Goal: Information Seeking & Learning: Learn about a topic

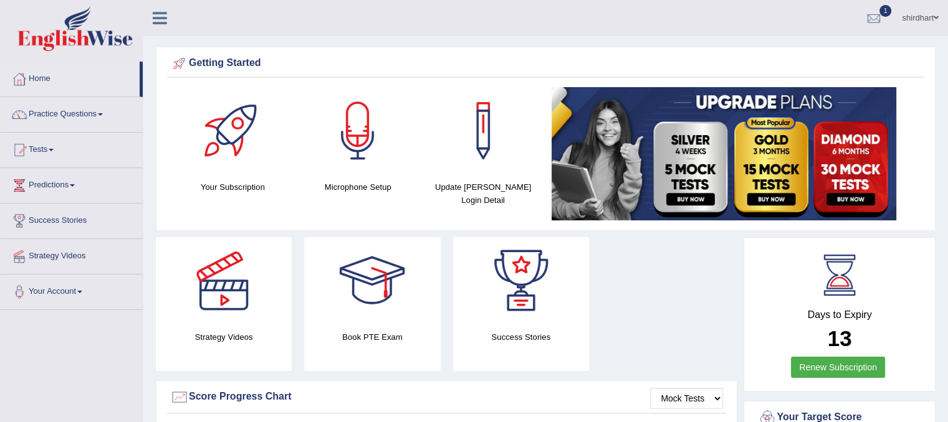
click at [619, 13] on ul "shirdhart Toggle navigation Username: shirdhart Access Type: Online Subscriptio…" at bounding box center [665, 18] width 563 height 36
click at [866, 10] on div at bounding box center [873, 18] width 19 height 19
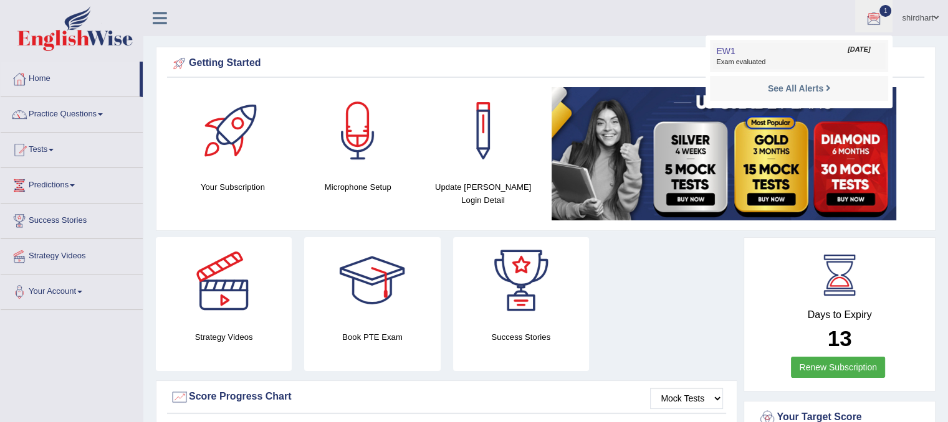
click at [821, 52] on link "EW1 Oct 2, 2025 Exam evaluated" at bounding box center [799, 56] width 172 height 26
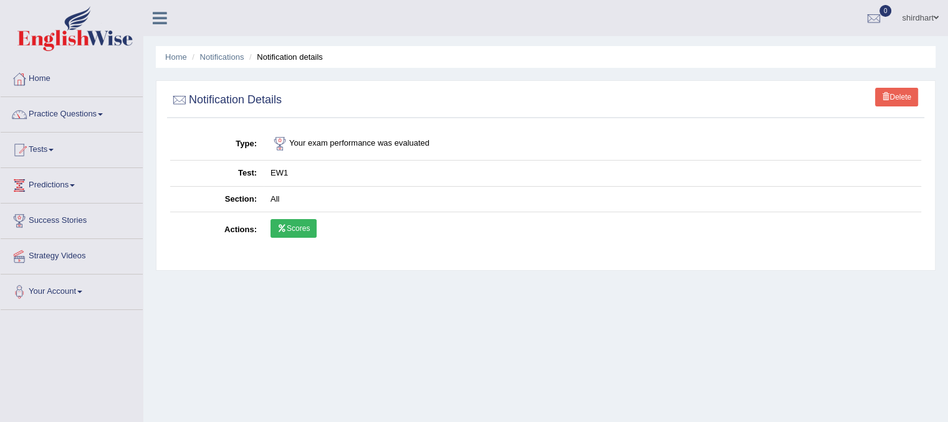
click at [297, 230] on link "Scores" at bounding box center [293, 228] width 46 height 19
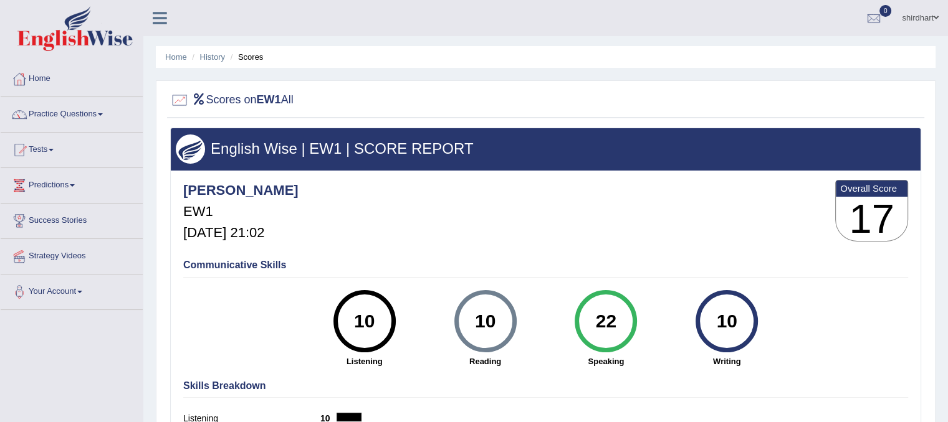
click at [77, 119] on link "Practice Questions" at bounding box center [72, 112] width 142 height 31
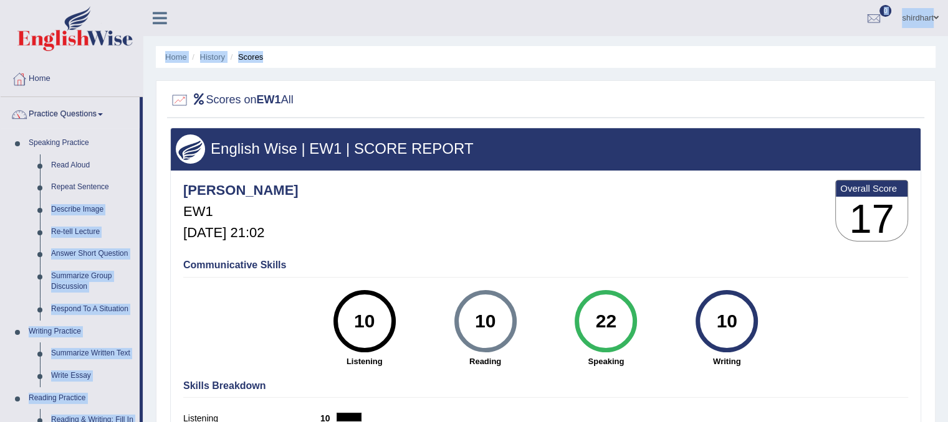
drag, startPoint x: 142, startPoint y: 178, endPoint x: 145, endPoint y: 234, distance: 56.1
click at [145, 234] on div "Toggle navigation Home Practice Questions Speaking Practice Read Aloud Repeat S…" at bounding box center [474, 324] width 948 height 648
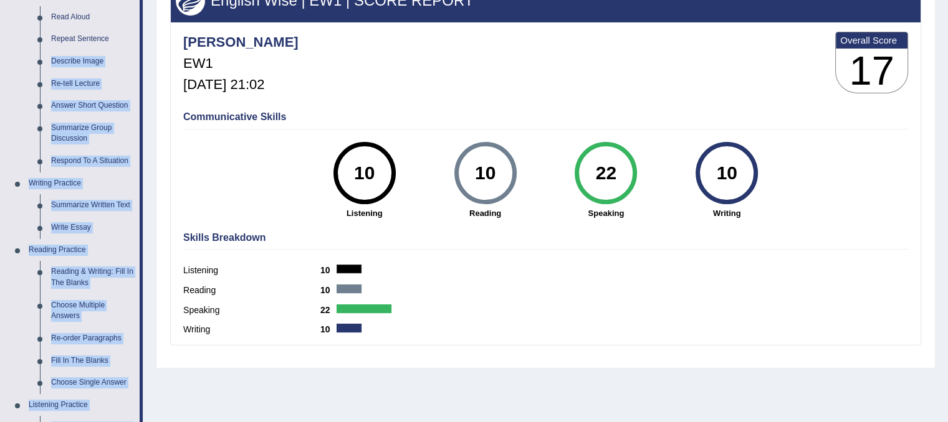
scroll to position [150, 0]
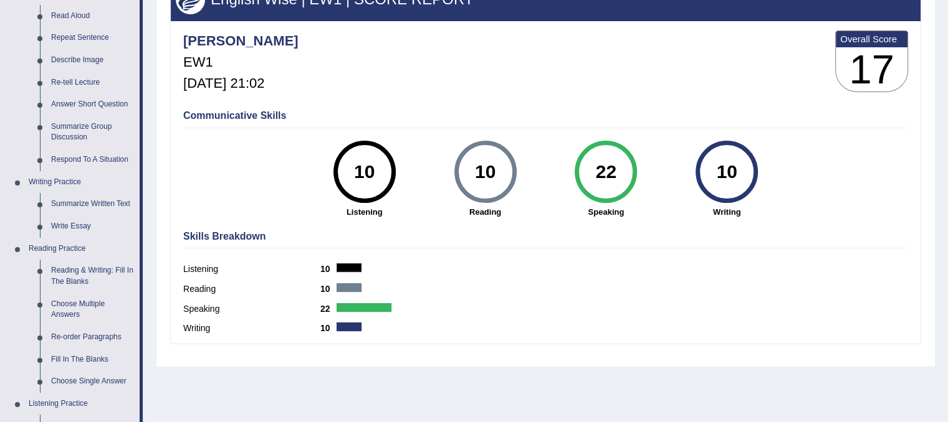
click at [731, 331] on div "Writing 10" at bounding box center [545, 330] width 725 height 20
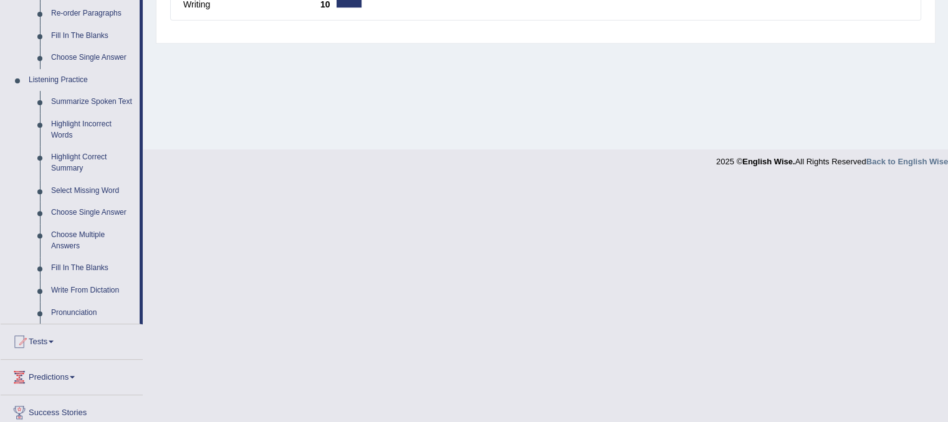
scroll to position [104, 0]
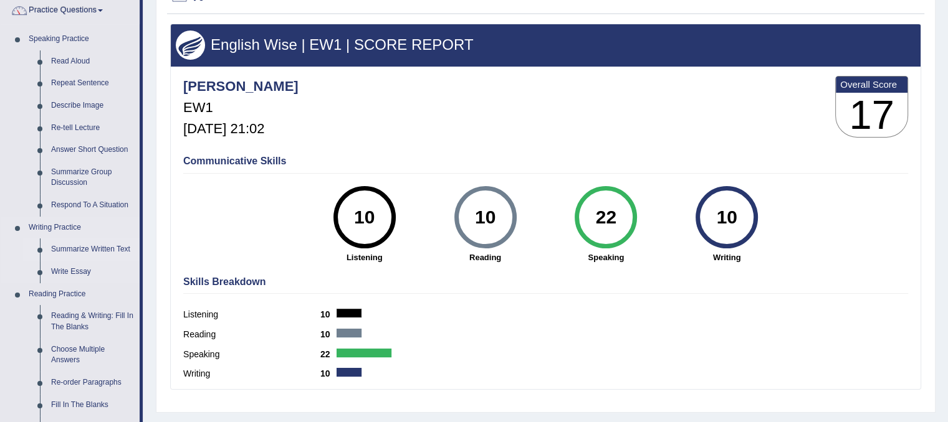
click at [85, 253] on link "Summarize Written Text" at bounding box center [92, 250] width 94 height 22
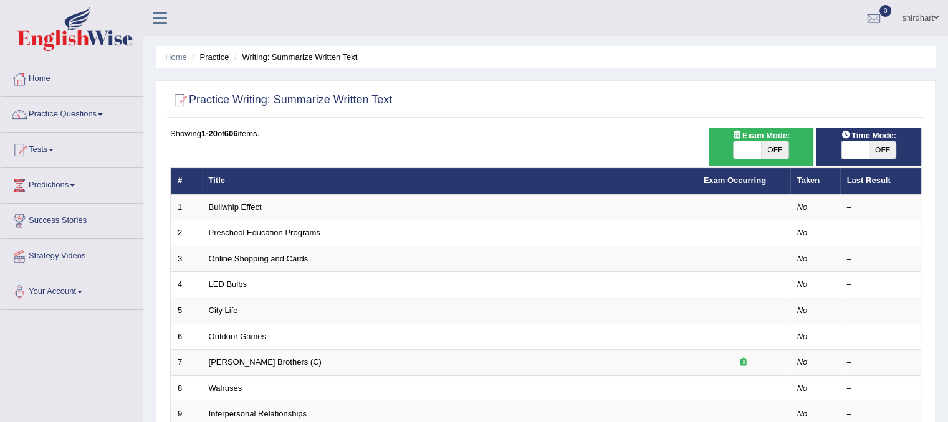
click at [774, 148] on span "OFF" at bounding box center [774, 149] width 27 height 17
checkbox input "true"
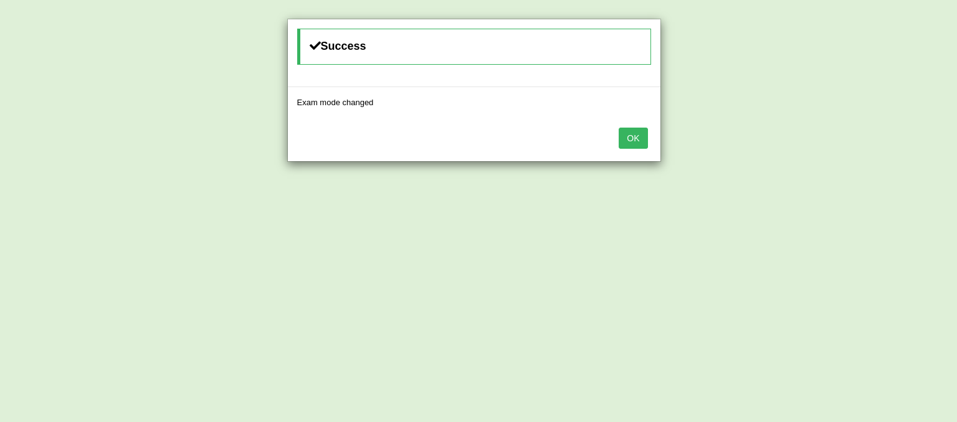
click at [648, 142] on div "OK" at bounding box center [474, 140] width 373 height 44
click at [627, 134] on button "OK" at bounding box center [633, 138] width 29 height 21
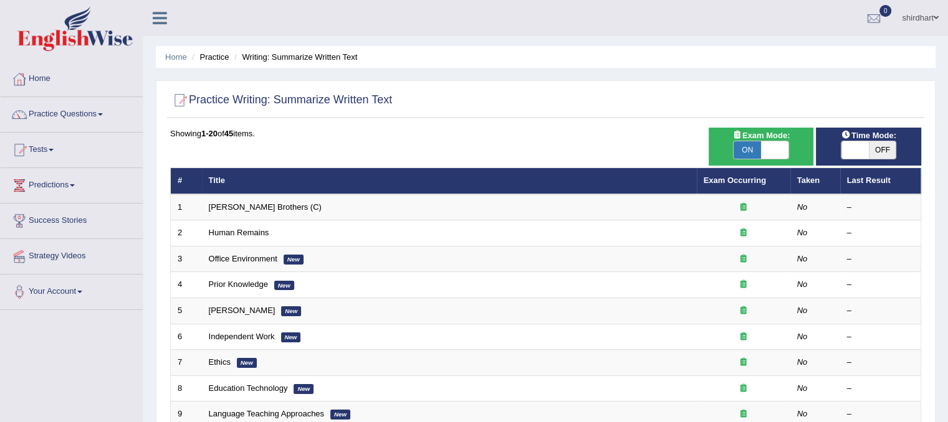
click at [877, 145] on span "OFF" at bounding box center [881, 149] width 27 height 17
checkbox input "true"
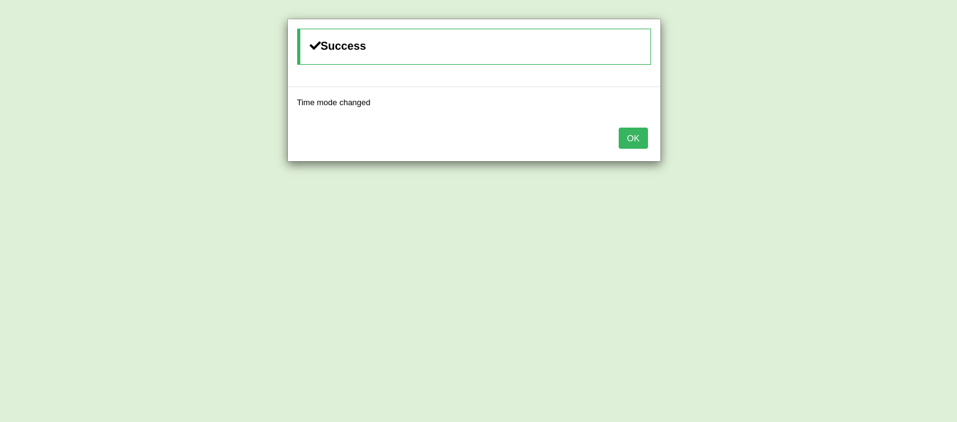
click at [637, 140] on button "OK" at bounding box center [633, 138] width 29 height 21
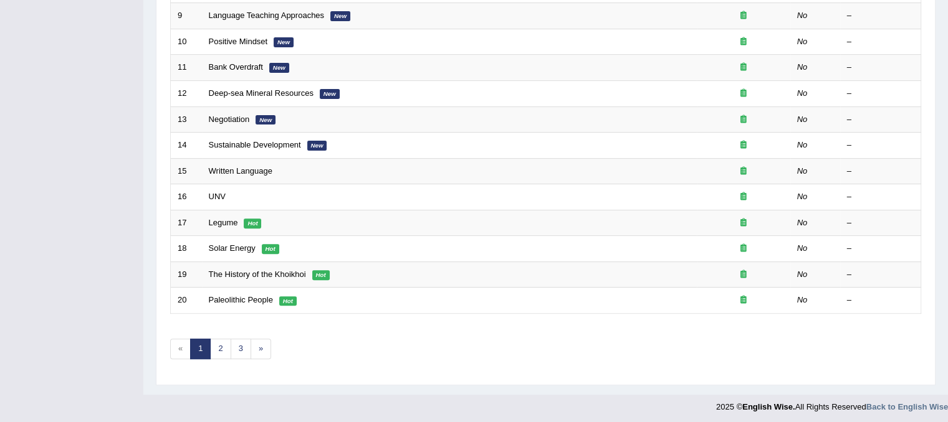
scroll to position [30, 0]
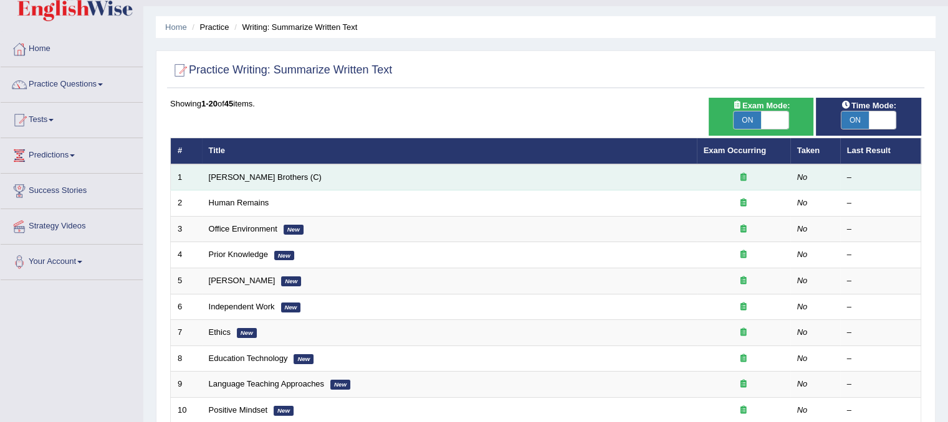
click at [625, 170] on td "Wright Brothers (C)" at bounding box center [449, 177] width 495 height 26
click at [360, 182] on td "Wright Brothers (C)" at bounding box center [449, 177] width 495 height 26
click at [735, 179] on div at bounding box center [743, 178] width 80 height 12
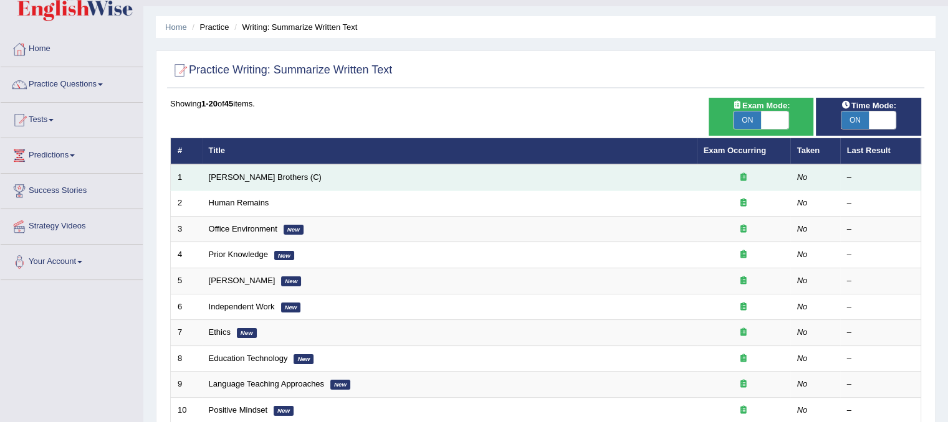
click at [735, 179] on div at bounding box center [743, 178] width 80 height 12
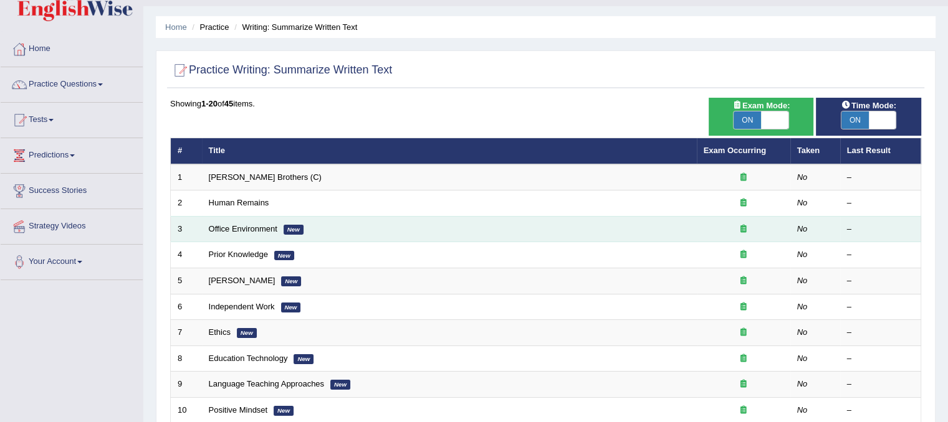
click at [293, 234] on em "New" at bounding box center [293, 230] width 20 height 10
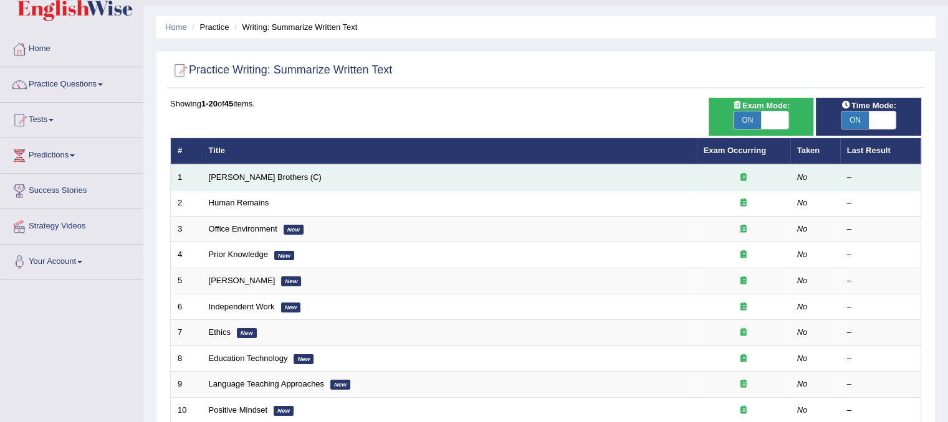
click at [800, 178] on em "No" at bounding box center [802, 177] width 11 height 9
click at [740, 181] on div at bounding box center [743, 178] width 80 height 12
click at [247, 178] on link "Wright Brothers (C)" at bounding box center [265, 177] width 113 height 9
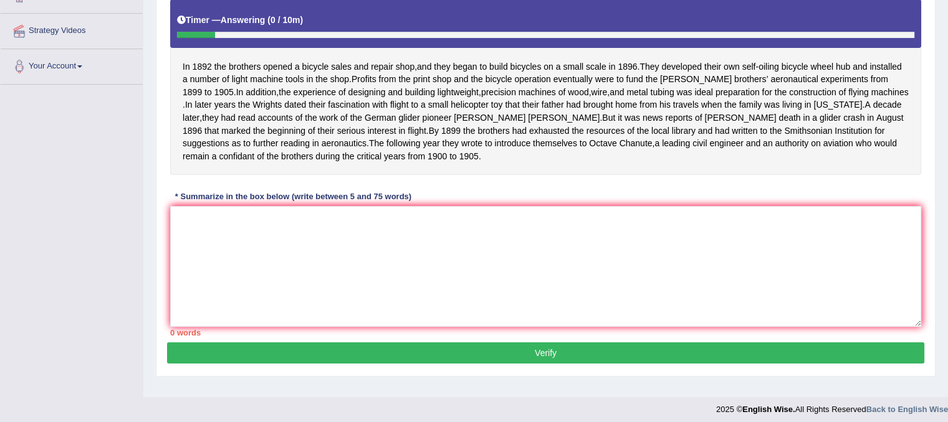
scroll to position [232, 0]
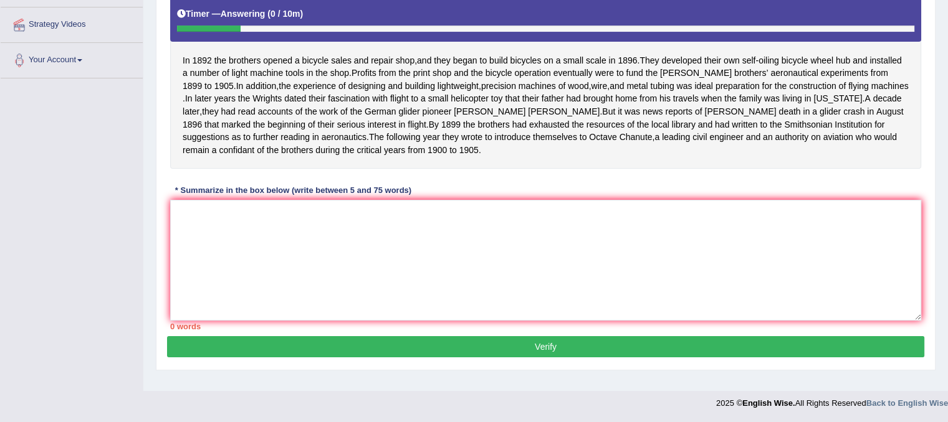
click at [781, 358] on button "Verify" at bounding box center [545, 346] width 757 height 21
click at [488, 260] on textarea at bounding box center [545, 260] width 751 height 121
click at [375, 295] on textarea at bounding box center [545, 260] width 751 height 121
click at [359, 282] on textarea at bounding box center [545, 260] width 751 height 121
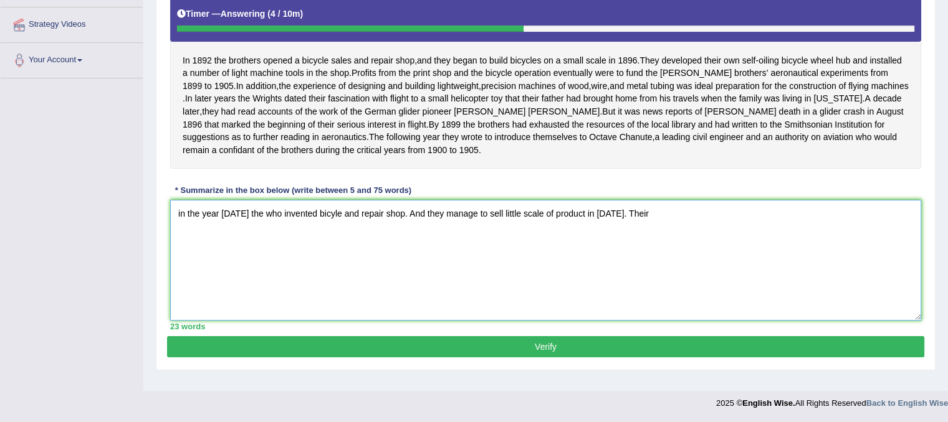
click at [716, 256] on textarea "in the year 1892 the who invented bicyle and repair shop. And they manage to se…" at bounding box center [545, 260] width 751 height 121
click at [657, 257] on textarea "in the year 1892 the who invented bicyle and repair shop. And they manage to se…" at bounding box center [545, 260] width 751 height 121
click at [627, 232] on textarea "in the year 1892 the who invented bicyle and repair shop. And they manage to se…" at bounding box center [545, 260] width 751 height 121
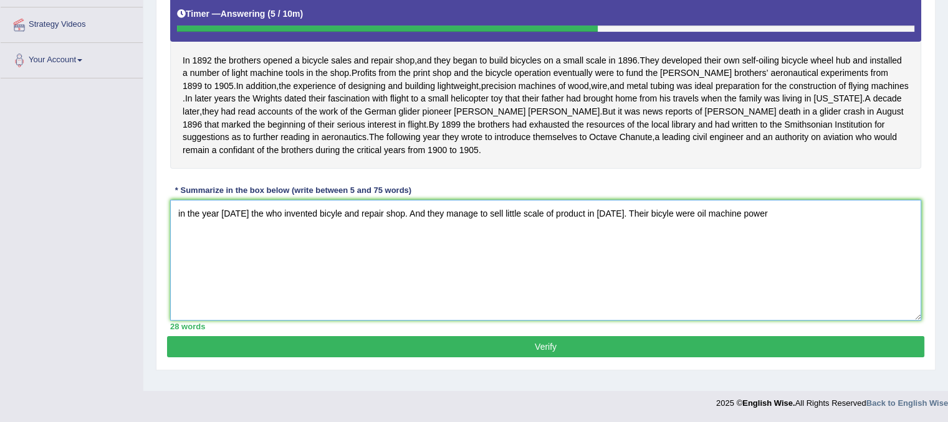
click at [765, 244] on textarea "in the year 1892 the who invented bicyle and repair shop. And they manage to se…" at bounding box center [545, 260] width 751 height 121
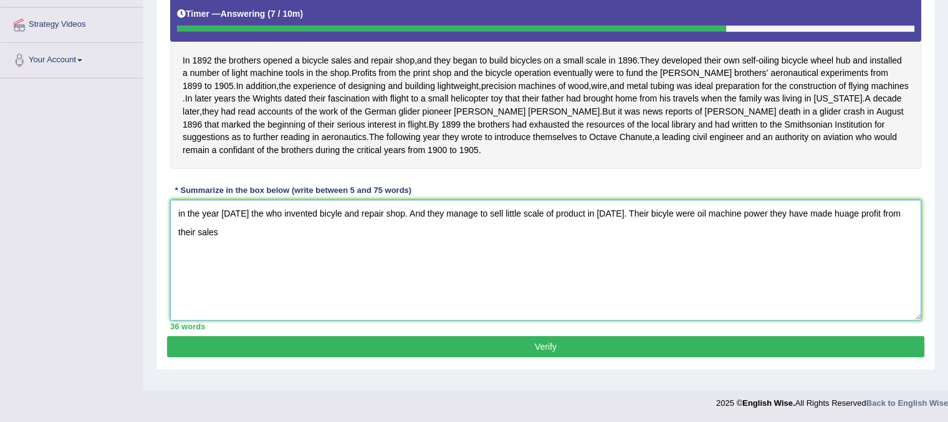
click at [307, 267] on textarea "in the year 1892 the who invented bicyle and repair shop. And they manage to se…" at bounding box center [545, 260] width 751 height 121
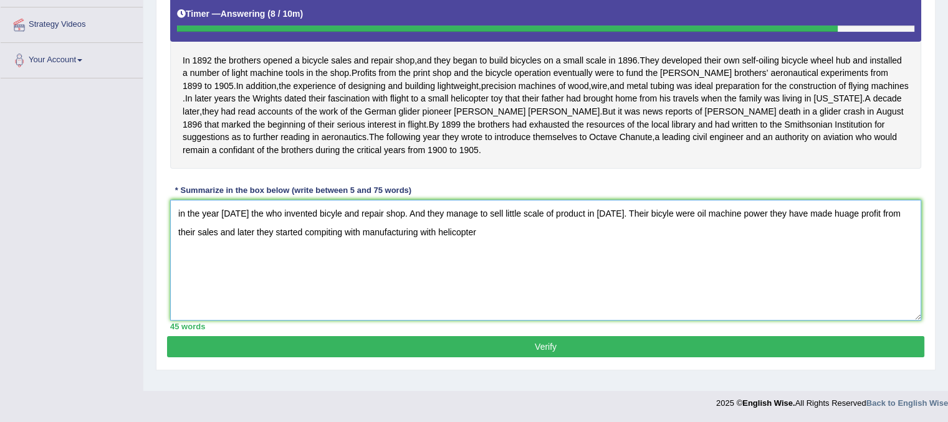
click at [501, 270] on textarea "in the year 1892 the who invented bicyle and repair shop. And they manage to se…" at bounding box center [545, 260] width 751 height 121
type textarea "in the year 1892 the who invented bicyle and repair shop. And they manage to se…"
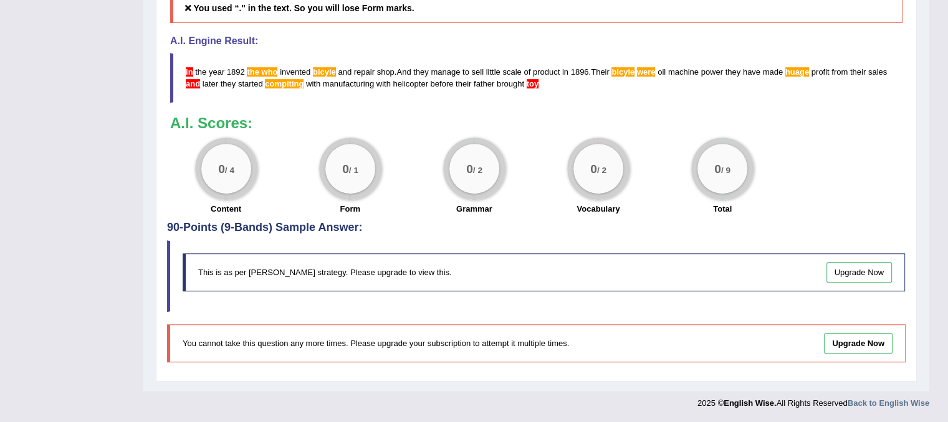
scroll to position [582, 0]
click at [862, 275] on link "Upgrade Now" at bounding box center [859, 272] width 66 height 21
click at [871, 272] on link "Upgrade Now" at bounding box center [859, 272] width 66 height 21
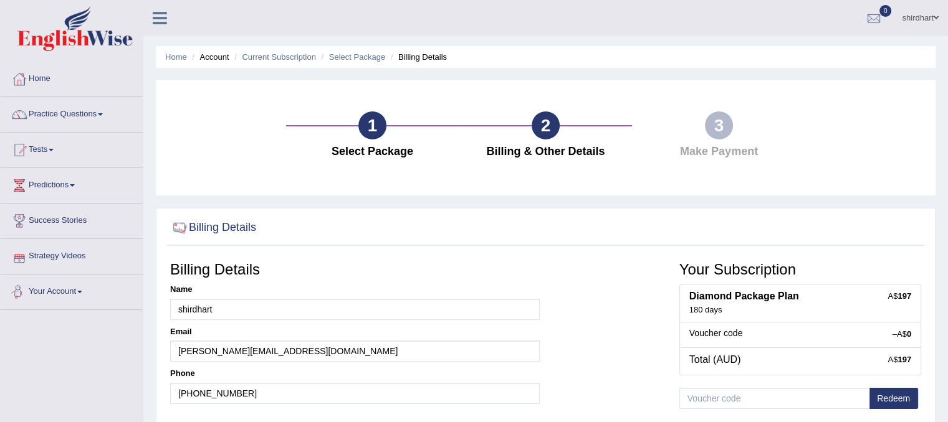
click at [75, 295] on link "Your Account" at bounding box center [72, 290] width 142 height 31
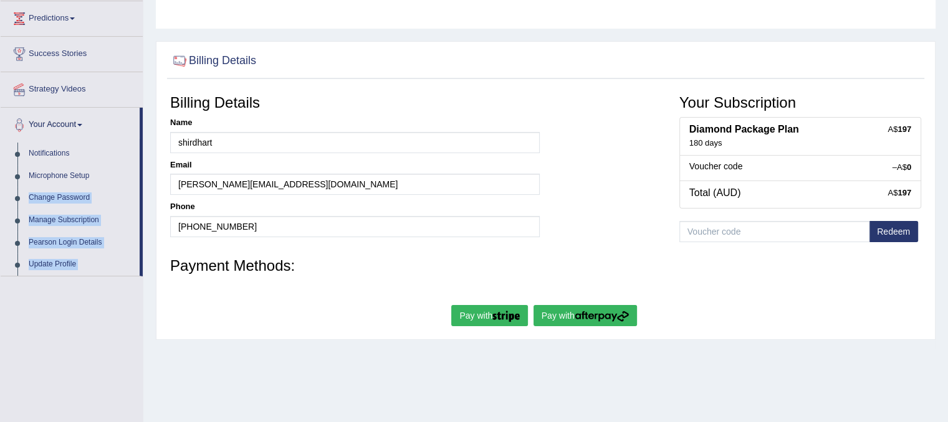
scroll to position [232, 0]
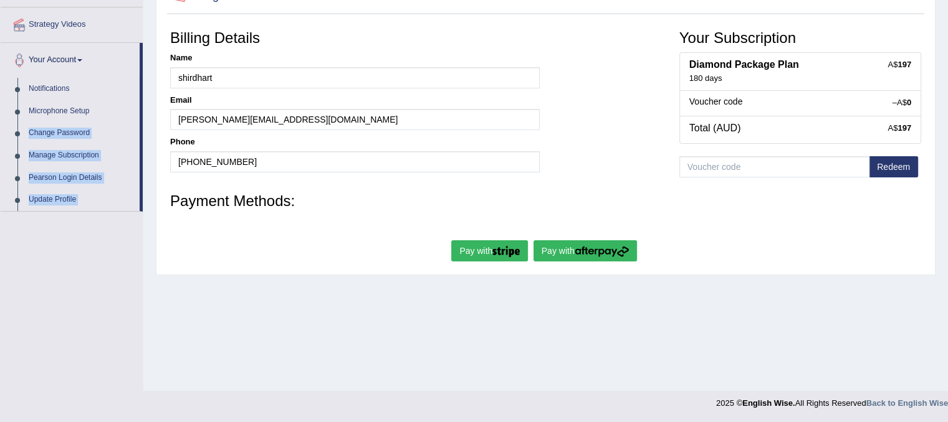
drag, startPoint x: 140, startPoint y: 336, endPoint x: 150, endPoint y: 357, distance: 22.6
click at [150, 357] on div "Toggle navigation Home Practice Questions Speaking Practice Read Aloud Repeat S…" at bounding box center [474, 92] width 948 height 648
click at [57, 264] on div "Toggle navigation Home Practice Questions Speaking Practice Read Aloud Repeat S…" at bounding box center [474, 92] width 948 height 648
drag, startPoint x: 140, startPoint y: 108, endPoint x: 158, endPoint y: 58, distance: 53.0
click at [158, 58] on div "Toggle navigation Home Practice Questions Speaking Practice Read Aloud Repeat S…" at bounding box center [474, 92] width 948 height 648
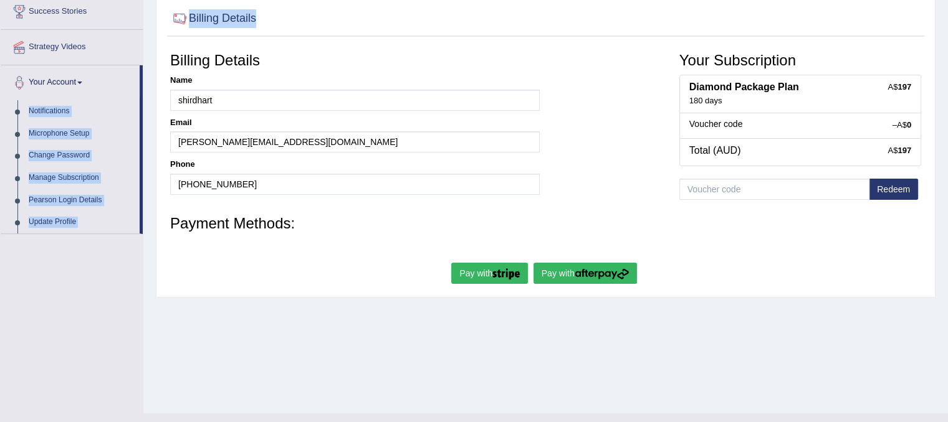
scroll to position [165, 0]
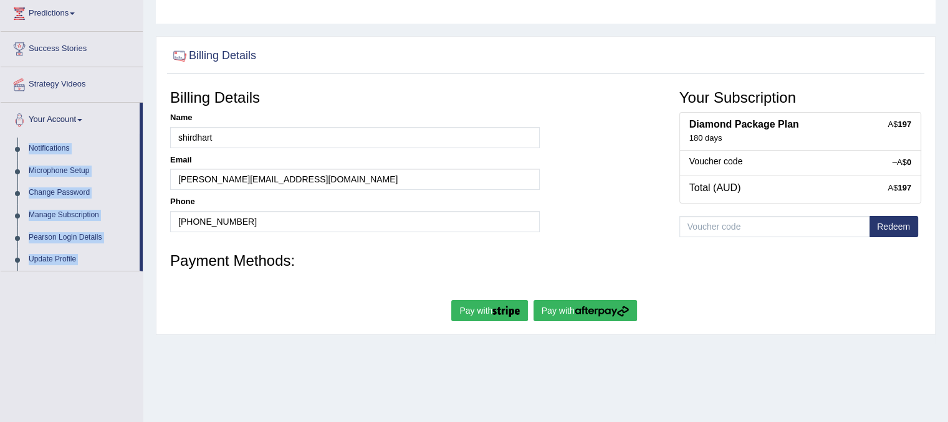
drag, startPoint x: 142, startPoint y: 60, endPoint x: 156, endPoint y: 4, distance: 57.1
click at [156, 4] on div "Toggle navigation Home Practice Questions Speaking Practice Read Aloud Repeat S…" at bounding box center [474, 152] width 948 height 648
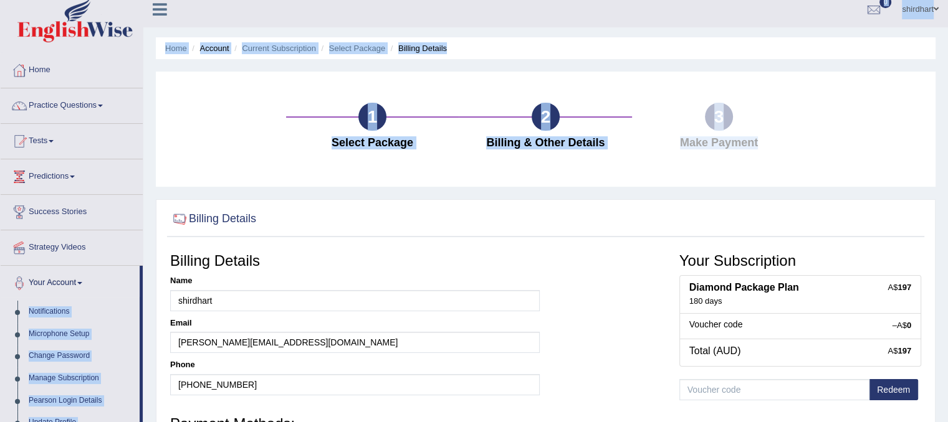
scroll to position [0, 0]
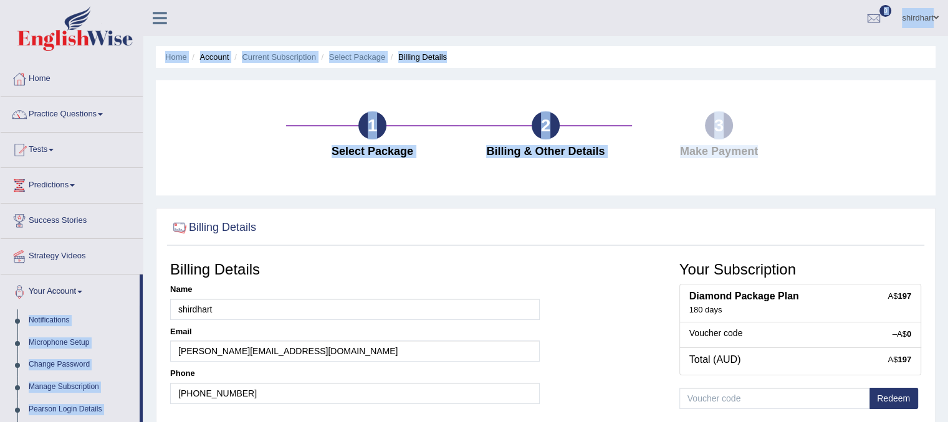
click at [157, 19] on icon at bounding box center [160, 18] width 14 height 16
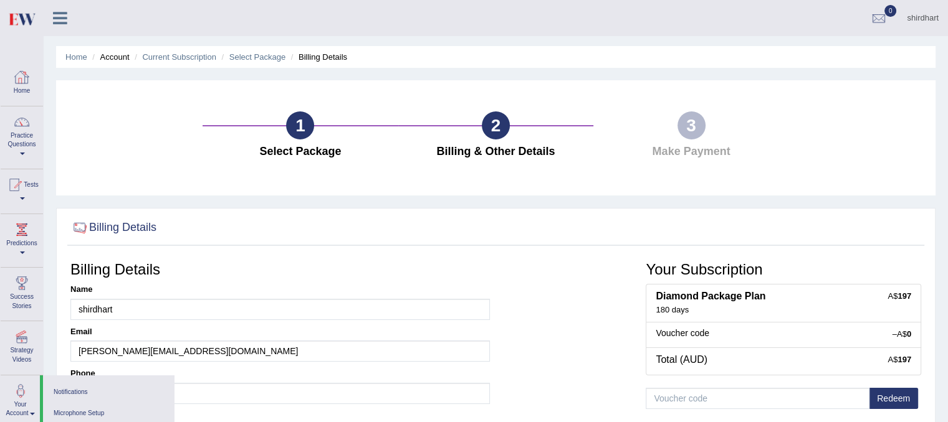
click at [29, 92] on link "Home" at bounding box center [22, 82] width 42 height 40
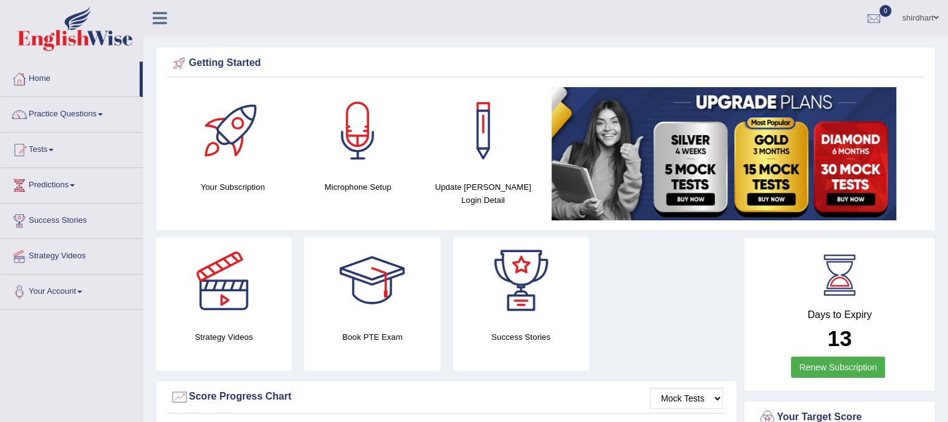
click at [850, 189] on img at bounding box center [723, 153] width 345 height 133
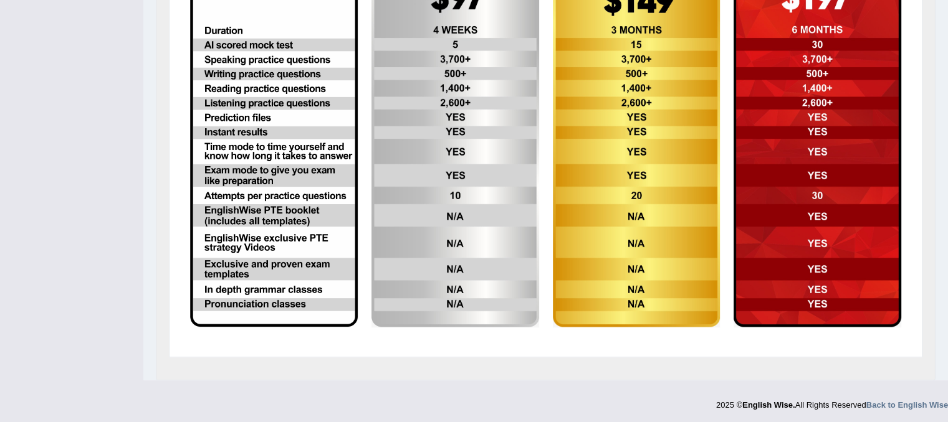
scroll to position [314, 0]
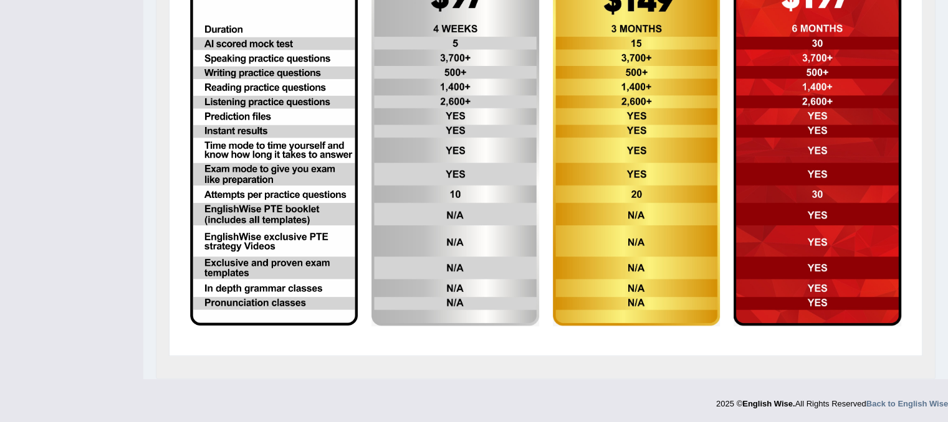
click at [827, 274] on img at bounding box center [817, 138] width 168 height 378
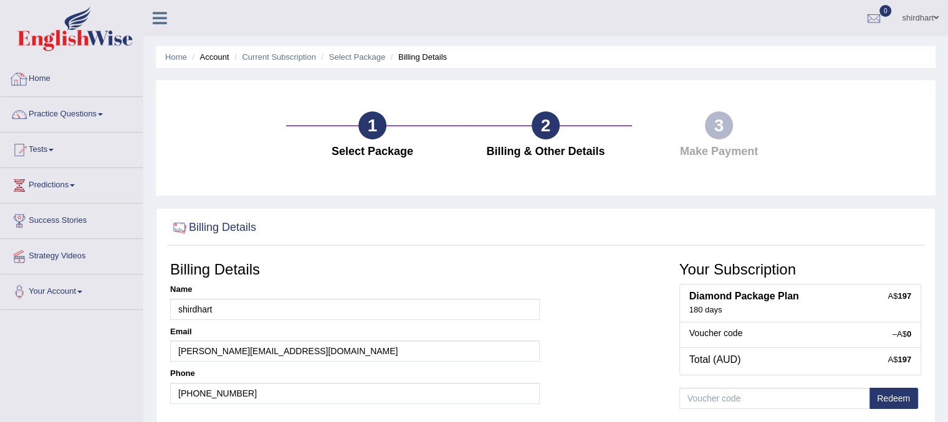
click at [54, 75] on link "Home" at bounding box center [72, 77] width 142 height 31
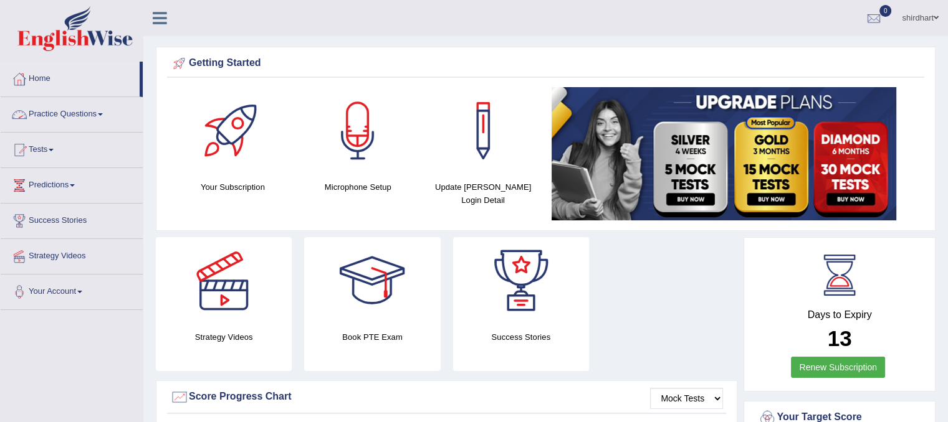
click at [108, 121] on link "Practice Questions" at bounding box center [72, 112] width 142 height 31
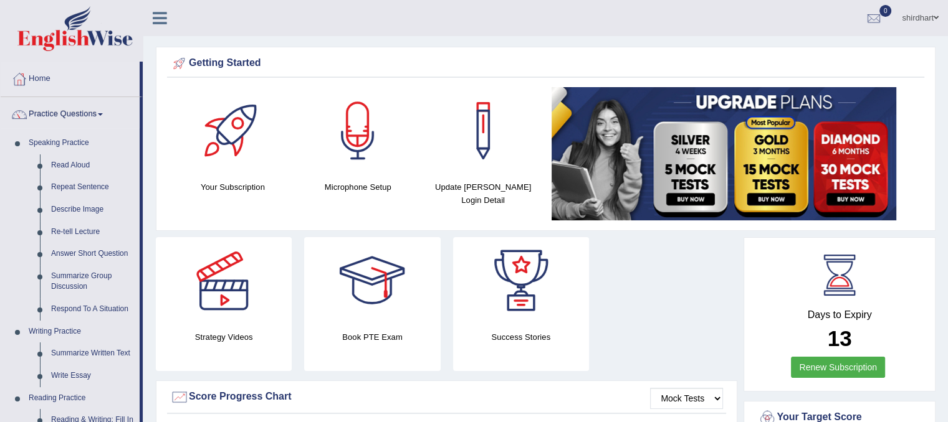
drag, startPoint x: 143, startPoint y: 332, endPoint x: 156, endPoint y: 363, distance: 34.0
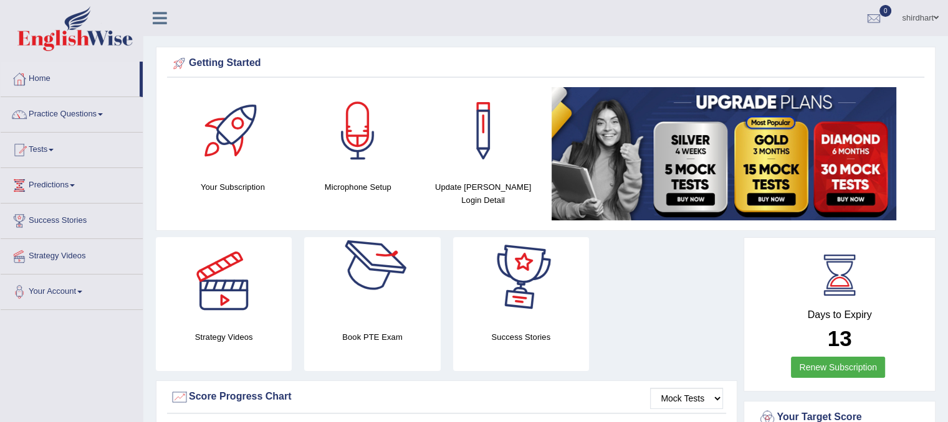
click at [379, 322] on div at bounding box center [371, 280] width 87 height 87
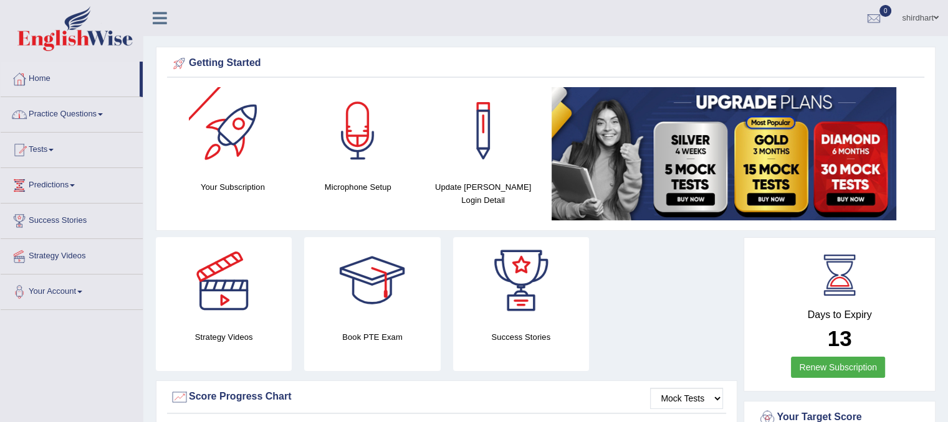
click at [204, 140] on div at bounding box center [232, 130] width 87 height 87
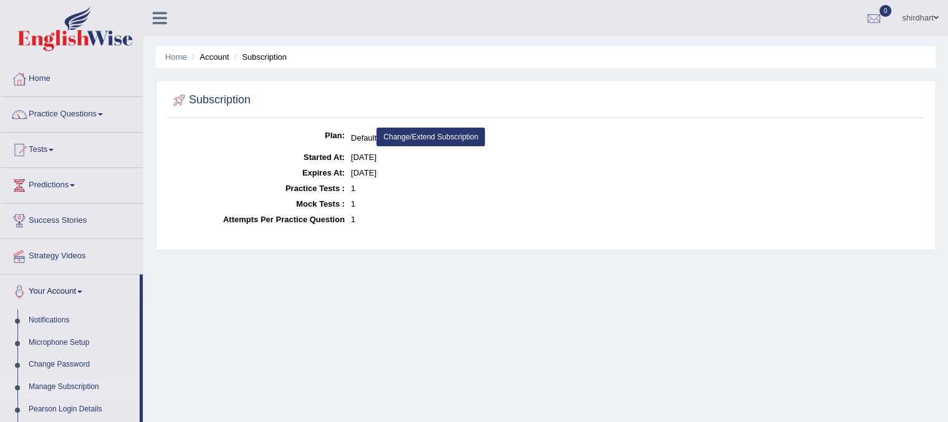
click at [397, 141] on link "Change/Extend Subscription" at bounding box center [430, 137] width 108 height 19
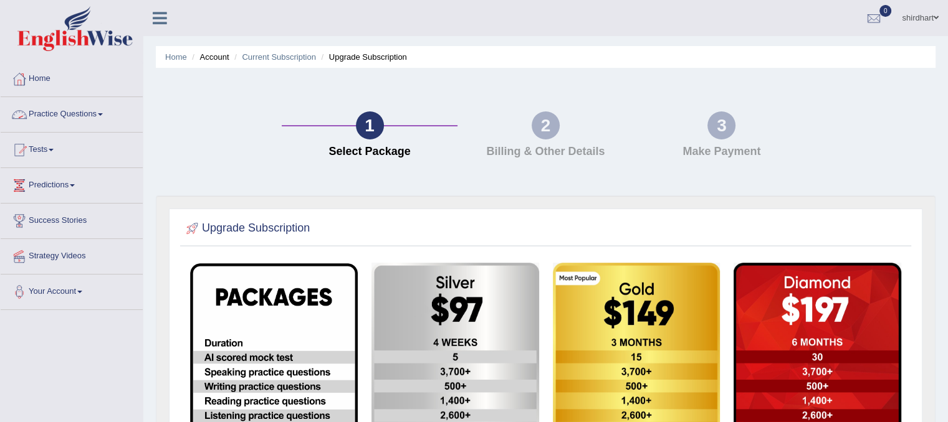
click at [37, 100] on link "Practice Questions" at bounding box center [72, 112] width 142 height 31
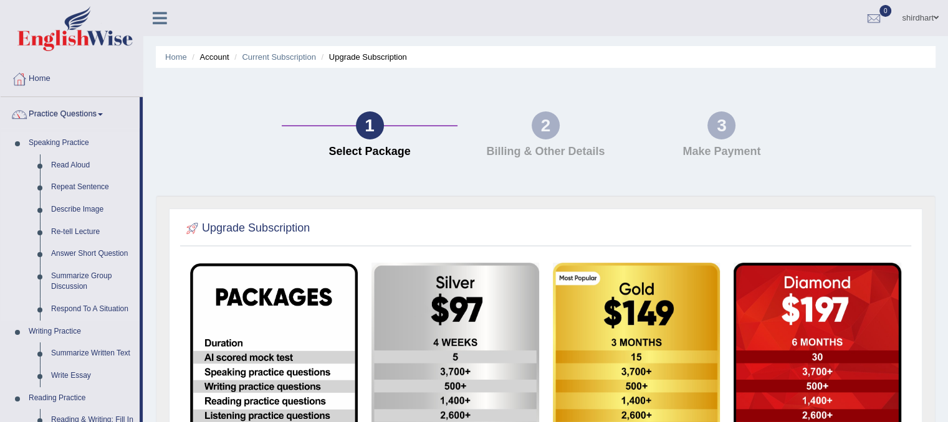
click at [73, 141] on link "Speaking Practice" at bounding box center [81, 143] width 116 height 22
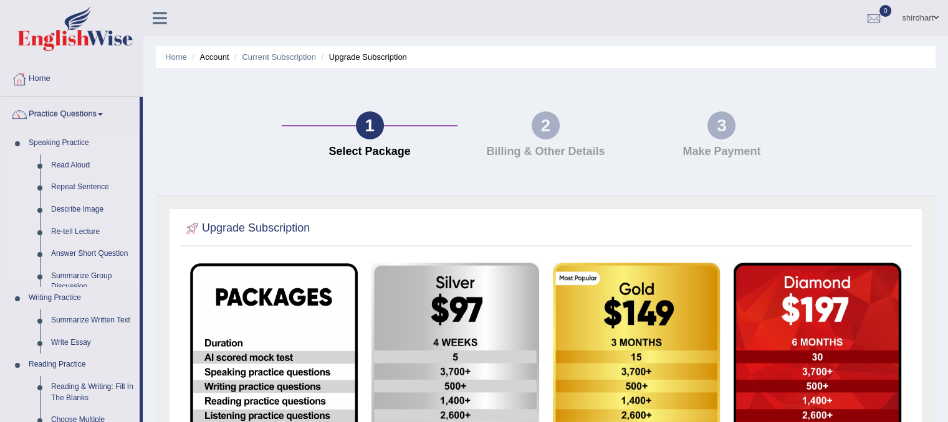
click at [73, 141] on link "Speaking Practice" at bounding box center [81, 143] width 116 height 22
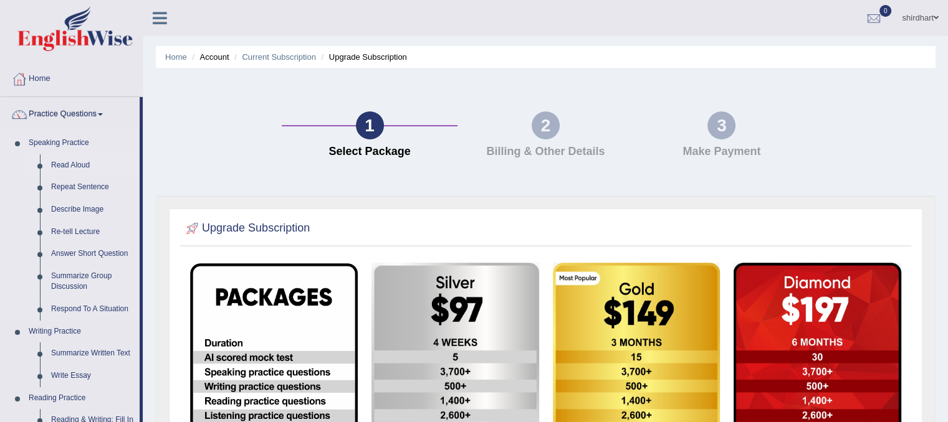
click at [67, 169] on link "Read Aloud" at bounding box center [92, 166] width 94 height 22
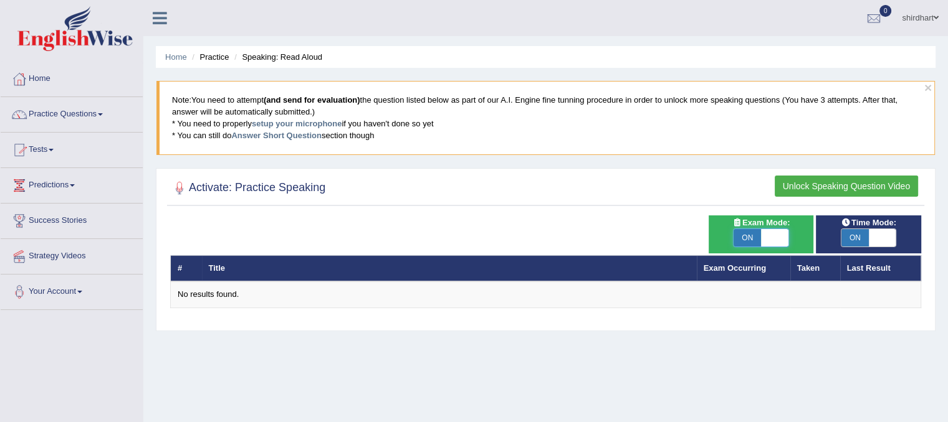
click at [782, 237] on span at bounding box center [774, 237] width 27 height 17
checkbox input "false"
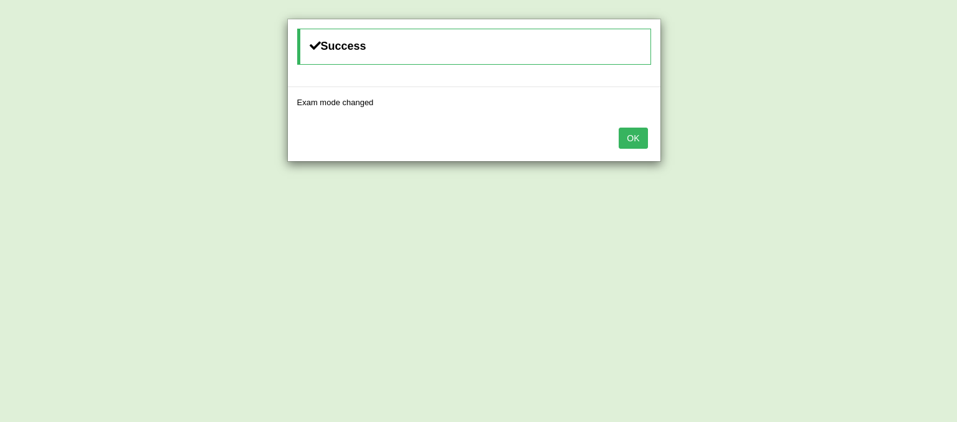
click at [635, 138] on button "OK" at bounding box center [633, 138] width 29 height 21
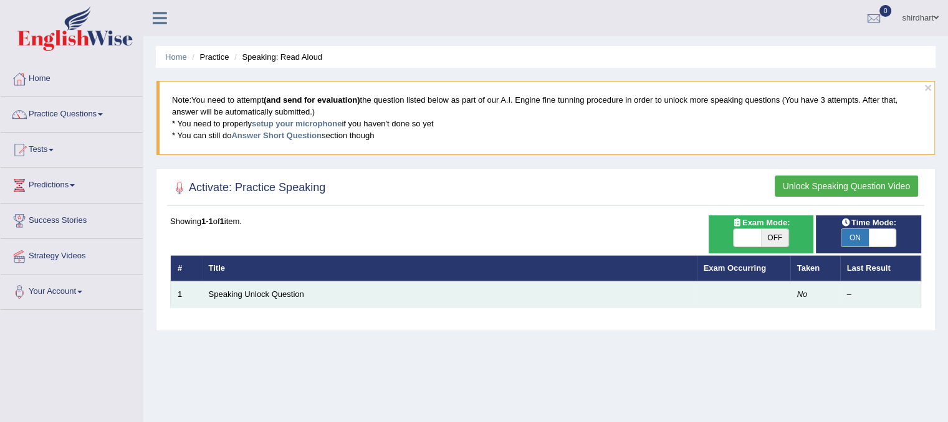
click at [429, 300] on td "Speaking Unlock Question" at bounding box center [449, 295] width 495 height 26
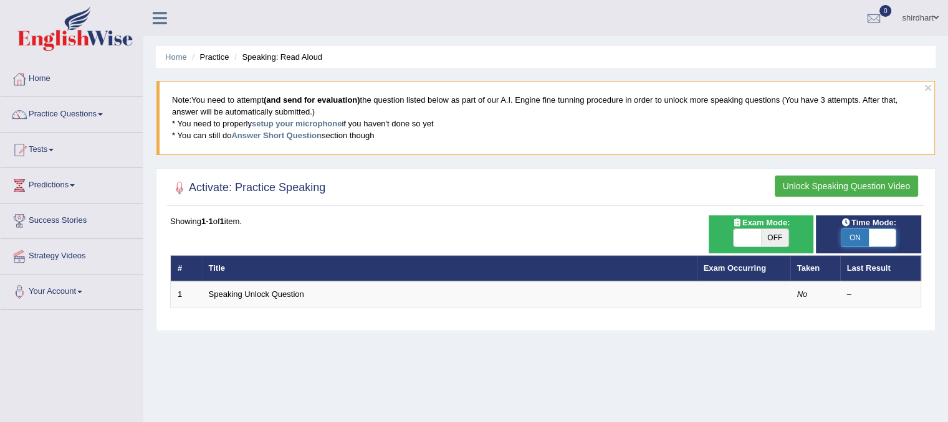
click at [882, 235] on span at bounding box center [881, 237] width 27 height 17
checkbox input "false"
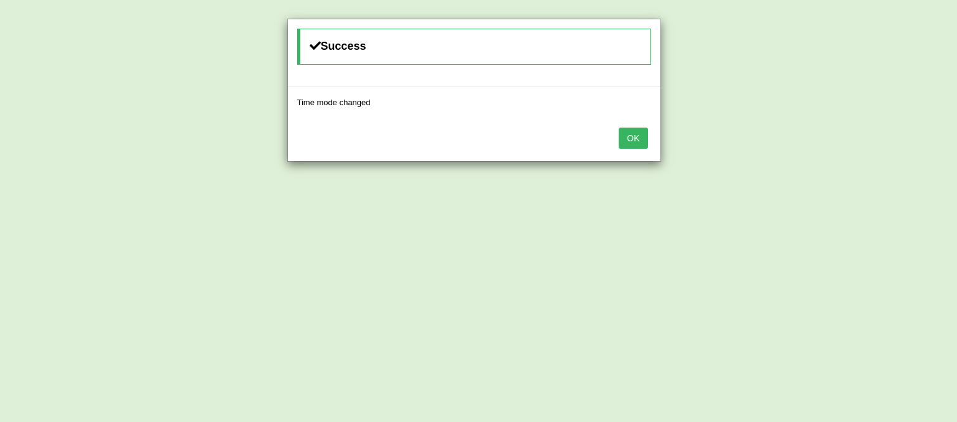
click at [635, 130] on button "OK" at bounding box center [633, 138] width 29 height 21
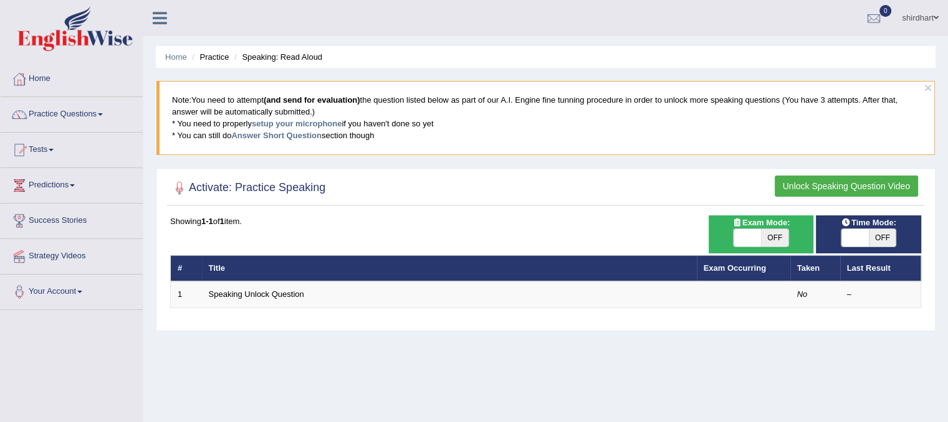
click at [802, 185] on button "Unlock Speaking Question Video" at bounding box center [845, 186] width 143 height 21
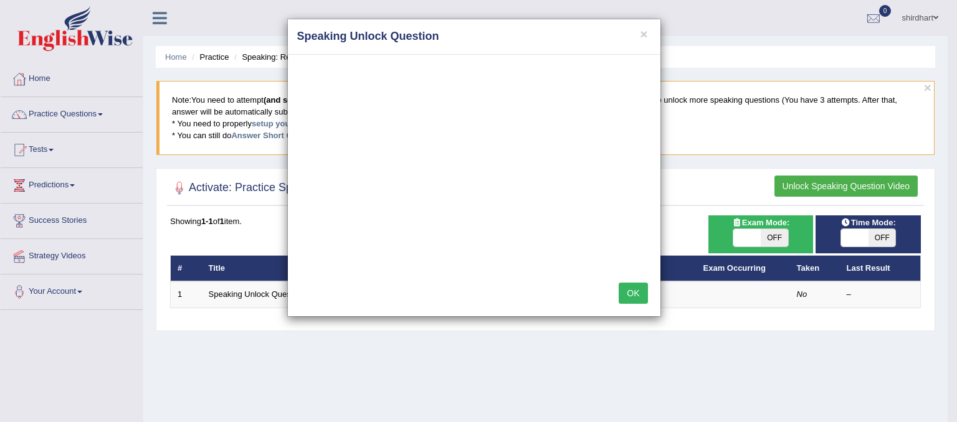
click at [246, 331] on div "× Speaking Unlock Question OK" at bounding box center [478, 211] width 957 height 422
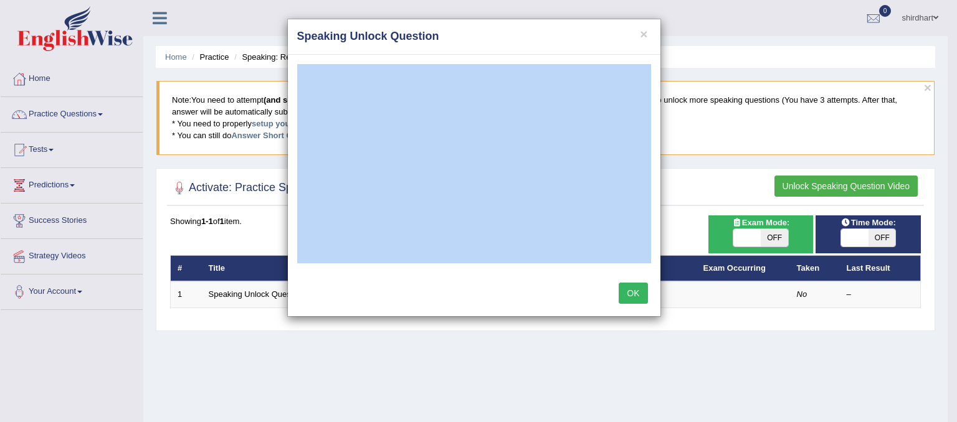
drag, startPoint x: 504, startPoint y: 37, endPoint x: 307, endPoint y: 58, distance: 197.9
click at [307, 58] on div "× Speaking Unlock Question OK" at bounding box center [474, 168] width 374 height 298
drag, startPoint x: 361, startPoint y: 28, endPoint x: 169, endPoint y: 126, distance: 215.1
click at [169, 126] on div "× Speaking Unlock Question OK" at bounding box center [478, 211] width 957 height 422
click at [588, 26] on div "× Speaking Unlock Question" at bounding box center [474, 37] width 373 height 36
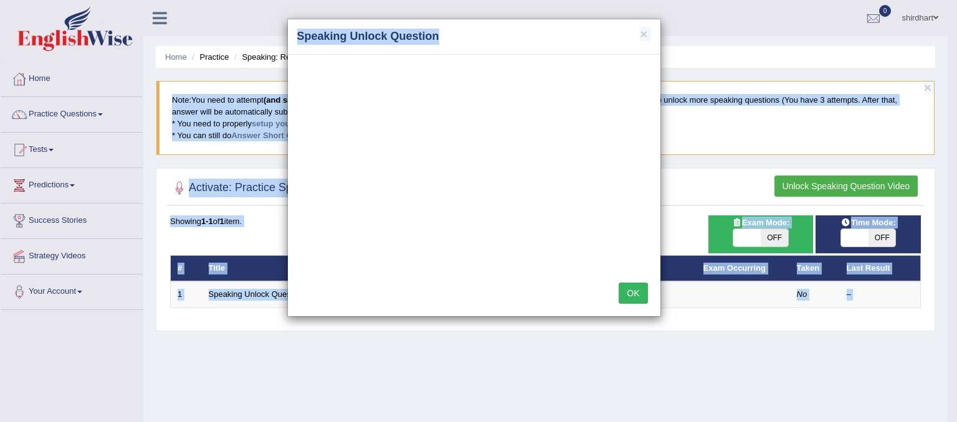
drag, startPoint x: 588, startPoint y: 26, endPoint x: 582, endPoint y: 33, distance: 9.3
click at [568, 0] on html "Toggle navigation Home Practice Questions Speaking Practice Read Aloud Repeat S…" at bounding box center [478, 211] width 957 height 422
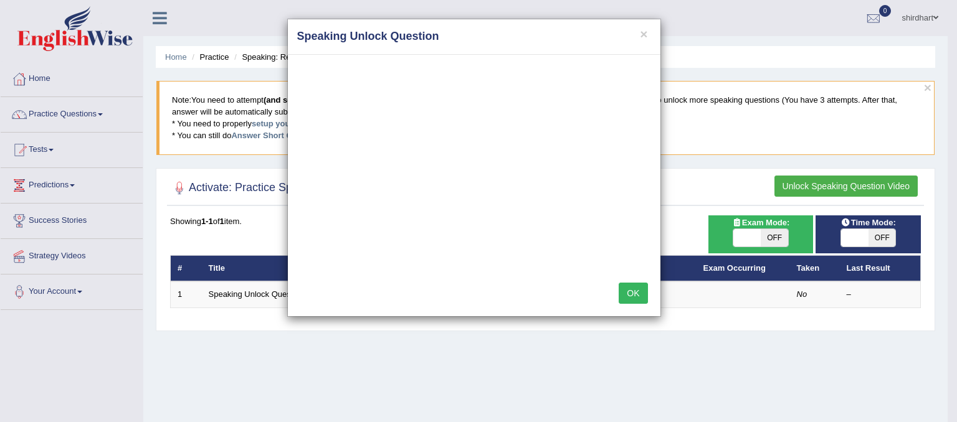
click at [508, 296] on div "OK" at bounding box center [474, 295] width 373 height 44
click at [614, 367] on div "× Speaking Unlock Question OK" at bounding box center [478, 211] width 957 height 422
click at [635, 287] on button "OK" at bounding box center [633, 293] width 29 height 21
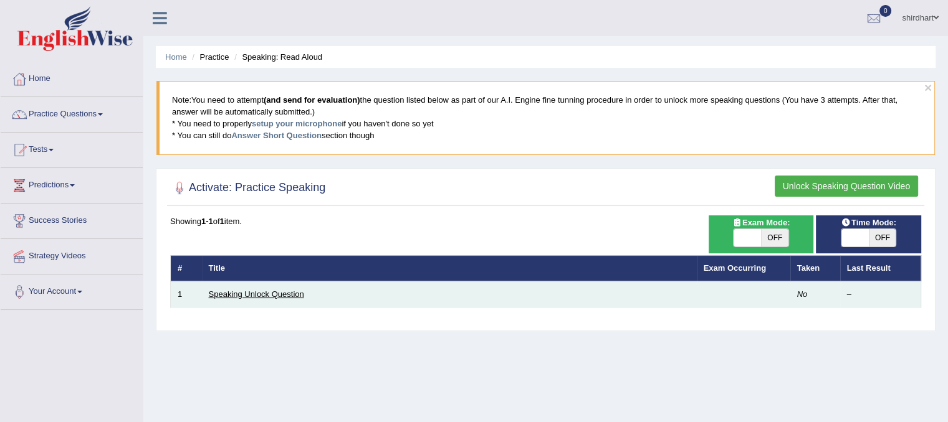
click at [266, 290] on link "Speaking Unlock Question" at bounding box center [256, 294] width 95 height 9
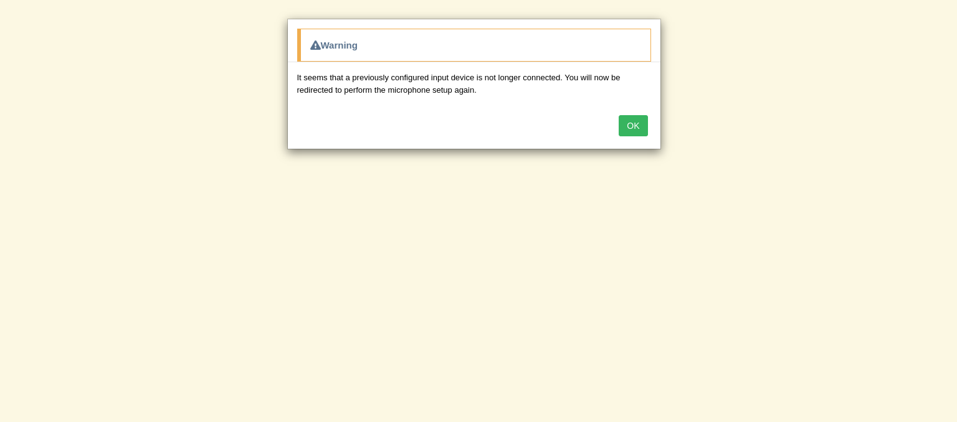
click at [656, 122] on div "OK" at bounding box center [474, 127] width 373 height 44
click at [642, 128] on button "OK" at bounding box center [633, 125] width 29 height 21
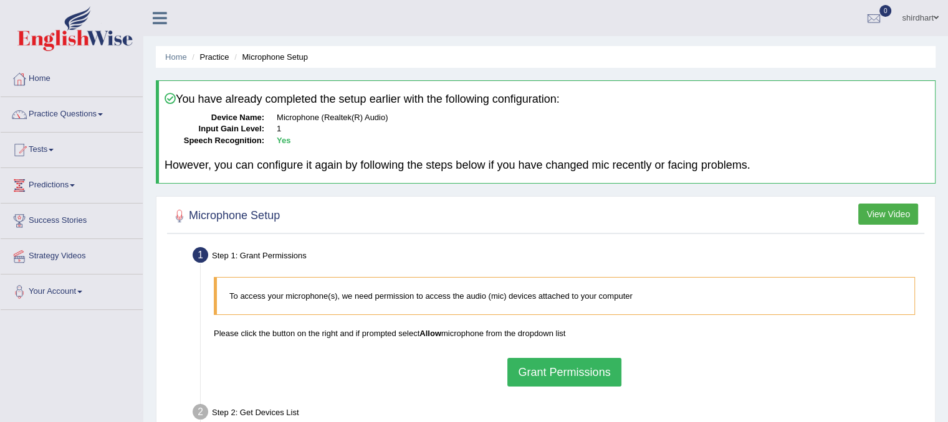
click at [606, 369] on button "Grant Permissions" at bounding box center [563, 372] width 113 height 29
click at [606, 369] on div "To access your microphone(s), we need permission to access the audio (mic) devi…" at bounding box center [563, 331] width 713 height 121
click at [467, 212] on div at bounding box center [545, 217] width 751 height 26
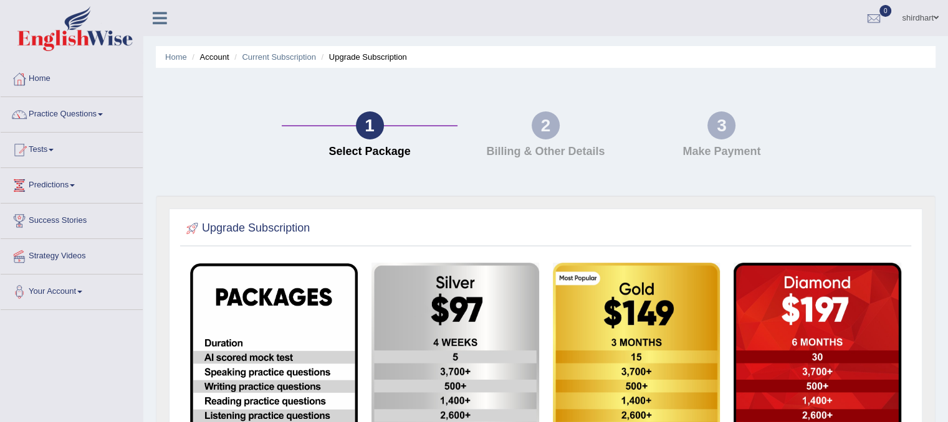
drag, startPoint x: 0, startPoint y: 0, endPoint x: 871, endPoint y: 272, distance: 912.5
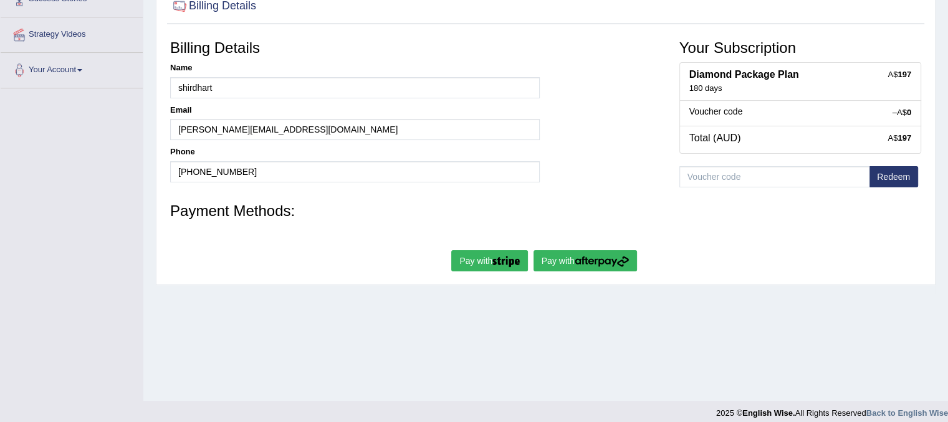
scroll to position [227, 0]
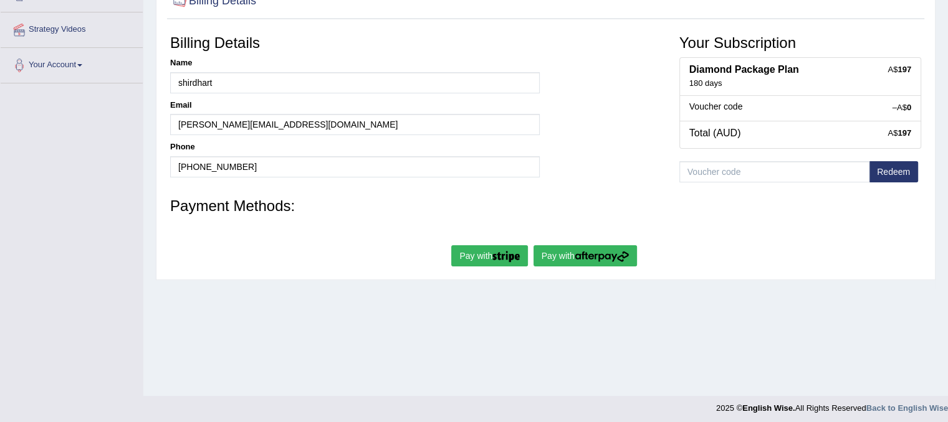
click at [578, 252] on img "submit" at bounding box center [601, 256] width 54 height 11
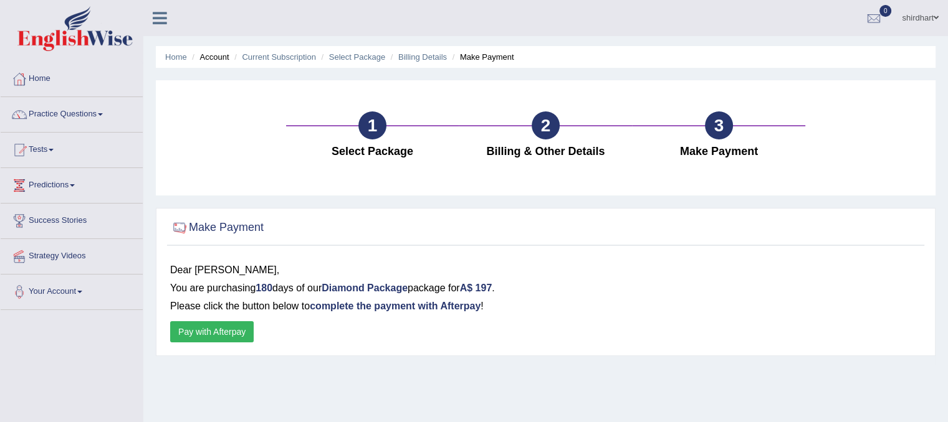
click at [237, 332] on button "Pay with Afterpay" at bounding box center [211, 331] width 83 height 21
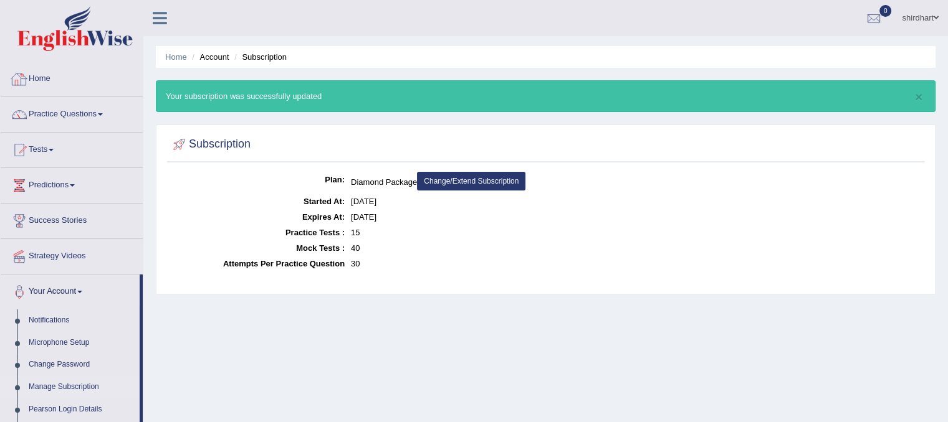
click at [80, 77] on link "Home" at bounding box center [72, 77] width 142 height 31
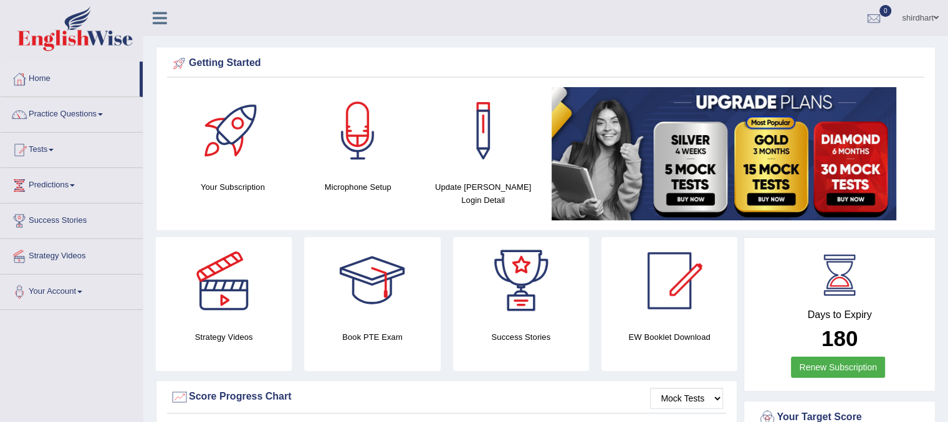
click at [74, 286] on link "Your Account" at bounding box center [72, 290] width 142 height 31
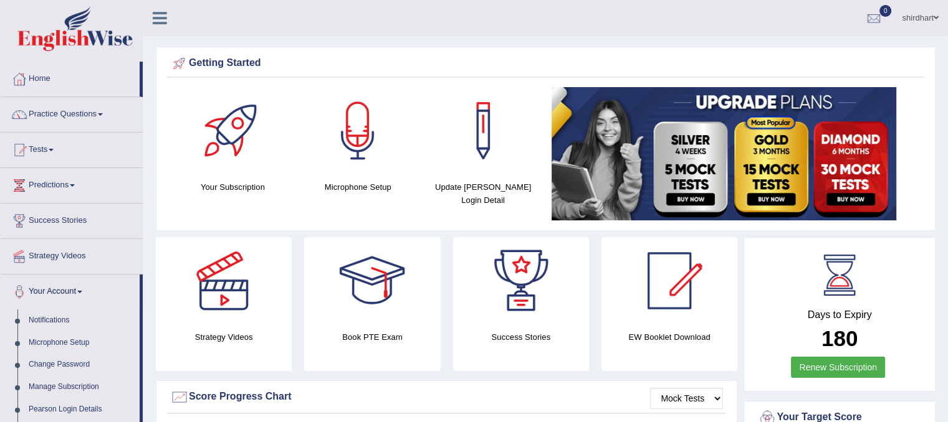
click at [74, 286] on link "Your Account" at bounding box center [70, 290] width 139 height 31
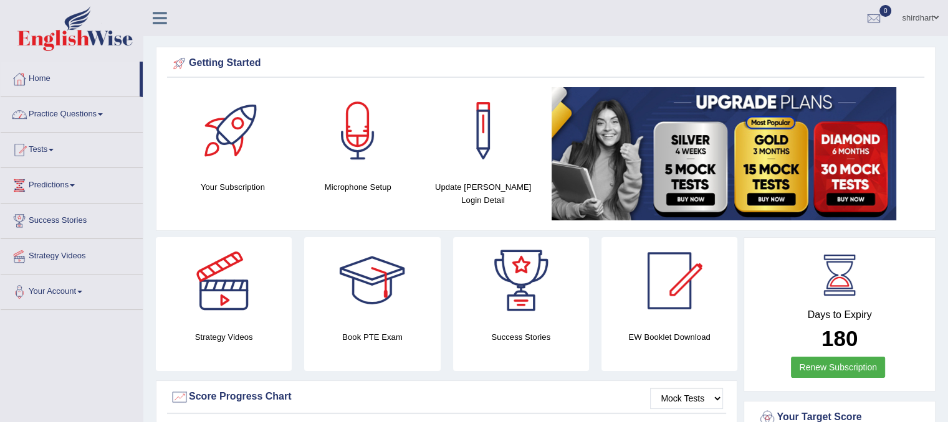
click at [72, 123] on link "Practice Questions" at bounding box center [72, 112] width 142 height 31
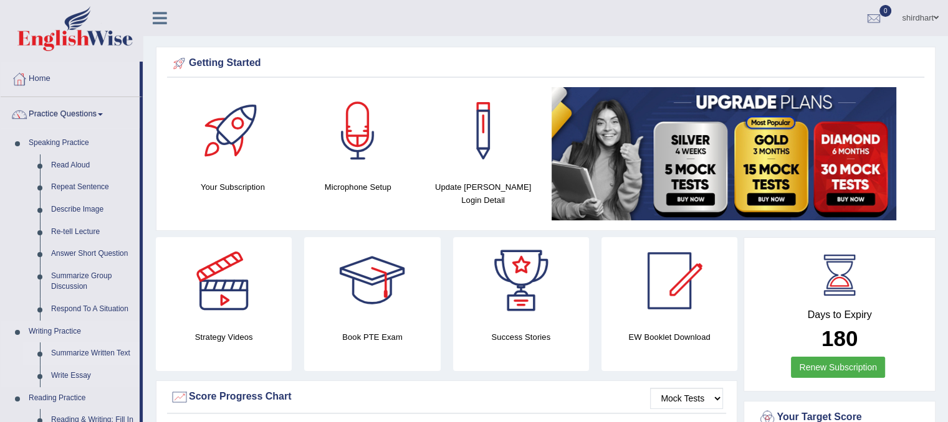
click at [69, 354] on link "Summarize Written Text" at bounding box center [92, 354] width 94 height 22
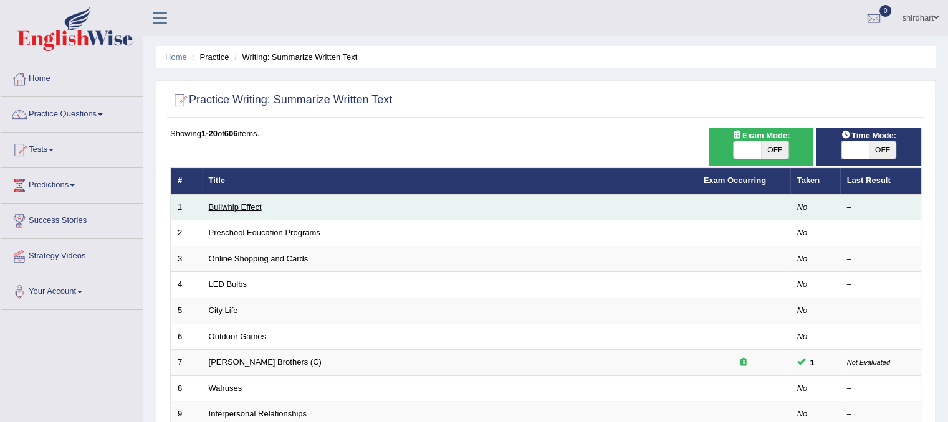
click at [220, 204] on link "Bullwhip Effect" at bounding box center [235, 206] width 53 height 9
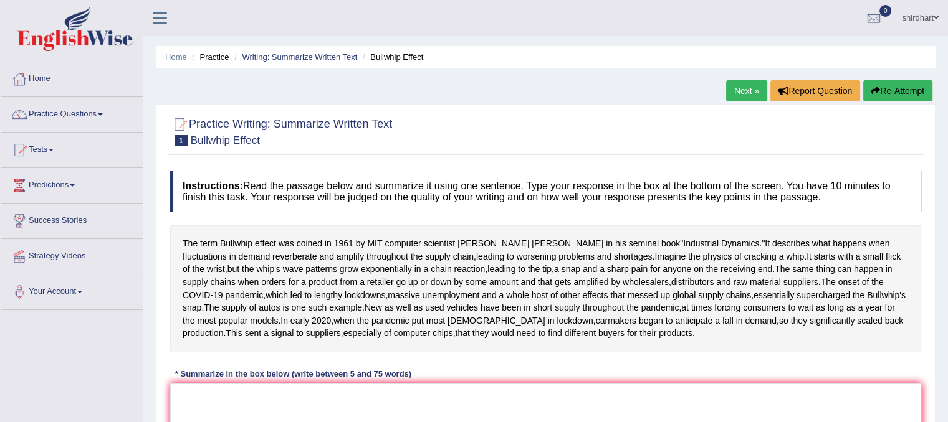
click at [38, 87] on link "Home" at bounding box center [72, 77] width 142 height 31
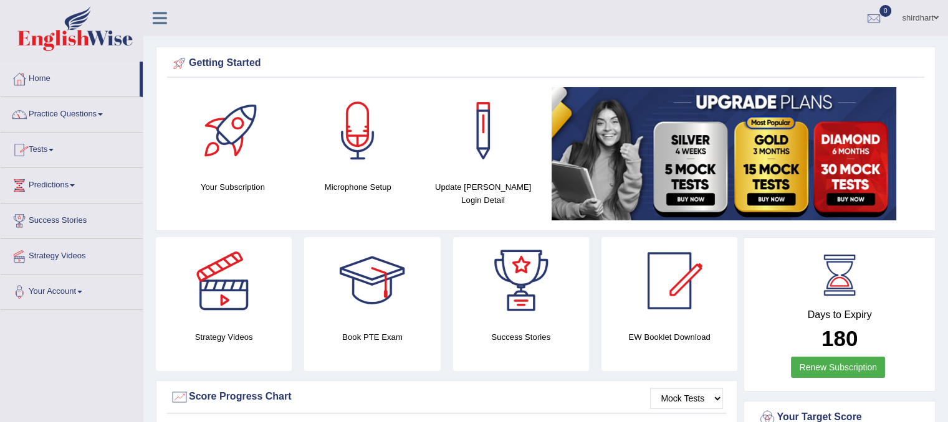
click at [94, 122] on link "Practice Questions" at bounding box center [72, 112] width 142 height 31
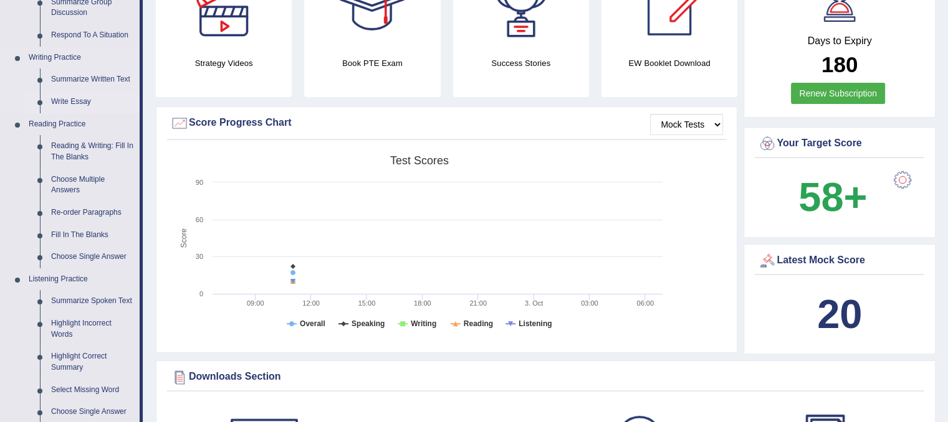
scroll to position [299, 0]
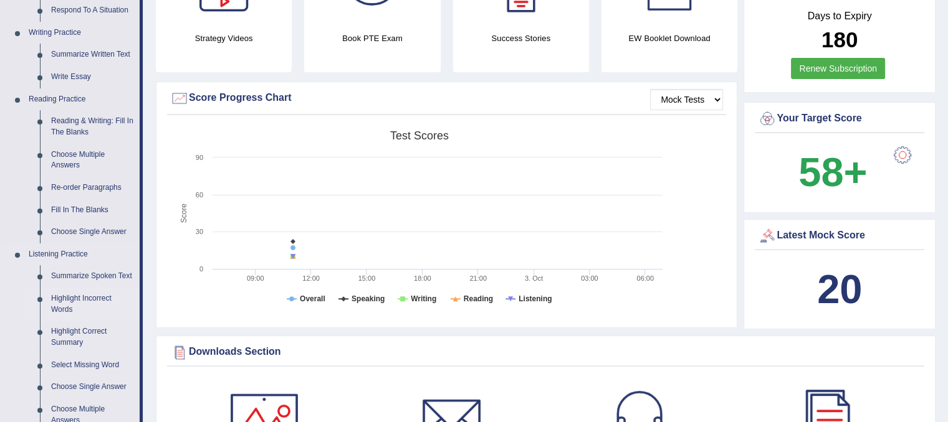
click at [90, 302] on link "Highlight Incorrect Words" at bounding box center [92, 304] width 94 height 33
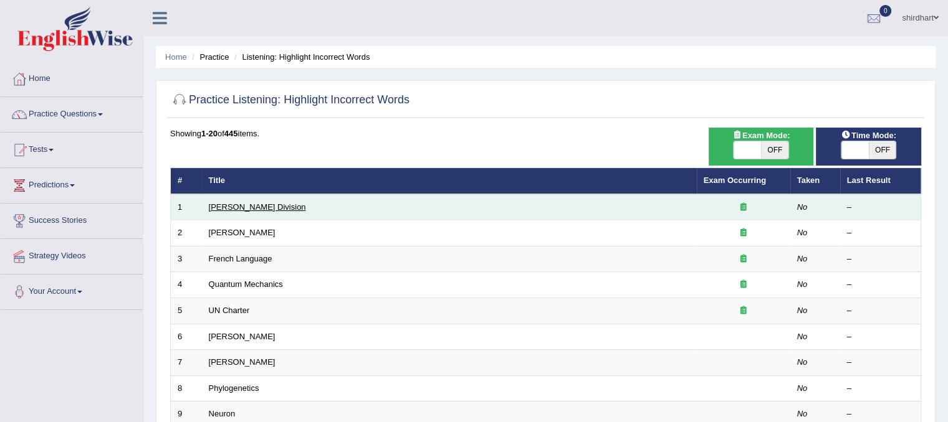
click at [217, 204] on link "[PERSON_NAME] Division" at bounding box center [257, 206] width 97 height 9
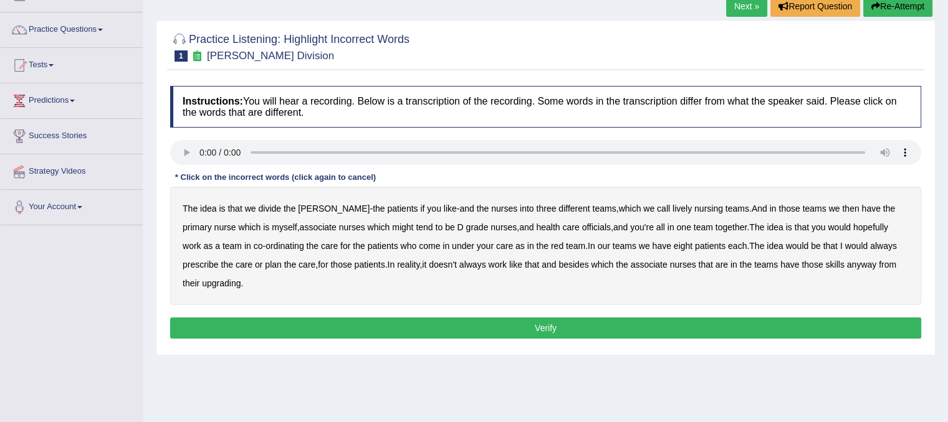
scroll to position [84, 0]
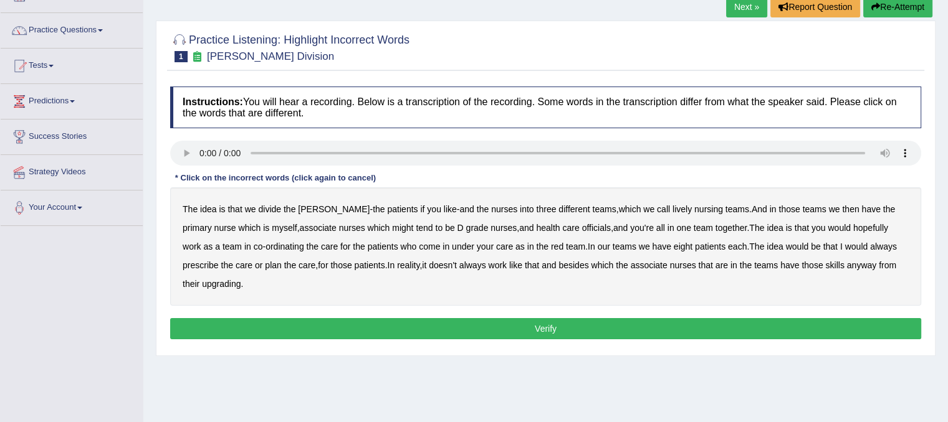
click at [823, 270] on div "The idea is that we divide the ward - the patients if you like - and the nurses…" at bounding box center [545, 247] width 751 height 118
click at [794, 329] on button "Verify" at bounding box center [545, 328] width 751 height 21
click at [330, 180] on div "* Click on the incorrect words (click again to cancel)" at bounding box center [275, 178] width 211 height 12
click at [239, 174] on div "* Click on the incorrect words (click again to cancel)" at bounding box center [275, 178] width 211 height 12
click at [341, 198] on div "The idea is that we divide the ward - the patients if you like - and the nurses…" at bounding box center [545, 247] width 751 height 118
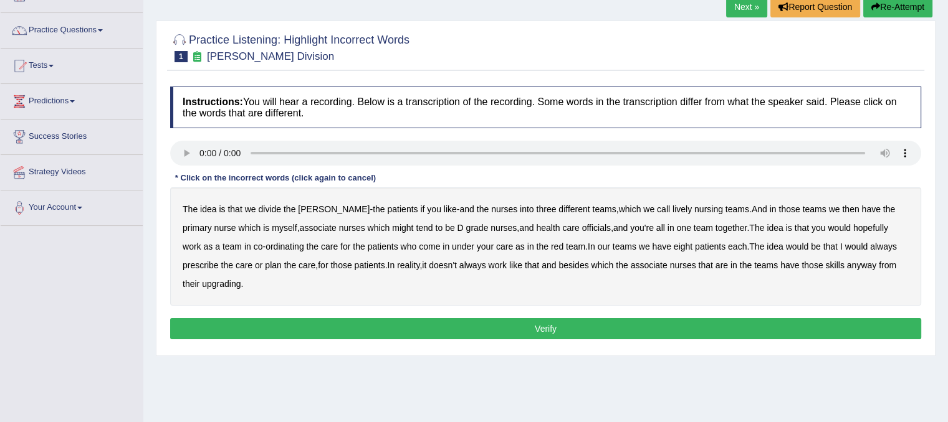
click at [387, 204] on b "patients" at bounding box center [402, 209] width 31 height 10
click at [427, 207] on b "you" at bounding box center [434, 209] width 14 height 10
click at [387, 208] on b "patients" at bounding box center [402, 209] width 31 height 10
click at [491, 212] on b "nurses" at bounding box center [504, 209] width 26 height 10
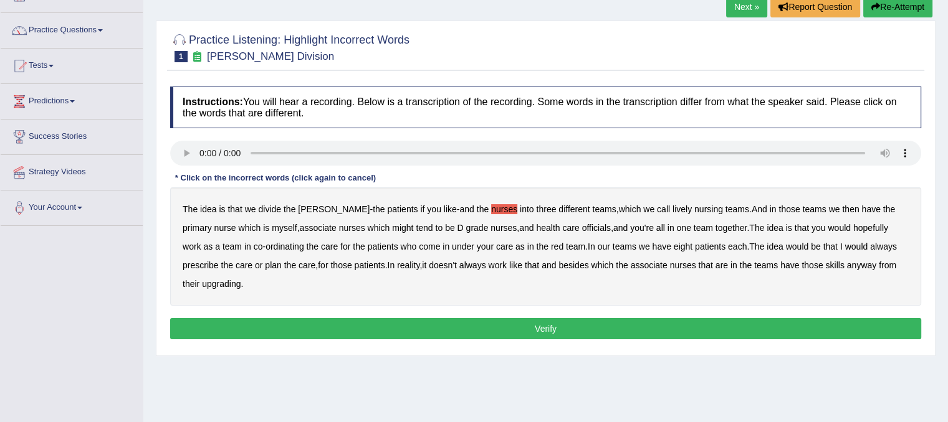
click at [619, 210] on b "which" at bounding box center [630, 209] width 22 height 10
click at [643, 211] on b "we" at bounding box center [648, 209] width 11 height 10
click at [659, 212] on div "The idea is that we divide the ward - the patients if you like - and the nurses…" at bounding box center [545, 247] width 751 height 118
click at [694, 209] on b "nursing" at bounding box center [708, 209] width 29 height 10
click at [459, 199] on div "The idea is that we divide the ward - the patients if you like - and the nurses…" at bounding box center [545, 247] width 751 height 118
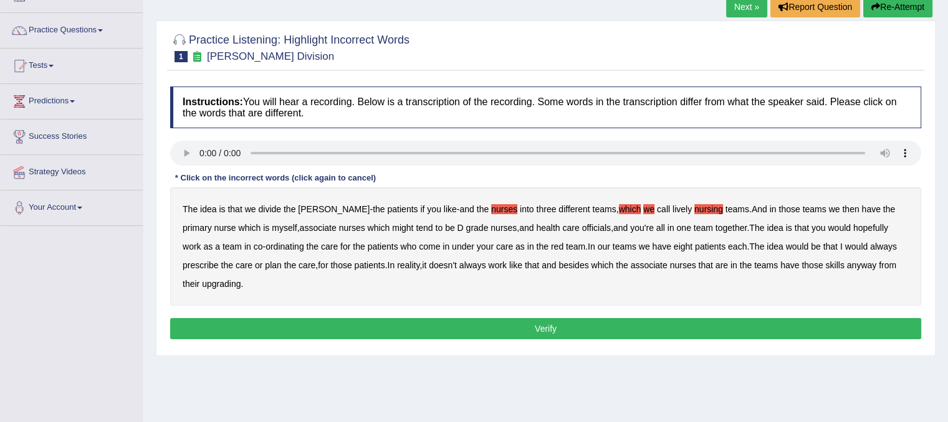
click at [491, 204] on b "nurses" at bounding box center [504, 209] width 26 height 10
click at [619, 207] on b "which" at bounding box center [630, 209] width 22 height 10
click at [643, 211] on b "we" at bounding box center [648, 209] width 11 height 10
click at [672, 212] on b "lively" at bounding box center [681, 209] width 19 height 10
click at [694, 207] on b "nursing" at bounding box center [708, 209] width 29 height 10
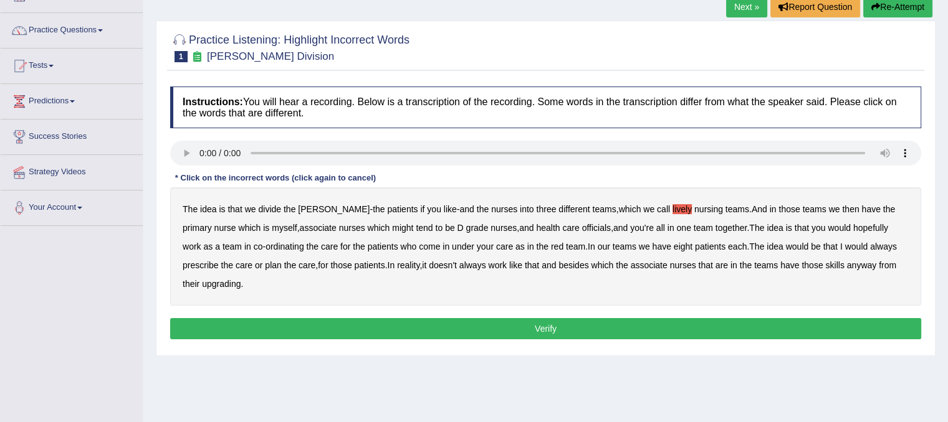
click at [373, 136] on div "Instructions: You will hear a recording. Below is a transcription of the record…" at bounding box center [545, 214] width 757 height 269
click at [558, 210] on b "different" at bounding box center [573, 209] width 31 height 10
click at [592, 211] on b "teams" at bounding box center [604, 209] width 24 height 10
click at [725, 208] on b "teams" at bounding box center [737, 209] width 24 height 10
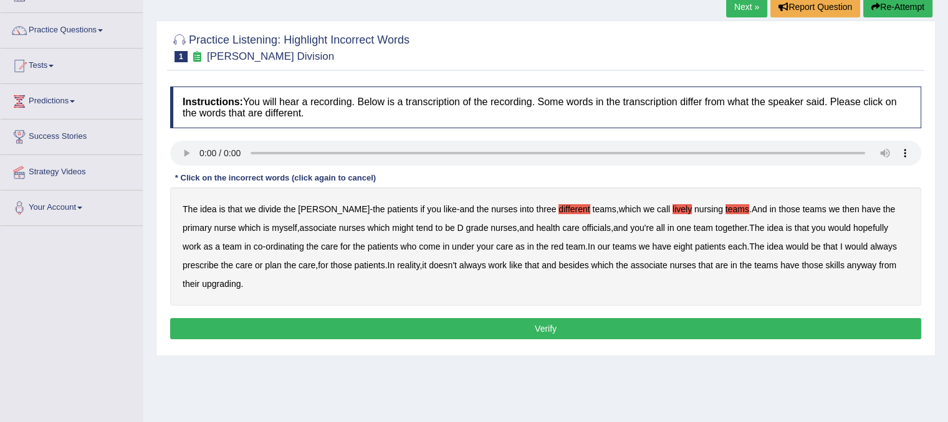
click at [725, 211] on b "teams" at bounding box center [737, 209] width 24 height 10
click at [778, 209] on b "those" at bounding box center [788, 209] width 21 height 10
click at [214, 227] on b "nurse" at bounding box center [225, 228] width 22 height 10
click at [387, 207] on b "patients" at bounding box center [402, 209] width 31 height 10
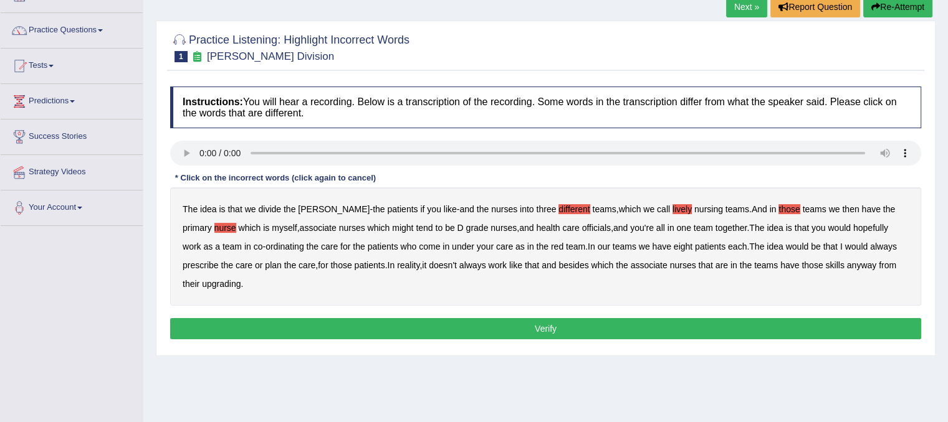
click at [420, 210] on b "if" at bounding box center [422, 209] width 4 height 10
click at [619, 207] on b "which" at bounding box center [630, 209] width 22 height 10
click at [411, 332] on button "Verify" at bounding box center [545, 328] width 751 height 21
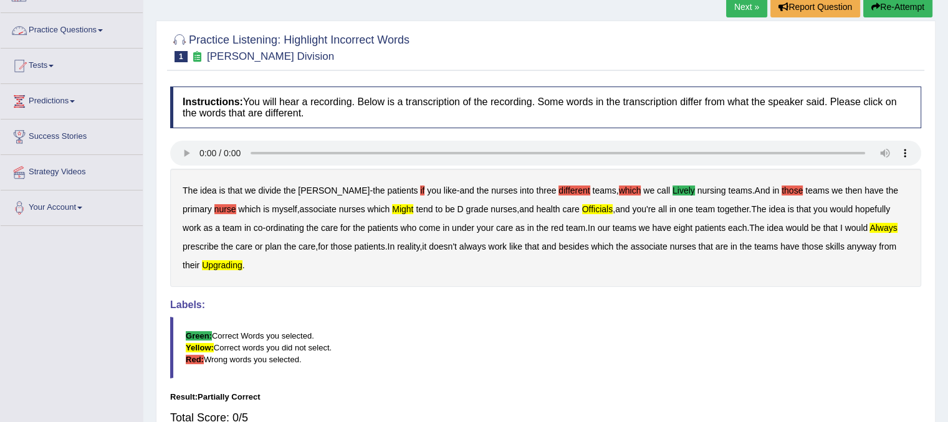
click at [100, 35] on link "Practice Questions" at bounding box center [72, 28] width 142 height 31
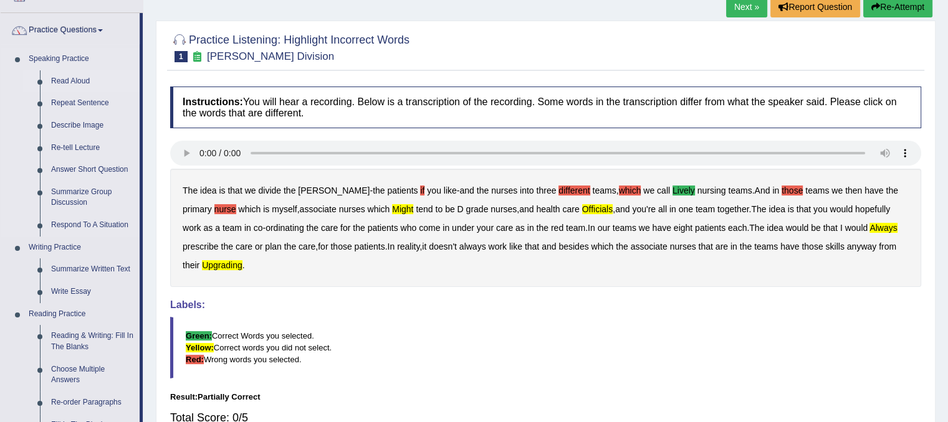
click at [70, 80] on link "Read Aloud" at bounding box center [92, 81] width 94 height 22
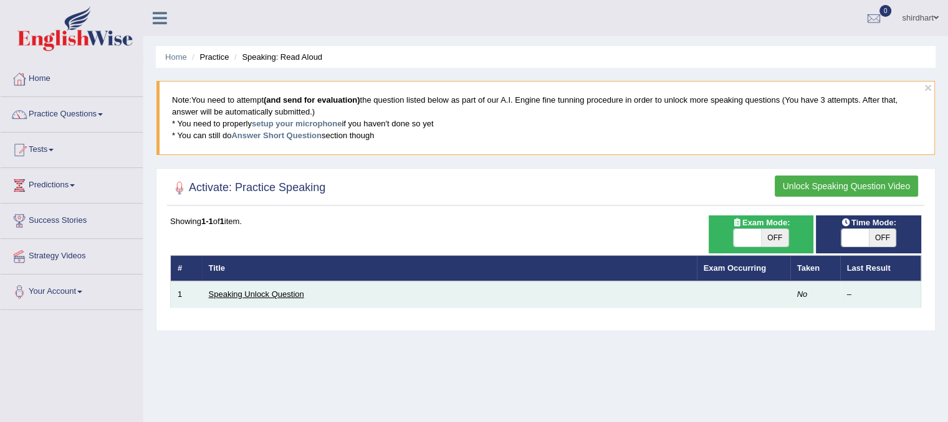
click at [265, 294] on link "Speaking Unlock Question" at bounding box center [256, 294] width 95 height 9
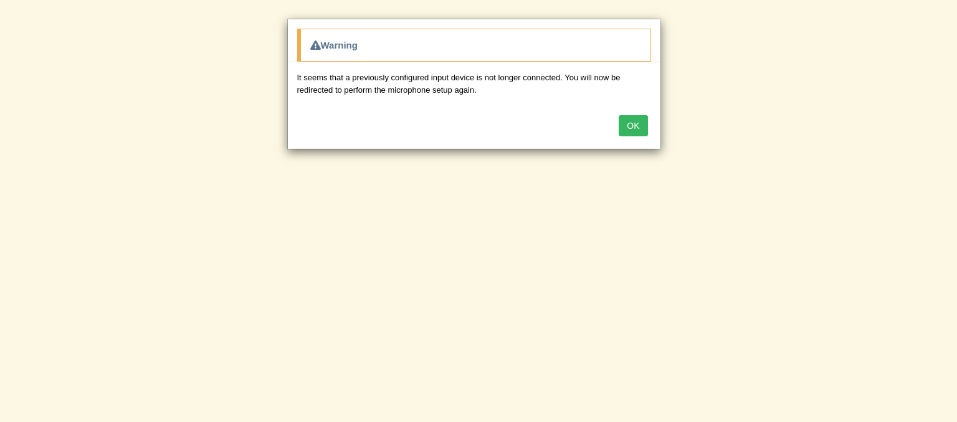
click at [649, 113] on div "OK" at bounding box center [474, 127] width 373 height 44
click at [637, 125] on button "OK" at bounding box center [633, 125] width 29 height 21
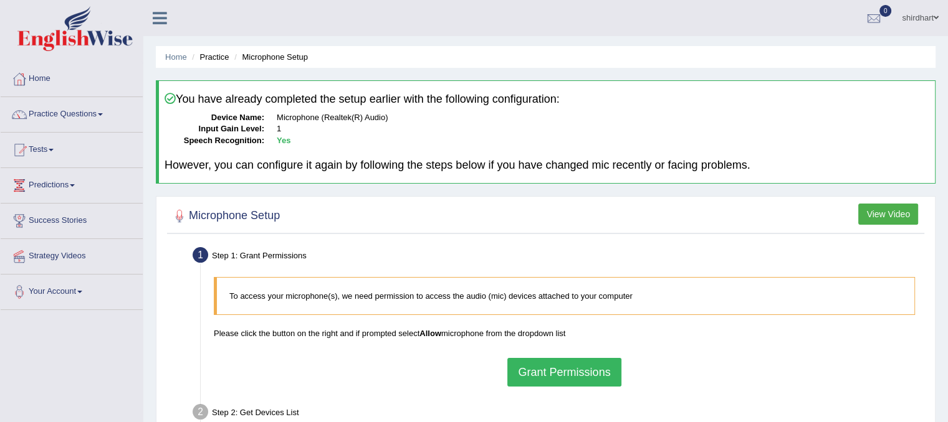
click at [520, 367] on button "Grant Permissions" at bounding box center [563, 372] width 113 height 29
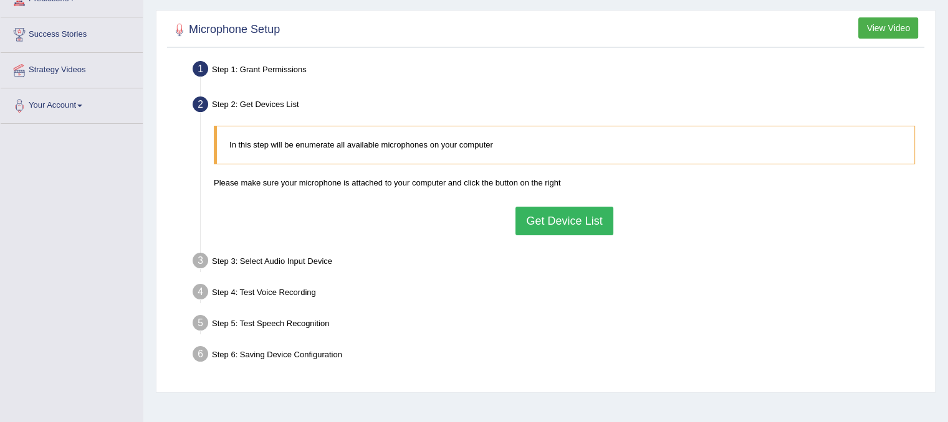
scroll to position [232, 0]
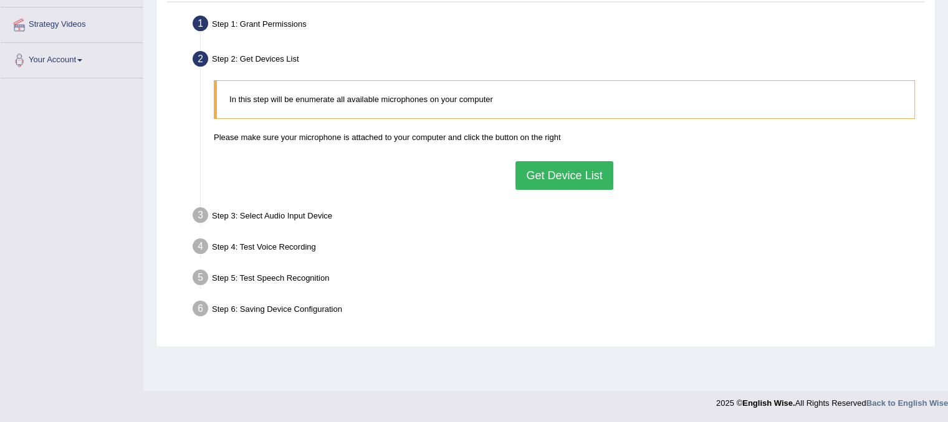
click at [606, 178] on button "Get Device List" at bounding box center [563, 175] width 97 height 29
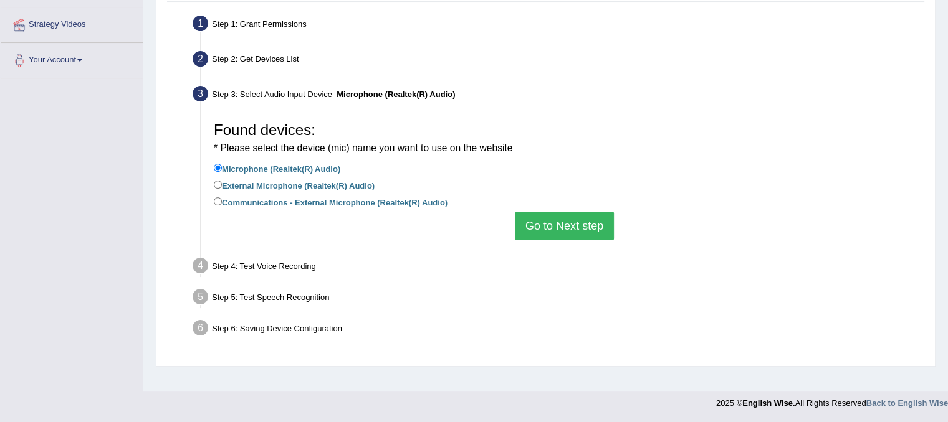
click at [591, 221] on button "Go to Next step" at bounding box center [564, 226] width 99 height 29
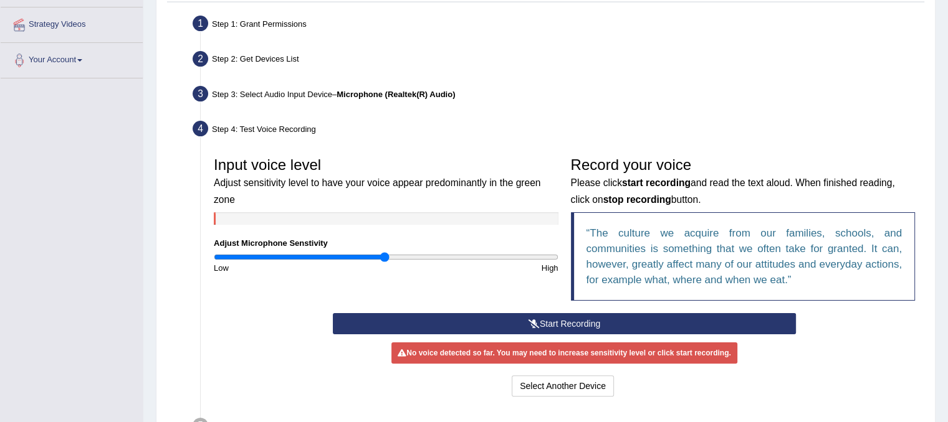
click at [531, 324] on icon at bounding box center [533, 324] width 11 height 9
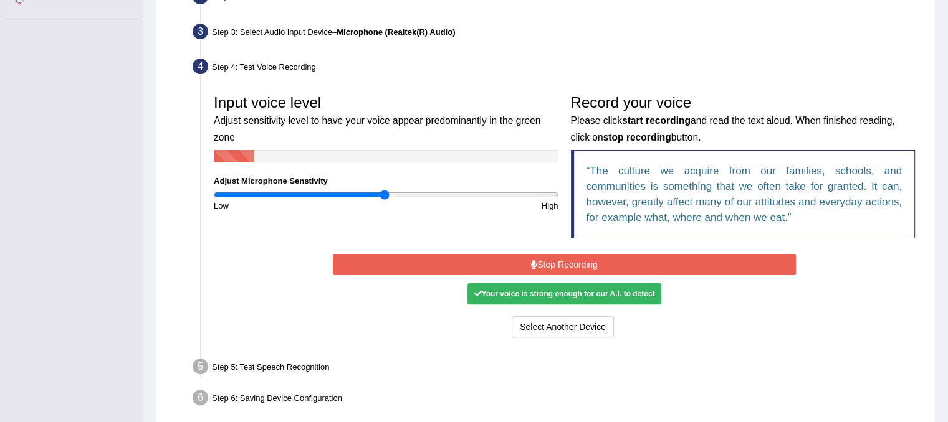
scroll to position [347, 0]
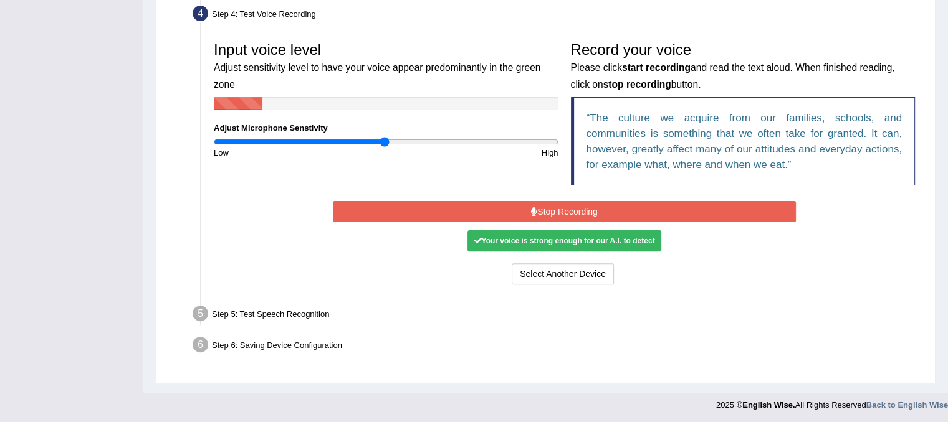
click at [591, 202] on button "Stop Recording" at bounding box center [564, 211] width 463 height 21
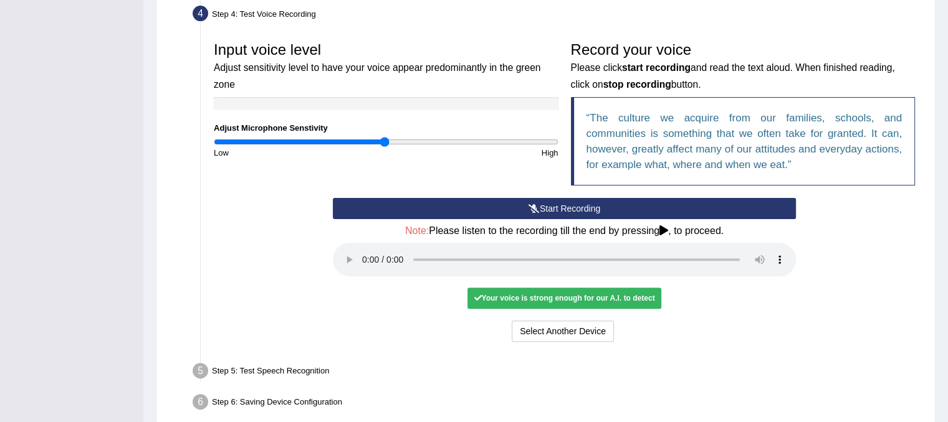
scroll to position [404, 0]
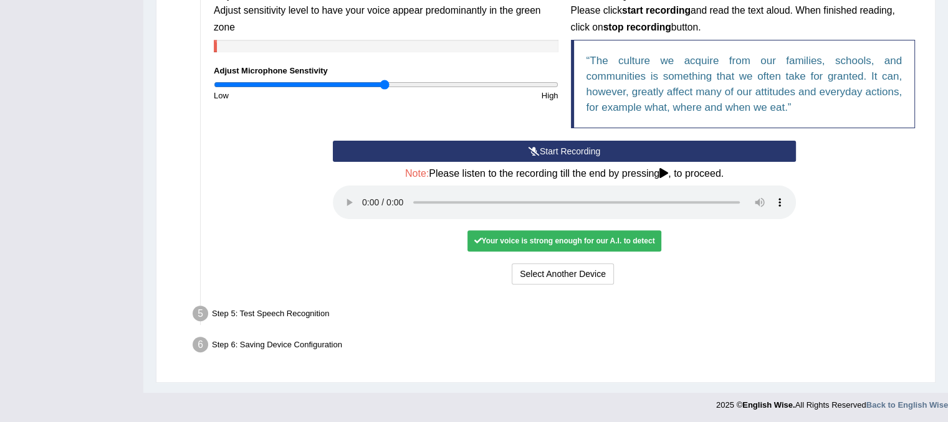
click at [566, 239] on div "Your voice is strong enough for our A.I. to detect" at bounding box center [563, 241] width 193 height 21
click at [302, 313] on div "Step 5: Test Speech Recognition" at bounding box center [558, 315] width 742 height 27
click at [285, 346] on div "Step 6: Saving Device Configuration" at bounding box center [558, 346] width 742 height 27
click at [581, 275] on button "Select Another Device" at bounding box center [562, 274] width 102 height 21
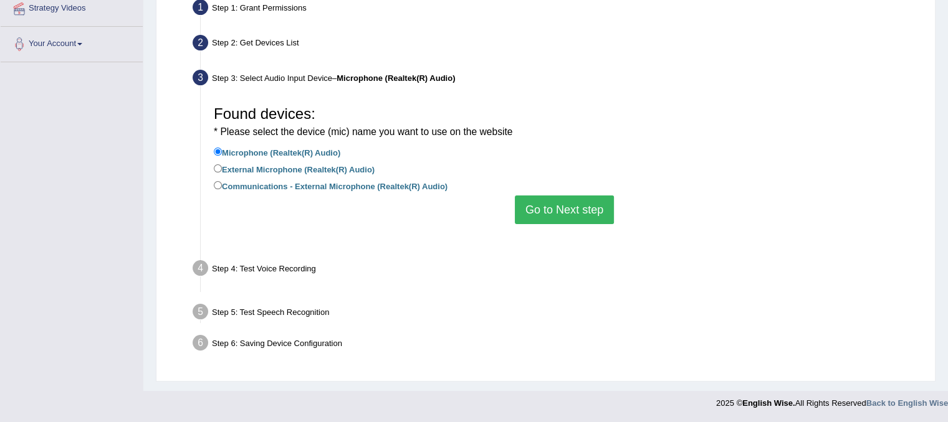
scroll to position [232, 0]
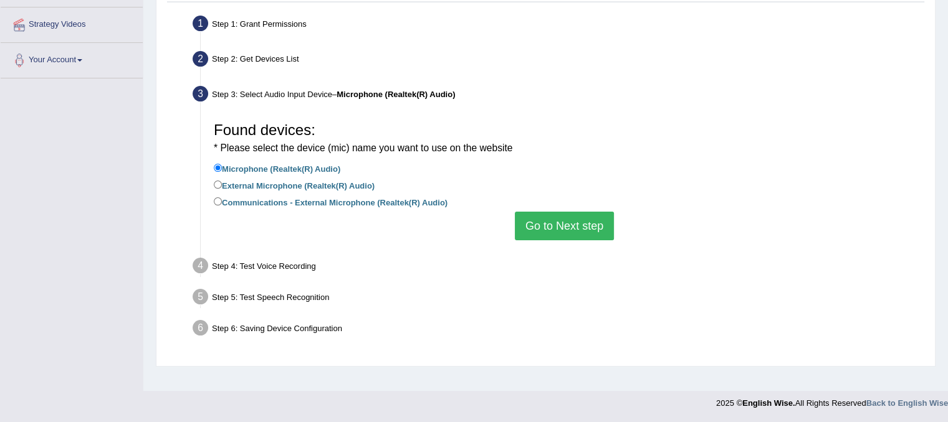
click at [602, 233] on button "Go to Next step" at bounding box center [564, 226] width 99 height 29
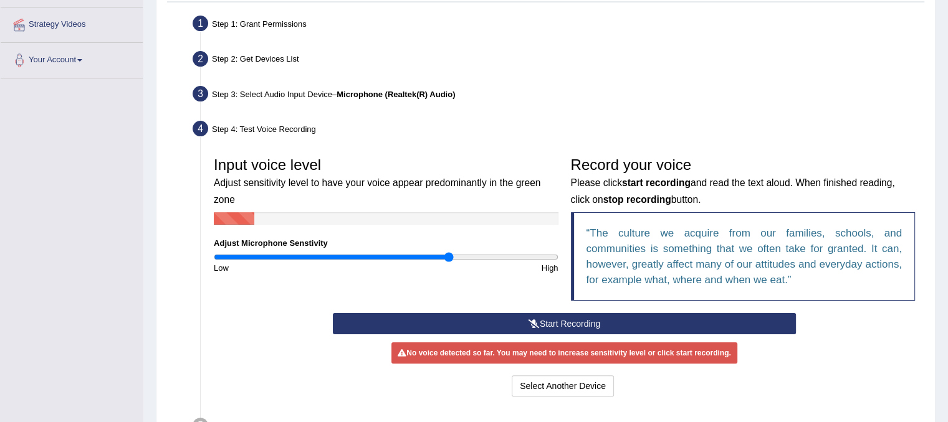
click at [449, 254] on input "range" at bounding box center [386, 257] width 345 height 10
click at [542, 318] on button "Start Recording" at bounding box center [564, 323] width 463 height 21
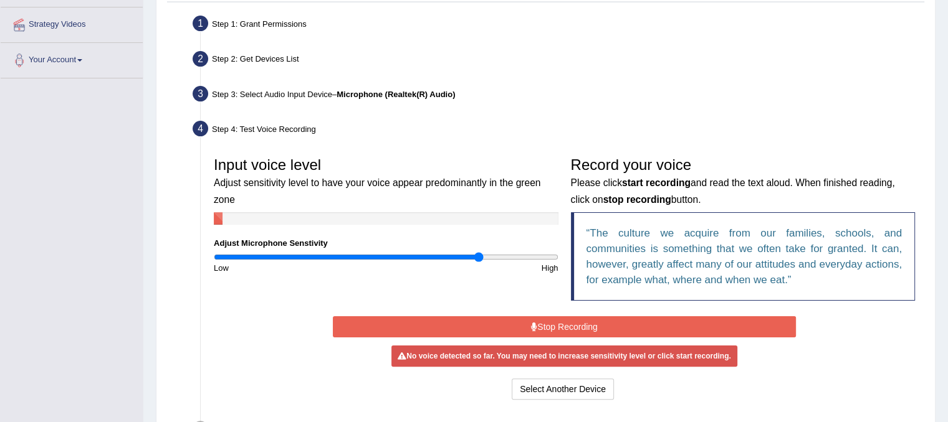
type input "1.56"
click at [478, 254] on input "range" at bounding box center [386, 257] width 345 height 10
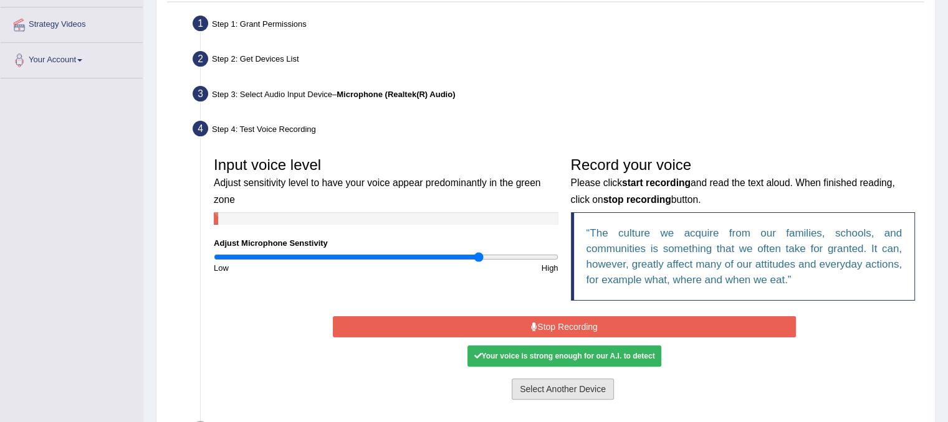
click at [533, 392] on button "Select Another Device" at bounding box center [562, 389] width 102 height 21
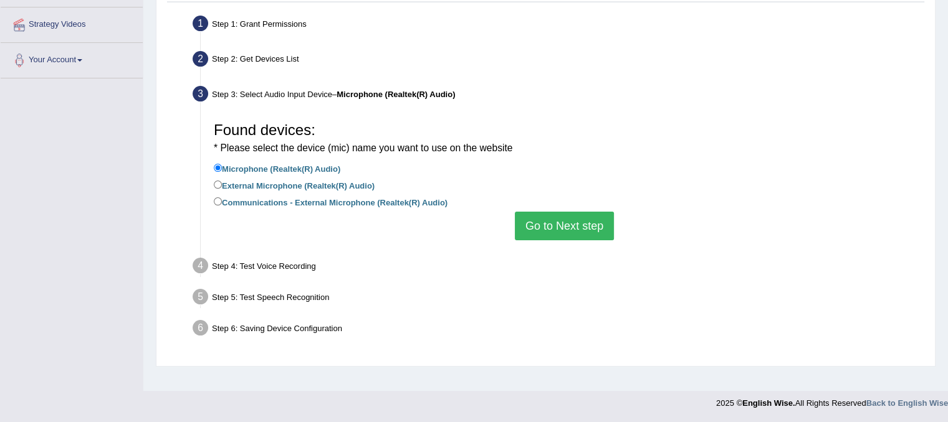
click at [528, 225] on button "Go to Next step" at bounding box center [564, 226] width 99 height 29
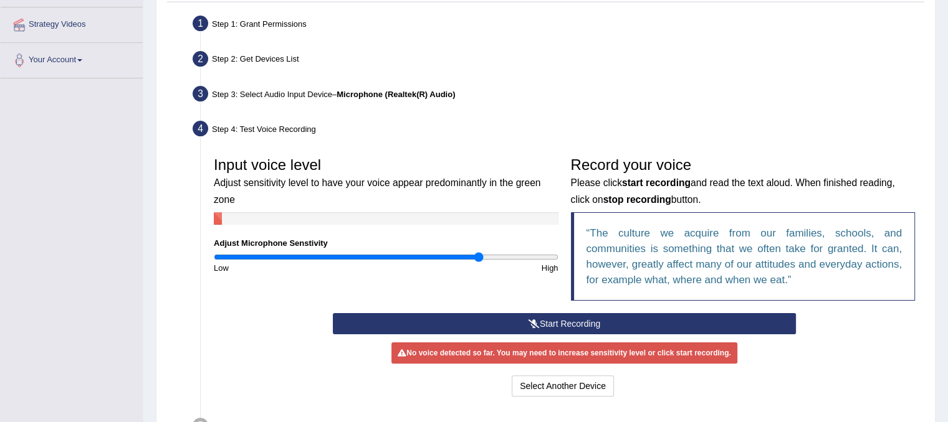
click at [520, 317] on button "Start Recording" at bounding box center [564, 323] width 463 height 21
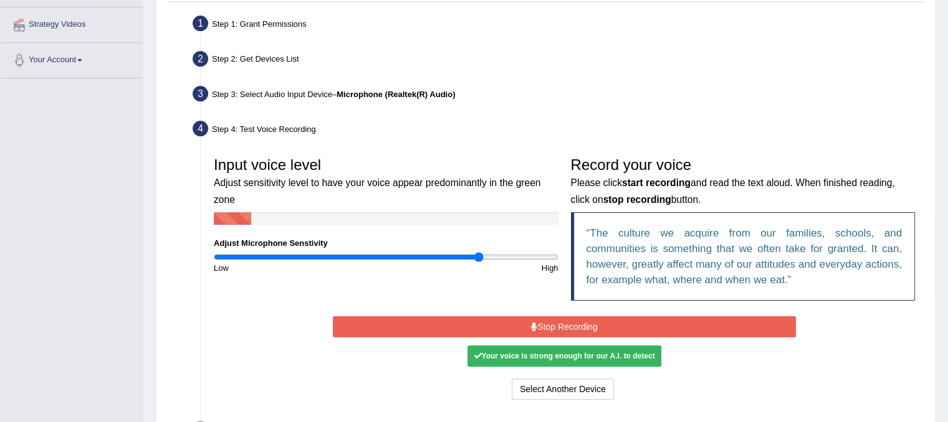
click at [531, 332] on button "Stop Recording" at bounding box center [564, 326] width 463 height 21
click at [0, 0] on button "Start Recording" at bounding box center [0, 0] width 0 height 0
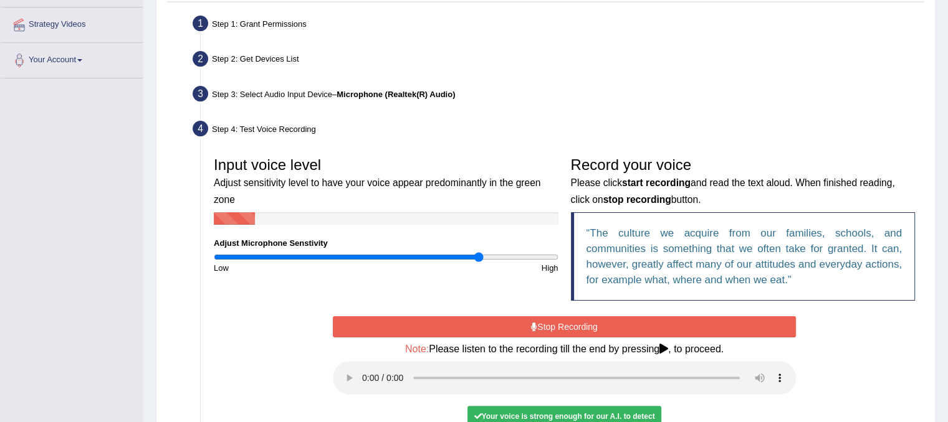
click at [602, 326] on button "Stop Recording" at bounding box center [564, 326] width 463 height 21
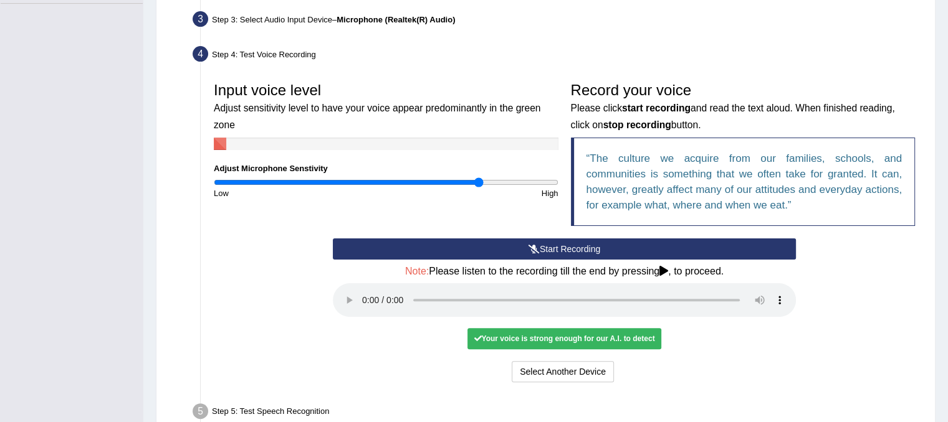
scroll to position [404, 0]
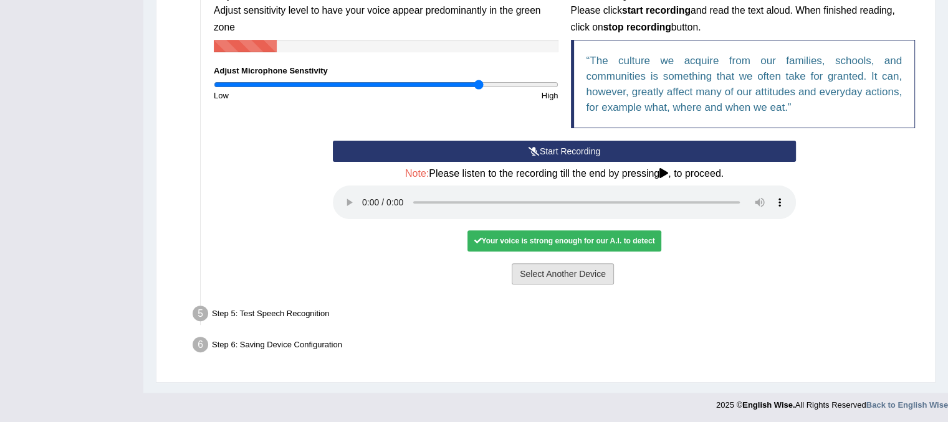
click at [587, 267] on button "Select Another Device" at bounding box center [562, 274] width 102 height 21
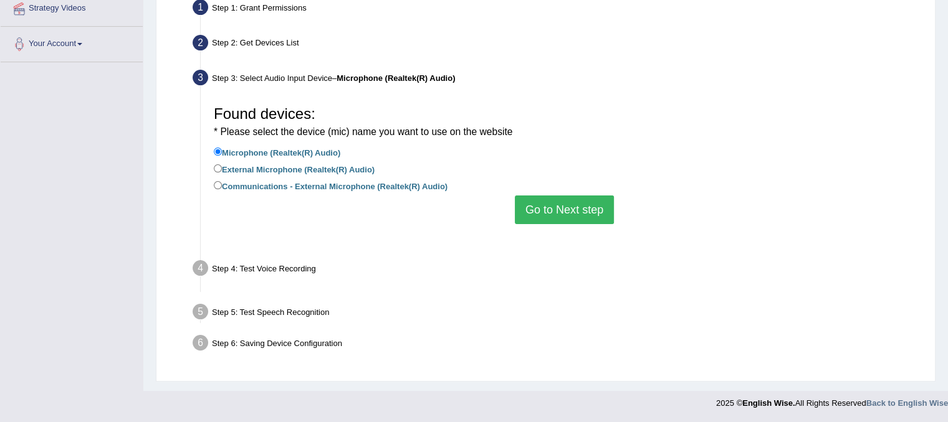
scroll to position [232, 0]
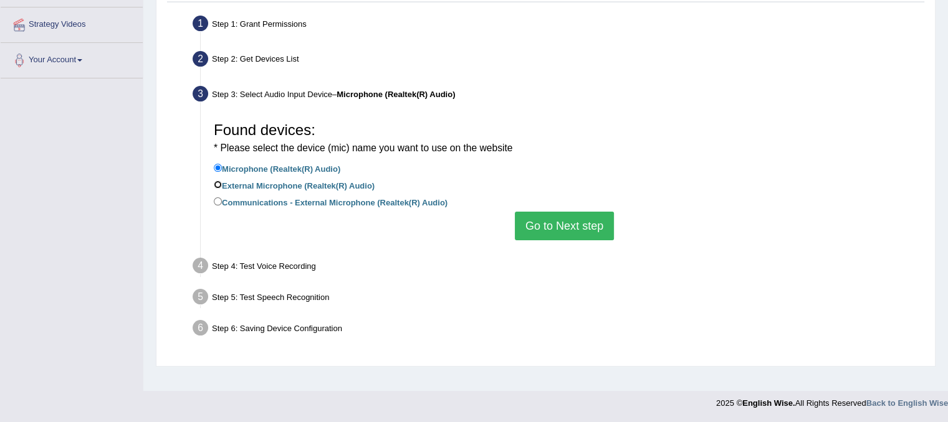
click at [221, 183] on input "External Microphone (Realtek(R) Audio)" at bounding box center [218, 185] width 8 height 8
radio input "true"
click at [530, 222] on button "Go to Next step" at bounding box center [564, 226] width 99 height 29
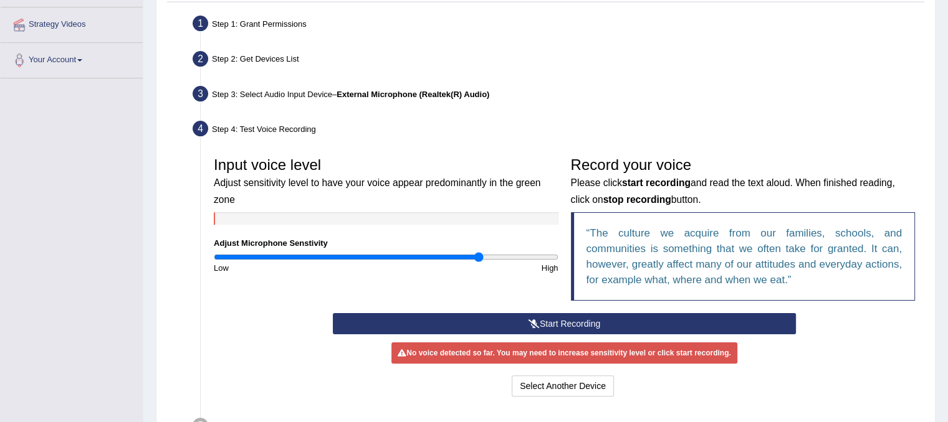
click at [524, 321] on button "Start Recording" at bounding box center [564, 323] width 463 height 21
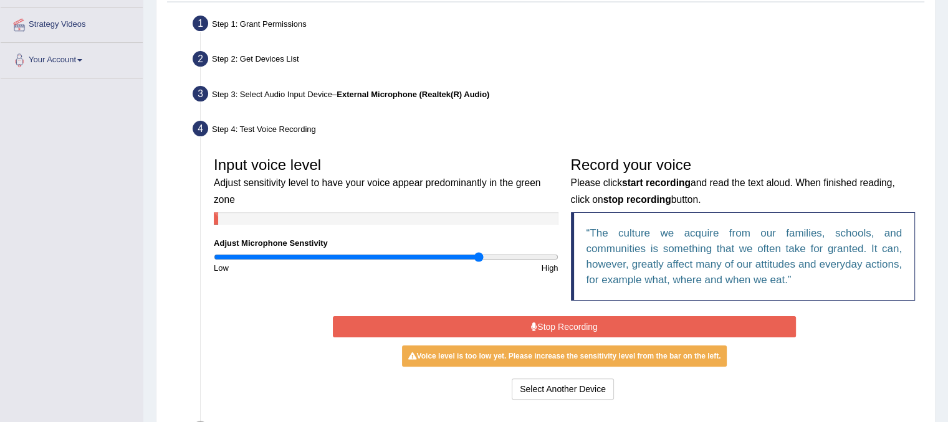
click at [491, 262] on div "High" at bounding box center [475, 268] width 178 height 12
click at [519, 329] on button "Stop Recording" at bounding box center [564, 326] width 463 height 21
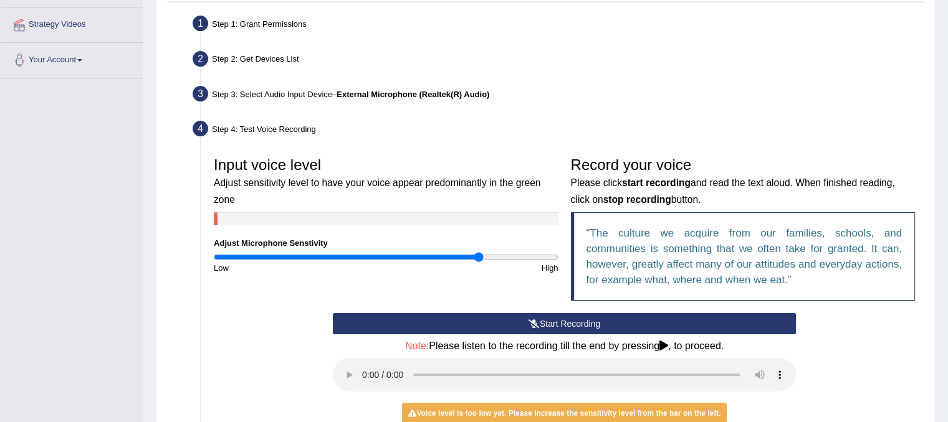
click at [519, 329] on button "Start Recording" at bounding box center [564, 323] width 463 height 21
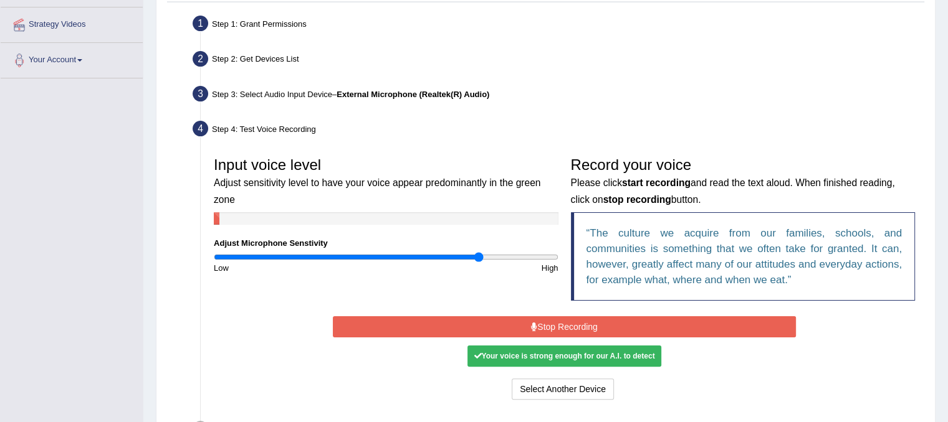
click at [519, 329] on button "Stop Recording" at bounding box center [564, 326] width 463 height 21
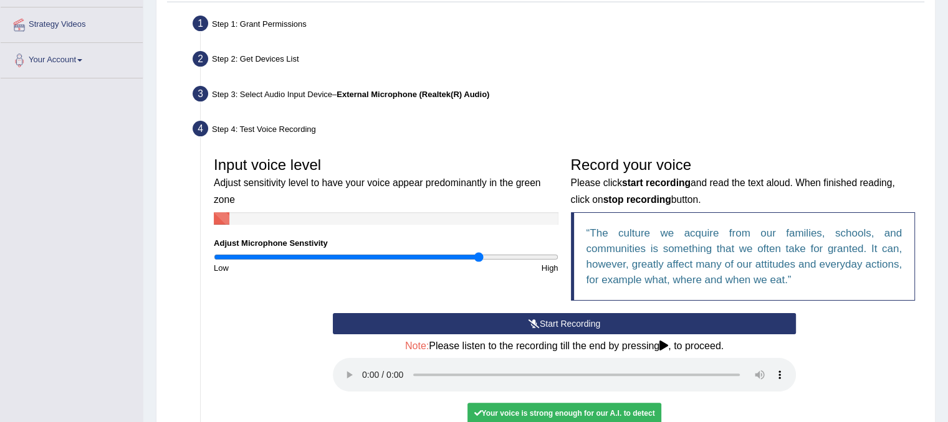
scroll to position [404, 0]
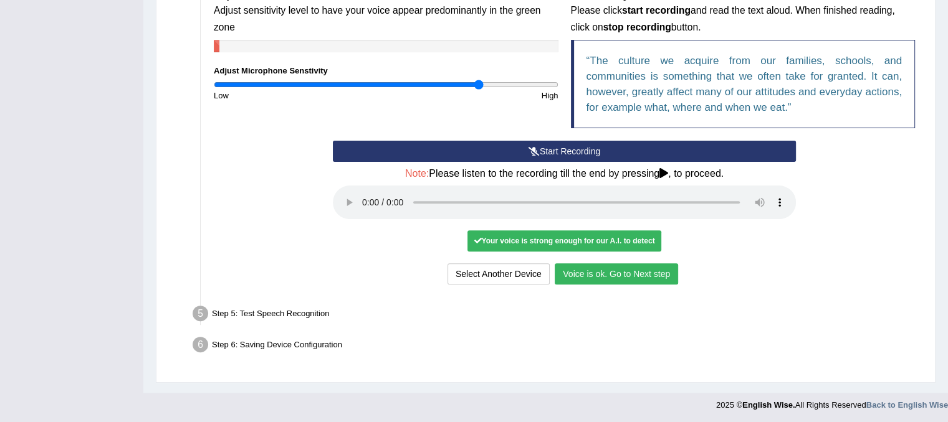
click at [589, 278] on button "Voice is ok. Go to Next step" at bounding box center [615, 274] width 123 height 21
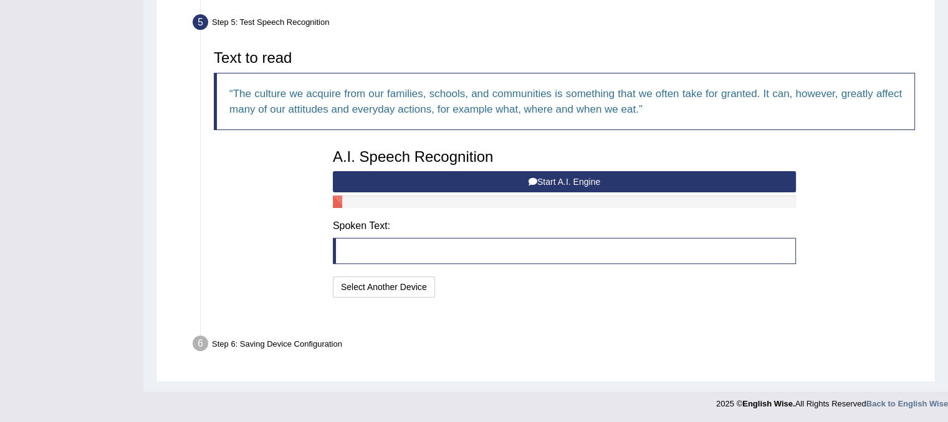
scroll to position [355, 0]
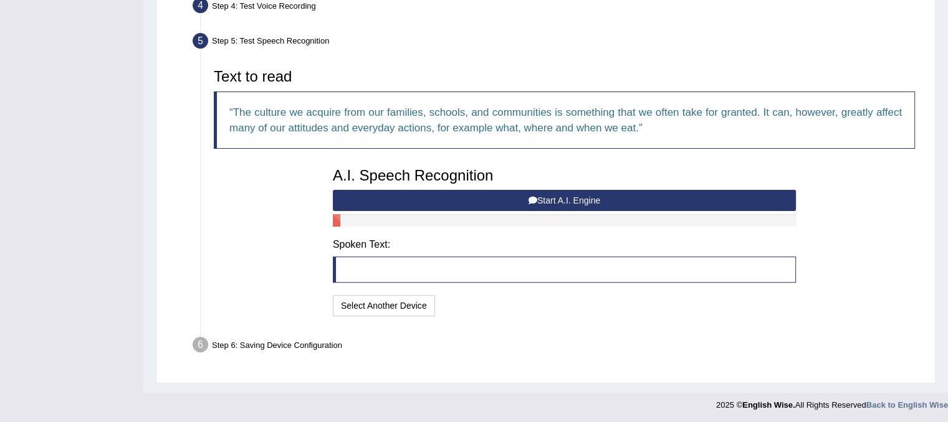
click at [609, 202] on button "Start A.I. Engine" at bounding box center [564, 200] width 463 height 21
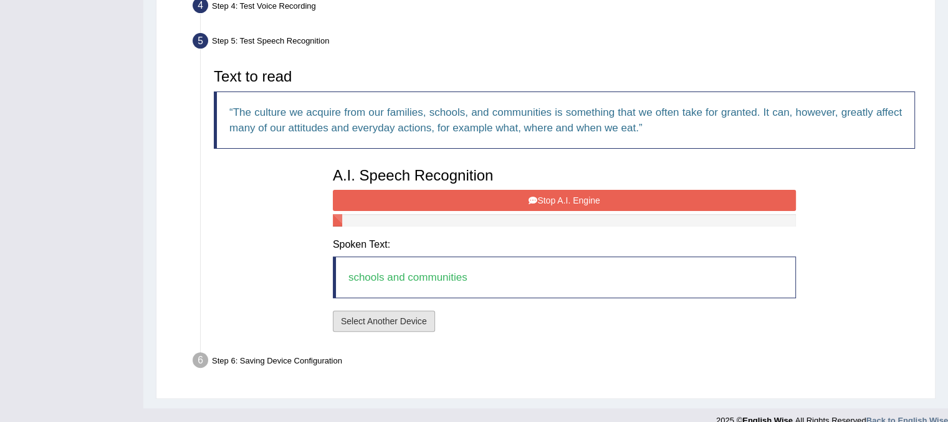
click at [391, 325] on button "Select Another Device" at bounding box center [384, 321] width 102 height 21
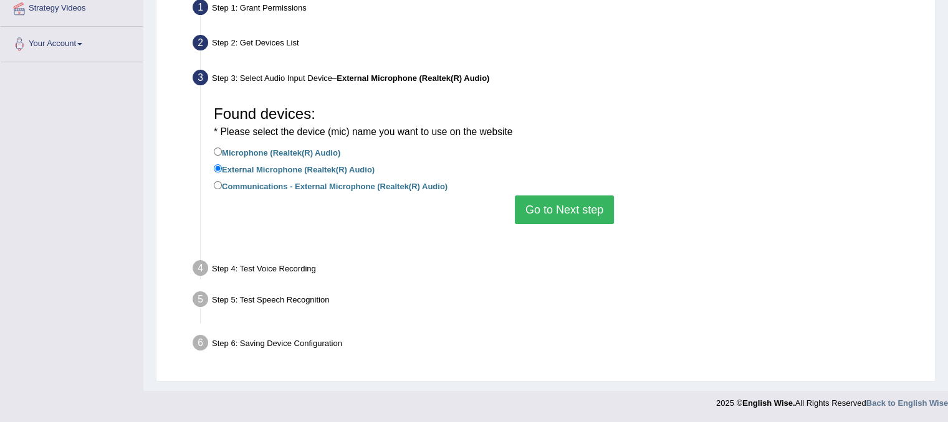
scroll to position [232, 0]
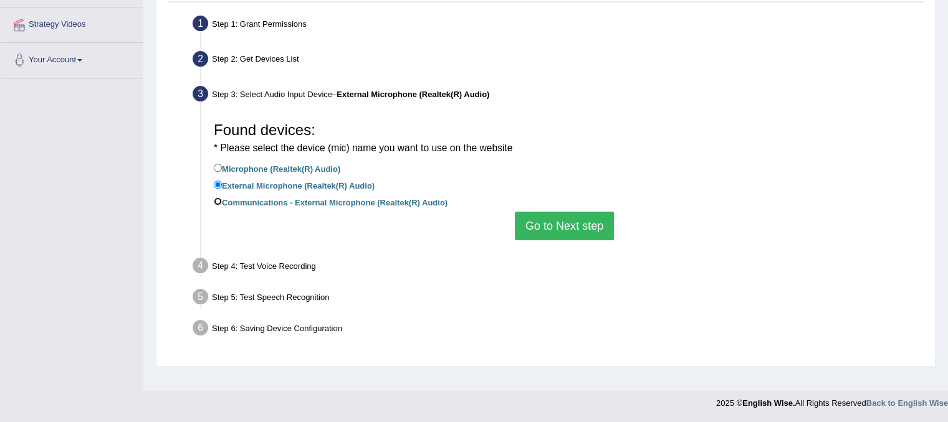
click at [218, 200] on input "Communications - External Microphone (Realtek(R) Audio)" at bounding box center [218, 201] width 8 height 8
radio input "true"
click at [532, 218] on button "Go to Next step" at bounding box center [564, 226] width 99 height 29
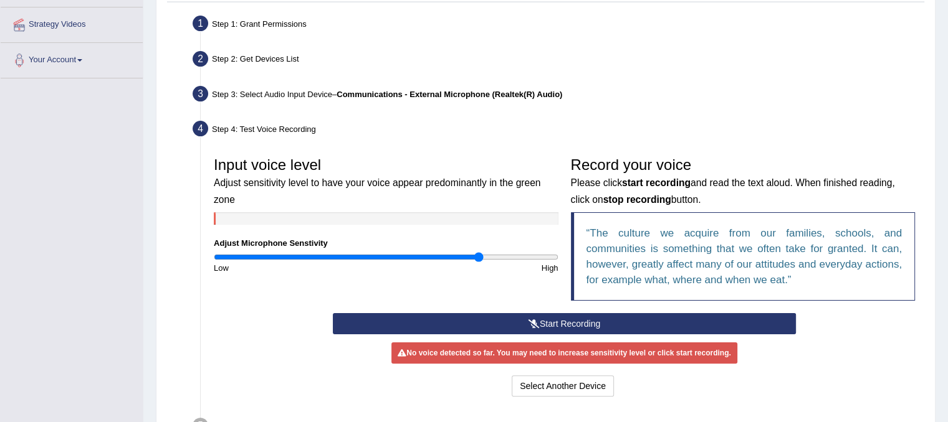
click at [525, 322] on button "Start Recording" at bounding box center [564, 323] width 463 height 21
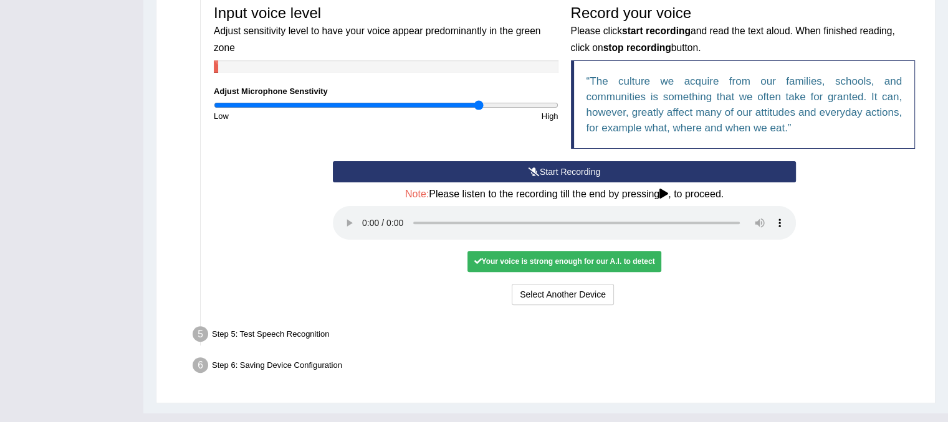
scroll to position [384, 0]
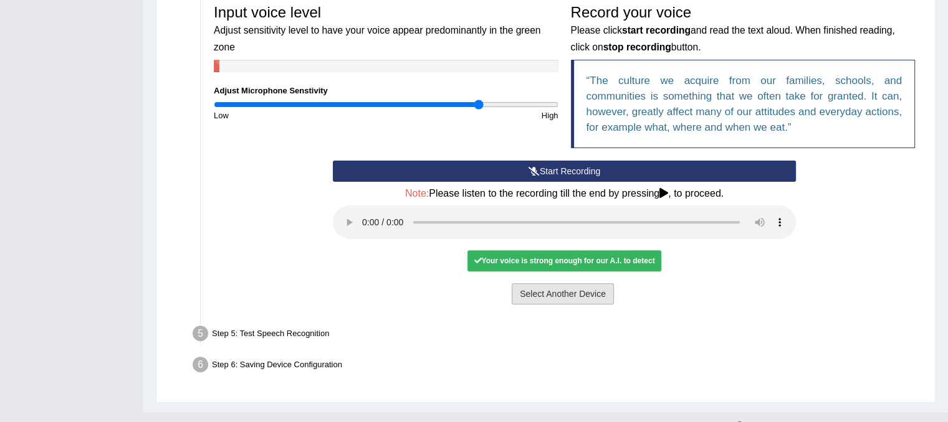
click at [566, 292] on button "Select Another Device" at bounding box center [562, 293] width 102 height 21
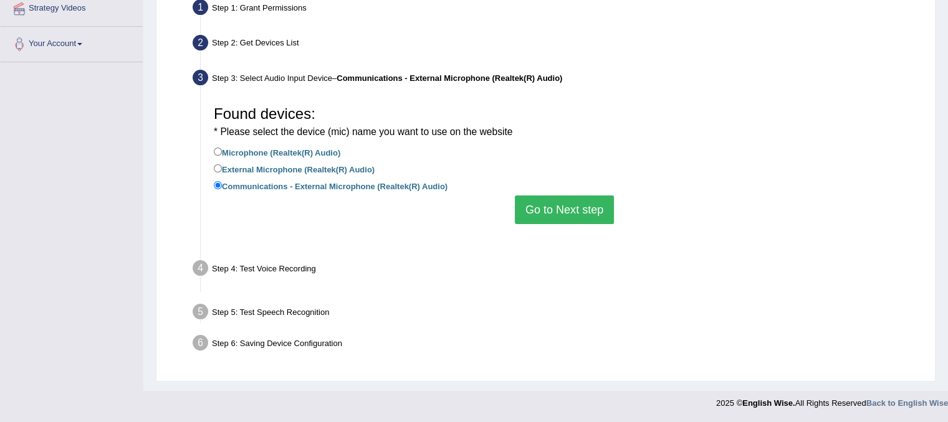
scroll to position [232, 0]
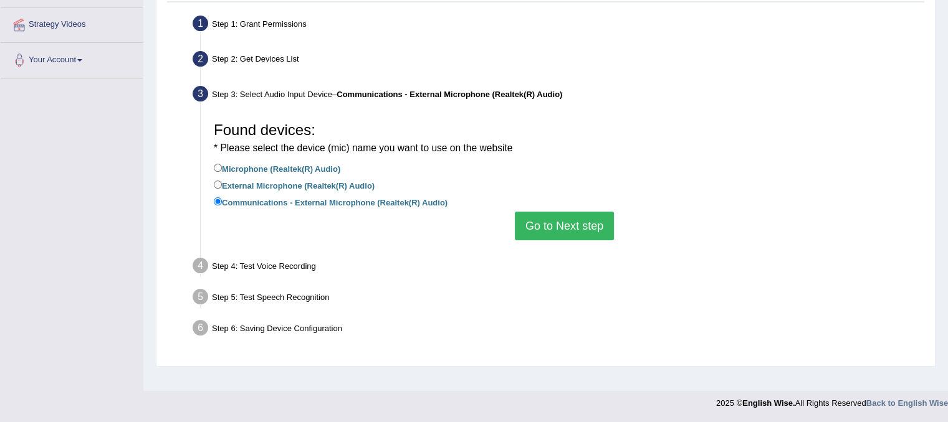
click at [553, 235] on button "Go to Next step" at bounding box center [564, 226] width 99 height 29
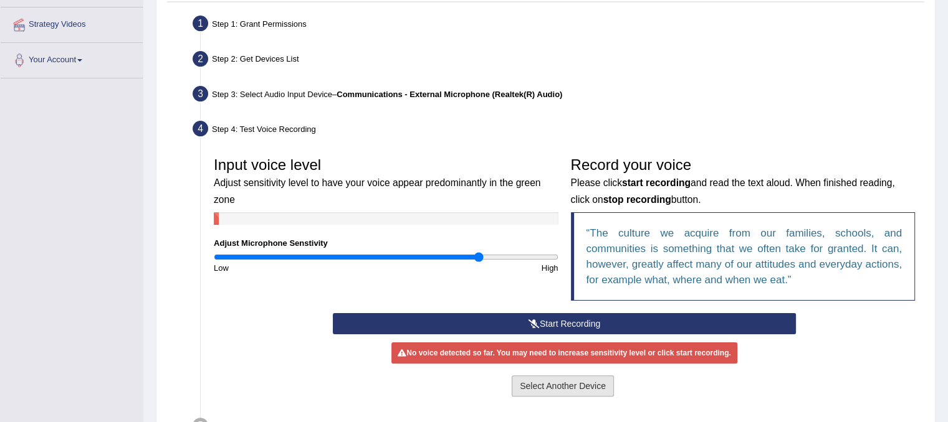
click at [553, 379] on button "Select Another Device" at bounding box center [562, 386] width 102 height 21
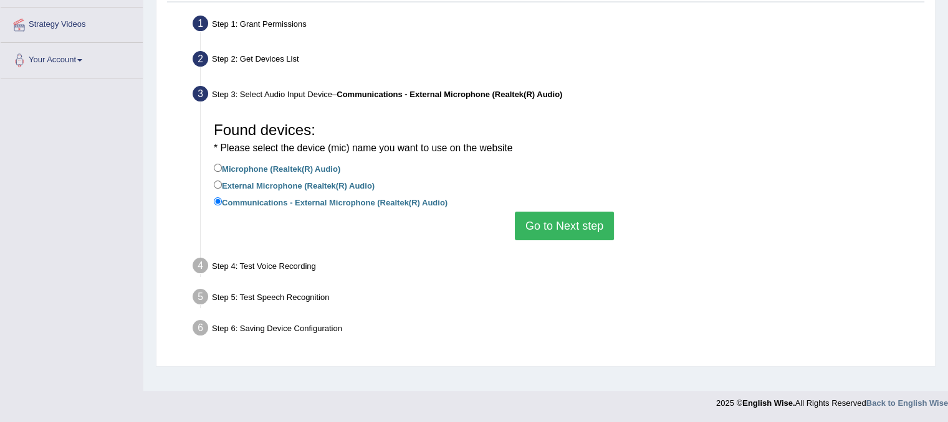
click at [586, 218] on button "Go to Next step" at bounding box center [564, 226] width 99 height 29
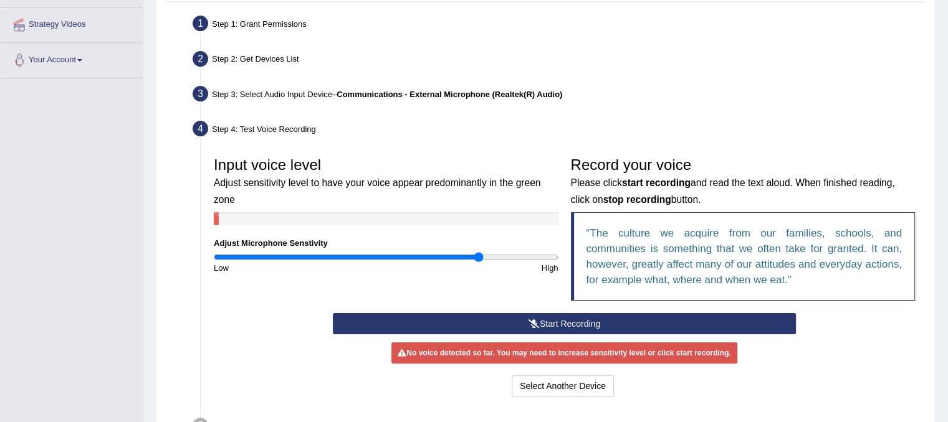
scroll to position [344, 0]
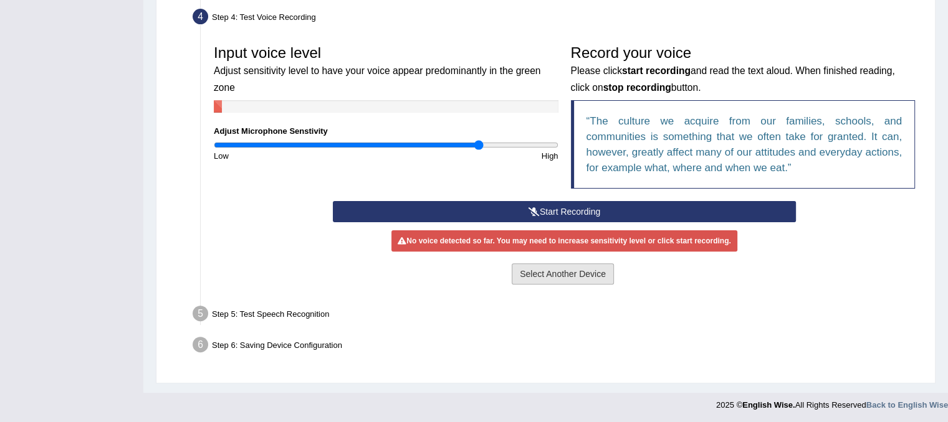
click at [592, 277] on button "Select Another Device" at bounding box center [562, 274] width 102 height 21
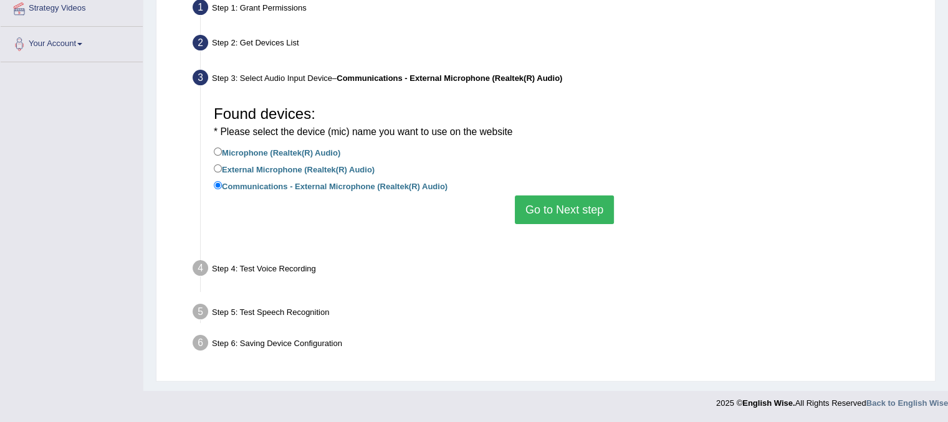
scroll to position [232, 0]
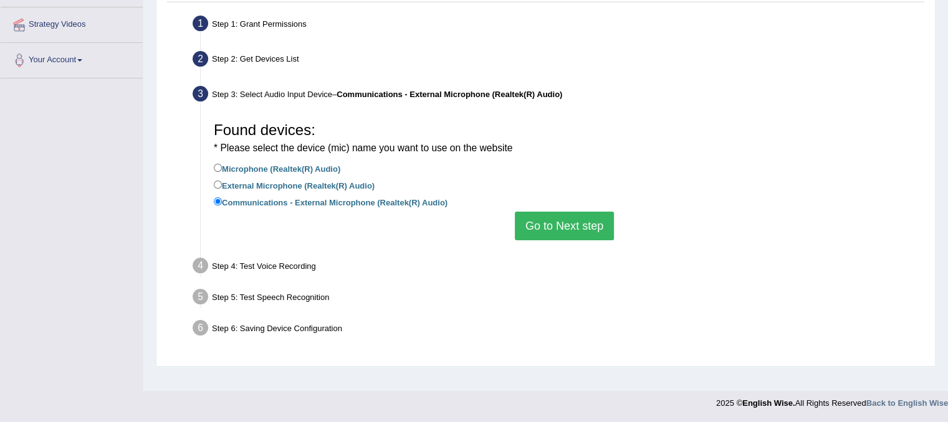
click at [576, 227] on button "Go to Next step" at bounding box center [564, 226] width 99 height 29
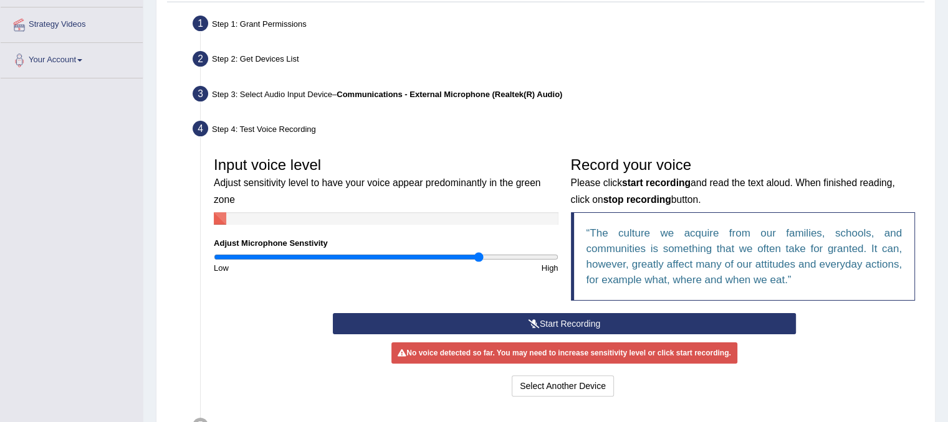
scroll to position [0, 0]
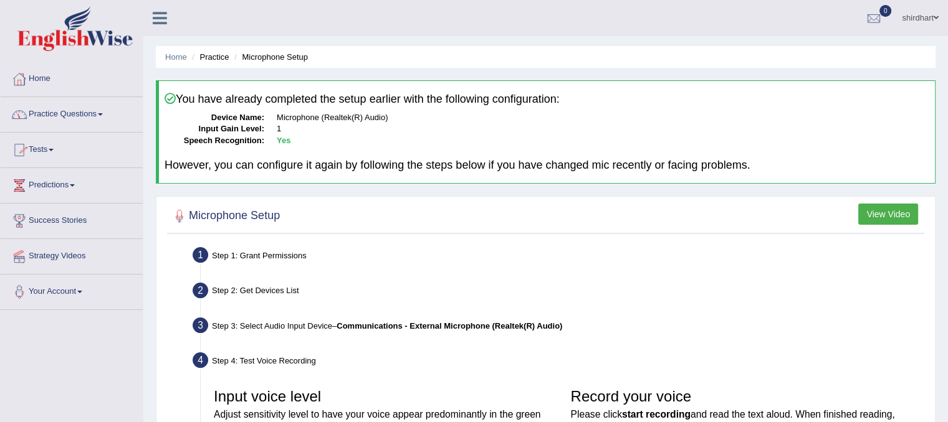
click at [90, 118] on link "Practice Questions" at bounding box center [72, 112] width 142 height 31
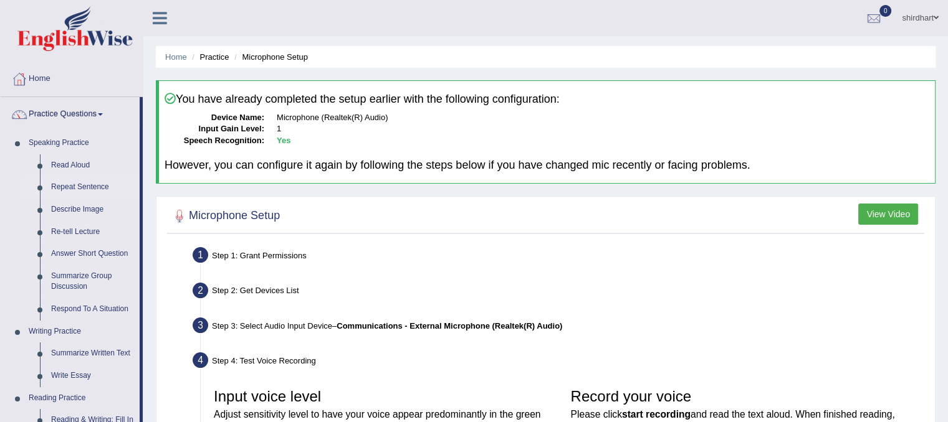
click at [63, 191] on link "Repeat Sentence" at bounding box center [92, 187] width 94 height 22
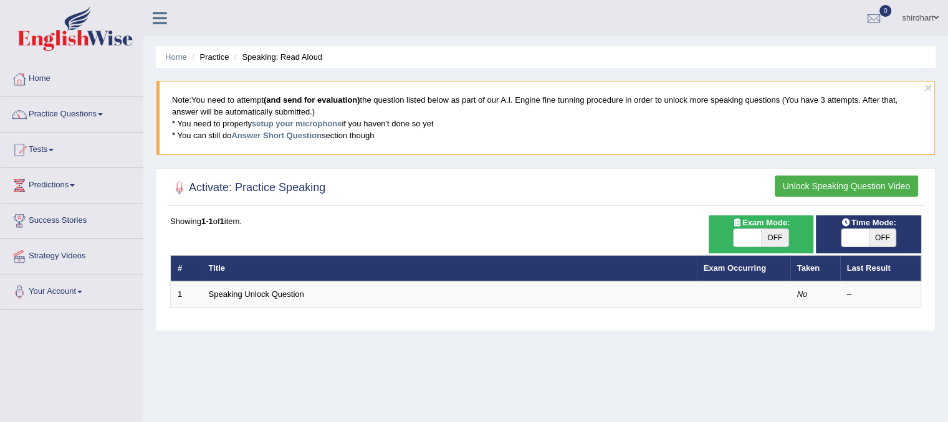
click at [776, 230] on span "OFF" at bounding box center [774, 237] width 27 height 17
checkbox input "true"
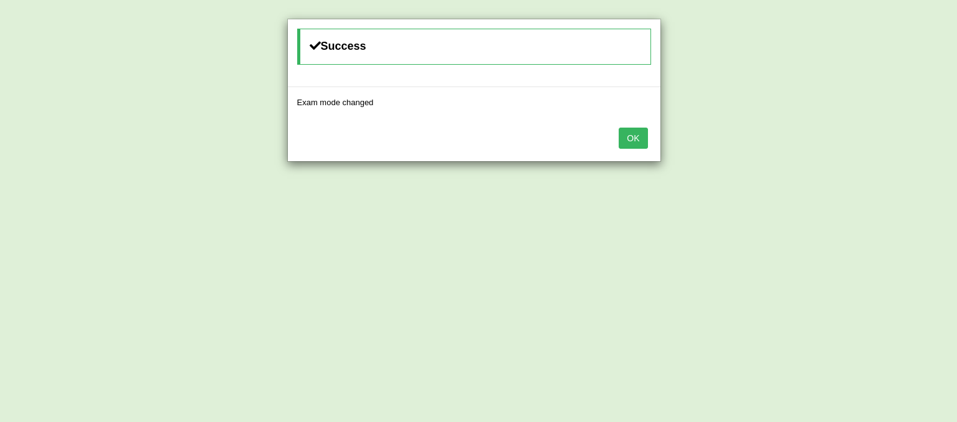
click at [634, 137] on button "OK" at bounding box center [633, 138] width 29 height 21
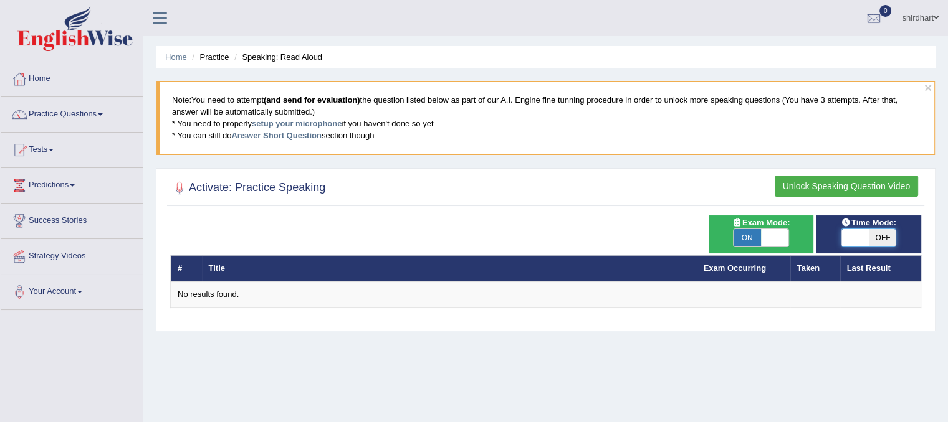
click at [862, 242] on span at bounding box center [854, 237] width 27 height 17
checkbox input "true"
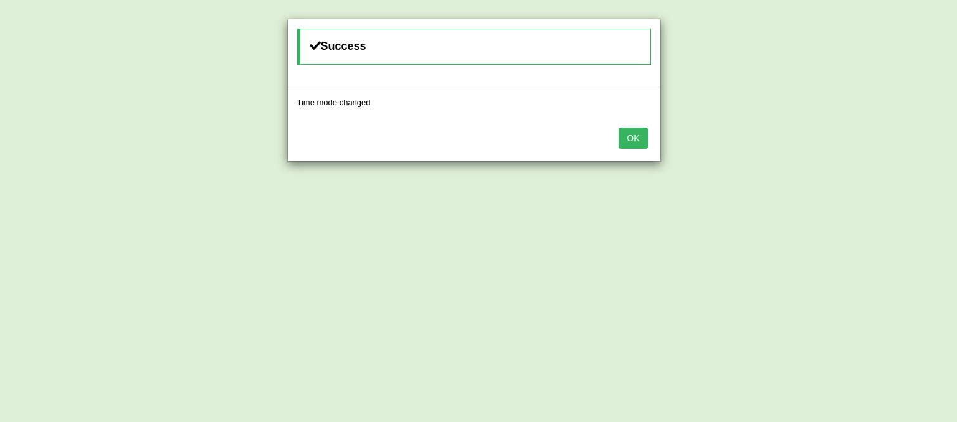
click at [619, 128] on button "OK" at bounding box center [633, 138] width 29 height 21
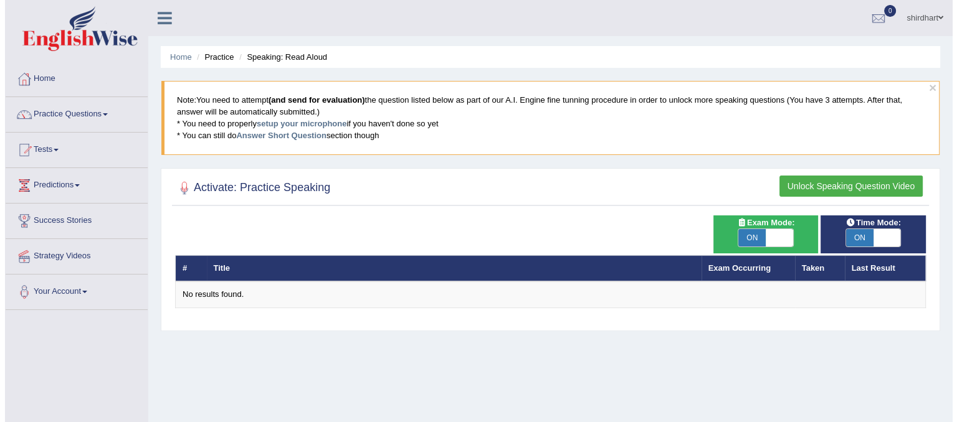
scroll to position [4, 0]
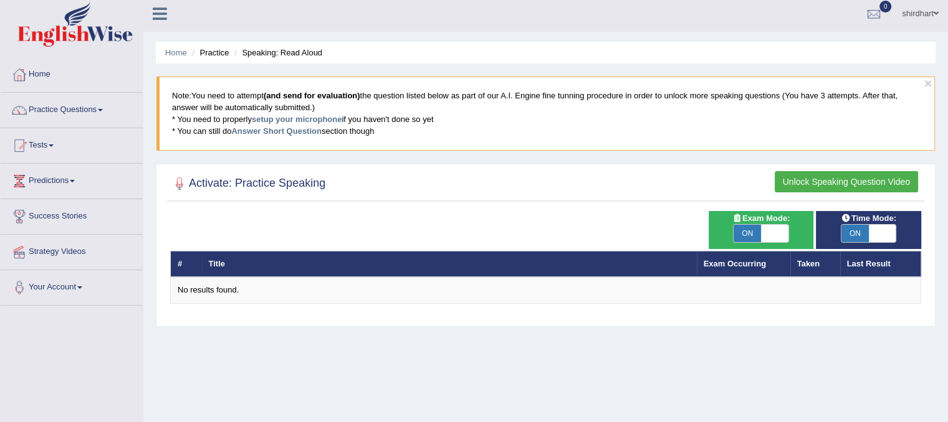
click at [872, 185] on button "Unlock Speaking Question Video" at bounding box center [845, 181] width 143 height 21
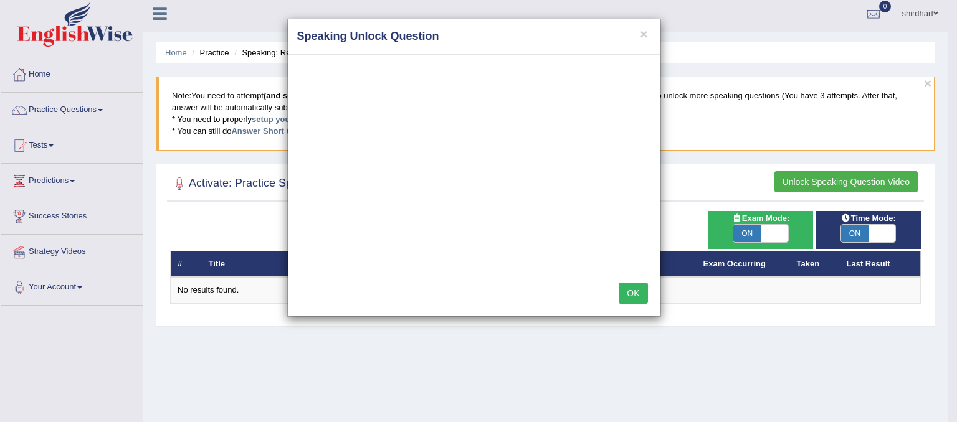
click at [633, 287] on button "OK" at bounding box center [633, 293] width 29 height 21
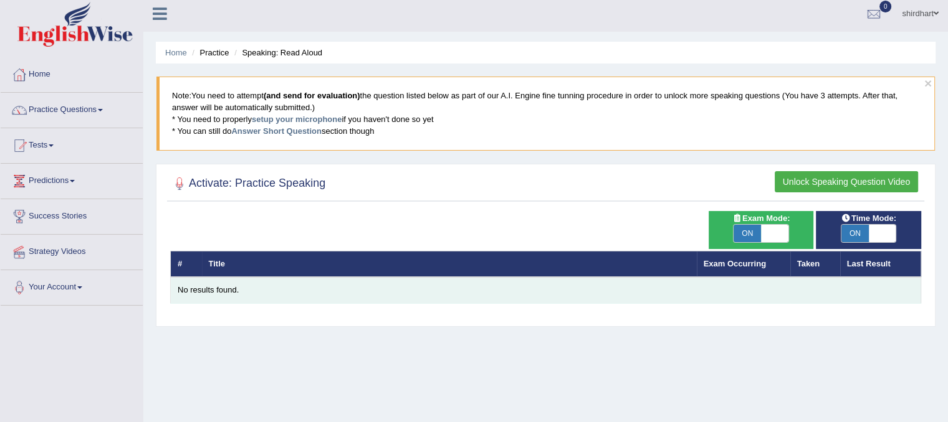
click at [421, 301] on td "No results found." at bounding box center [546, 290] width 750 height 26
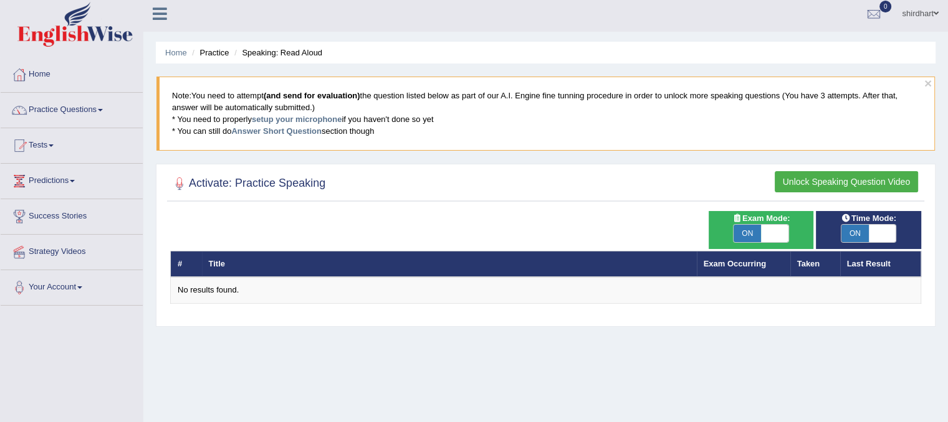
click at [812, 177] on button "Unlock Speaking Question Video" at bounding box center [845, 181] width 143 height 21
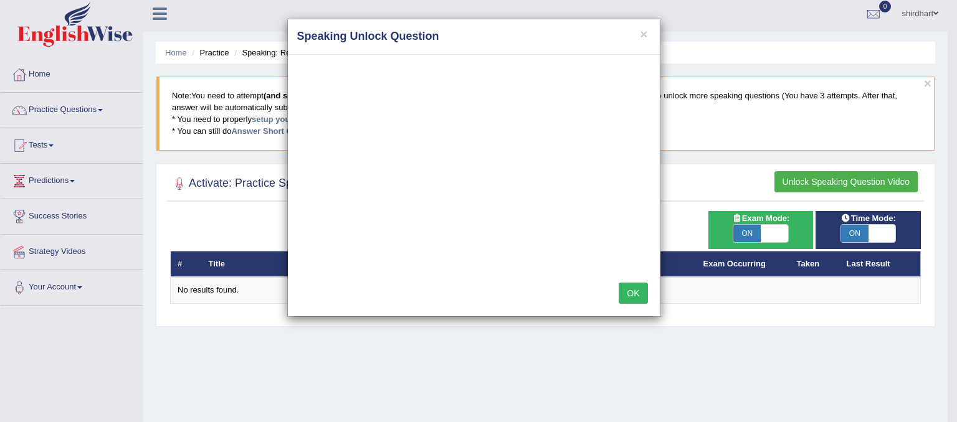
click at [737, 237] on div "× Speaking Unlock Question OK" at bounding box center [478, 211] width 957 height 422
click at [756, 240] on div "× Speaking Unlock Question OK" at bounding box center [478, 211] width 957 height 422
click at [634, 295] on button "OK" at bounding box center [633, 293] width 29 height 21
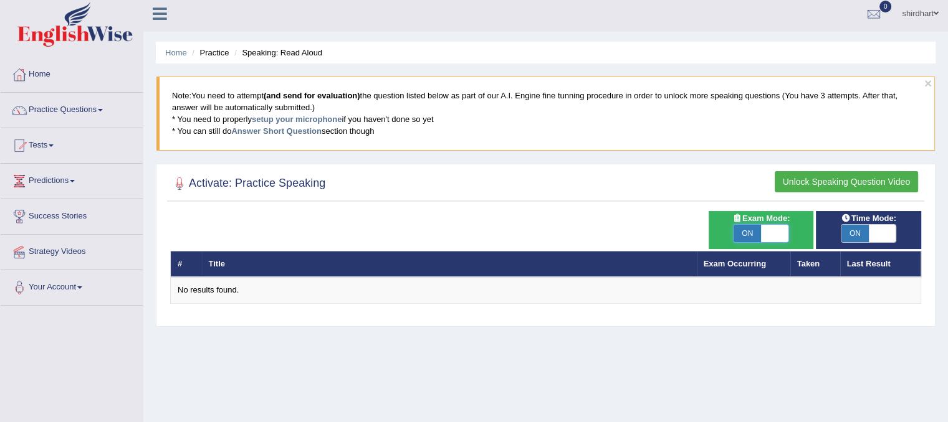
click at [776, 231] on span at bounding box center [774, 233] width 27 height 17
checkbox input "false"
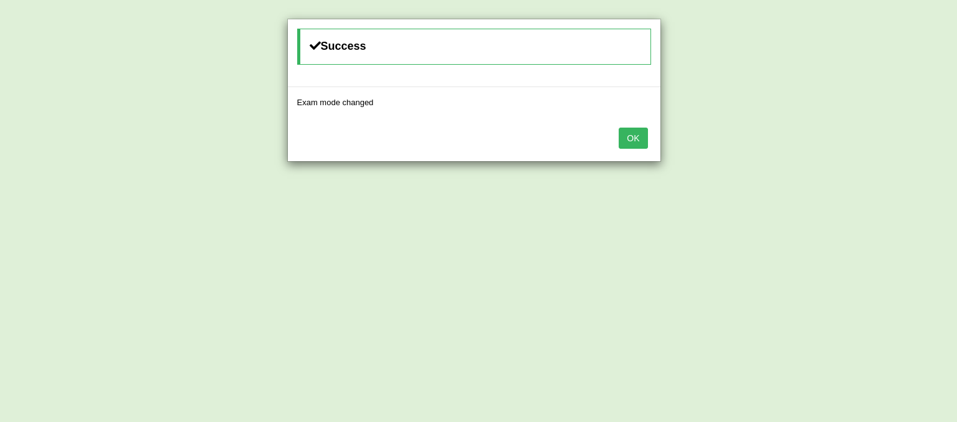
click at [637, 135] on button "OK" at bounding box center [633, 138] width 29 height 21
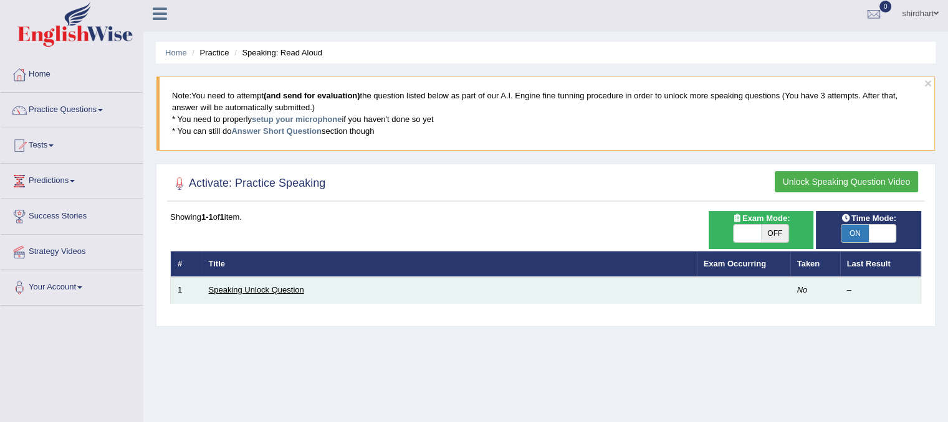
click at [282, 290] on link "Speaking Unlock Question" at bounding box center [256, 289] width 95 height 9
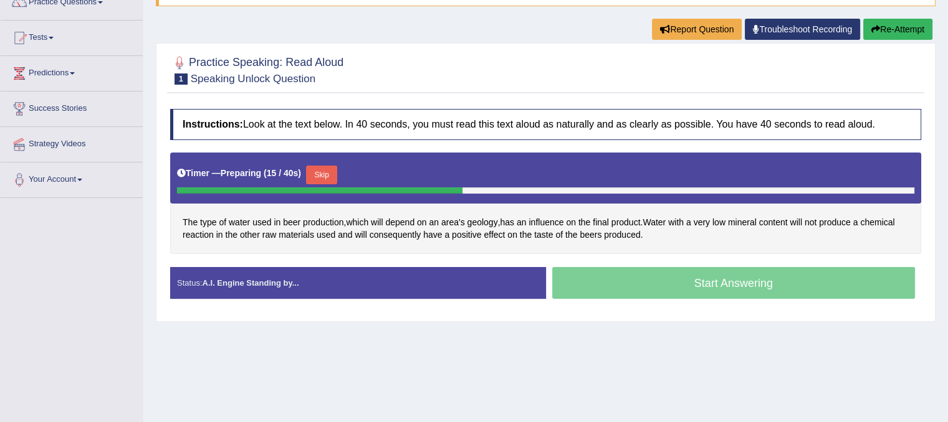
scroll to position [143, 0]
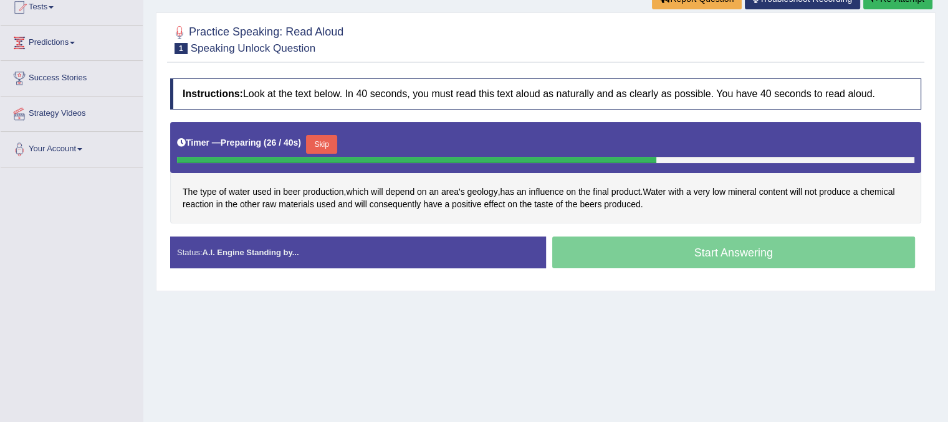
click at [413, 249] on div "Status: A.I. Engine Standing by..." at bounding box center [358, 253] width 376 height 32
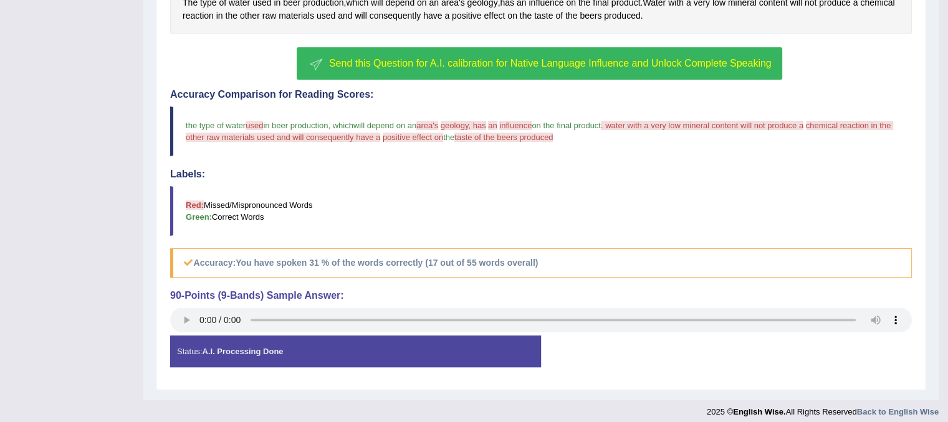
scroll to position [333, 0]
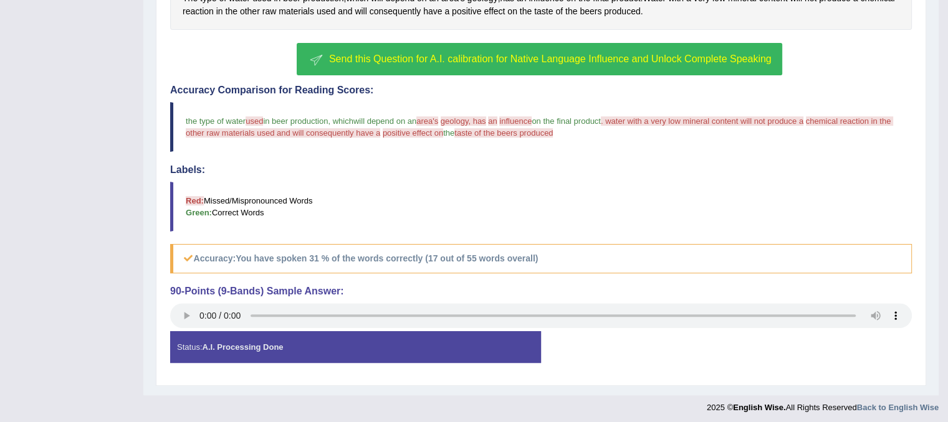
drag, startPoint x: 942, startPoint y: 200, endPoint x: 951, endPoint y: 141, distance: 59.8
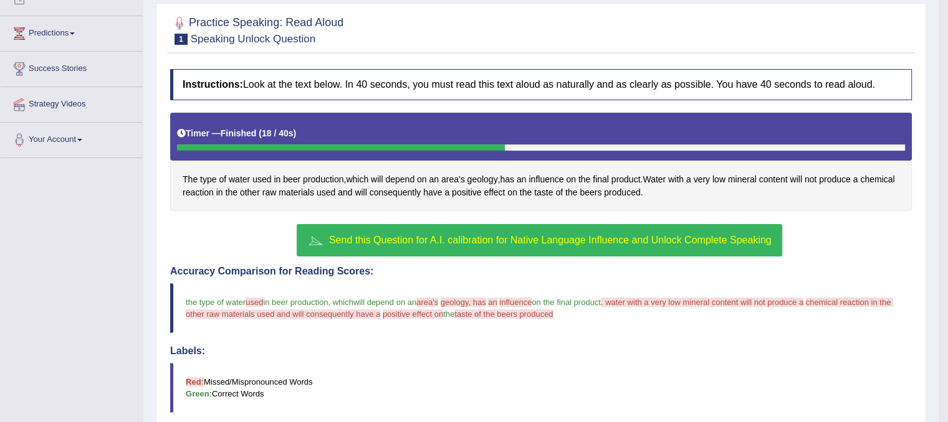
scroll to position [151, 0]
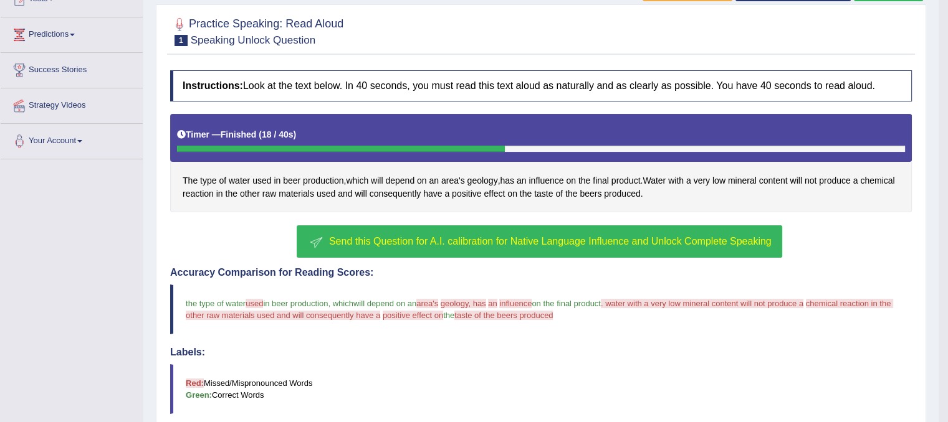
click at [242, 159] on div "Timer — Finished ( 18 / 40s )" at bounding box center [540, 138] width 741 height 48
click at [725, 245] on button "Send this Question for A.I. calibration for Native Language Influence and Unloc…" at bounding box center [539, 242] width 485 height 32
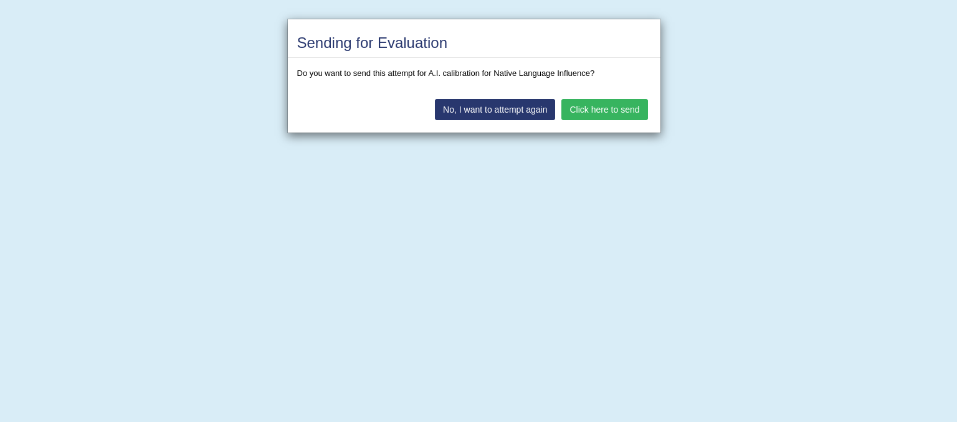
click at [494, 112] on button "No, I want to attempt again" at bounding box center [495, 109] width 120 height 21
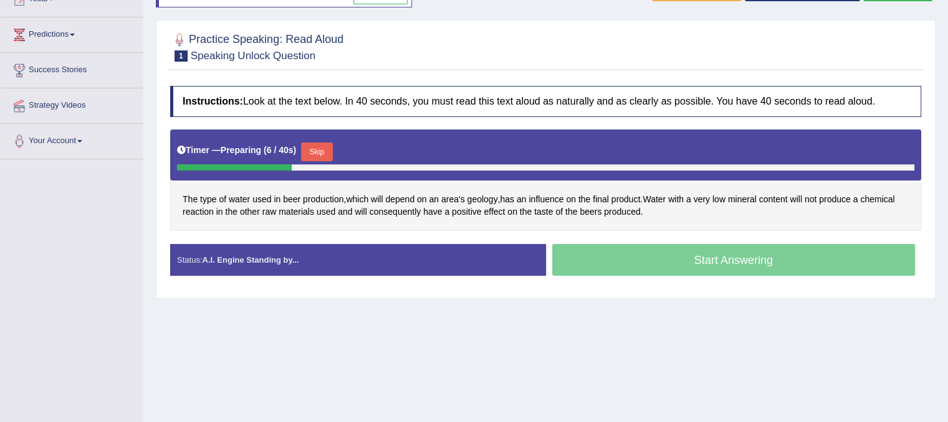
click at [328, 145] on button "Skip" at bounding box center [316, 152] width 31 height 19
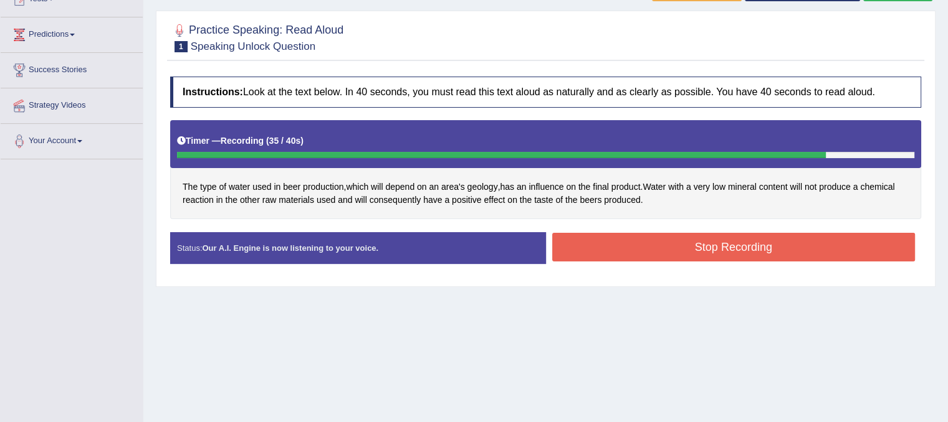
click at [741, 240] on button "Stop Recording" at bounding box center [733, 247] width 363 height 29
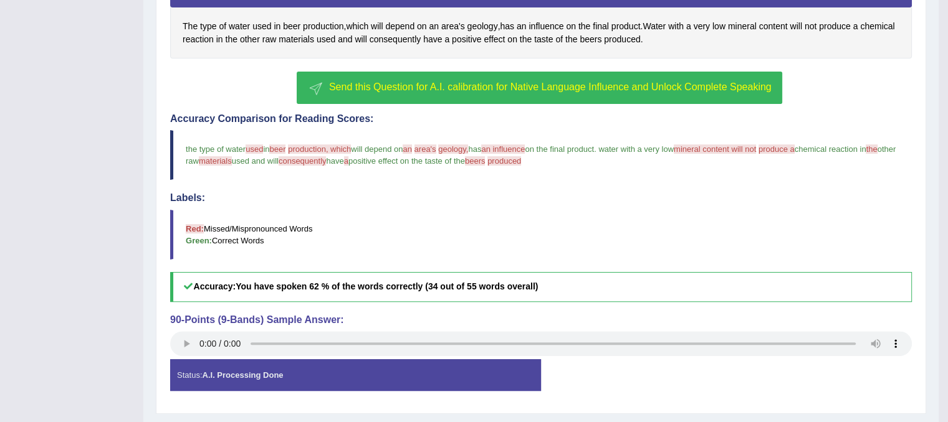
scroll to position [313, 0]
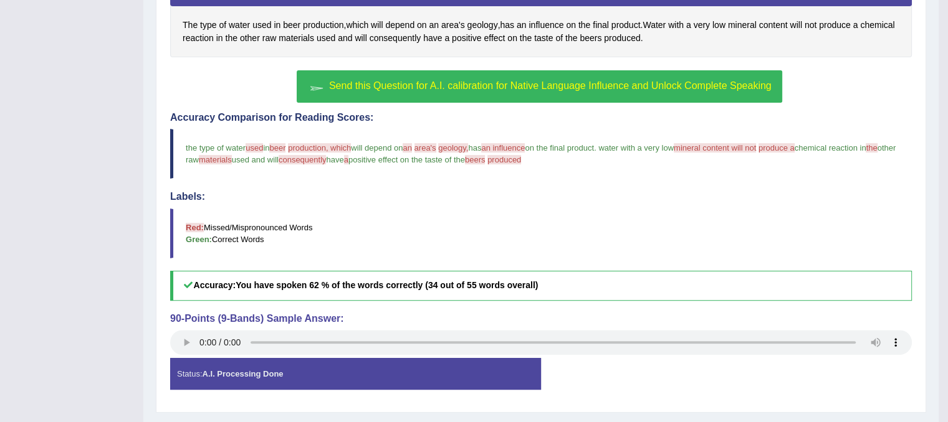
click at [709, 91] on button "Send this Question for A.I. calibration for Native Language Influence and Unloc…" at bounding box center [539, 86] width 485 height 32
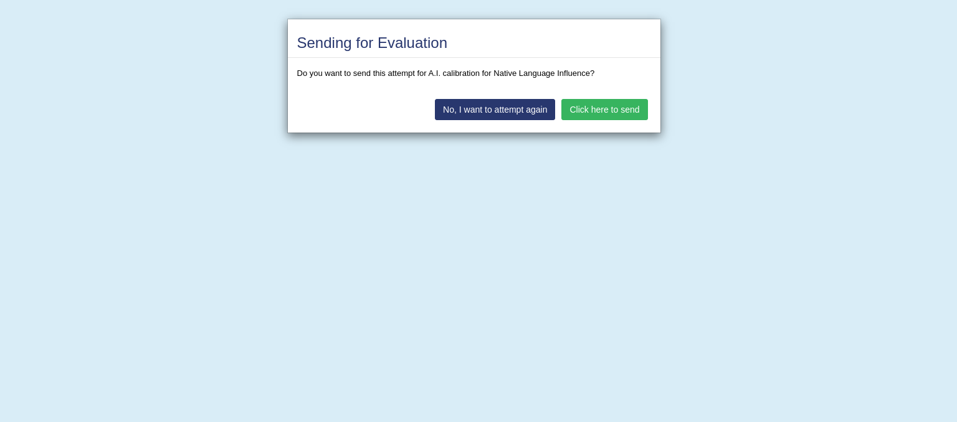
click at [616, 109] on button "Click here to send" at bounding box center [604, 109] width 86 height 21
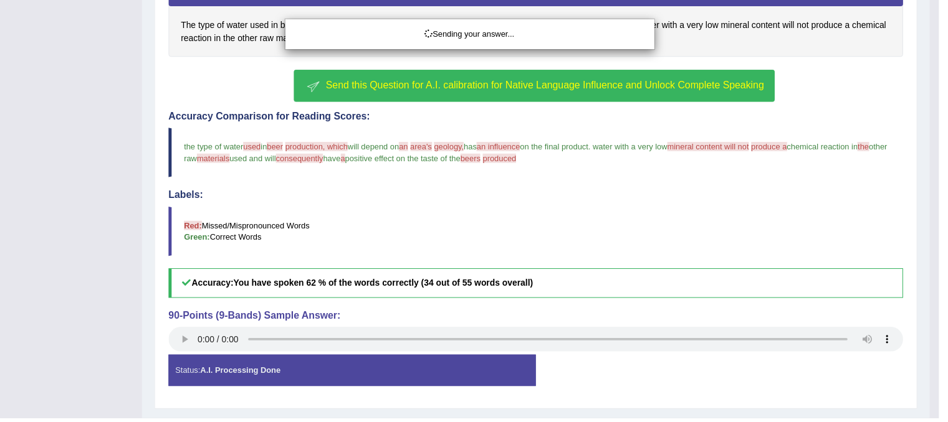
scroll to position [307, 0]
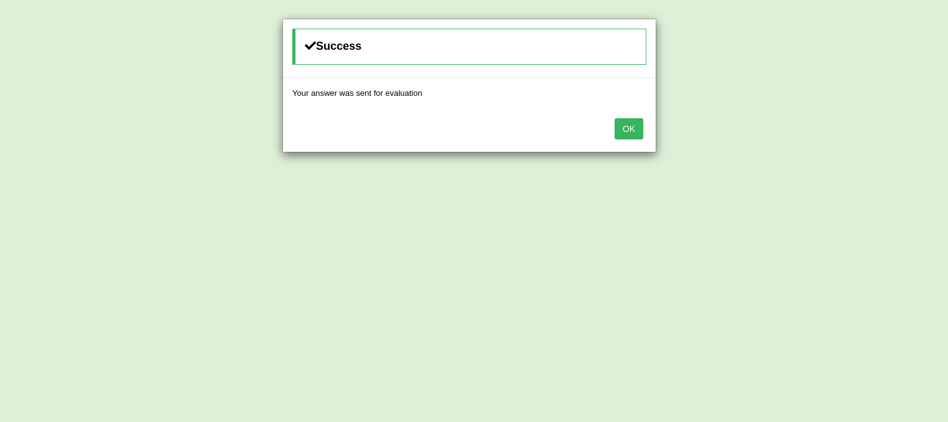
click at [639, 121] on button "OK" at bounding box center [628, 128] width 29 height 21
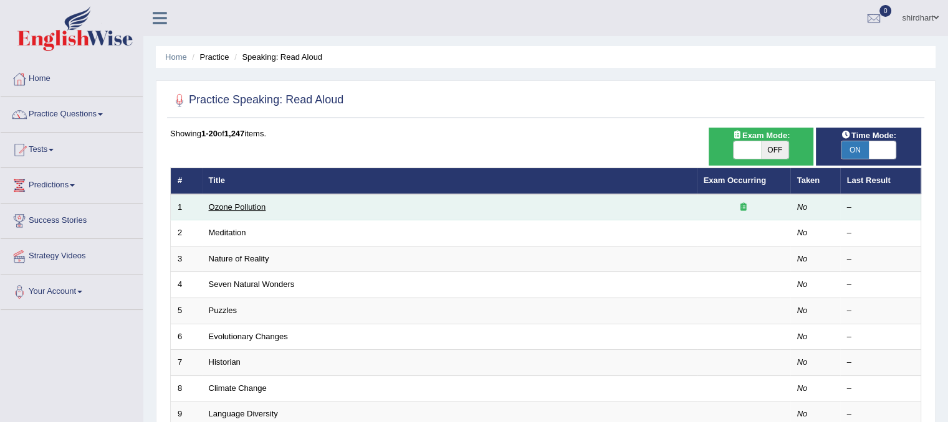
click at [239, 205] on link "Ozone Pollution" at bounding box center [237, 206] width 57 height 9
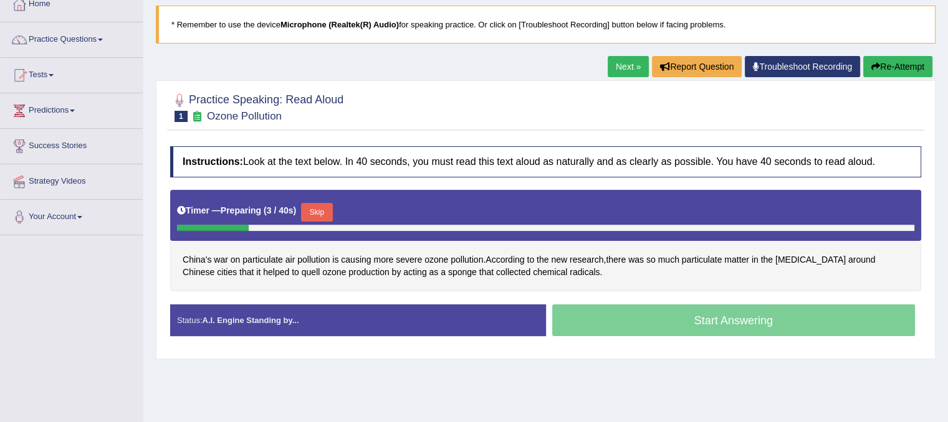
scroll to position [77, 0]
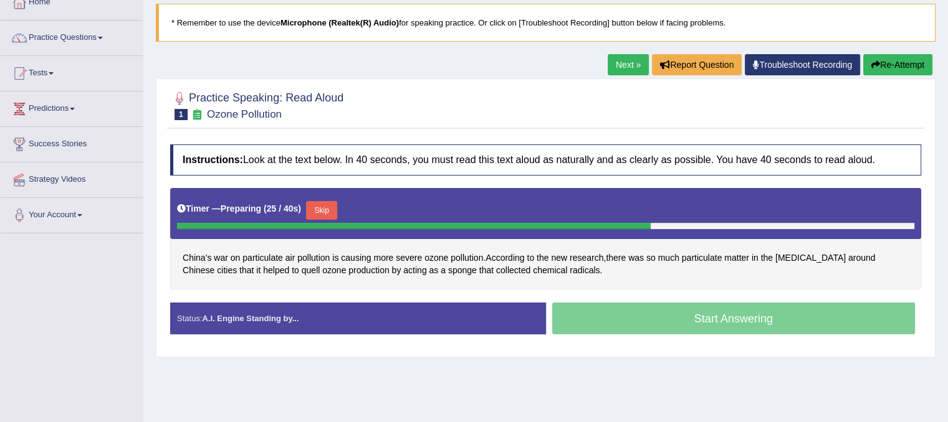
click at [321, 212] on button "Skip" at bounding box center [321, 210] width 31 height 19
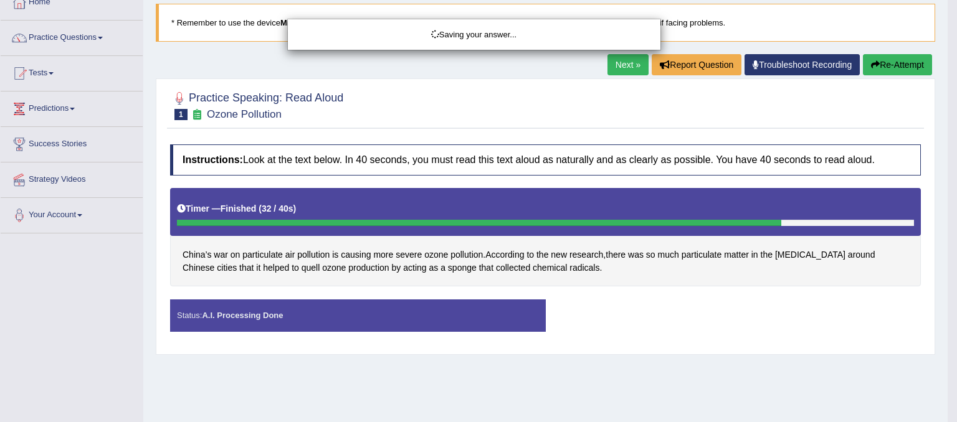
click at [356, 325] on div "Saving your answer..." at bounding box center [478, 211] width 957 height 422
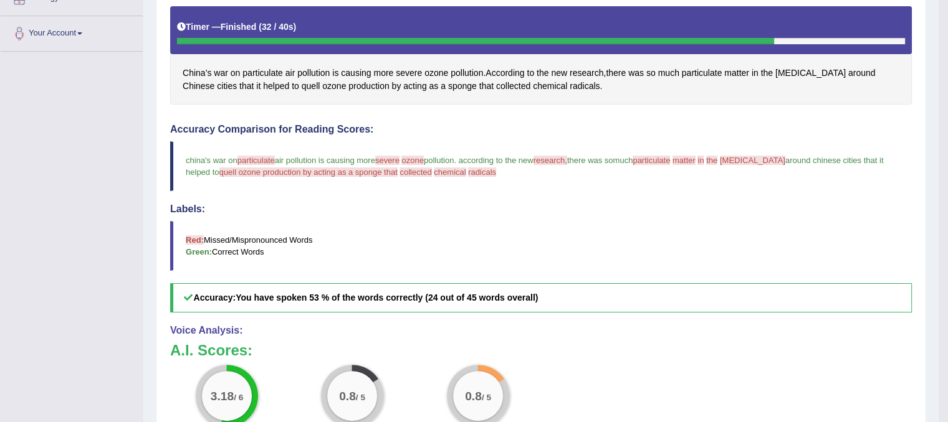
scroll to position [427, 0]
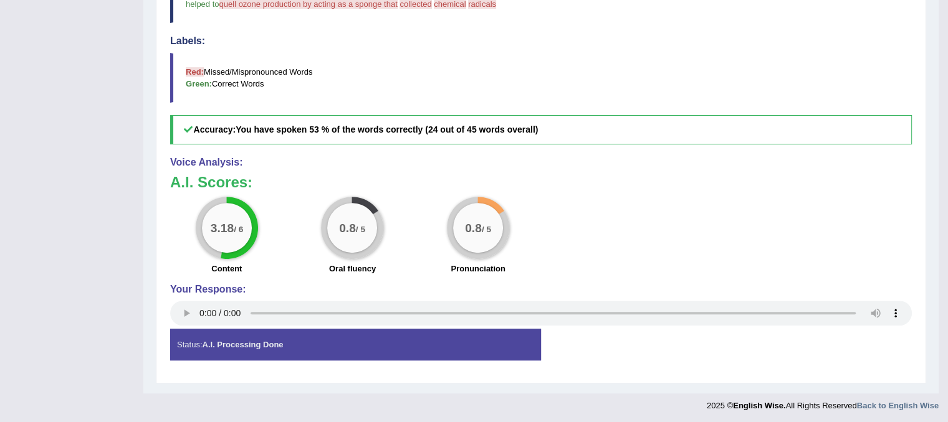
click at [356, 349] on div "Status: A.I. Processing Done" at bounding box center [355, 345] width 371 height 32
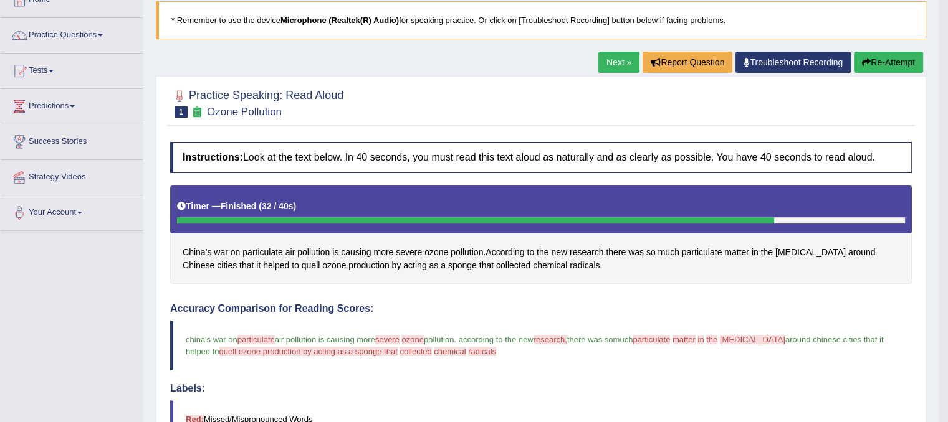
scroll to position [0, 0]
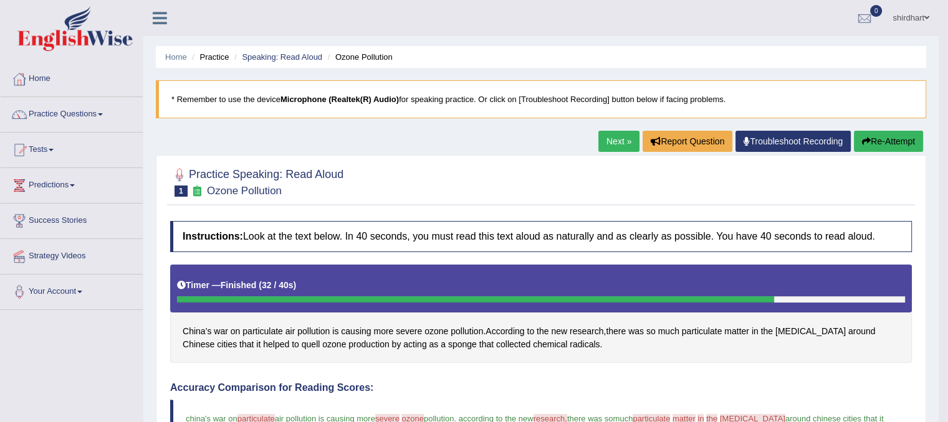
click at [905, 142] on button "Re-Attempt" at bounding box center [887, 141] width 69 height 21
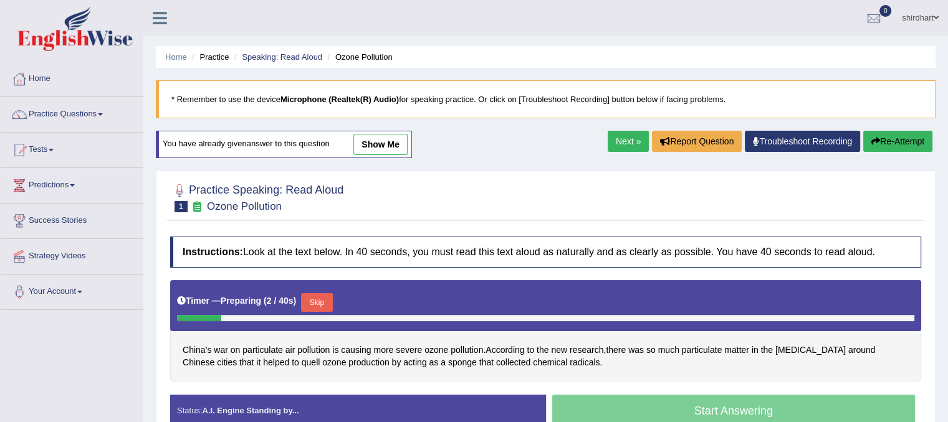
scroll to position [92, 0]
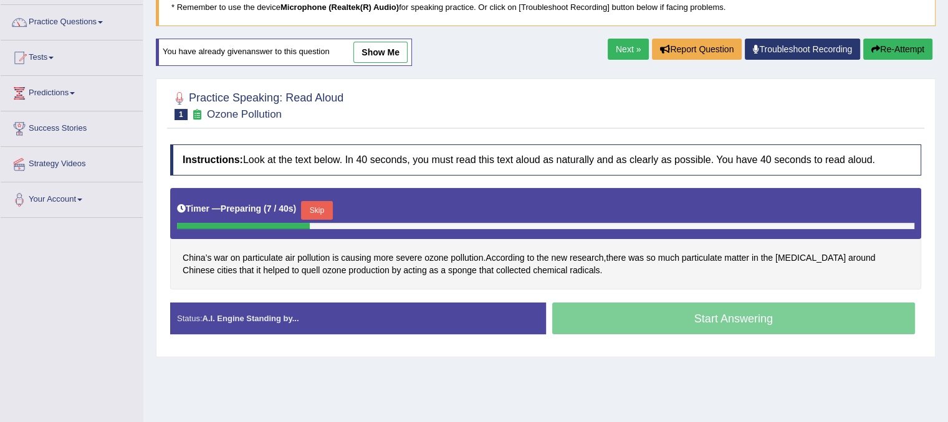
click at [320, 202] on button "Skip" at bounding box center [316, 210] width 31 height 19
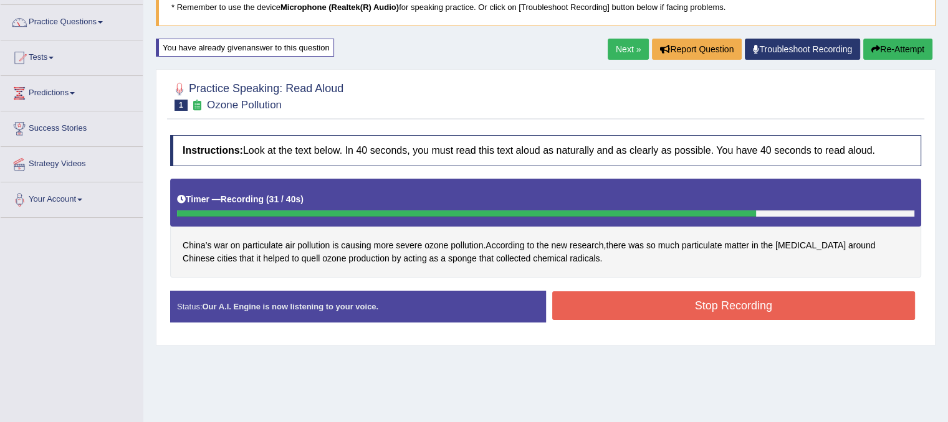
click at [553, 303] on button "Stop Recording" at bounding box center [733, 306] width 363 height 29
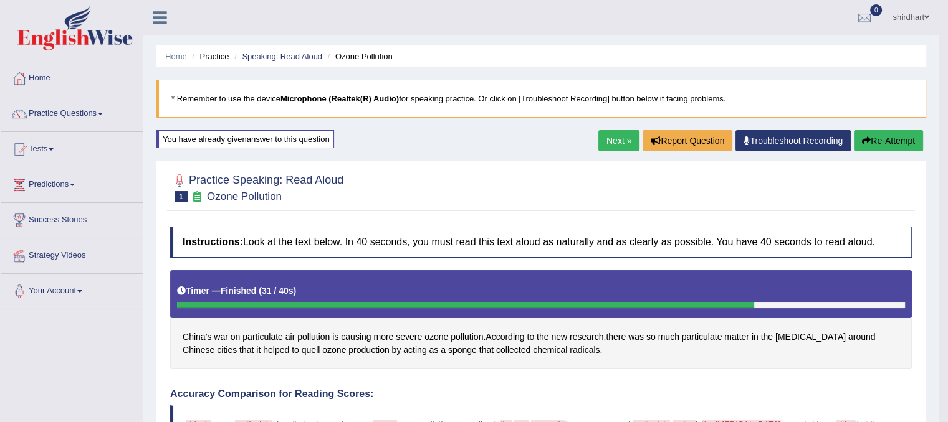
scroll to position [0, 0]
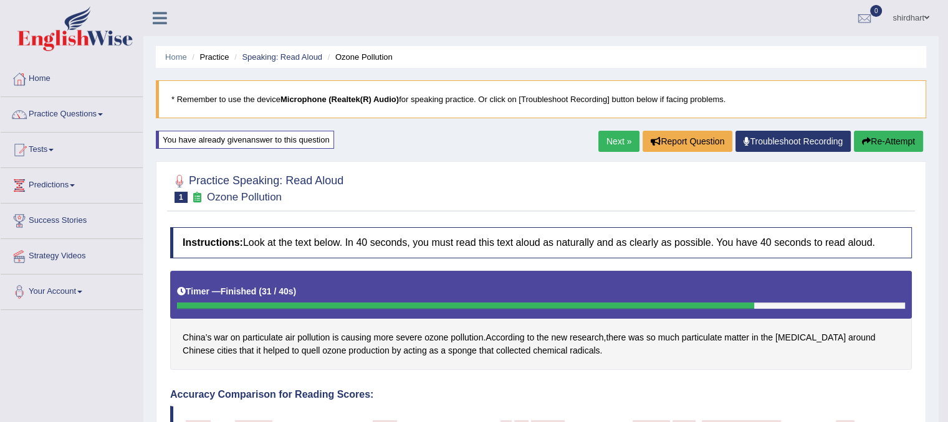
click at [892, 143] on button "Re-Attempt" at bounding box center [887, 141] width 69 height 21
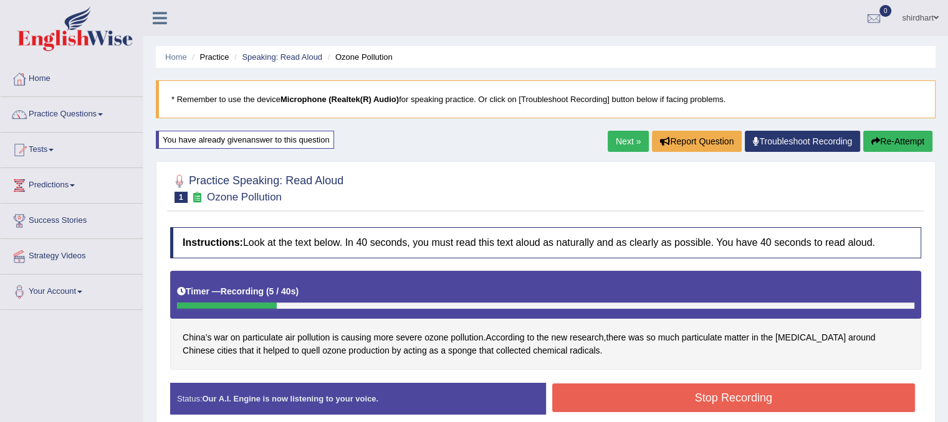
click at [905, 138] on button "Re-Attempt" at bounding box center [897, 141] width 69 height 21
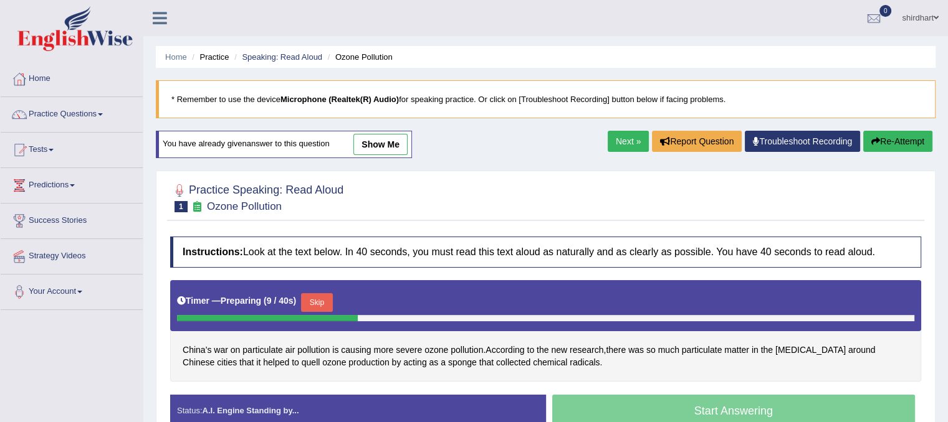
click at [314, 300] on button "Skip" at bounding box center [316, 302] width 31 height 19
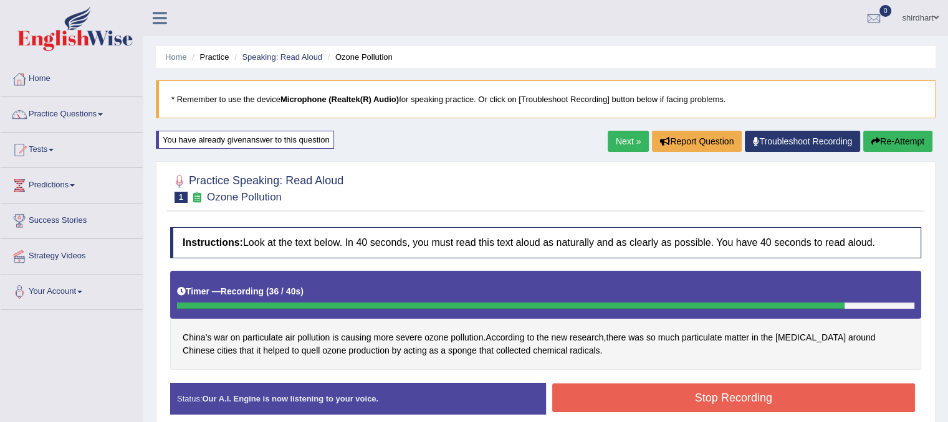
click at [596, 389] on button "Stop Recording" at bounding box center [733, 398] width 363 height 29
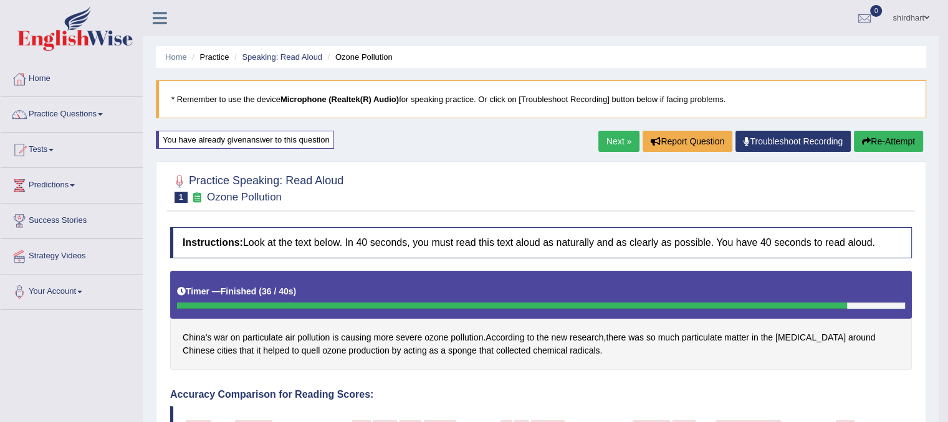
click at [885, 148] on button "Re-Attempt" at bounding box center [887, 141] width 69 height 21
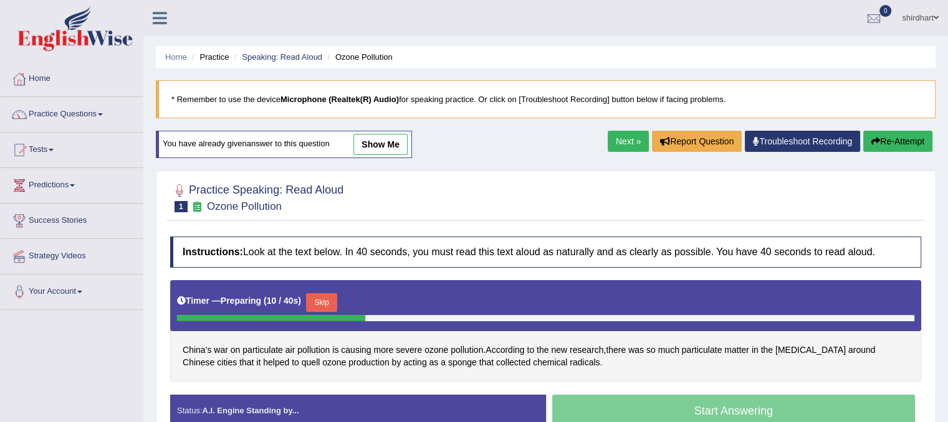
click at [323, 296] on button "Skip" at bounding box center [321, 302] width 31 height 19
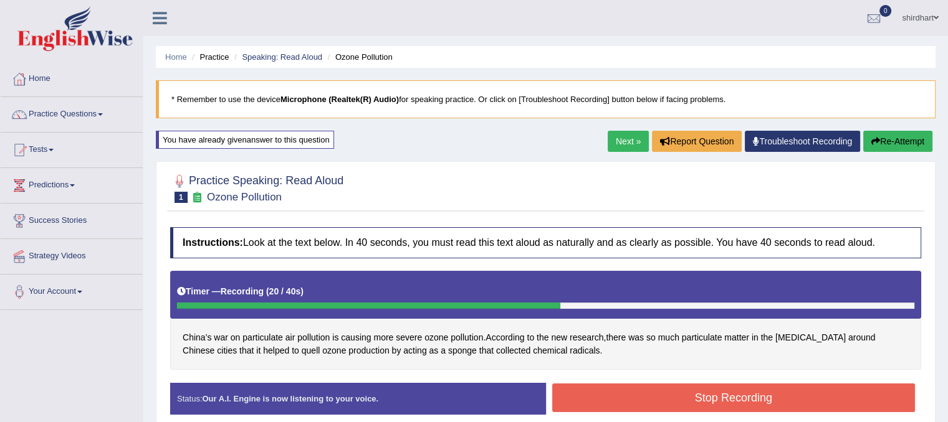
click at [887, 146] on button "Re-Attempt" at bounding box center [897, 141] width 69 height 21
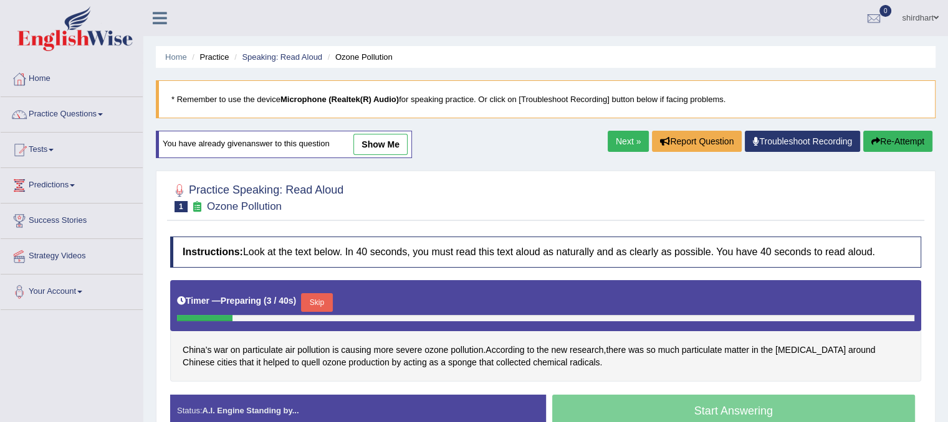
click at [321, 300] on button "Skip" at bounding box center [316, 302] width 31 height 19
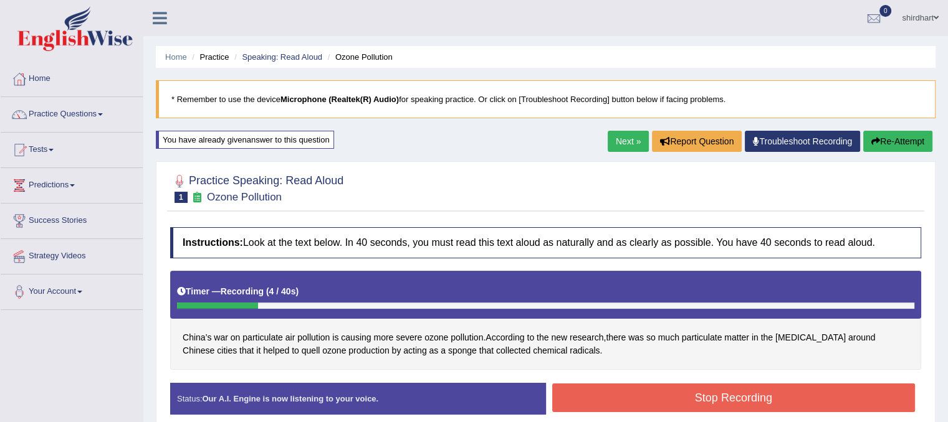
click at [918, 133] on button "Re-Attempt" at bounding box center [897, 141] width 69 height 21
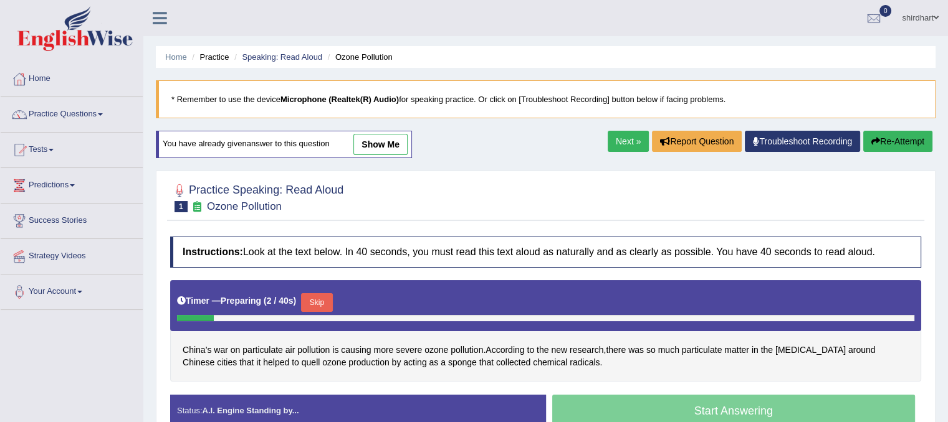
click at [316, 300] on button "Skip" at bounding box center [316, 302] width 31 height 19
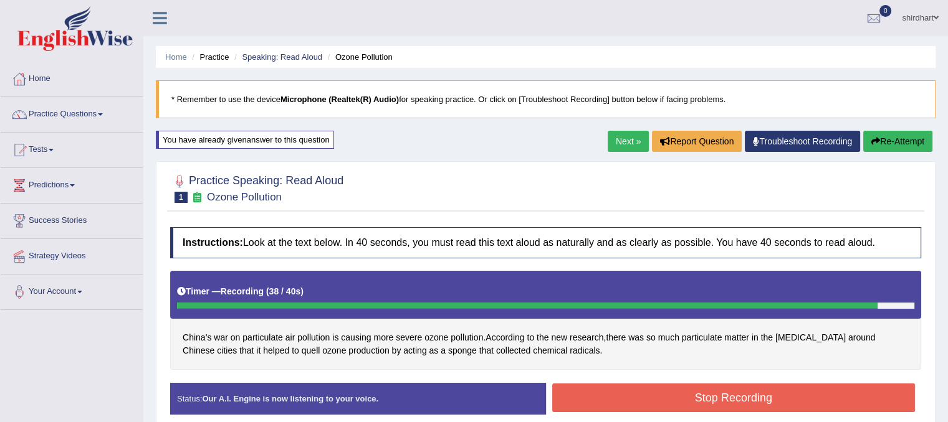
click at [611, 401] on button "Stop Recording" at bounding box center [733, 398] width 363 height 29
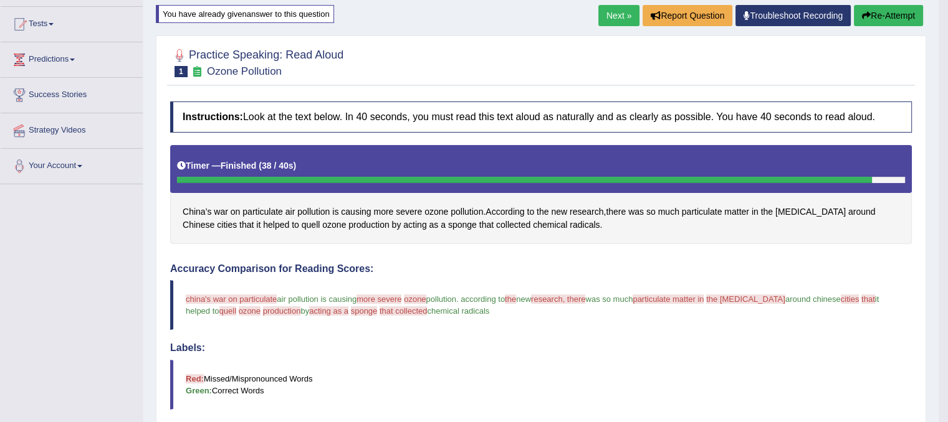
scroll to position [125, 0]
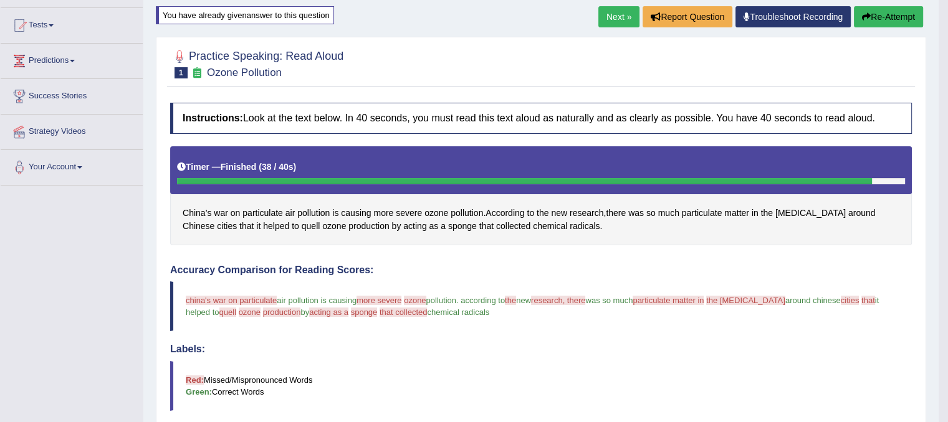
drag, startPoint x: 611, startPoint y: 401, endPoint x: 829, endPoint y: 94, distance: 377.0
click at [829, 94] on div "Practice Speaking: Read Aloud 1 Ozone Pollution Instructions: Look at the text …" at bounding box center [541, 364] width 770 height 655
click at [804, 11] on link "Troubleshoot Recording" at bounding box center [792, 16] width 115 height 21
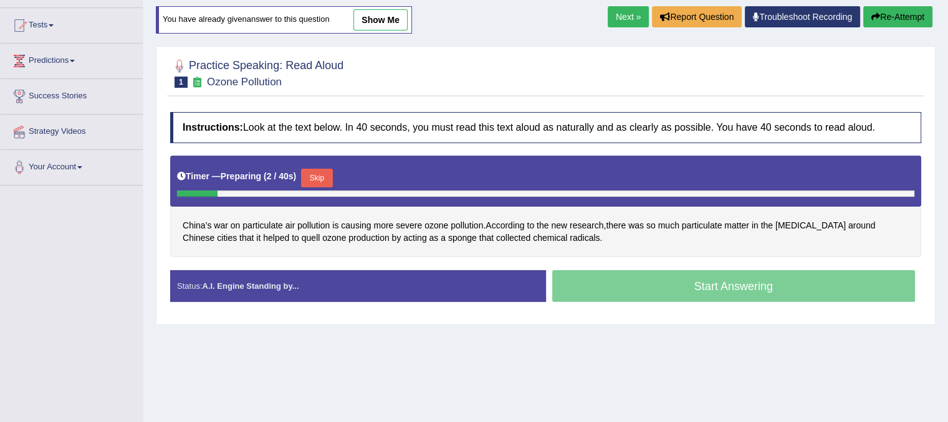
click at [623, 12] on link "Next »" at bounding box center [627, 16] width 41 height 21
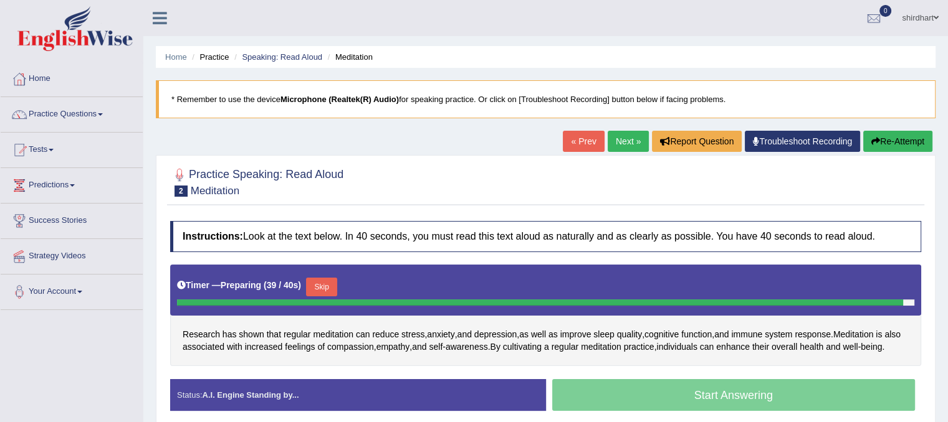
click at [321, 290] on button "Skip" at bounding box center [321, 287] width 31 height 19
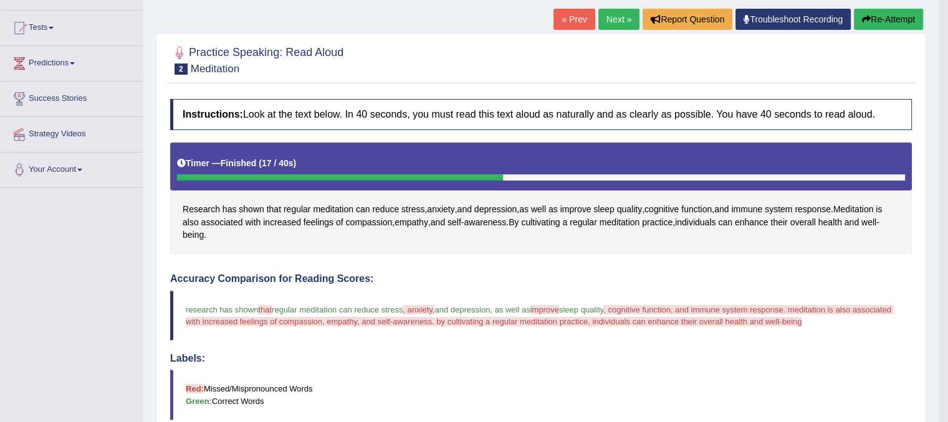
scroll to position [105, 0]
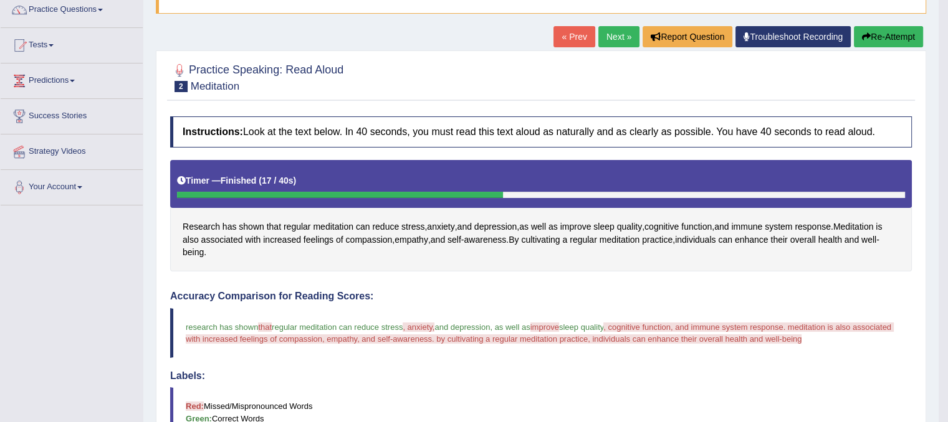
click at [891, 34] on button "Re-Attempt" at bounding box center [887, 36] width 69 height 21
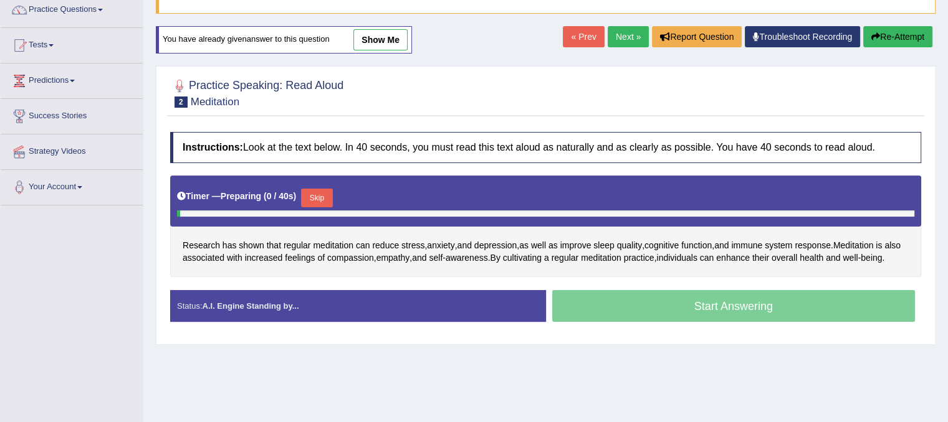
scroll to position [105, 0]
click at [315, 197] on button "Skip" at bounding box center [316, 198] width 31 height 19
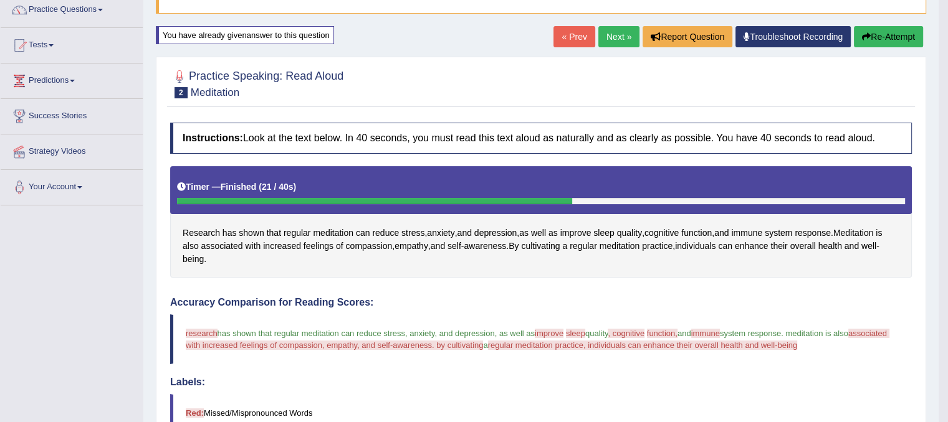
click at [613, 41] on link "Next »" at bounding box center [618, 36] width 41 height 21
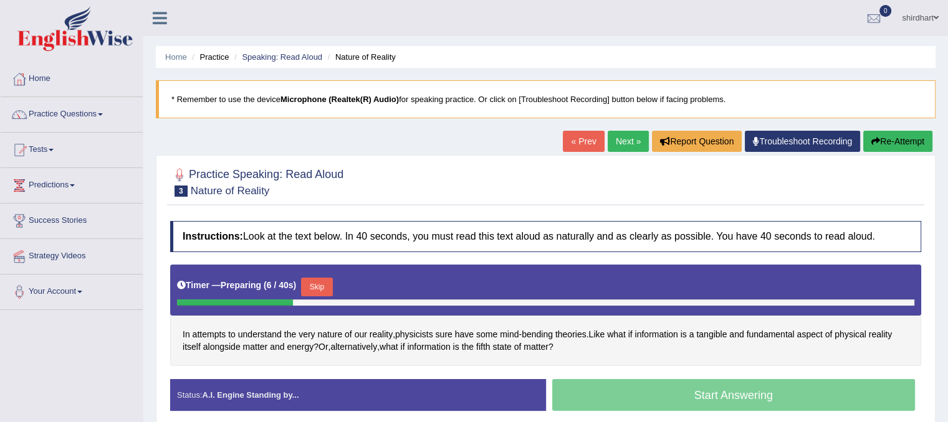
click at [873, 146] on button "Re-Attempt" at bounding box center [897, 141] width 69 height 21
click at [317, 285] on button "Skip" at bounding box center [316, 287] width 31 height 19
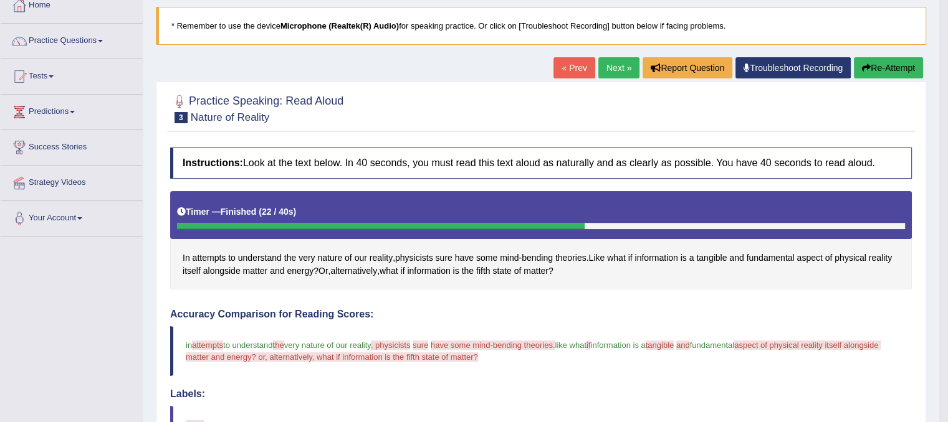
scroll to position [75, 0]
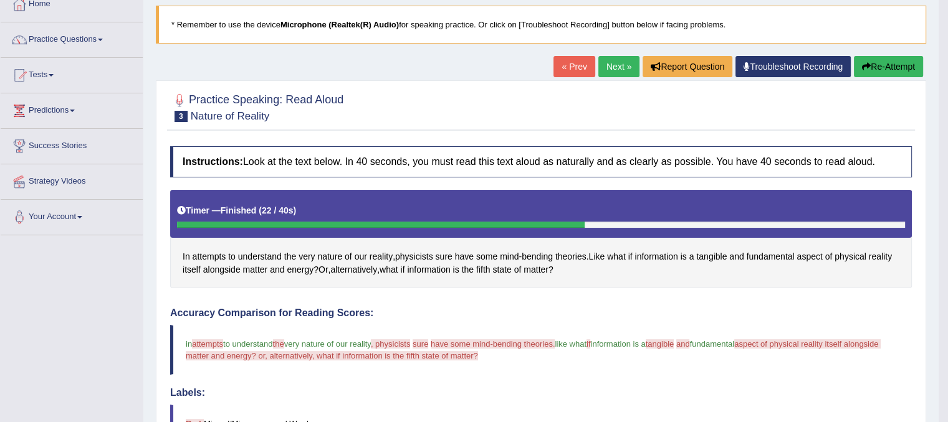
click at [867, 65] on icon "button" at bounding box center [866, 66] width 9 height 9
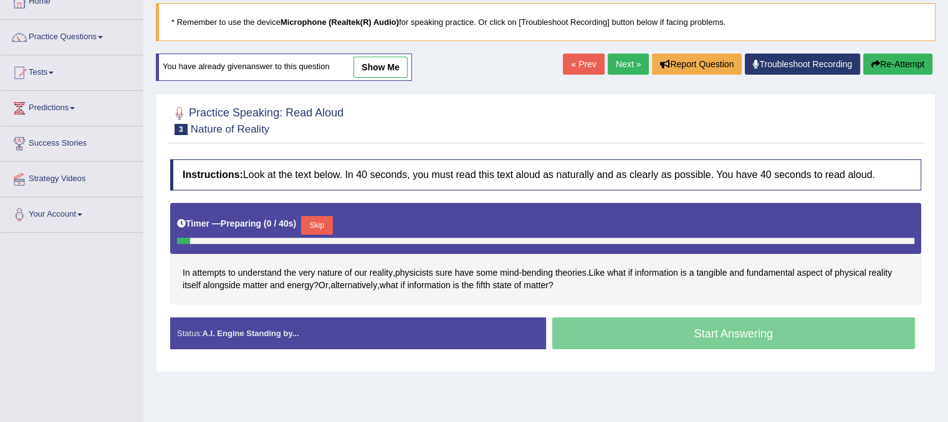
scroll to position [75, 0]
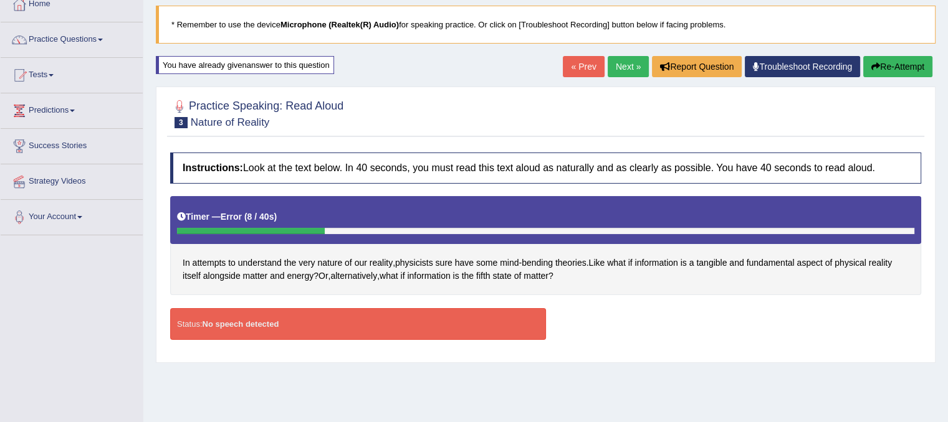
click at [867, 65] on button "Re-Attempt" at bounding box center [897, 66] width 69 height 21
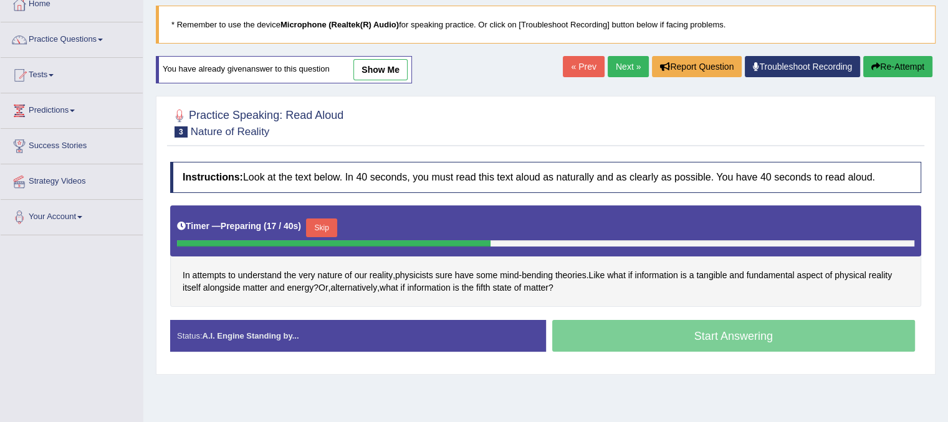
click at [326, 227] on button "Skip" at bounding box center [321, 228] width 31 height 19
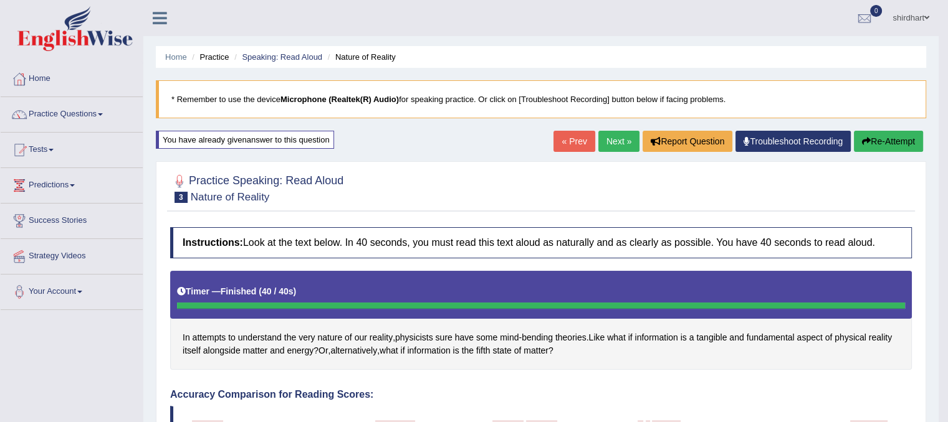
click at [894, 146] on button "Re-Attempt" at bounding box center [887, 141] width 69 height 21
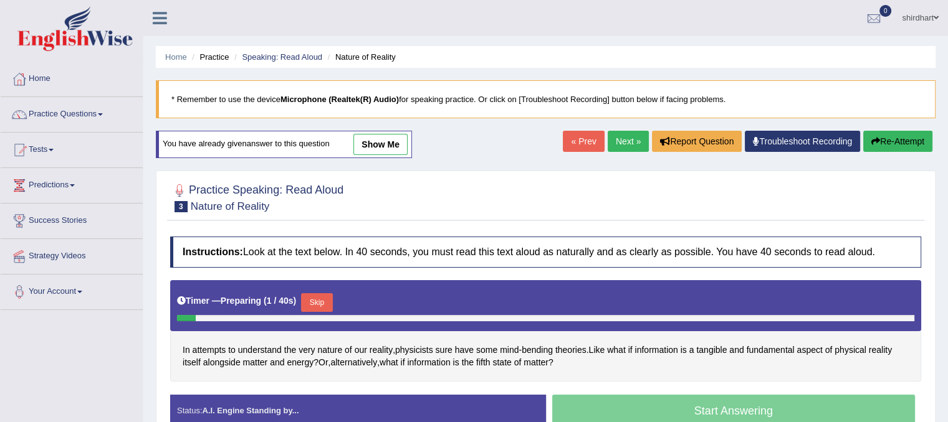
click at [351, 288] on div "Home Practice Speaking: Read Aloud Nature of Reality * Remember to use the devi…" at bounding box center [545, 311] width 804 height 623
click at [317, 300] on button "Skip" at bounding box center [316, 302] width 31 height 19
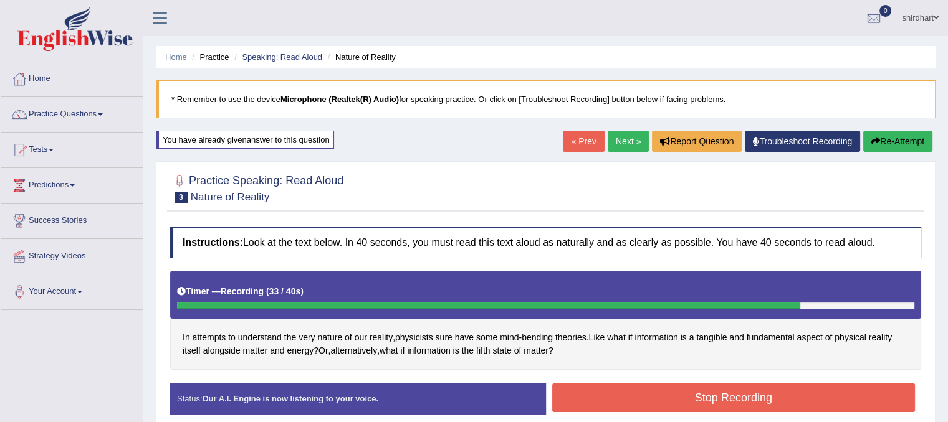
click at [602, 392] on button "Stop Recording" at bounding box center [733, 398] width 363 height 29
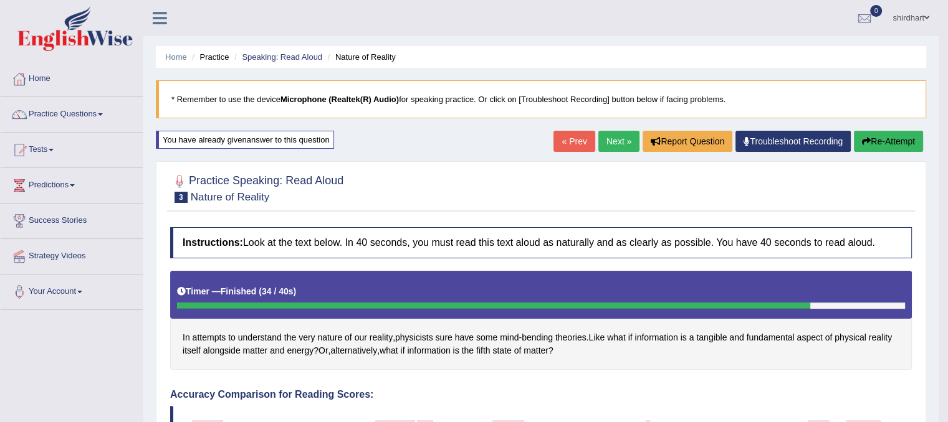
click at [614, 145] on link "Next »" at bounding box center [618, 141] width 41 height 21
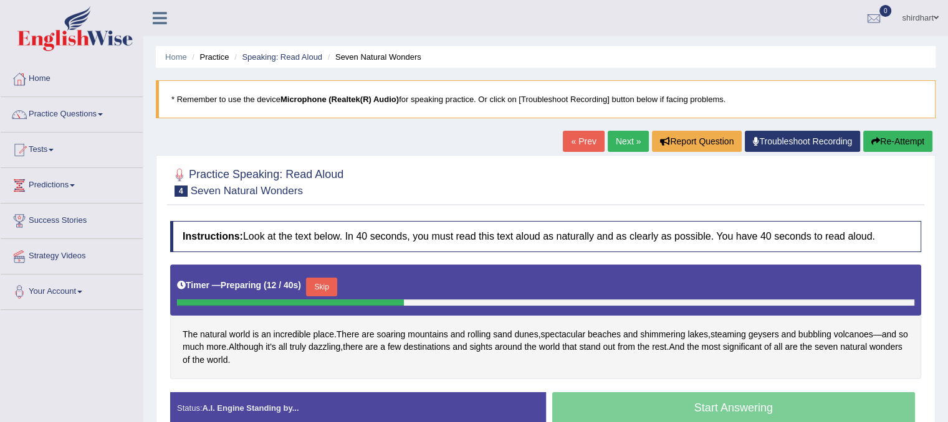
click at [334, 280] on button "Skip" at bounding box center [321, 287] width 31 height 19
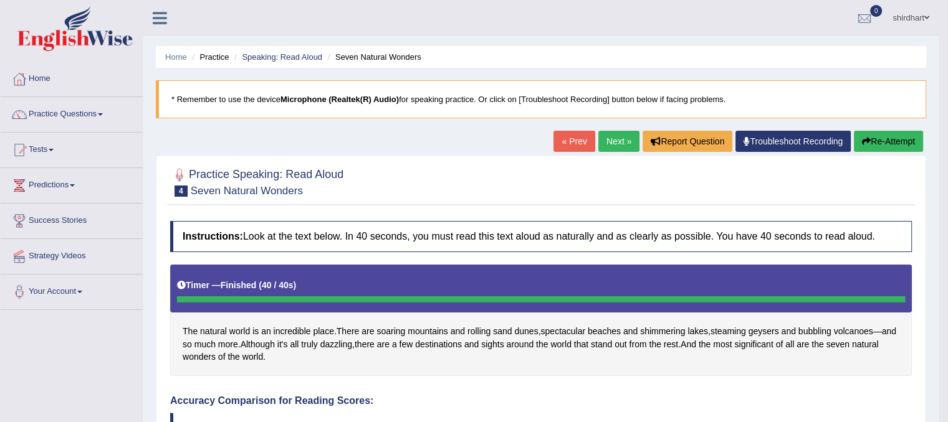
click at [614, 146] on link "Next »" at bounding box center [618, 141] width 41 height 21
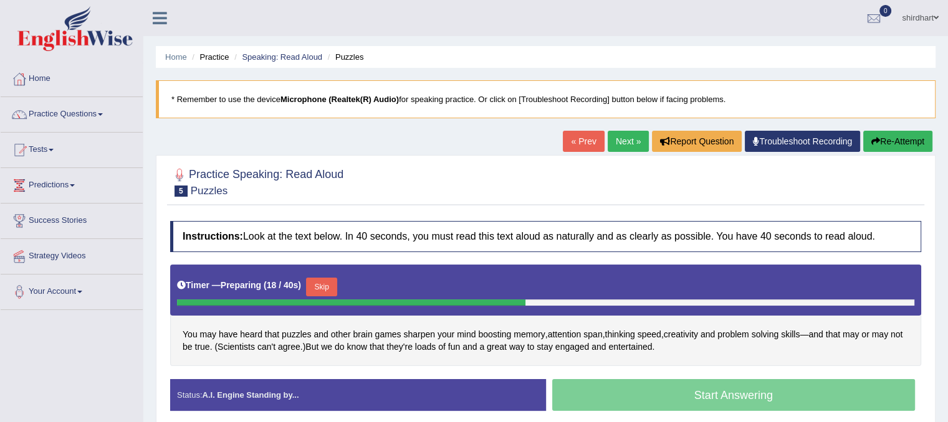
click at [329, 285] on button "Skip" at bounding box center [321, 287] width 31 height 19
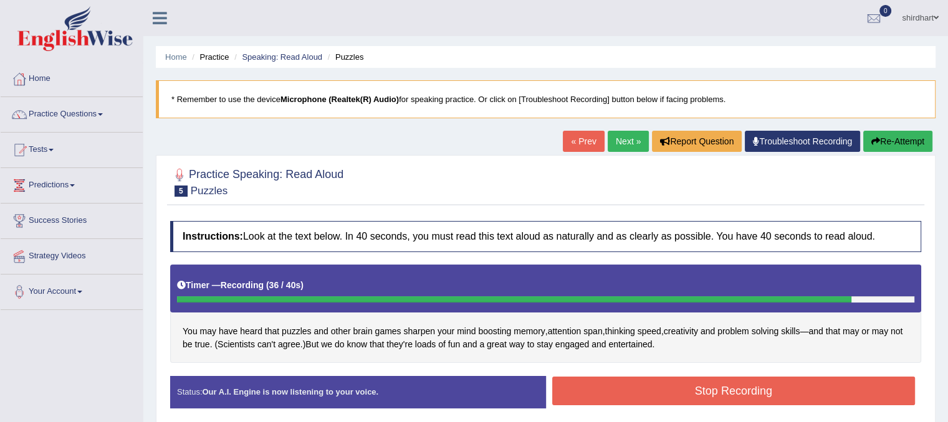
click at [620, 387] on button "Stop Recording" at bounding box center [733, 391] width 363 height 29
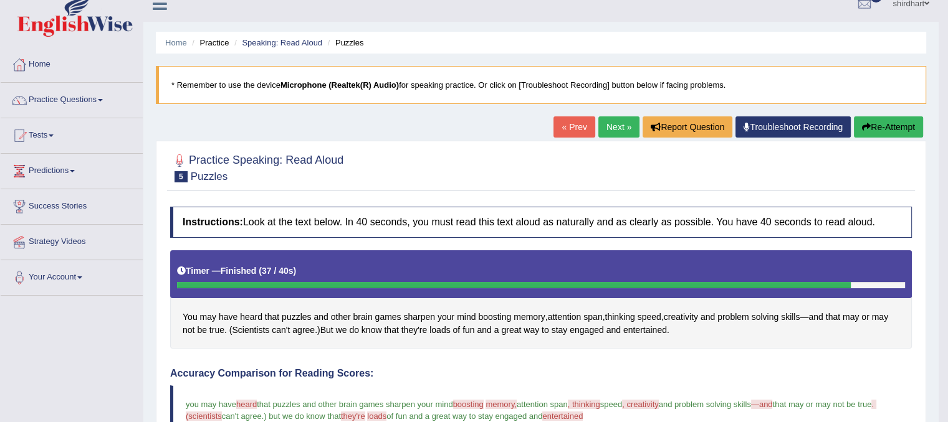
scroll to position [13, 0]
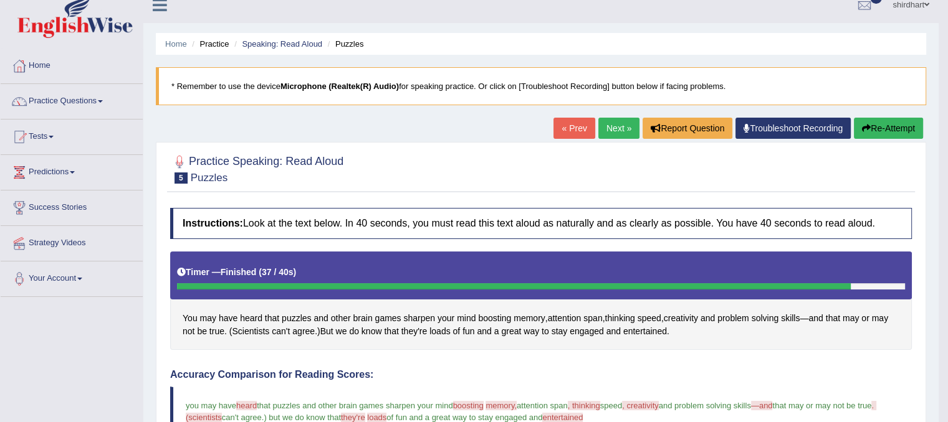
click at [619, 123] on link "Next »" at bounding box center [618, 128] width 41 height 21
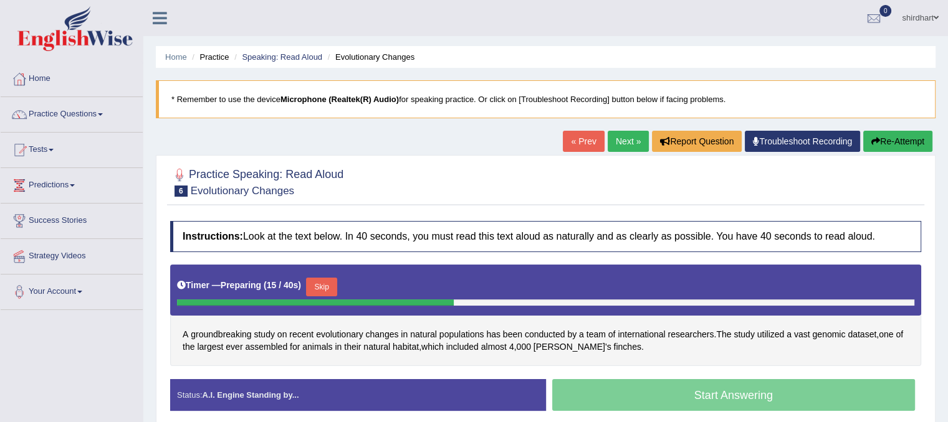
click at [322, 290] on button "Skip" at bounding box center [321, 287] width 31 height 19
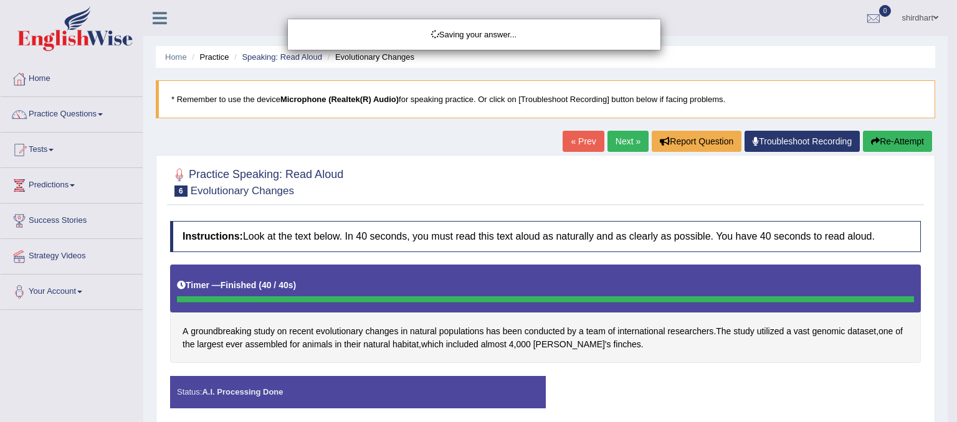
click at [701, 386] on body "Toggle navigation Home Practice Questions Speaking Practice Read Aloud Repeat S…" at bounding box center [478, 211] width 957 height 422
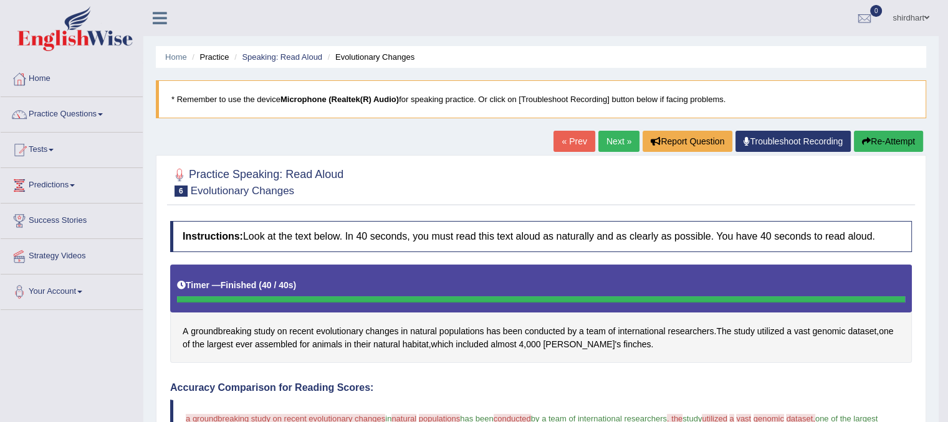
click at [898, 140] on button "Re-Attempt" at bounding box center [887, 141] width 69 height 21
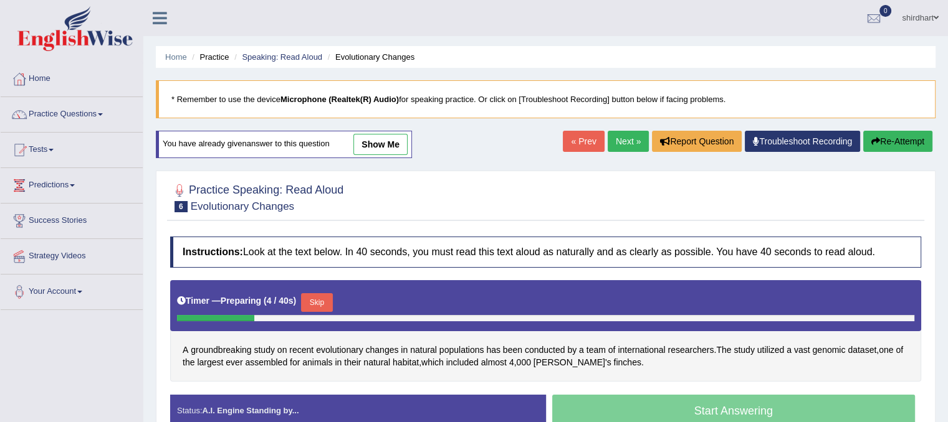
click at [323, 303] on button "Skip" at bounding box center [316, 302] width 31 height 19
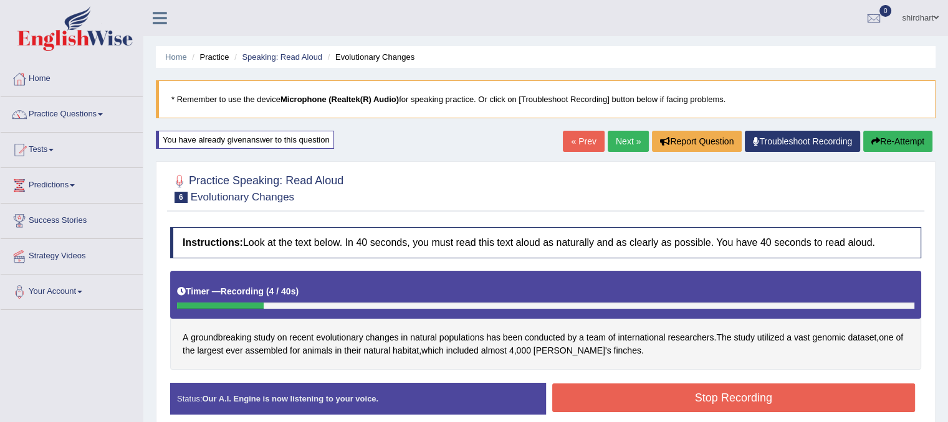
click at [894, 145] on button "Re-Attempt" at bounding box center [897, 141] width 69 height 21
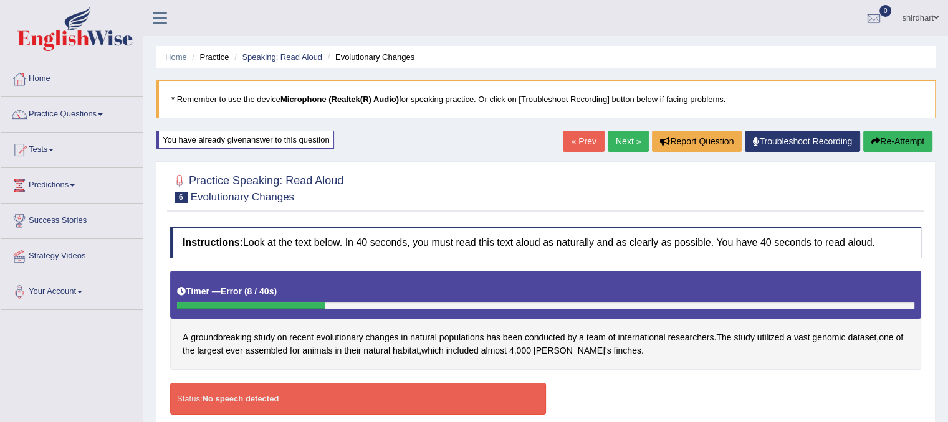
click at [911, 141] on button "Re-Attempt" at bounding box center [897, 141] width 69 height 21
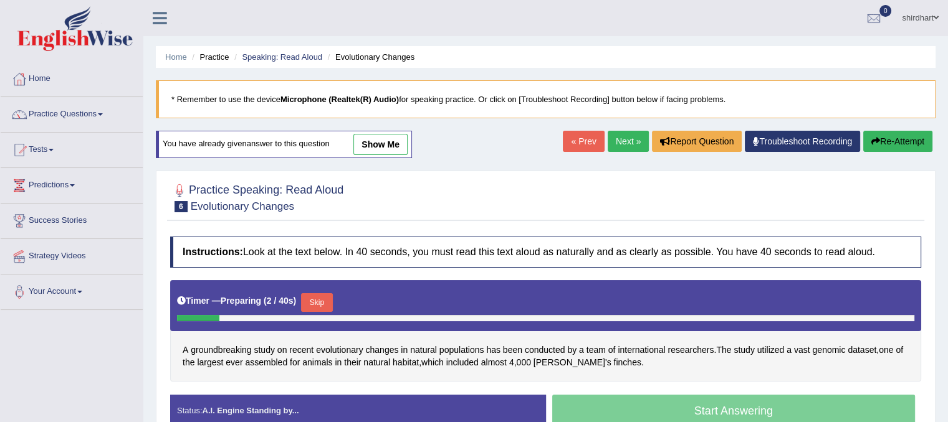
click at [324, 299] on button "Skip" at bounding box center [316, 302] width 31 height 19
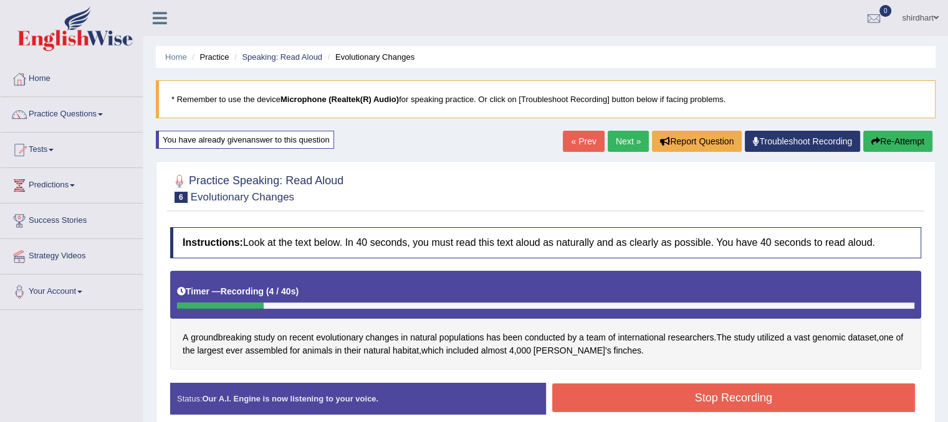
click at [901, 145] on button "Re-Attempt" at bounding box center [897, 141] width 69 height 21
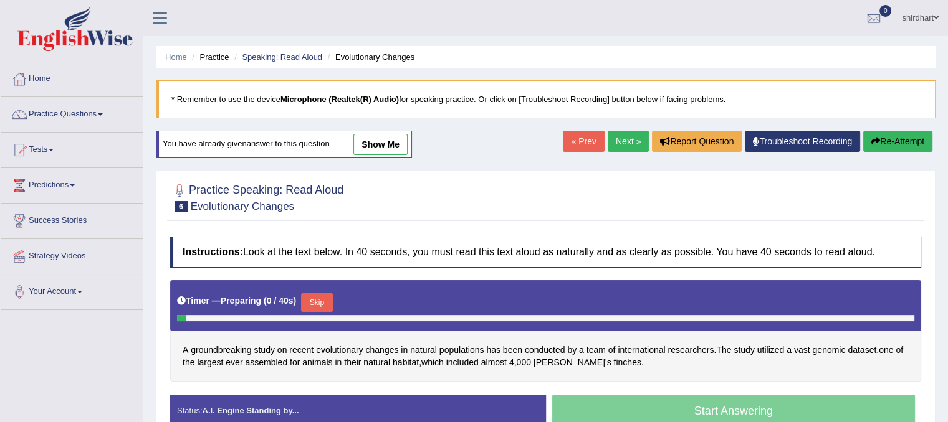
click at [901, 145] on button "Re-Attempt" at bounding box center [897, 141] width 69 height 21
click at [324, 300] on button "Skip" at bounding box center [316, 302] width 31 height 19
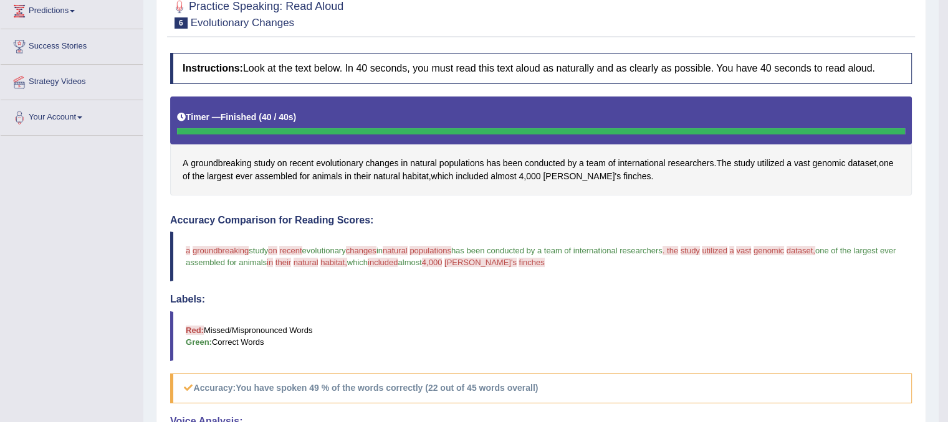
scroll to position [199, 0]
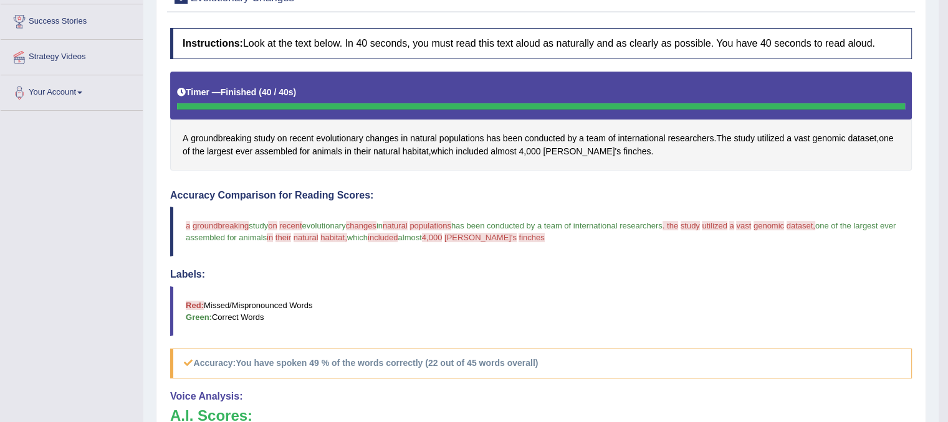
click at [525, 239] on span "finches" at bounding box center [531, 237] width 26 height 9
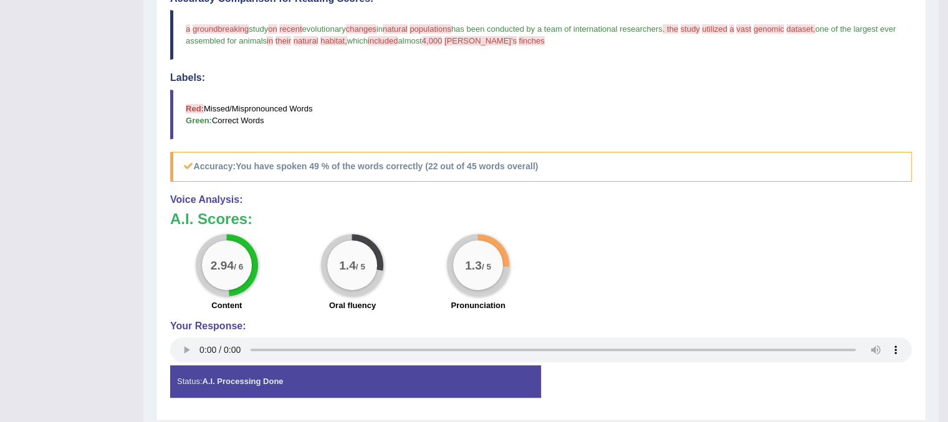
scroll to position [399, 0]
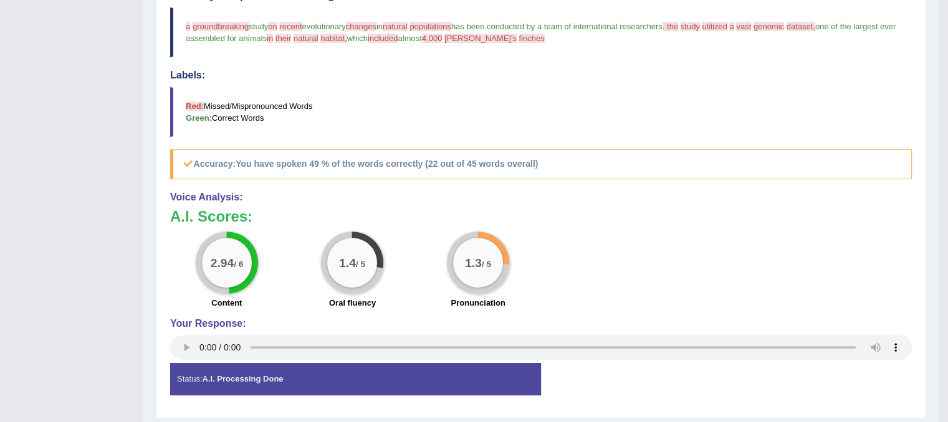
click at [328, 374] on div "Status: A.I. Processing Done" at bounding box center [355, 379] width 371 height 32
click at [192, 381] on div "Status: A.I. Processing Done" at bounding box center [355, 379] width 371 height 32
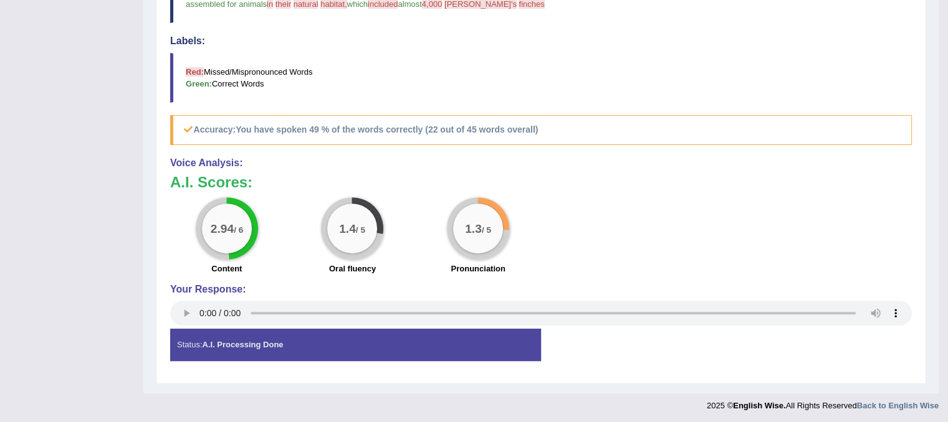
scroll to position [434, 0]
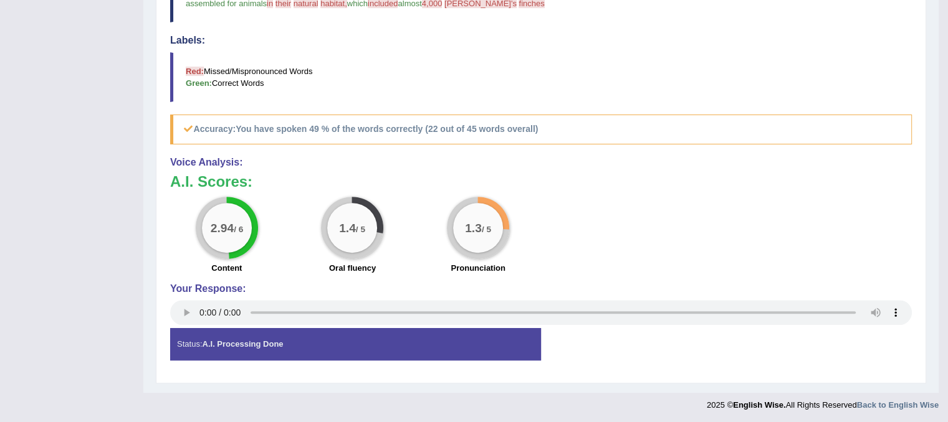
click at [219, 340] on strong "A.I. Processing Done" at bounding box center [242, 344] width 81 height 9
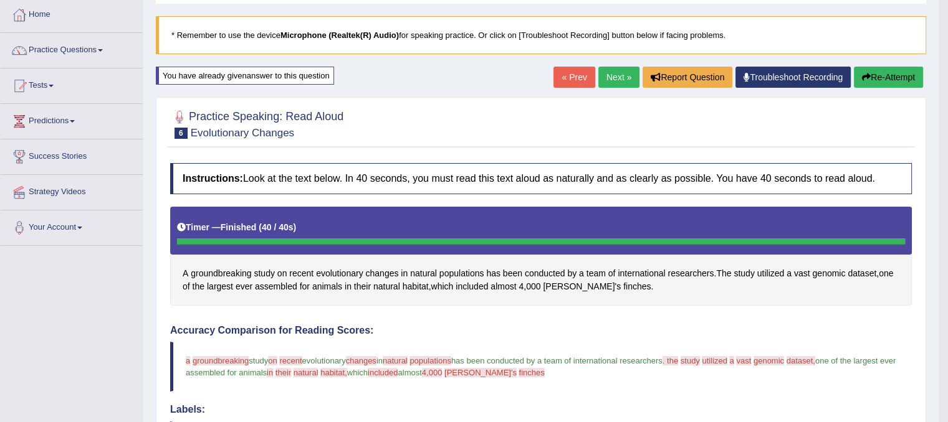
click at [620, 74] on link "Next »" at bounding box center [618, 77] width 41 height 21
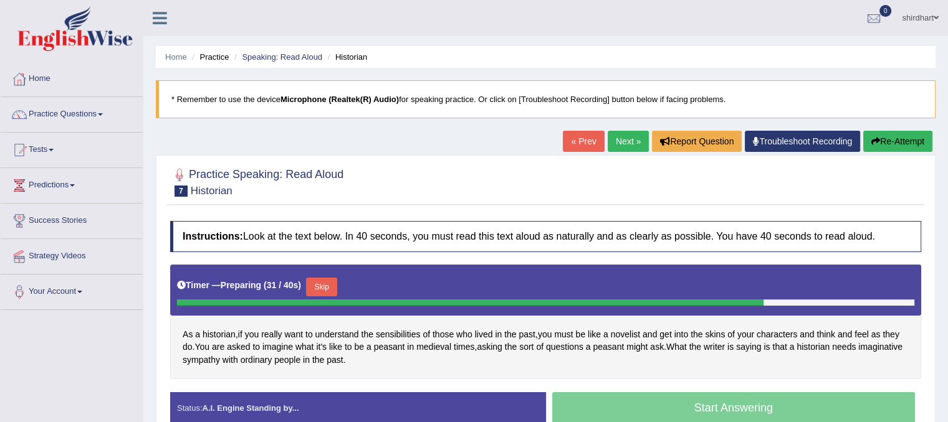
click at [336, 283] on button "Skip" at bounding box center [321, 287] width 31 height 19
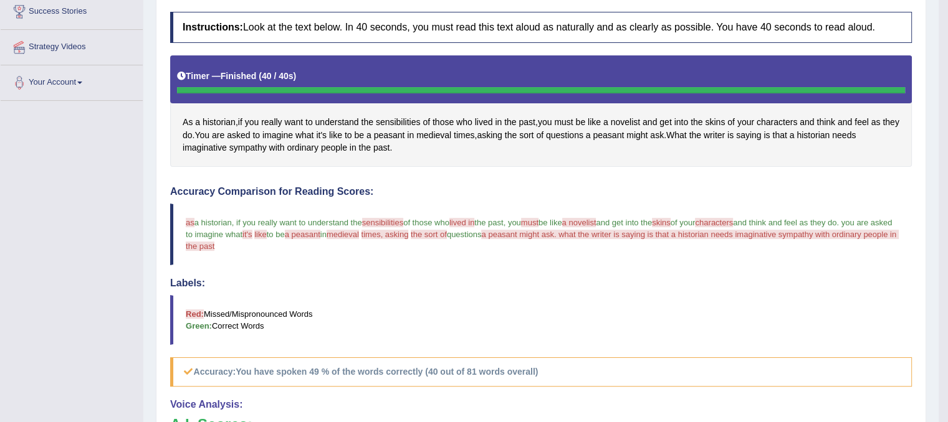
scroll to position [100, 0]
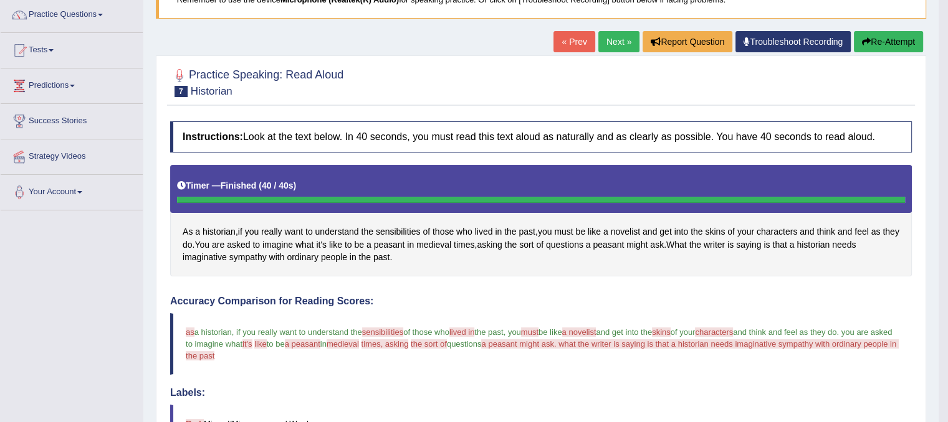
click at [618, 48] on link "Next »" at bounding box center [618, 41] width 41 height 21
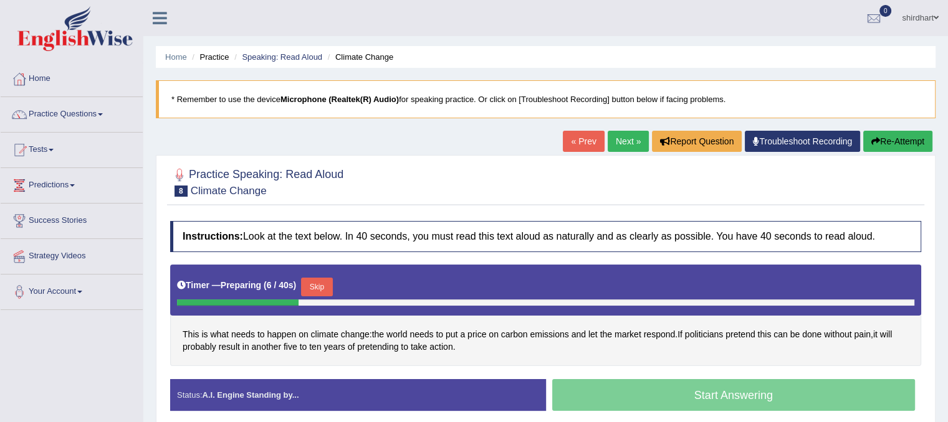
click at [325, 287] on button "Skip" at bounding box center [316, 287] width 31 height 19
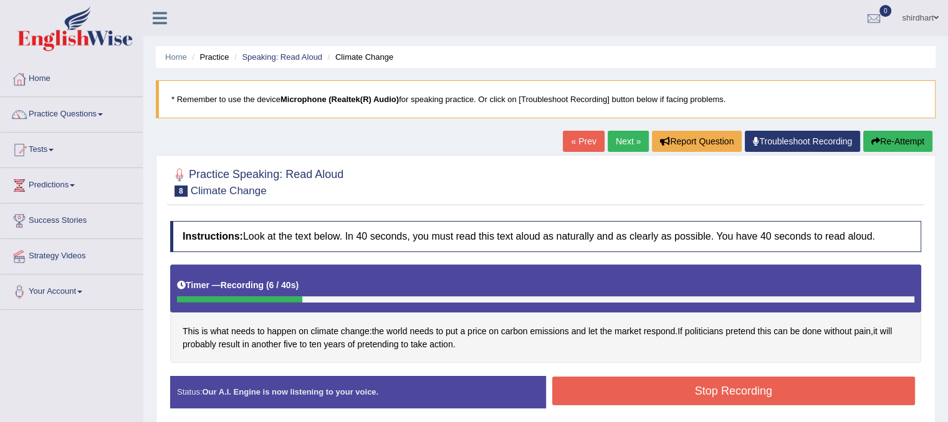
click at [891, 151] on button "Re-Attempt" at bounding box center [897, 141] width 69 height 21
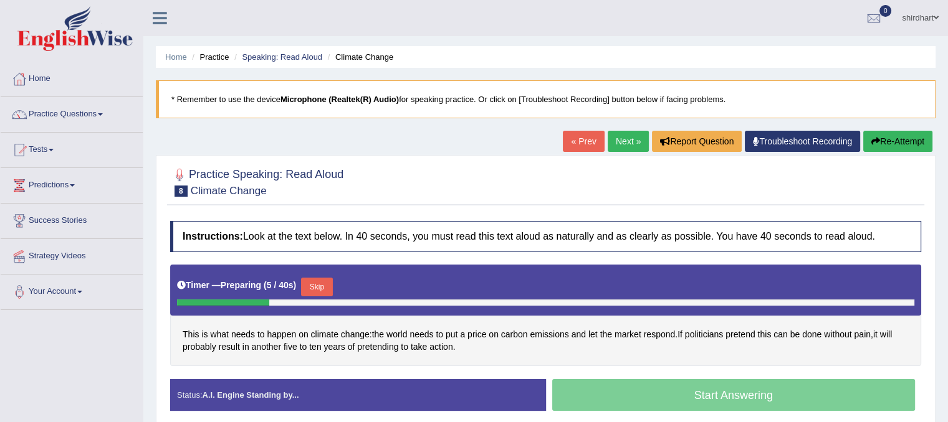
click at [326, 287] on button "Skip" at bounding box center [316, 287] width 31 height 19
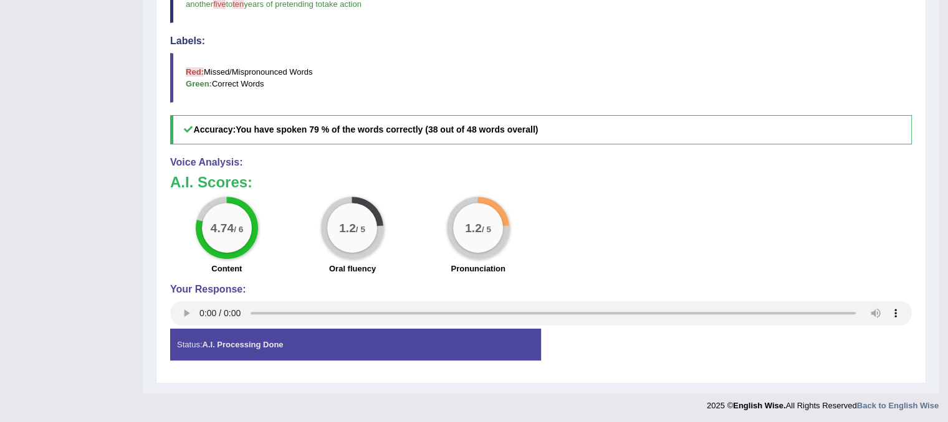
scroll to position [57, 0]
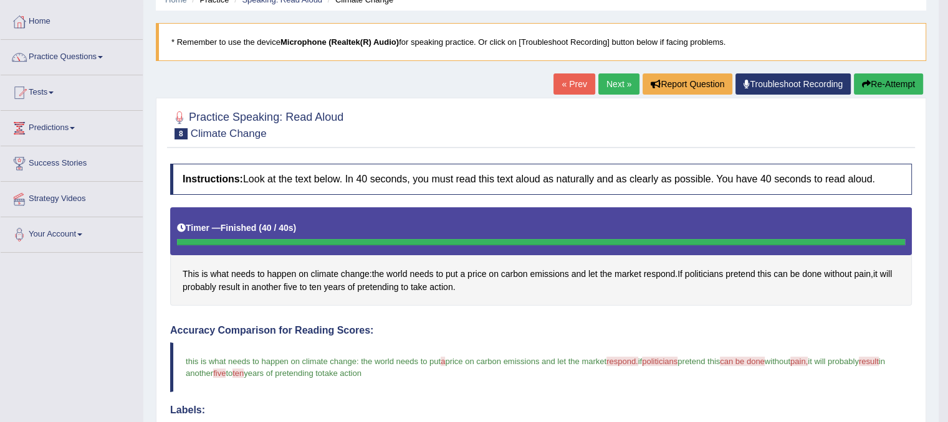
click at [888, 84] on button "Re-Attempt" at bounding box center [887, 84] width 69 height 21
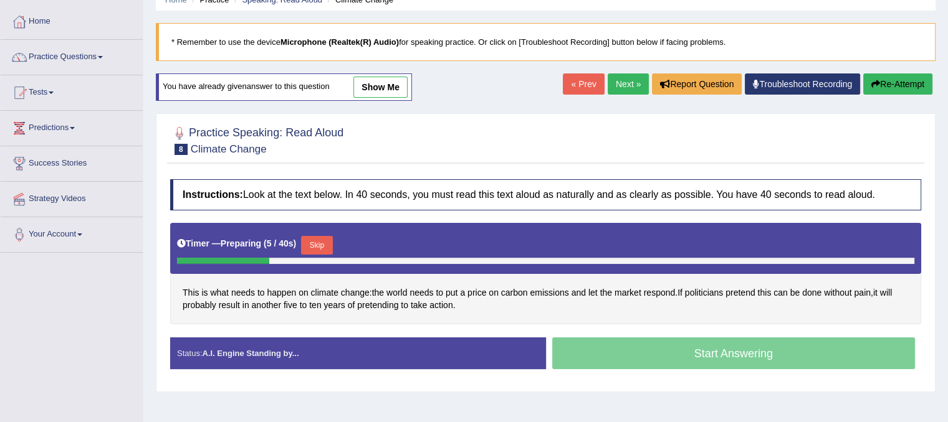
click at [326, 240] on button "Skip" at bounding box center [316, 245] width 31 height 19
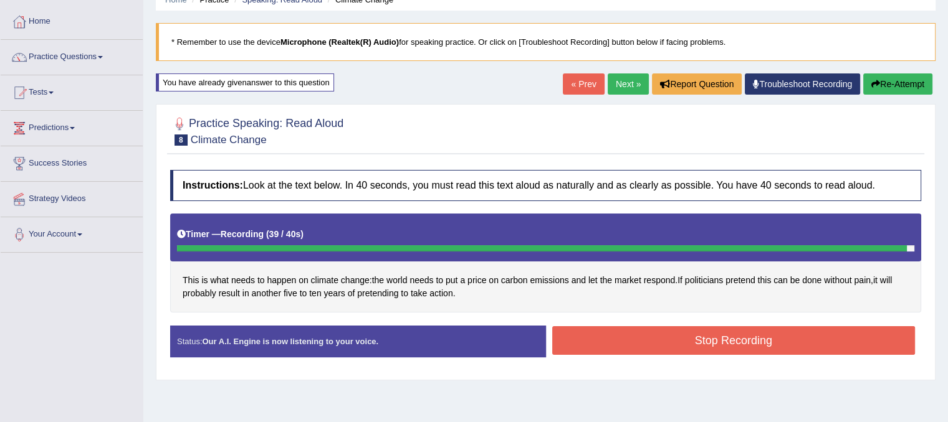
click at [655, 330] on button "Stop Recording" at bounding box center [733, 340] width 363 height 29
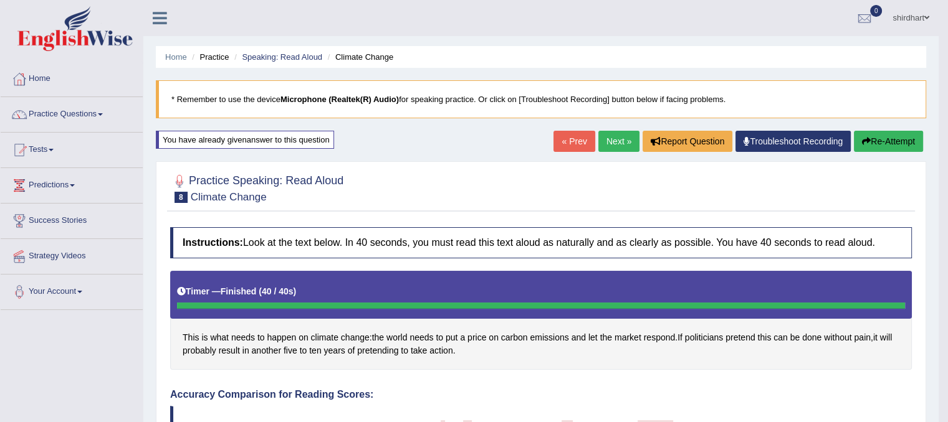
click at [603, 147] on link "Next »" at bounding box center [618, 141] width 41 height 21
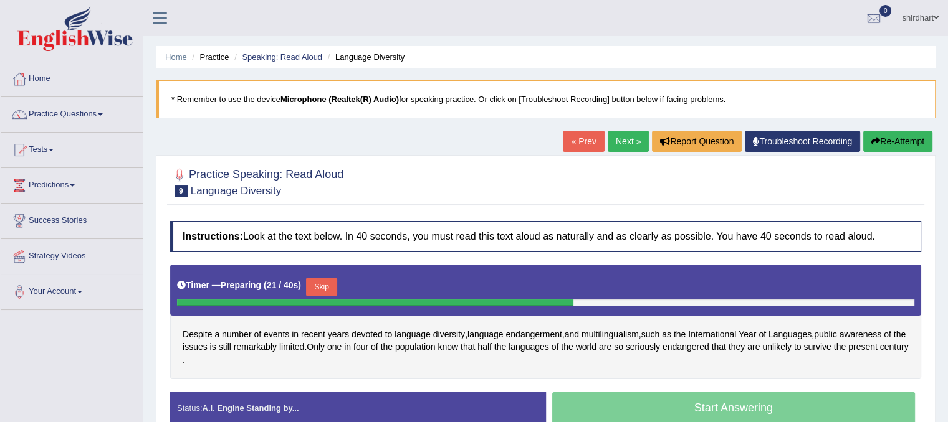
click at [325, 287] on button "Skip" at bounding box center [321, 287] width 31 height 19
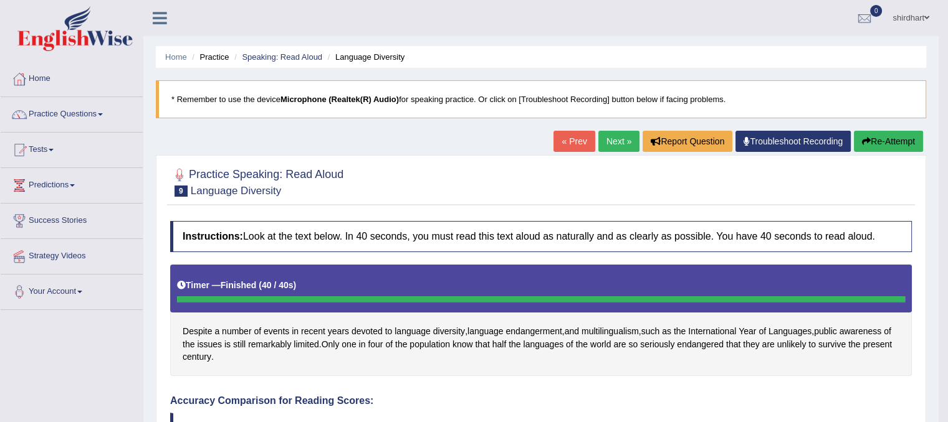
click at [907, 141] on button "Re-Attempt" at bounding box center [887, 141] width 69 height 21
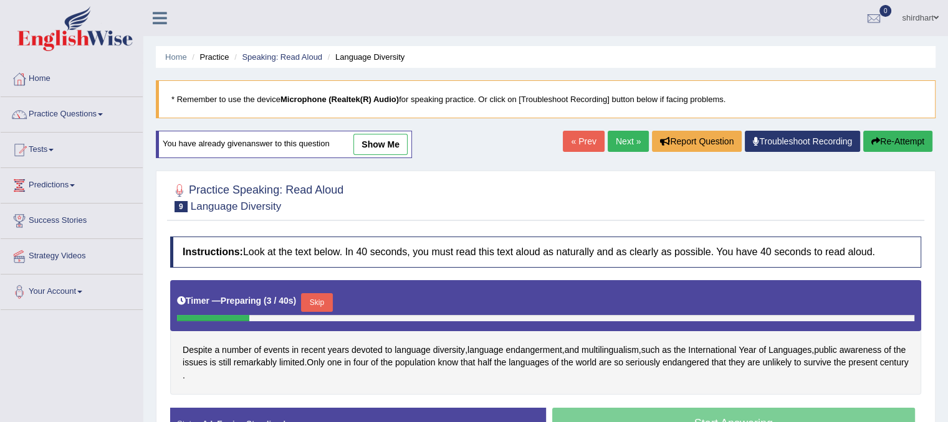
click at [313, 303] on button "Skip" at bounding box center [316, 302] width 31 height 19
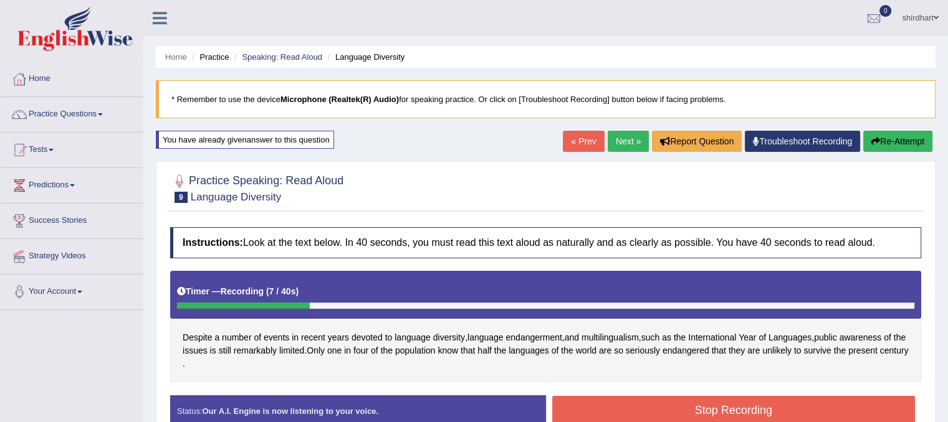
click at [911, 140] on button "Re-Attempt" at bounding box center [897, 141] width 69 height 21
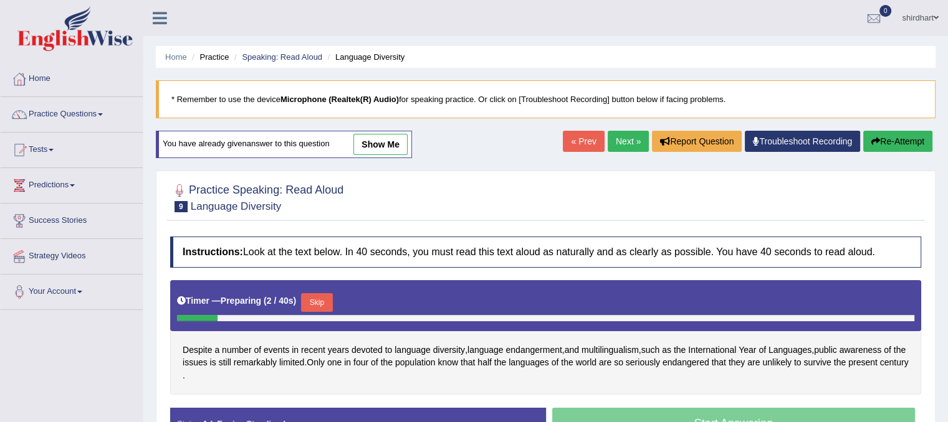
click at [326, 300] on button "Skip" at bounding box center [316, 302] width 31 height 19
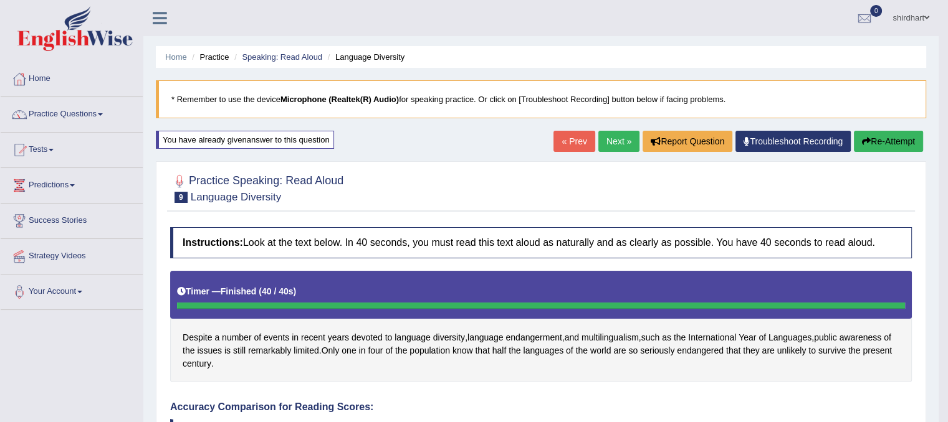
click at [608, 141] on link "Next »" at bounding box center [618, 141] width 41 height 21
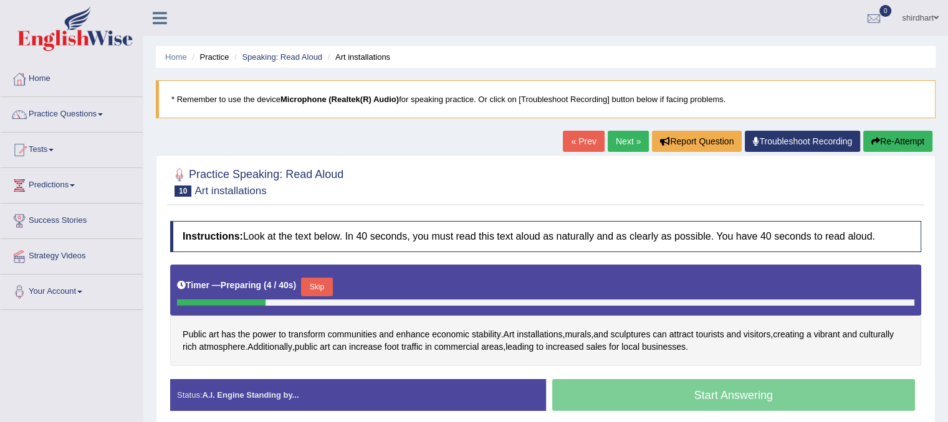
click at [313, 287] on button "Skip" at bounding box center [316, 287] width 31 height 19
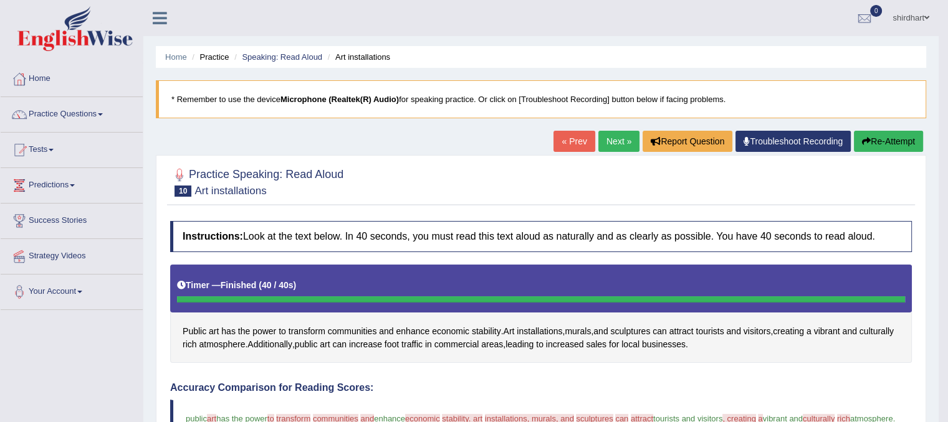
click at [908, 136] on button "Re-Attempt" at bounding box center [887, 141] width 69 height 21
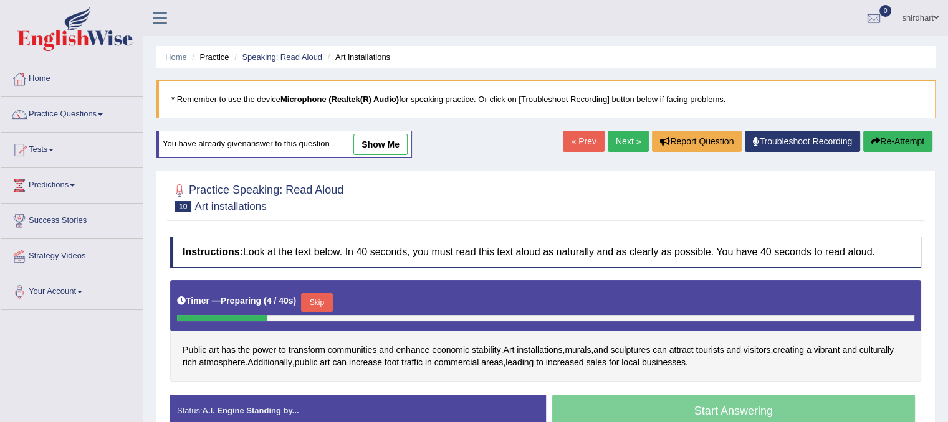
click at [325, 300] on button "Skip" at bounding box center [316, 302] width 31 height 19
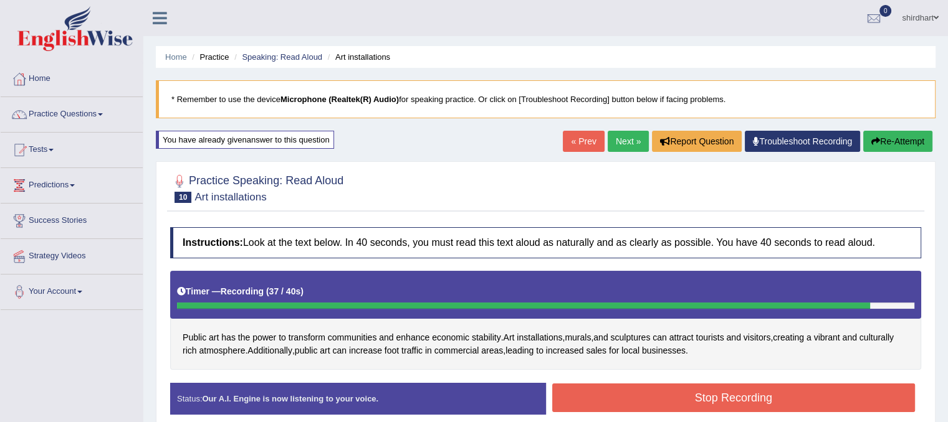
click at [632, 390] on button "Stop Recording" at bounding box center [733, 398] width 363 height 29
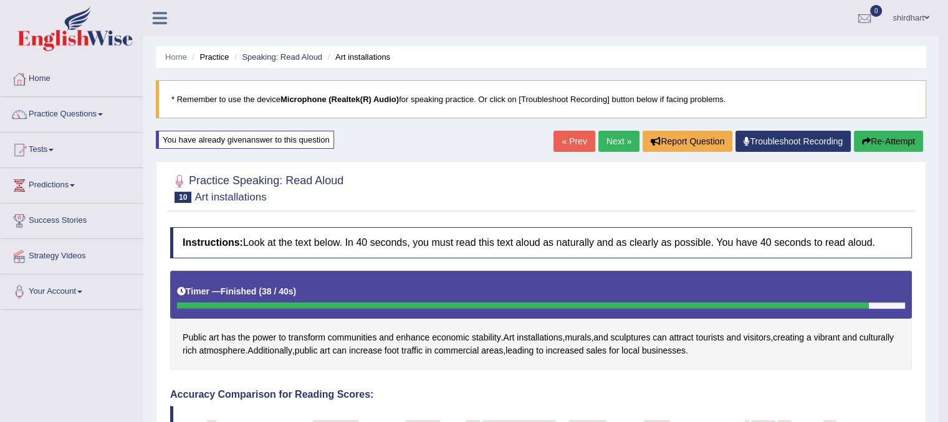
click at [606, 135] on link "Next »" at bounding box center [618, 141] width 41 height 21
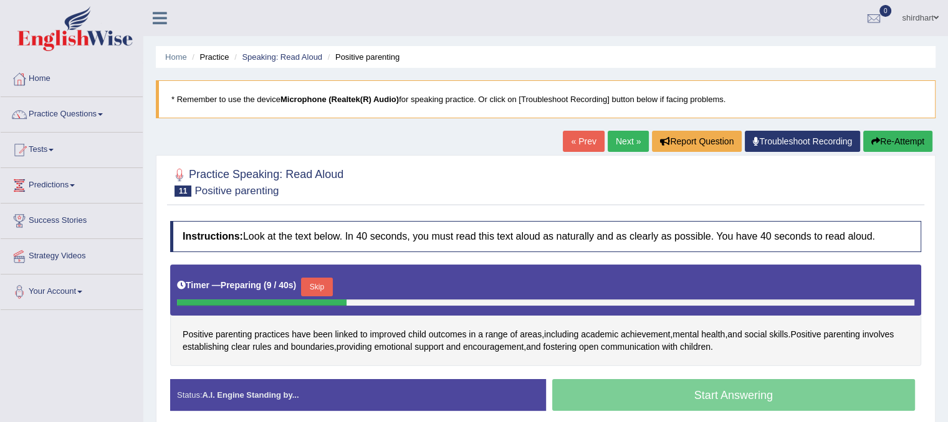
click at [321, 280] on button "Skip" at bounding box center [316, 287] width 31 height 19
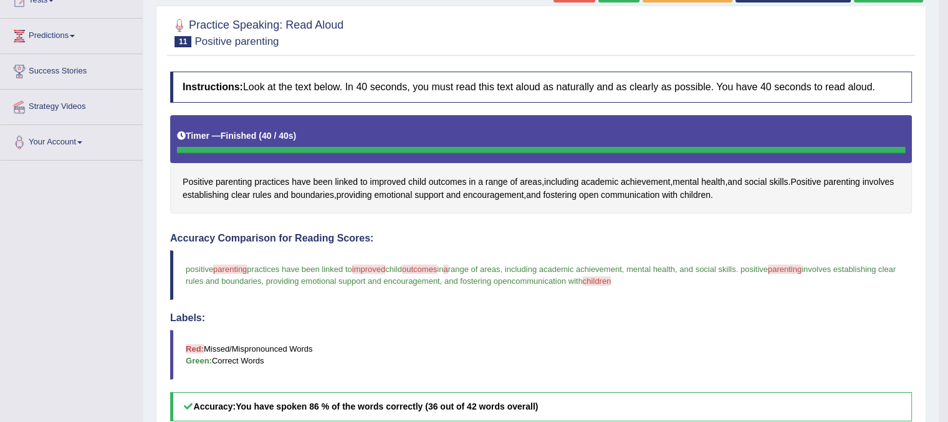
scroll to position [125, 0]
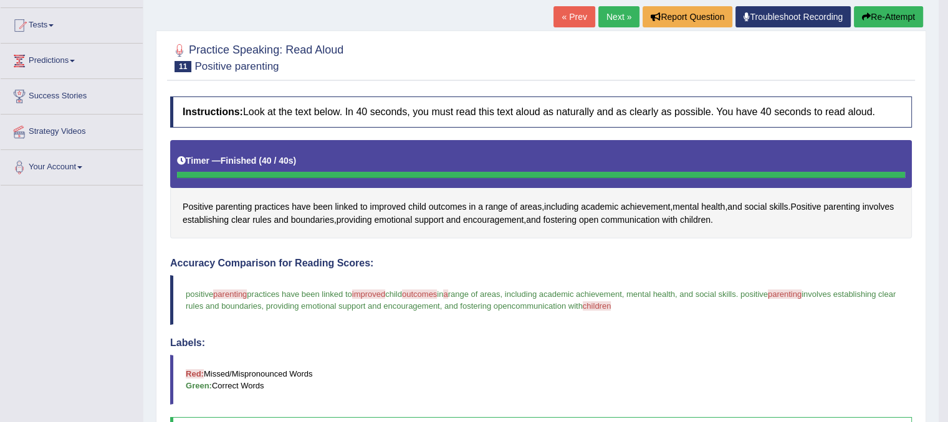
click at [609, 14] on link "Next »" at bounding box center [618, 16] width 41 height 21
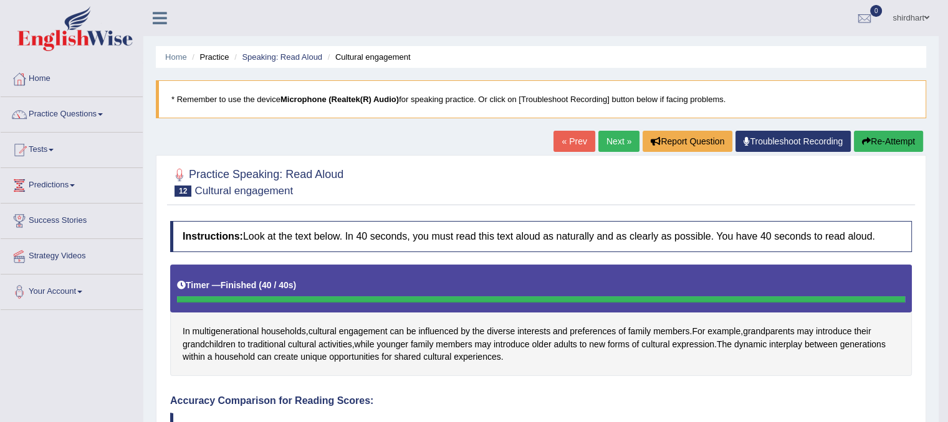
click at [609, 138] on link "Next »" at bounding box center [618, 141] width 41 height 21
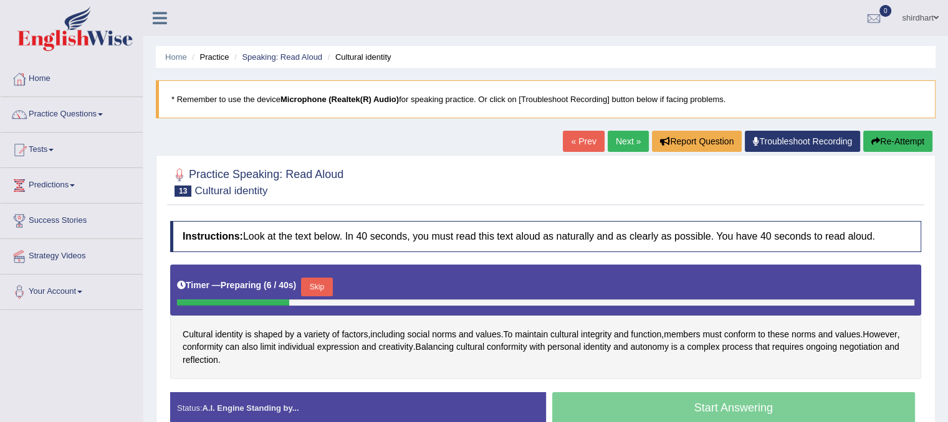
click at [316, 280] on button "Skip" at bounding box center [316, 287] width 31 height 19
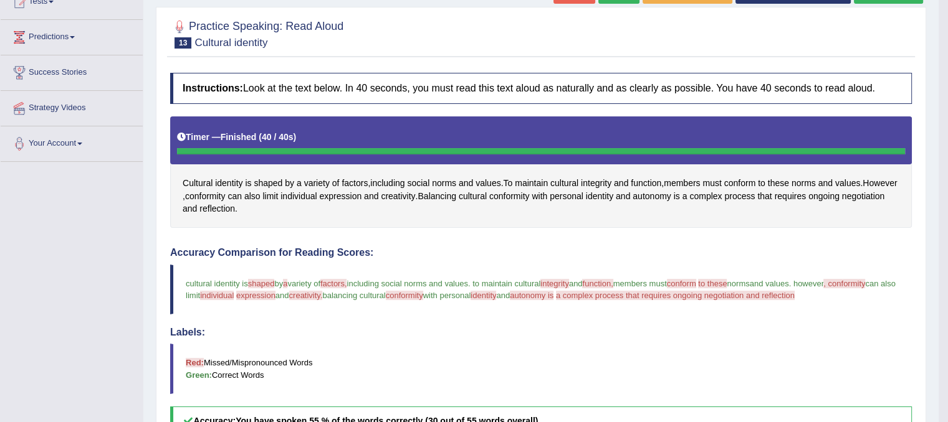
scroll to position [125, 0]
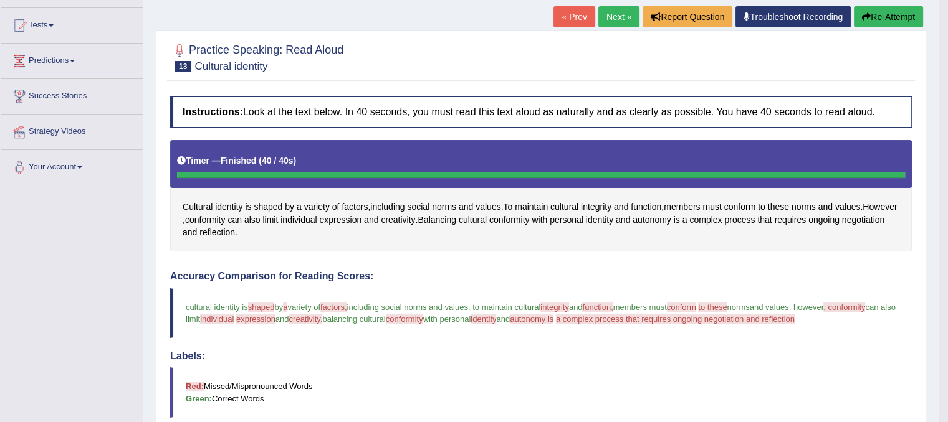
click at [80, 64] on link "Predictions" at bounding box center [72, 59] width 142 height 31
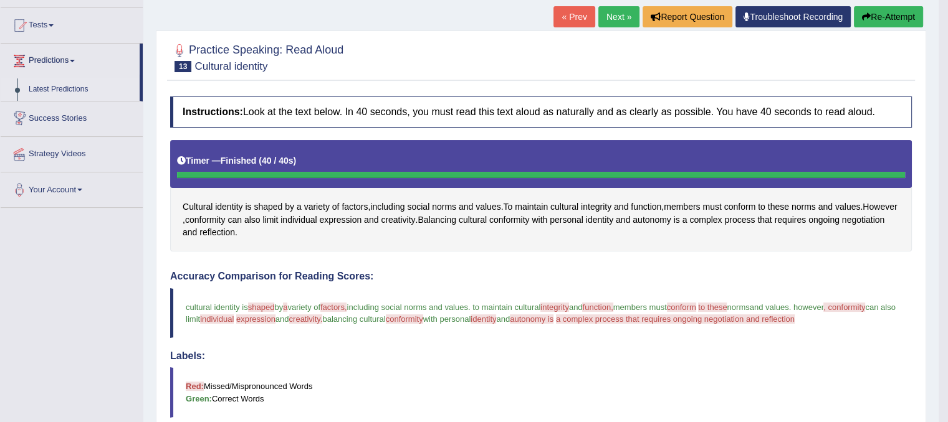
click at [77, 88] on link "Latest Predictions" at bounding box center [81, 89] width 116 height 22
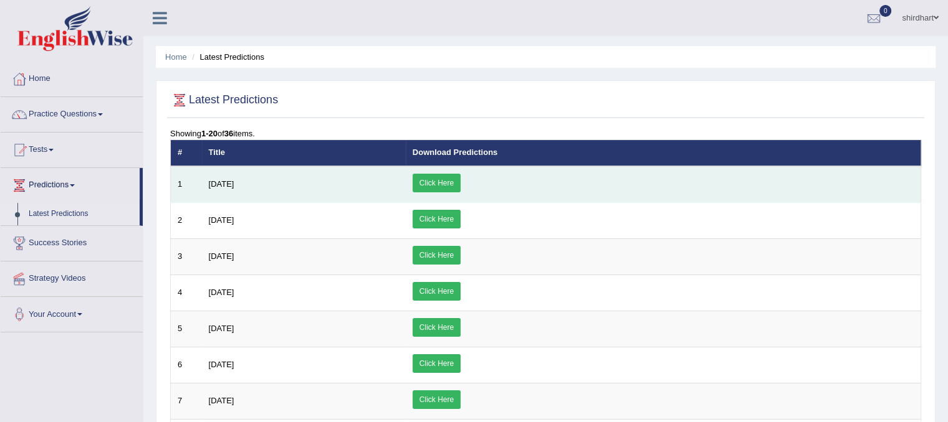
click at [460, 181] on link "Click Here" at bounding box center [436, 183] width 48 height 19
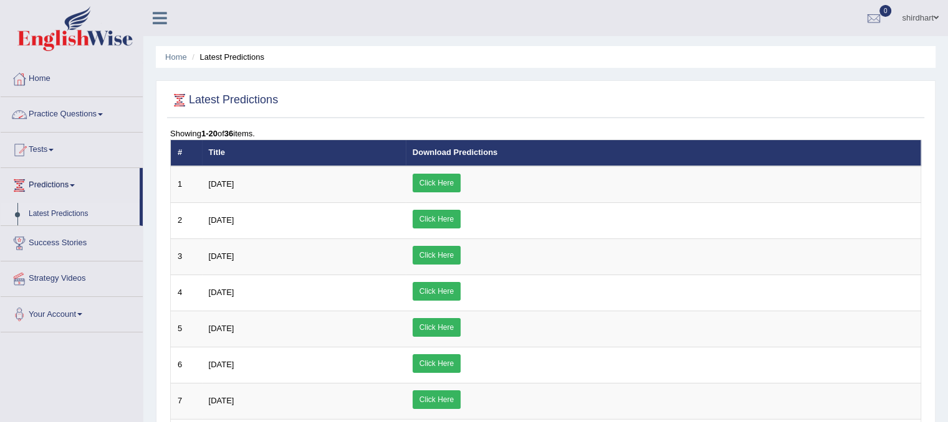
click at [99, 113] on link "Practice Questions" at bounding box center [72, 112] width 142 height 31
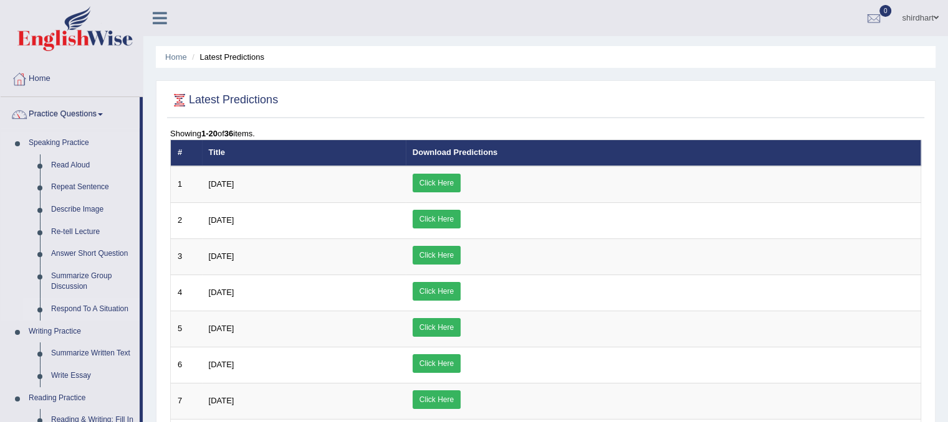
click at [110, 308] on link "Respond To A Situation" at bounding box center [92, 309] width 94 height 22
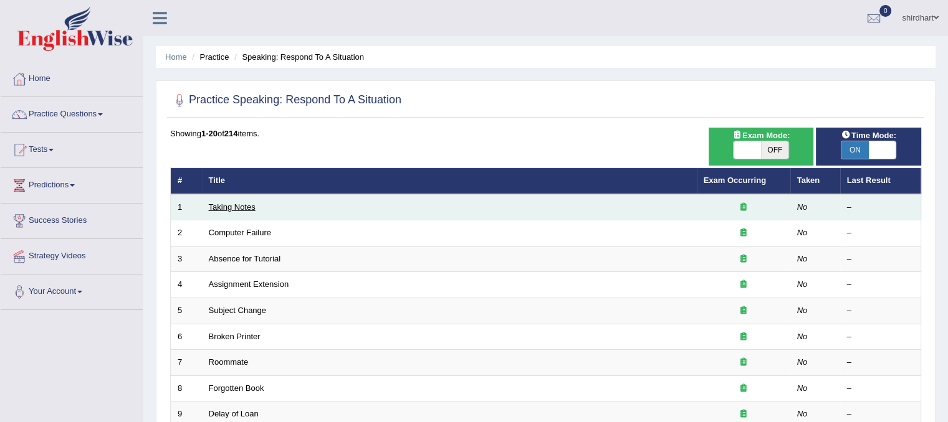
click at [241, 207] on link "Taking Notes" at bounding box center [232, 206] width 47 height 9
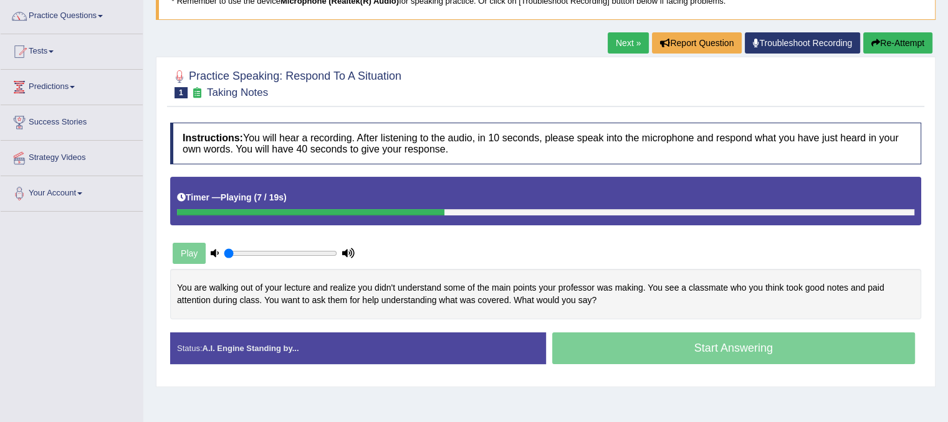
scroll to position [100, 0]
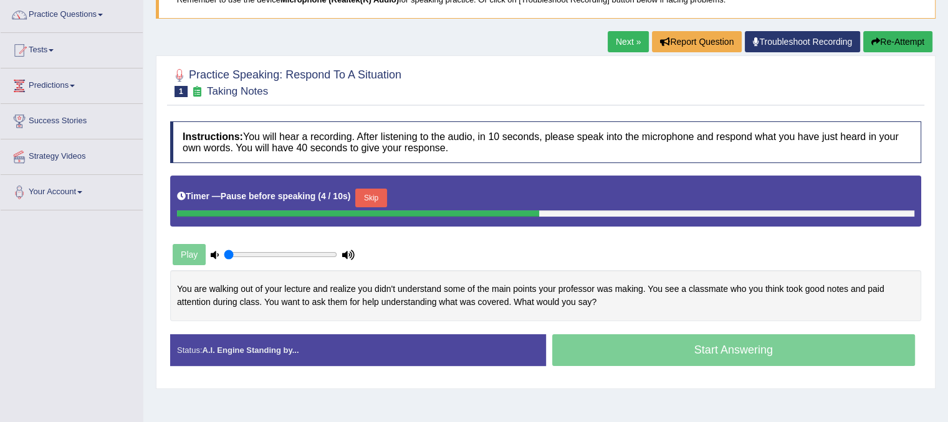
click at [896, 44] on button "Re-Attempt" at bounding box center [897, 41] width 69 height 21
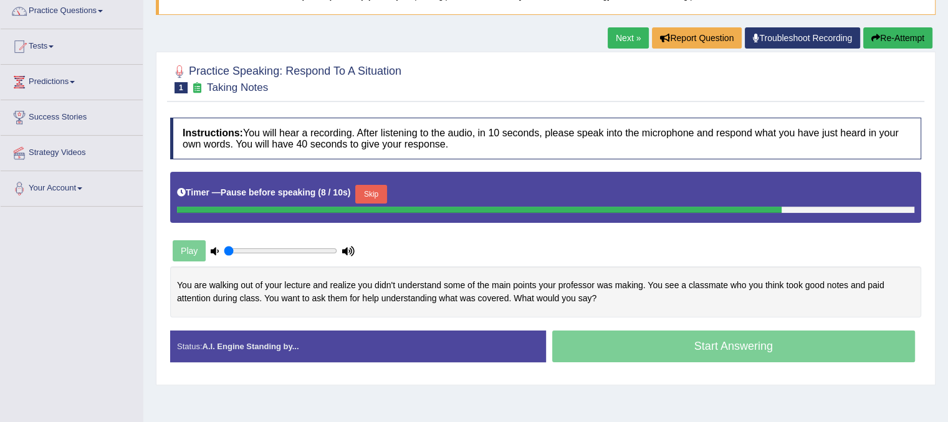
click at [376, 189] on button "Skip" at bounding box center [370, 194] width 31 height 19
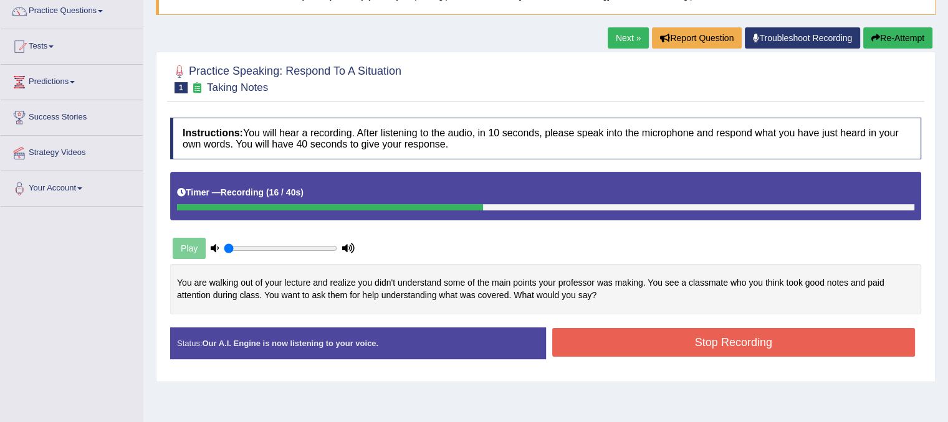
click at [660, 328] on button "Stop Recording" at bounding box center [733, 342] width 363 height 29
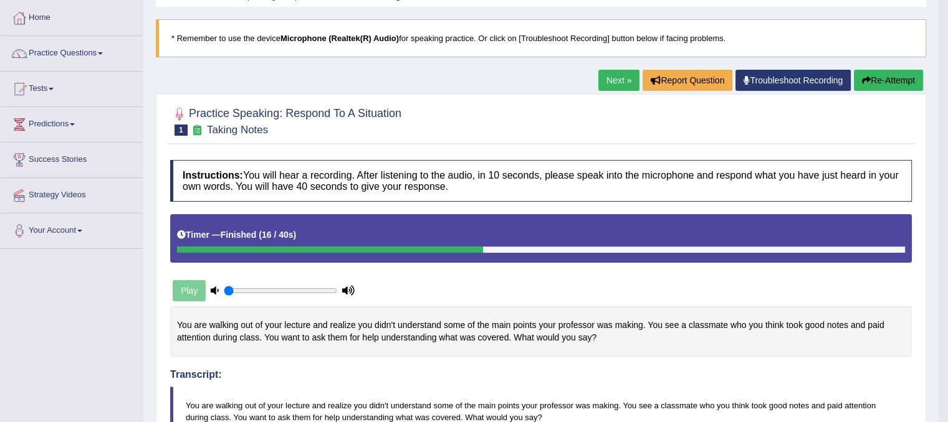
scroll to position [53, 0]
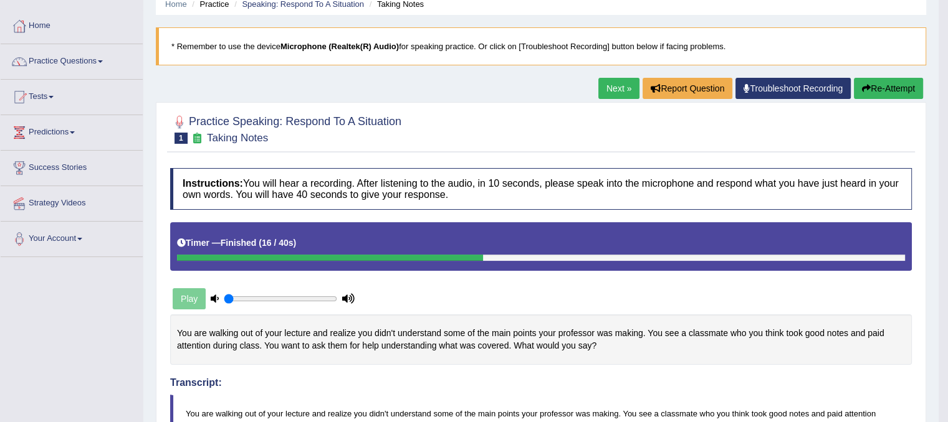
click at [898, 83] on button "Re-Attempt" at bounding box center [887, 88] width 69 height 21
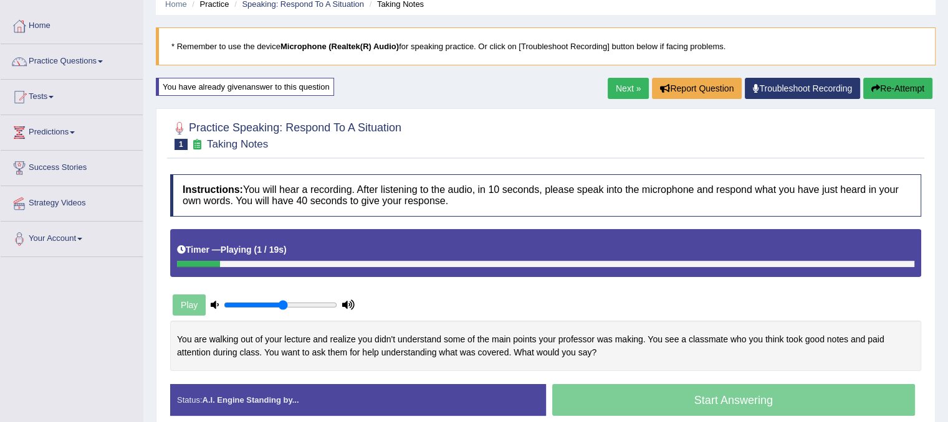
click at [283, 303] on input "range" at bounding box center [280, 305] width 113 height 10
type input "0.7"
click at [298, 305] on input "range" at bounding box center [280, 305] width 113 height 10
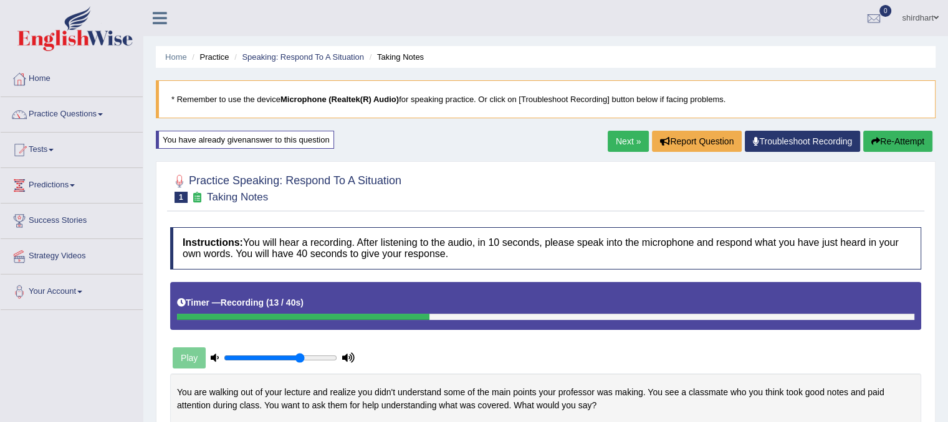
click at [898, 136] on button "Re-Attempt" at bounding box center [897, 141] width 69 height 21
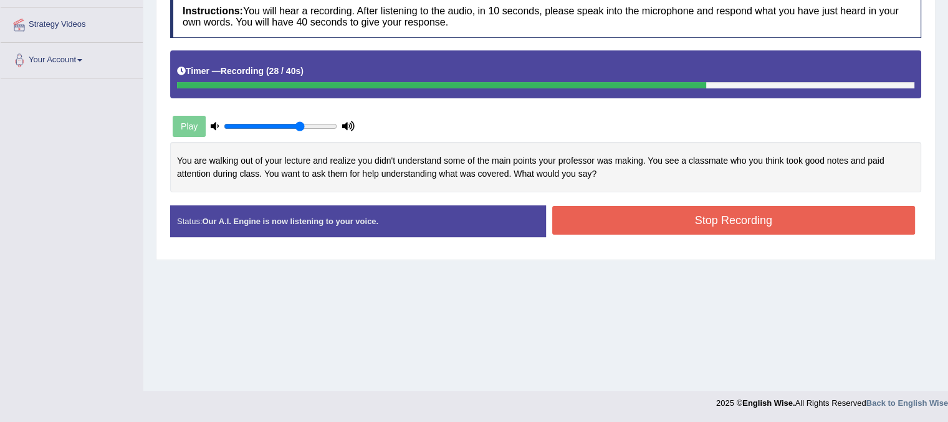
click at [773, 216] on button "Stop Recording" at bounding box center [733, 220] width 363 height 29
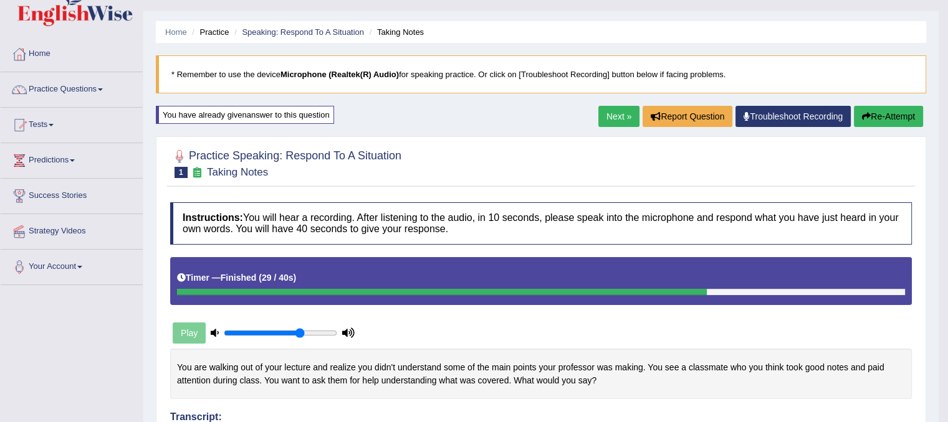
scroll to position [75, 0]
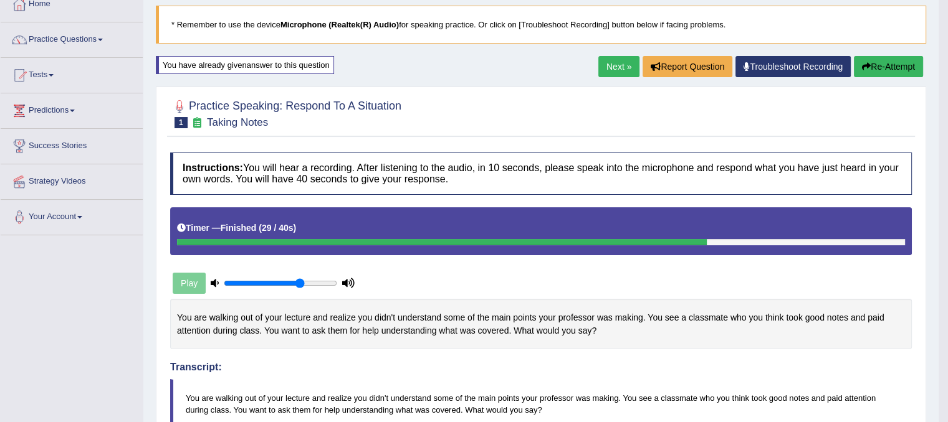
click at [882, 65] on button "Re-Attempt" at bounding box center [887, 66] width 69 height 21
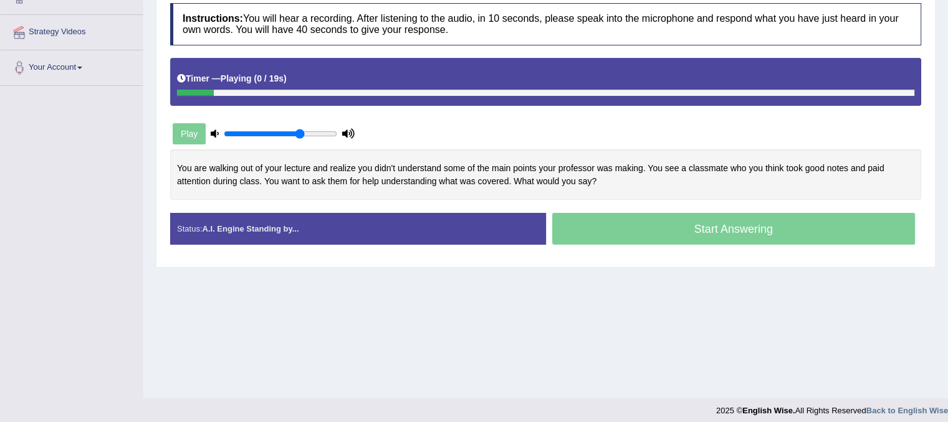
scroll to position [232, 0]
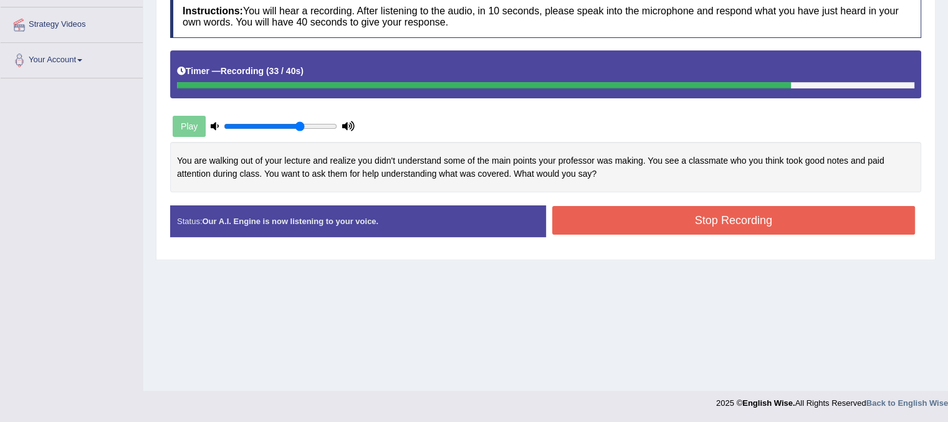
click at [727, 217] on button "Stop Recording" at bounding box center [733, 220] width 363 height 29
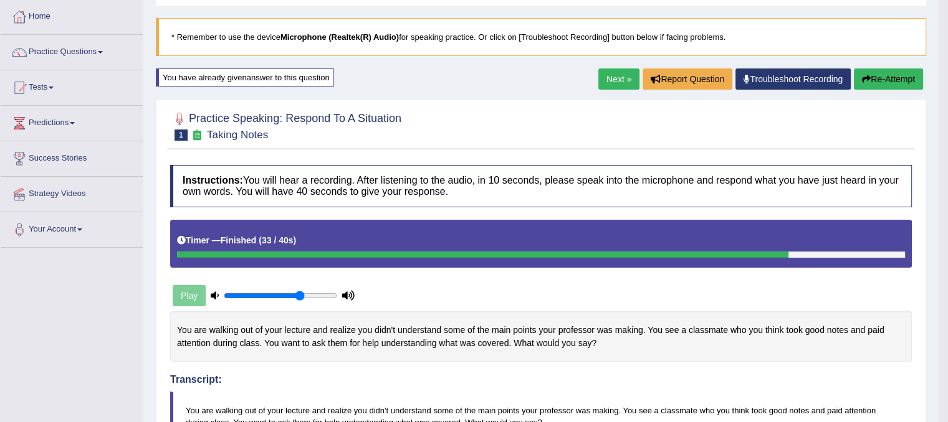
scroll to position [7, 0]
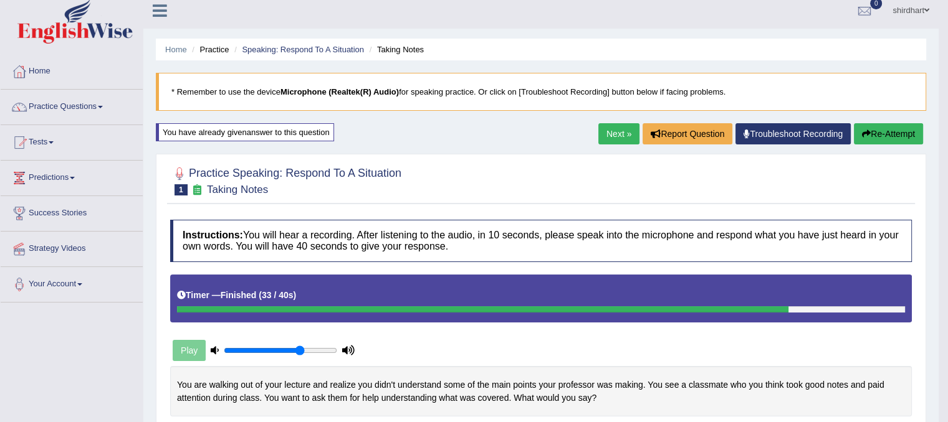
click at [608, 142] on link "Next »" at bounding box center [618, 133] width 41 height 21
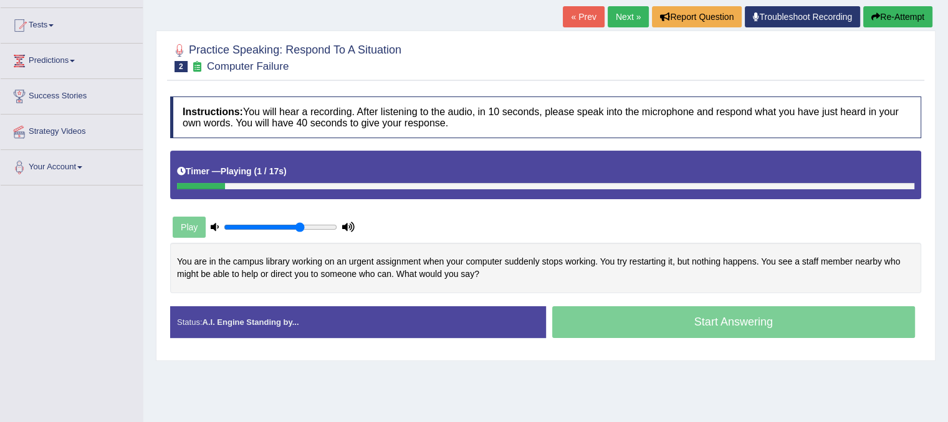
scroll to position [150, 0]
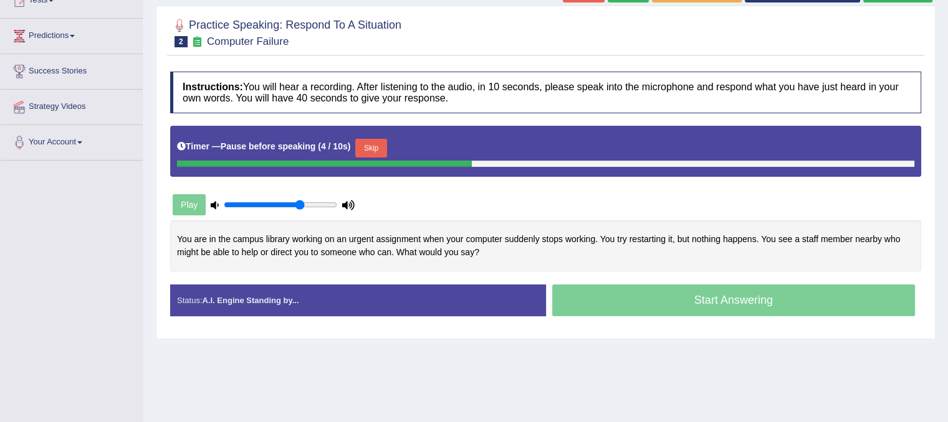
click at [378, 146] on button "Skip" at bounding box center [370, 148] width 31 height 19
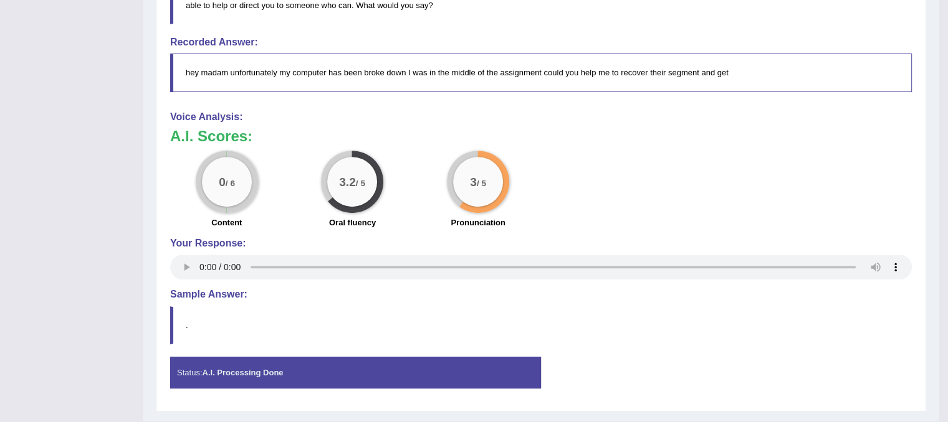
scroll to position [104, 0]
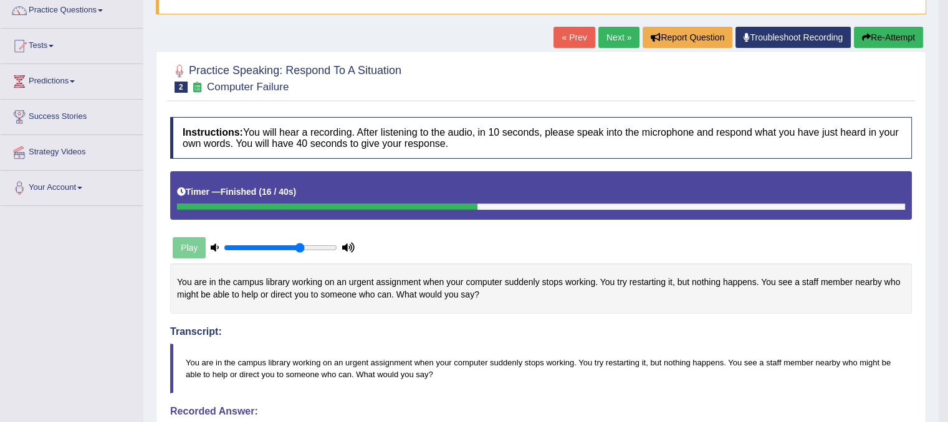
click at [887, 28] on button "Re-Attempt" at bounding box center [887, 37] width 69 height 21
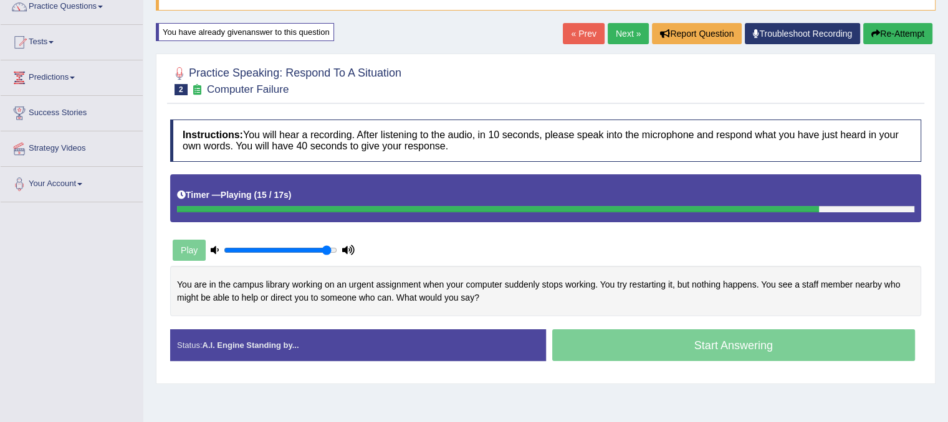
type input "0.95"
click at [326, 246] on input "range" at bounding box center [280, 250] width 113 height 10
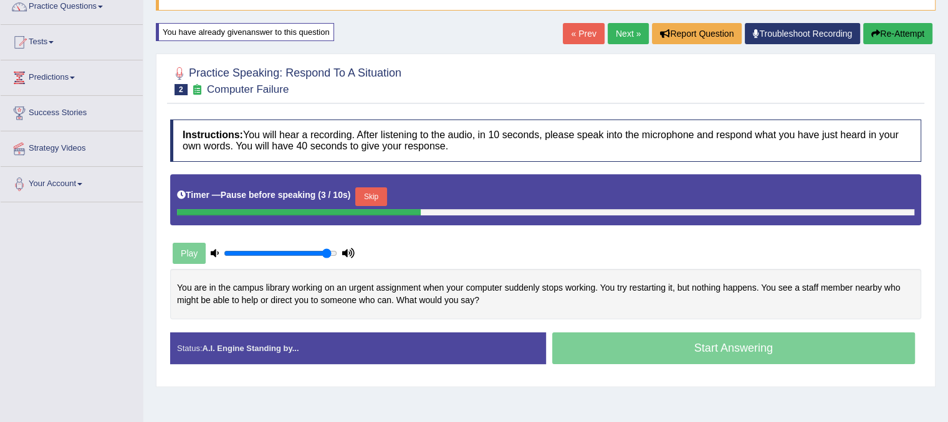
click at [379, 188] on button "Skip" at bounding box center [370, 197] width 31 height 19
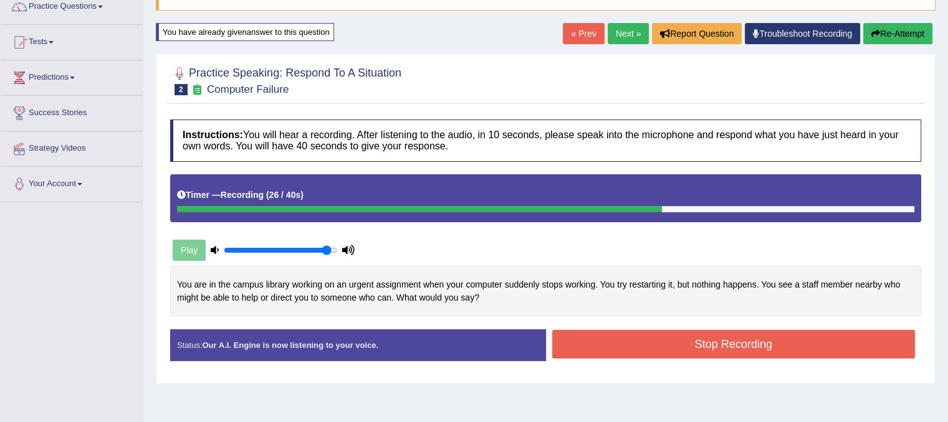
click at [616, 346] on button "Stop Recording" at bounding box center [733, 344] width 363 height 29
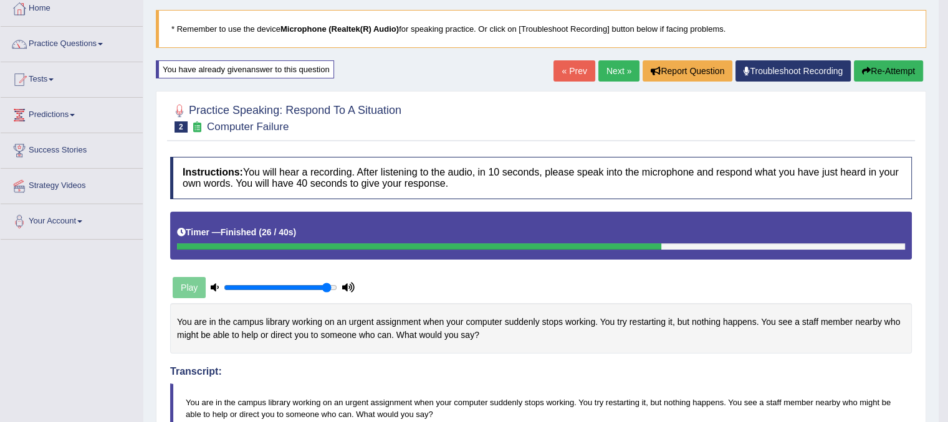
scroll to position [58, 0]
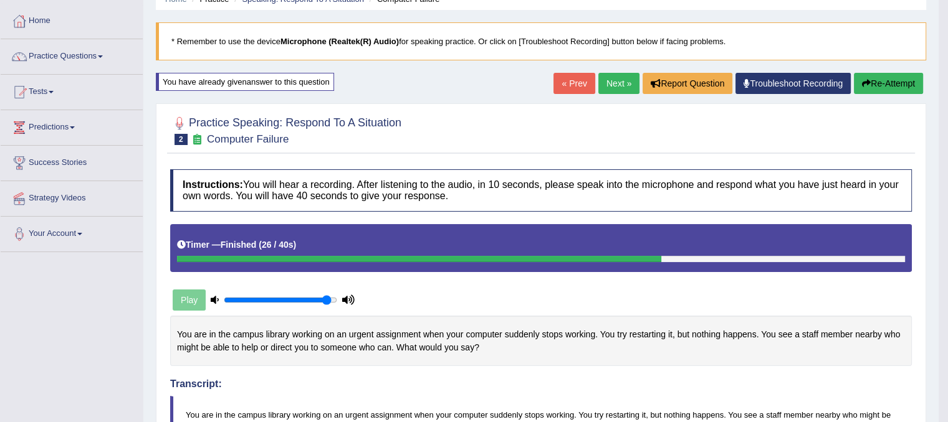
click at [901, 81] on button "Re-Attempt" at bounding box center [887, 83] width 69 height 21
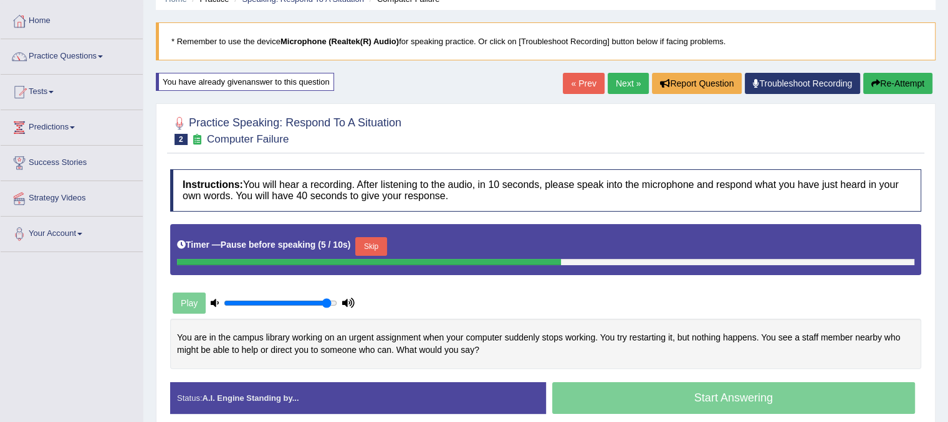
click at [384, 240] on button "Skip" at bounding box center [370, 246] width 31 height 19
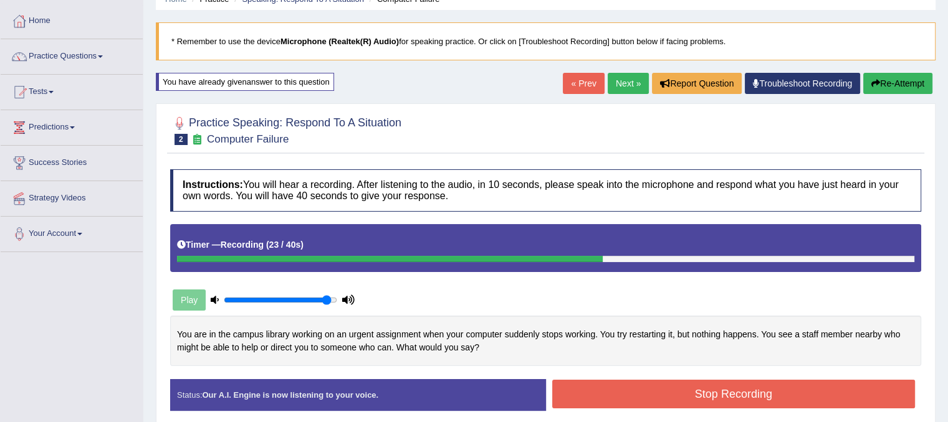
click at [895, 88] on button "Re-Attempt" at bounding box center [897, 83] width 69 height 21
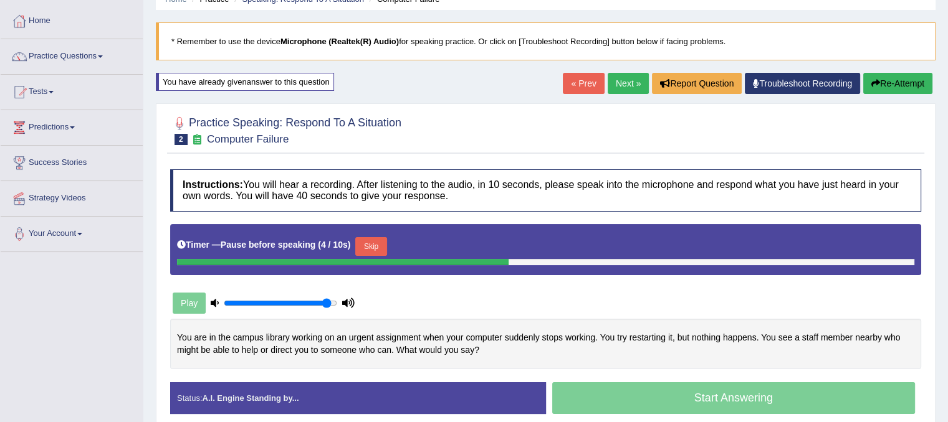
click at [385, 240] on button "Skip" at bounding box center [370, 246] width 31 height 19
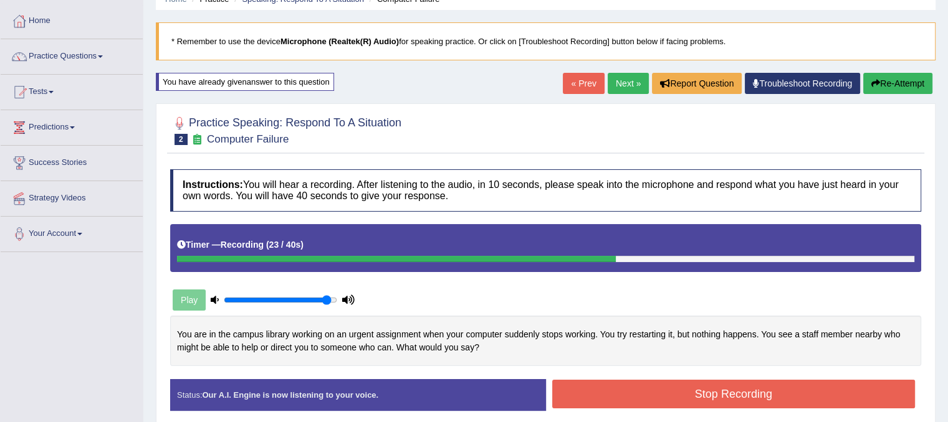
click at [625, 403] on button "Stop Recording" at bounding box center [733, 394] width 363 height 29
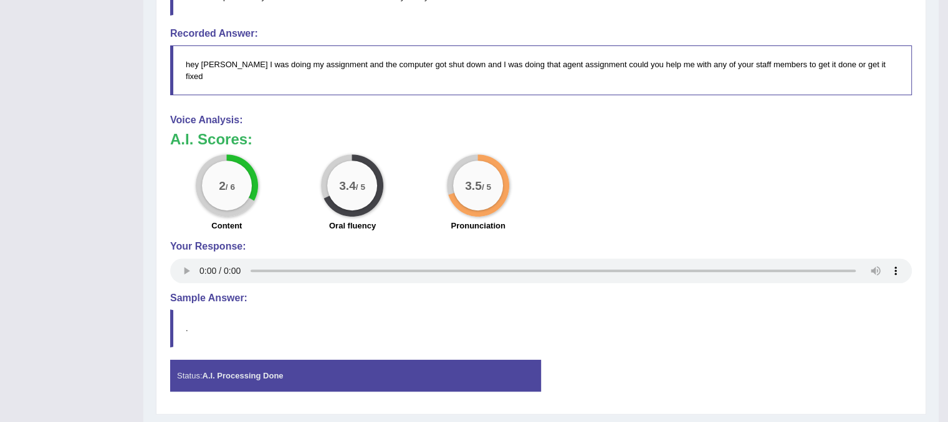
scroll to position [508, 0]
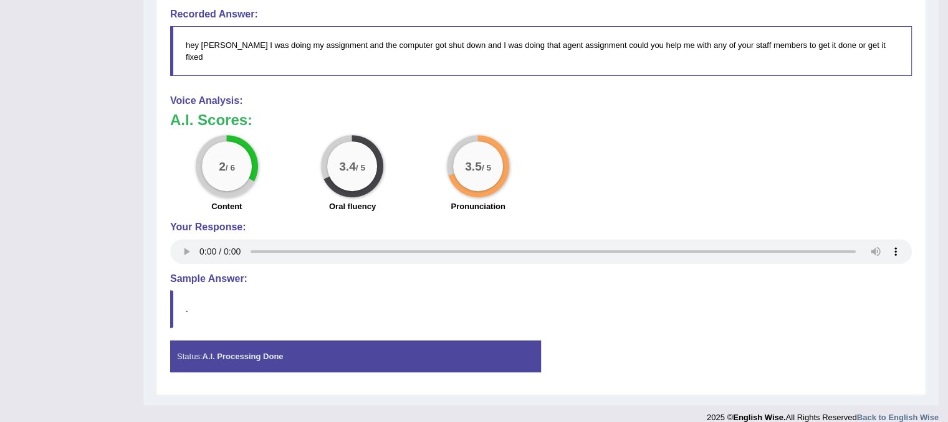
click at [234, 310] on blockquote "." at bounding box center [540, 309] width 741 height 38
click at [242, 348] on div "Status: A.I. Processing Done" at bounding box center [355, 357] width 371 height 32
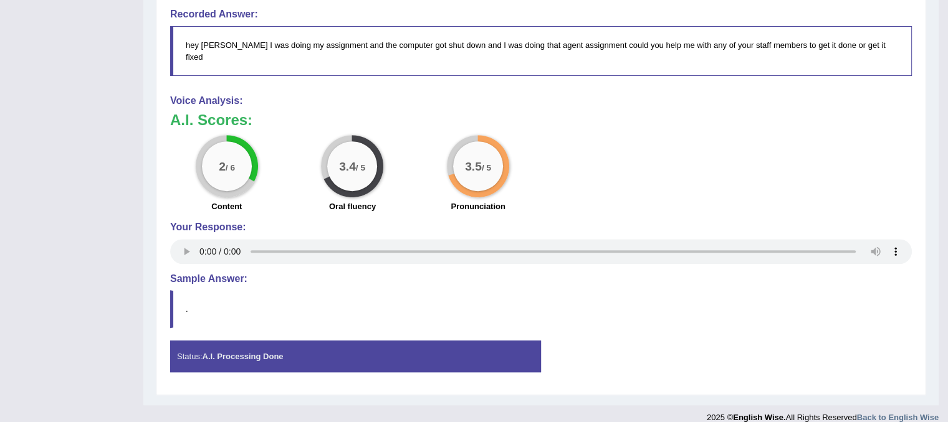
click at [242, 348] on div "Status: A.I. Processing Done" at bounding box center [355, 357] width 371 height 32
click at [622, 222] on h4 "Your Response:" at bounding box center [540, 227] width 741 height 11
click at [270, 352] on strong "A.I. Processing Done" at bounding box center [242, 356] width 81 height 9
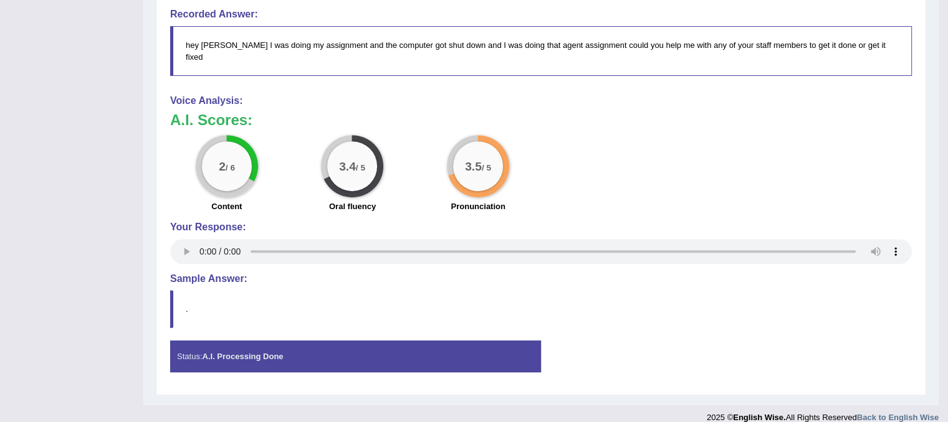
click at [270, 352] on strong "A.I. Processing Done" at bounding box center [242, 356] width 81 height 9
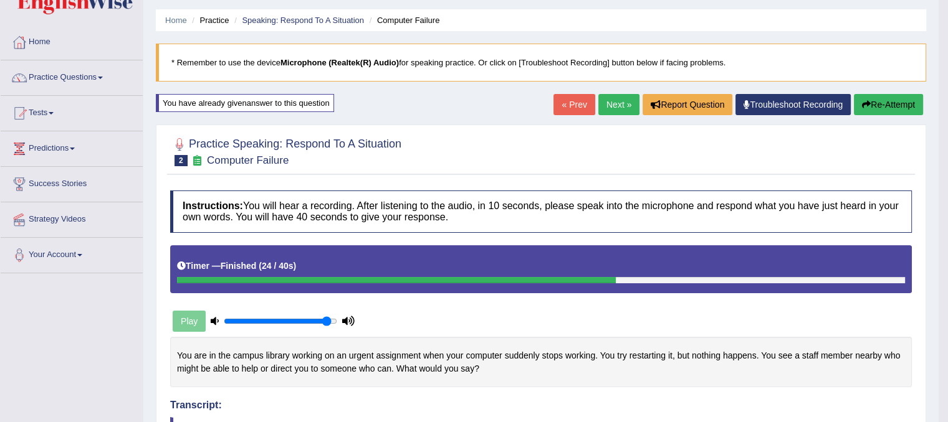
scroll to position [0, 0]
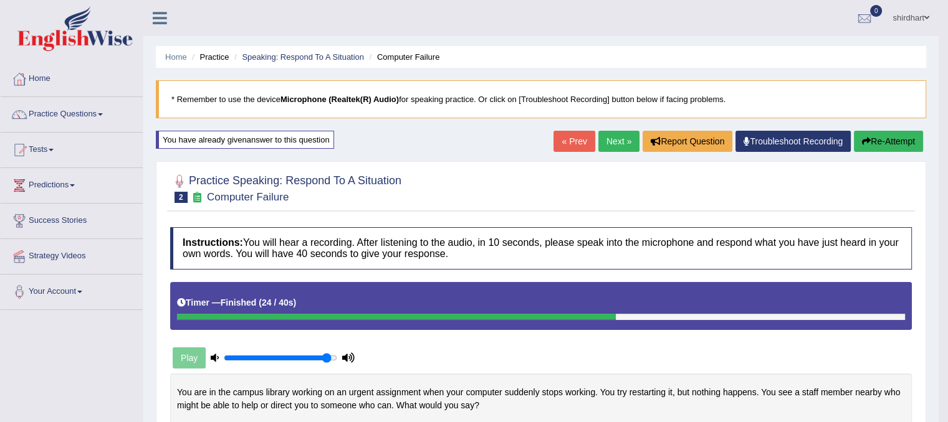
click at [630, 140] on link "Next »" at bounding box center [618, 141] width 41 height 21
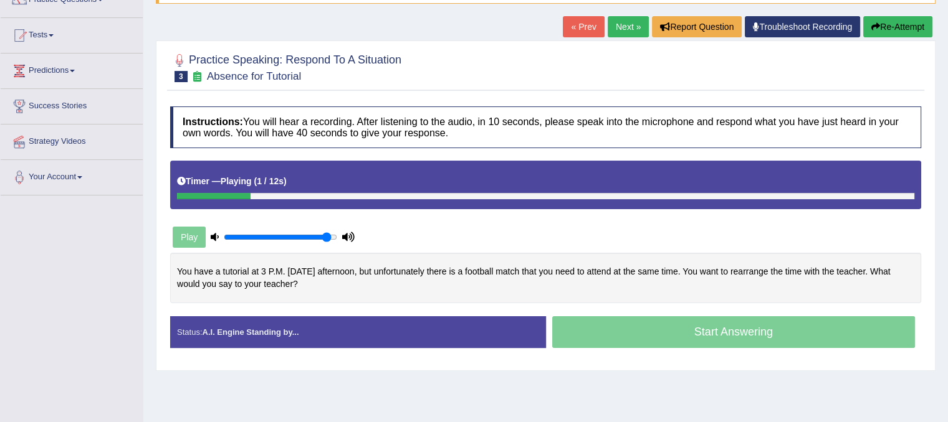
scroll to position [116, 0]
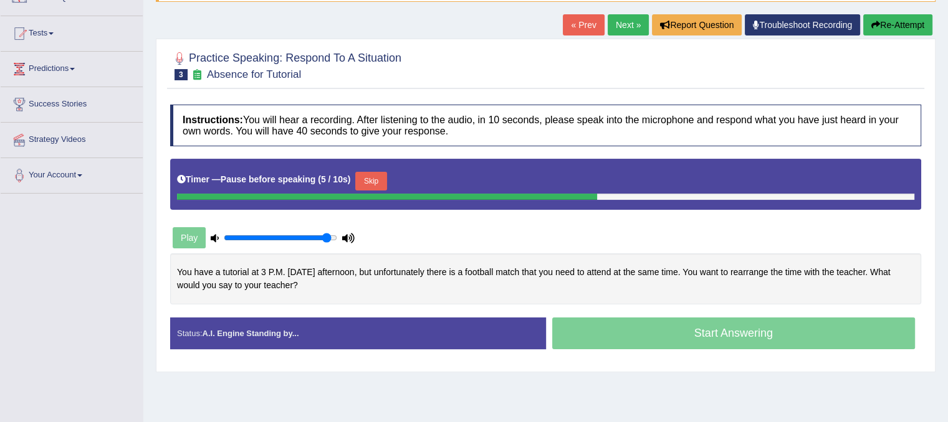
click at [385, 185] on button "Skip" at bounding box center [370, 181] width 31 height 19
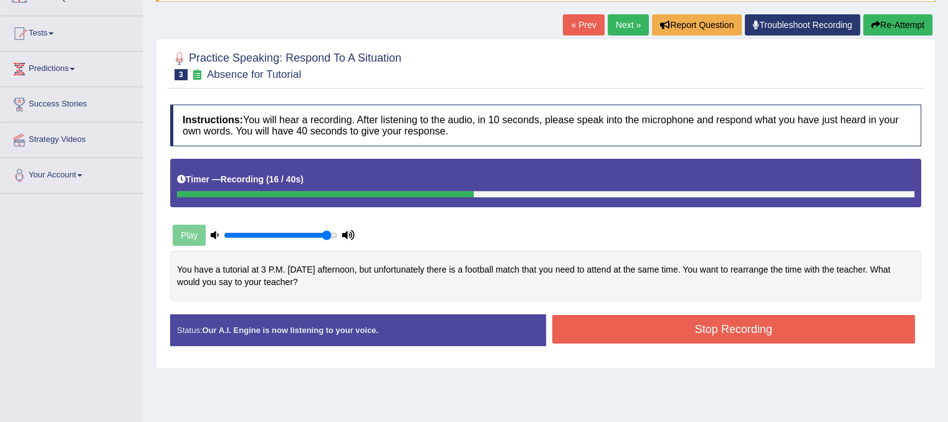
click at [904, 31] on button "Re-Attempt" at bounding box center [897, 24] width 69 height 21
click at [724, 333] on button "Stop Recording" at bounding box center [733, 329] width 363 height 29
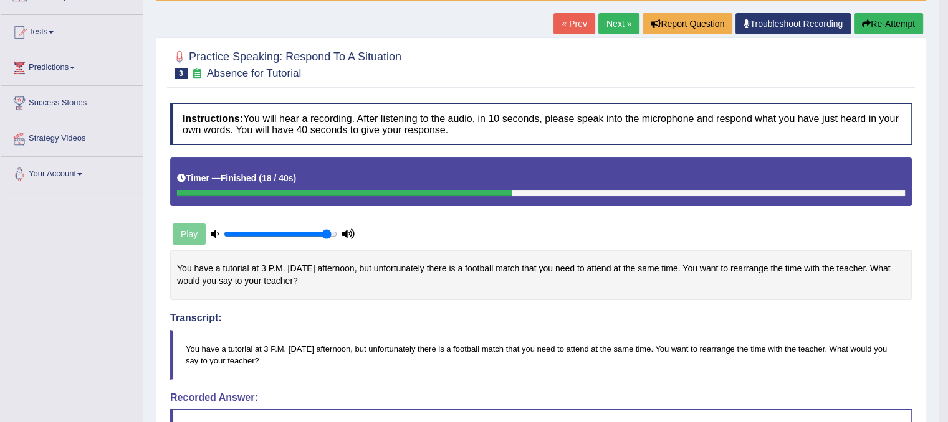
scroll to position [116, 0]
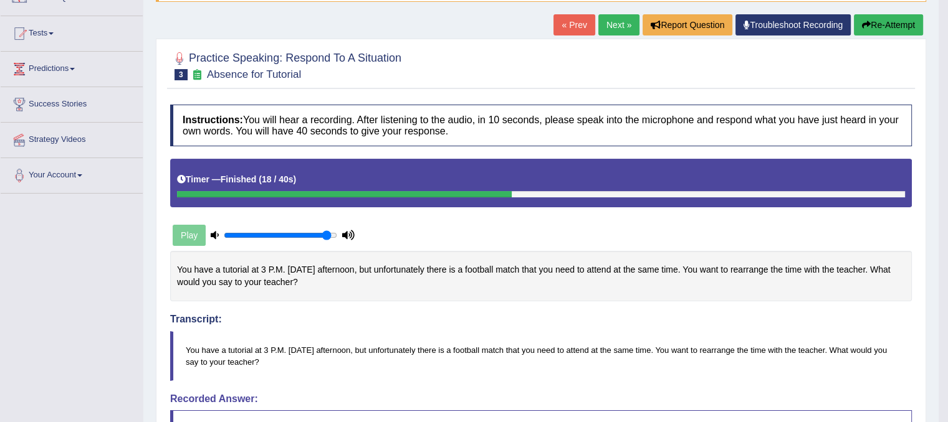
click at [199, 227] on div "Play" at bounding box center [263, 235] width 187 height 31
click at [318, 175] on div "Timer — Finished ( 18 / 40s )" at bounding box center [541, 180] width 728 height 22
click at [181, 50] on div at bounding box center [179, 58] width 19 height 19
click at [181, 54] on div at bounding box center [179, 58] width 19 height 19
click at [177, 60] on div at bounding box center [179, 58] width 19 height 19
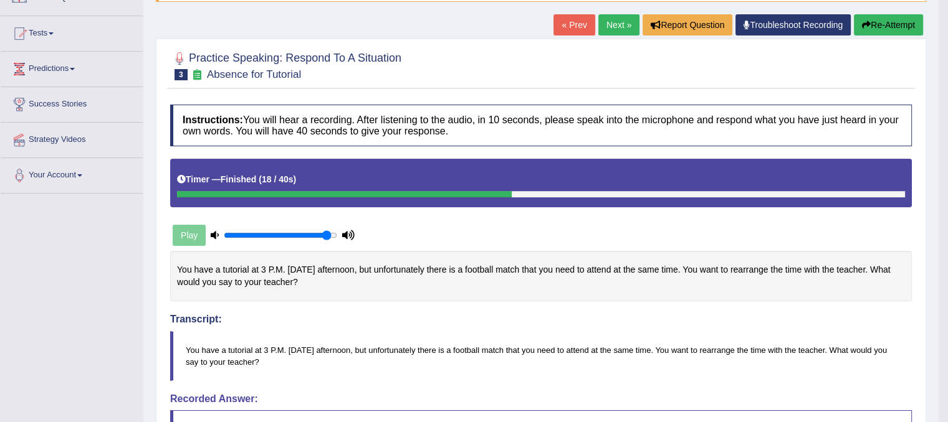
click at [198, 75] on icon at bounding box center [197, 74] width 13 height 11
click at [608, 17] on link "Next »" at bounding box center [618, 24] width 41 height 21
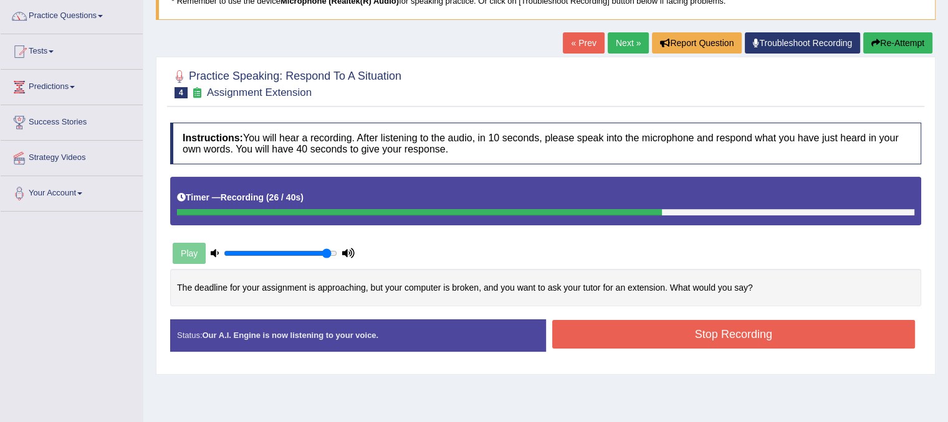
scroll to position [100, 0]
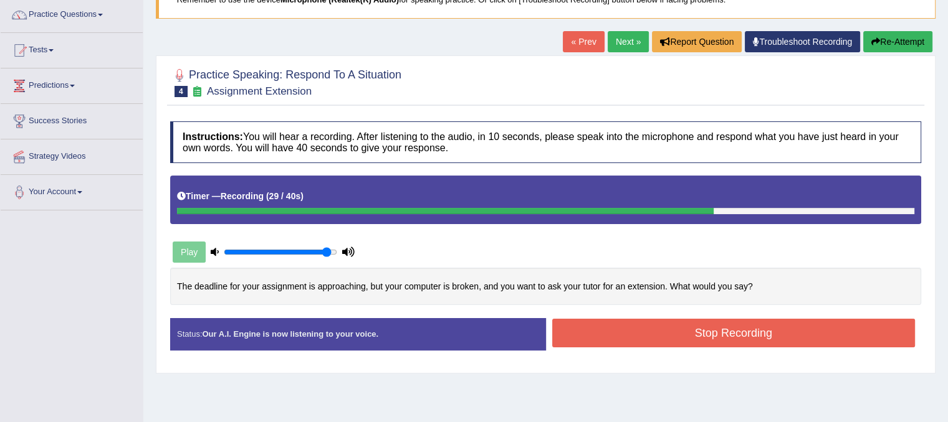
click at [730, 327] on button "Stop Recording" at bounding box center [733, 333] width 363 height 29
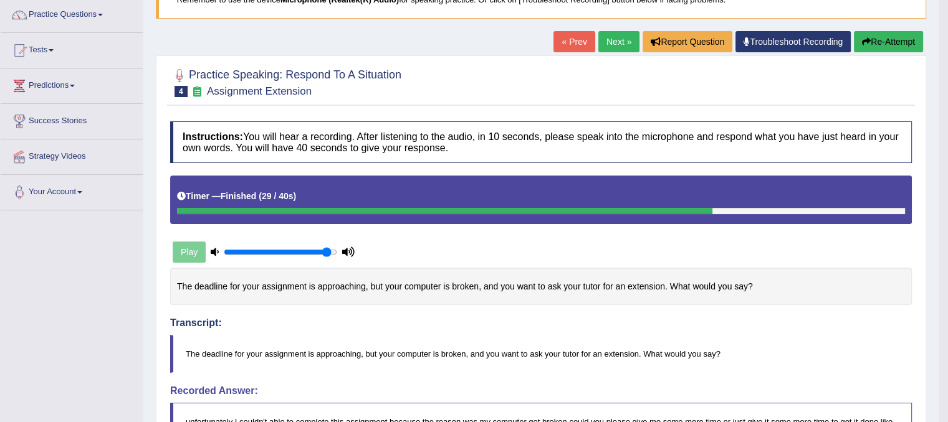
click at [877, 47] on button "Re-Attempt" at bounding box center [887, 41] width 69 height 21
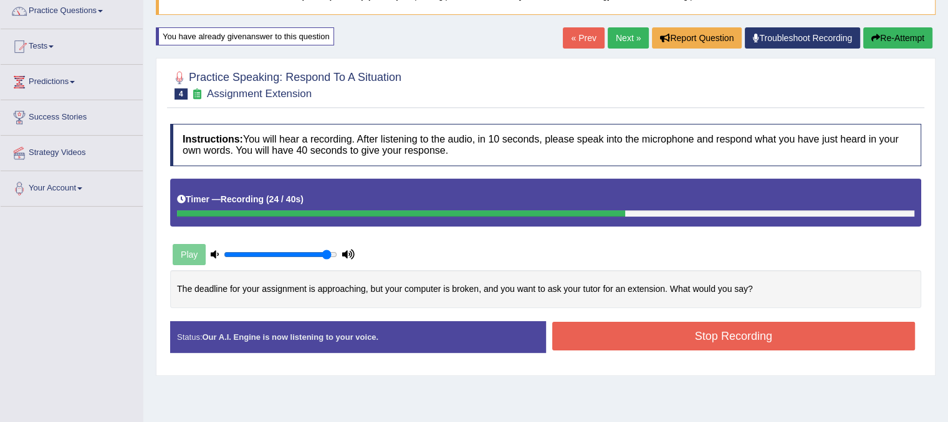
click at [745, 335] on button "Stop Recording" at bounding box center [733, 336] width 363 height 29
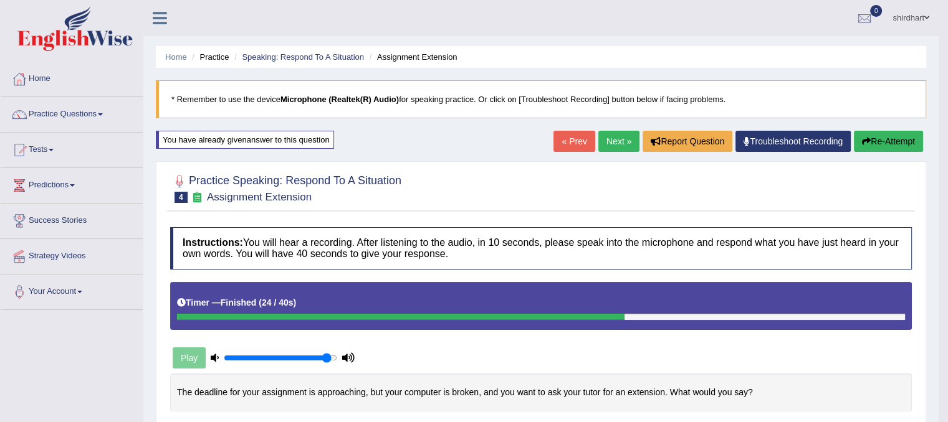
click at [902, 138] on button "Re-Attempt" at bounding box center [887, 141] width 69 height 21
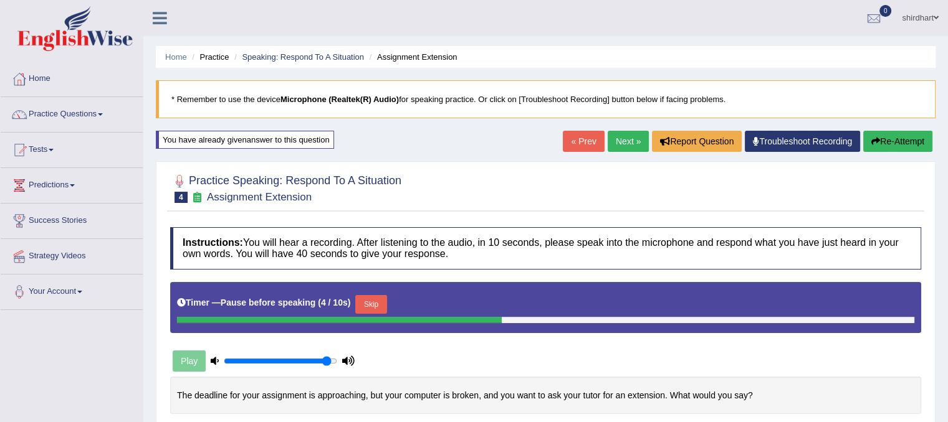
click at [384, 297] on button "Skip" at bounding box center [370, 304] width 31 height 19
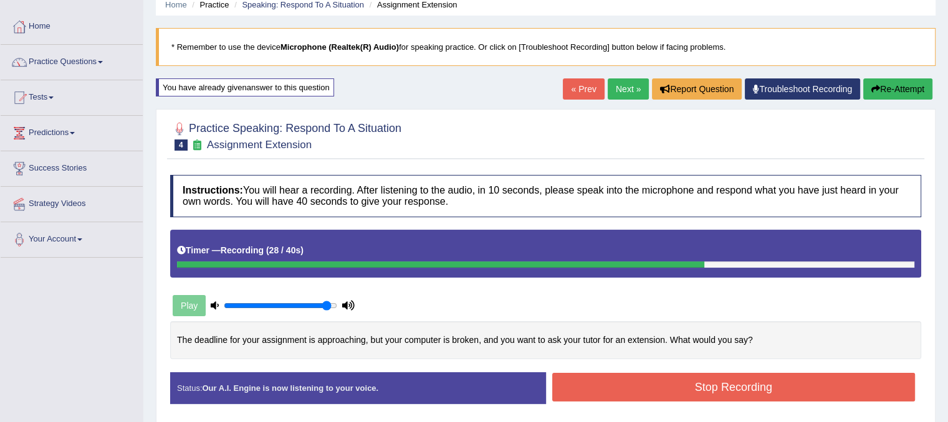
scroll to position [75, 0]
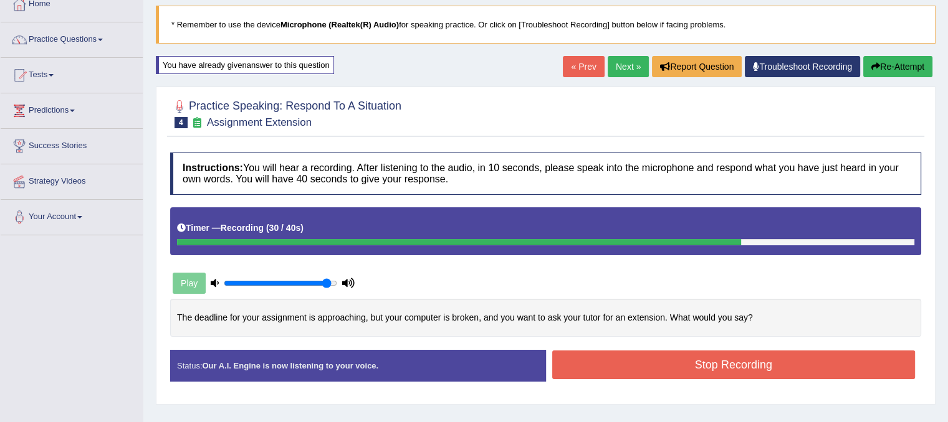
click at [643, 358] on button "Stop Recording" at bounding box center [733, 365] width 363 height 29
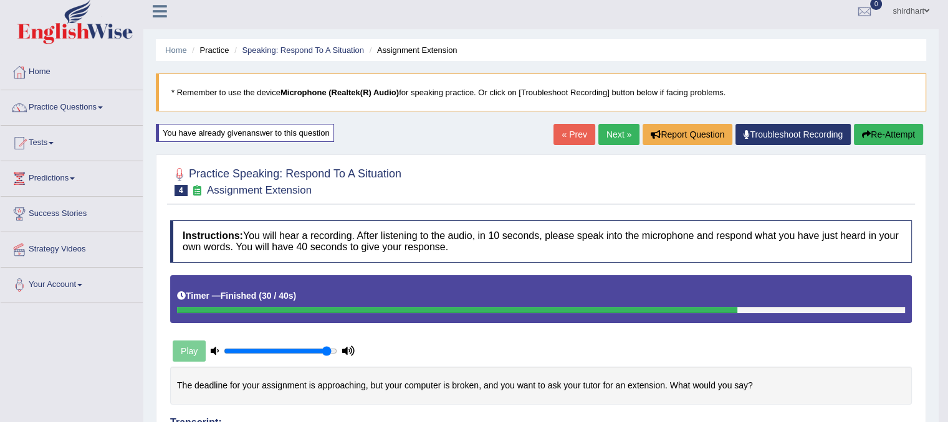
scroll to position [0, 0]
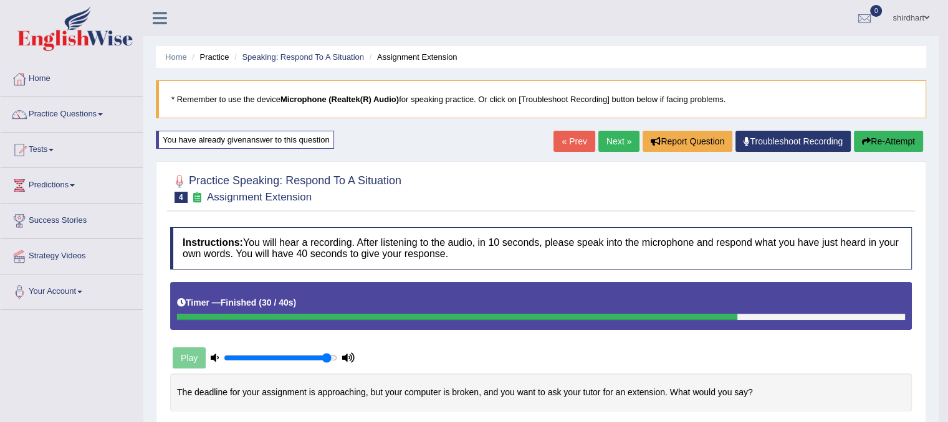
click at [618, 143] on link "Next »" at bounding box center [618, 141] width 41 height 21
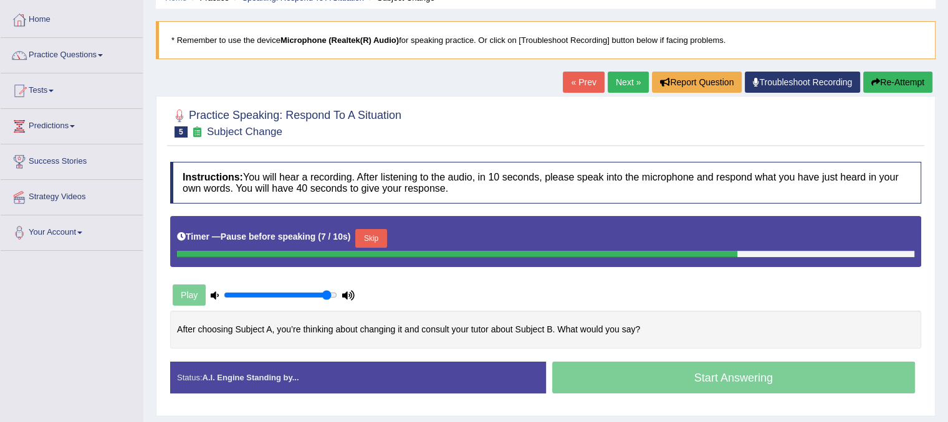
scroll to position [62, 0]
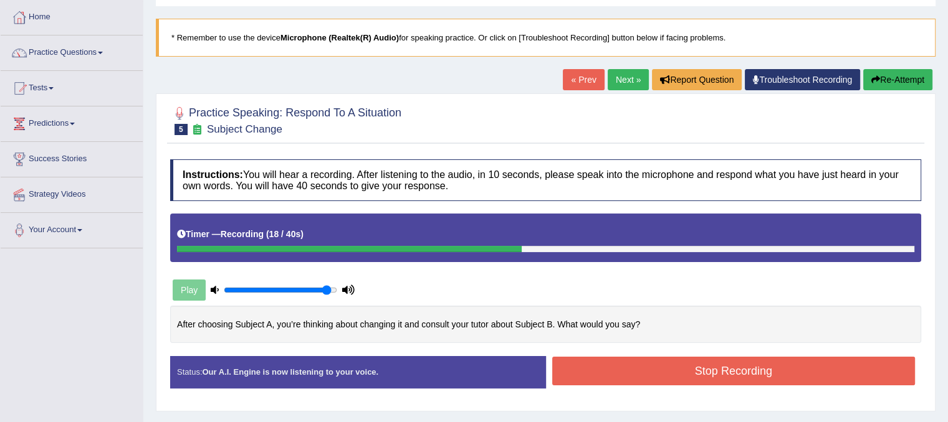
click at [728, 369] on button "Stop Recording" at bounding box center [733, 371] width 363 height 29
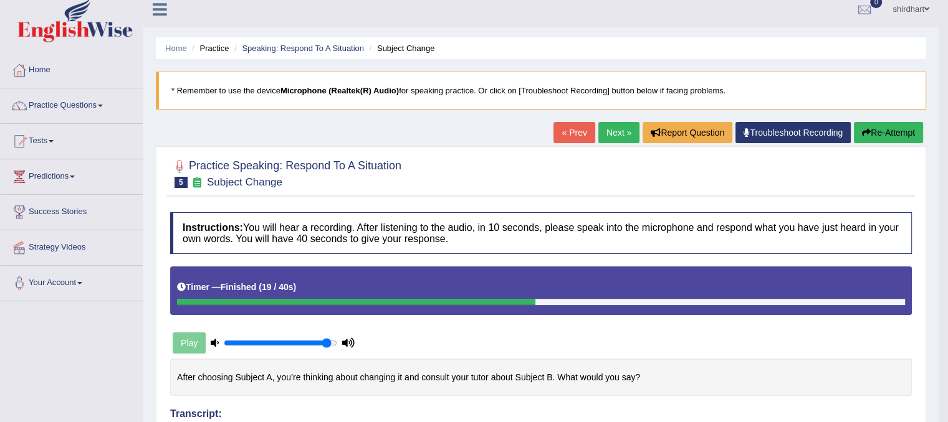
scroll to position [0, 0]
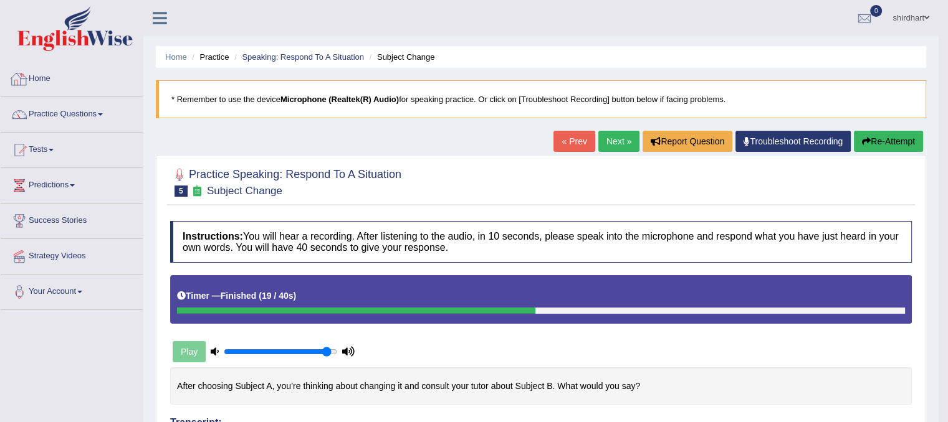
click at [90, 70] on link "Home" at bounding box center [72, 77] width 142 height 31
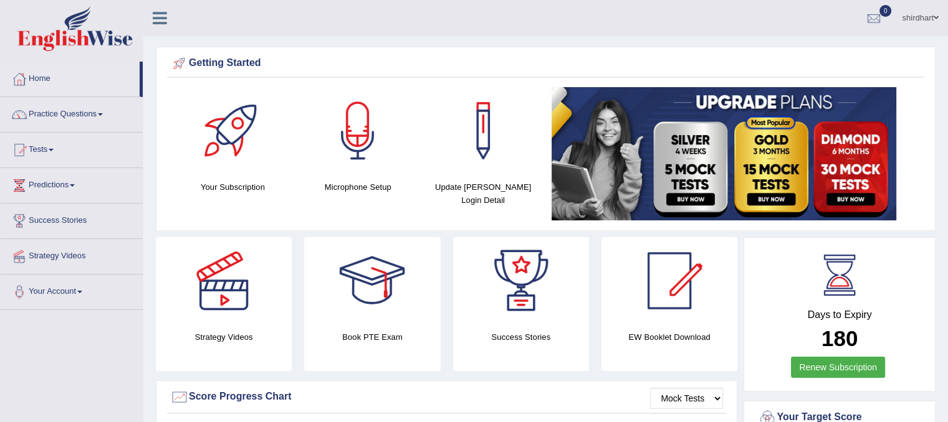
click at [163, 10] on icon at bounding box center [160, 18] width 14 height 16
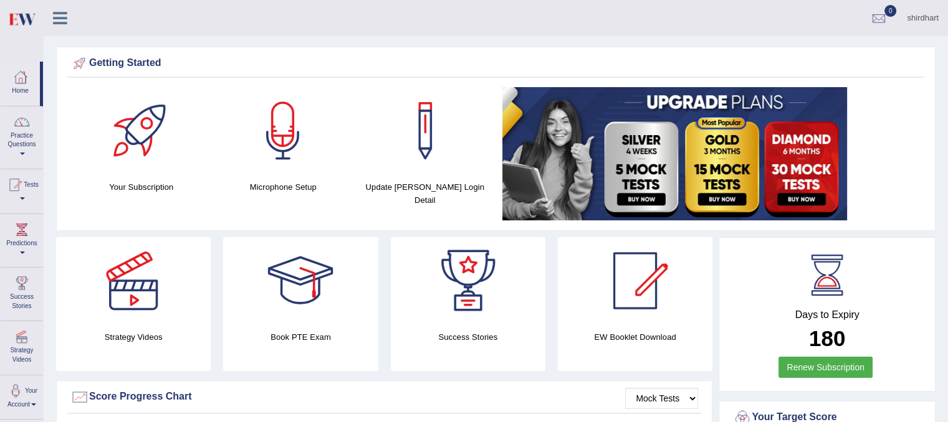
click at [62, 12] on icon at bounding box center [60, 18] width 14 height 16
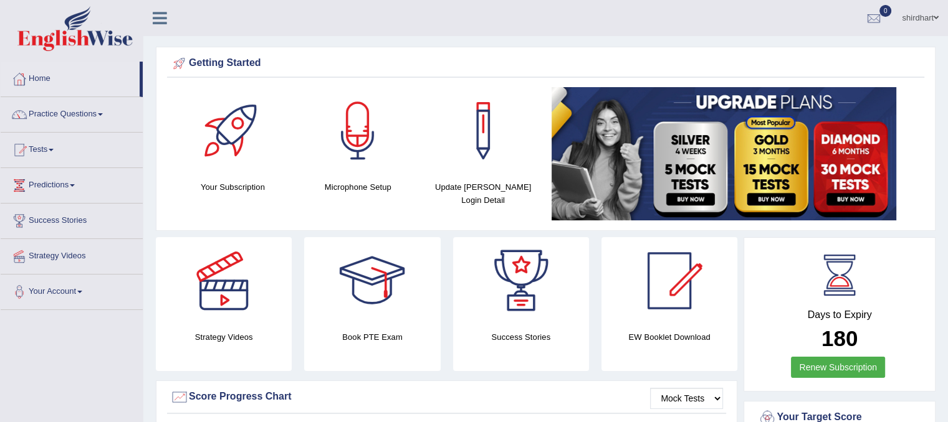
click at [67, 295] on link "Your Account" at bounding box center [72, 290] width 142 height 31
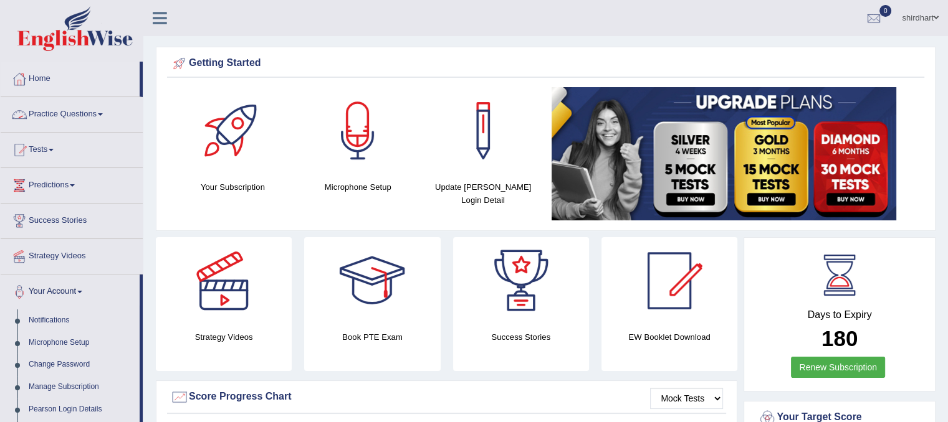
click at [82, 115] on link "Practice Questions" at bounding box center [72, 112] width 142 height 31
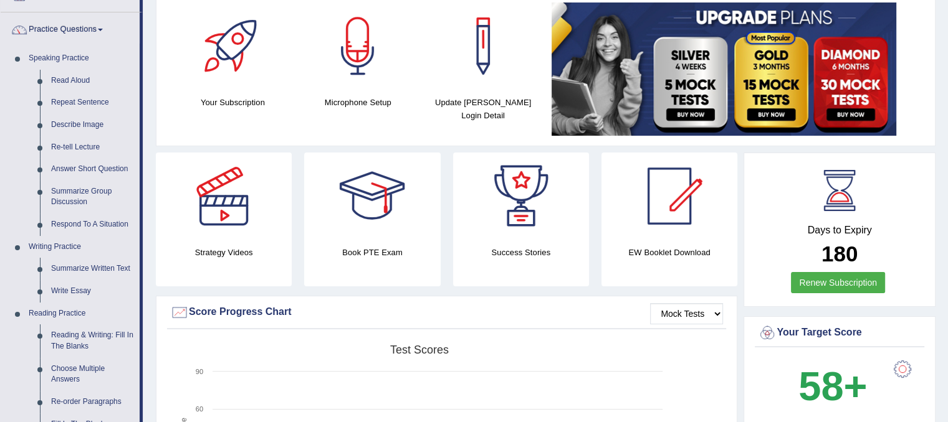
scroll to position [75, 0]
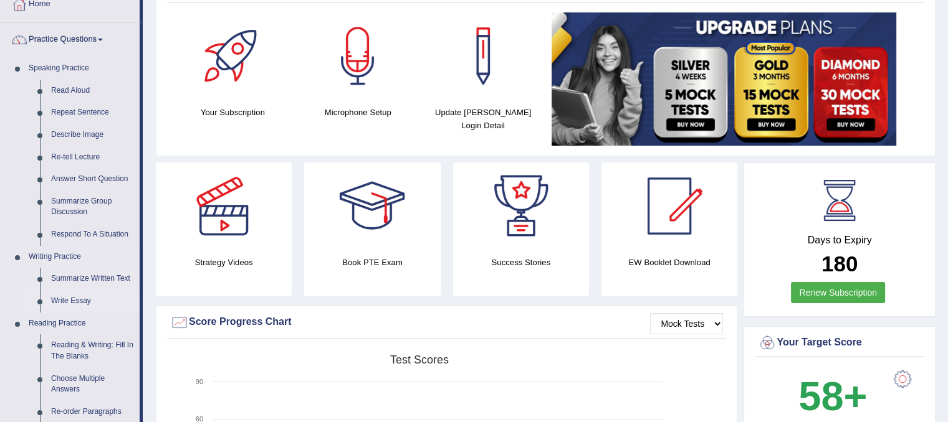
click at [74, 300] on link "Write Essay" at bounding box center [92, 301] width 94 height 22
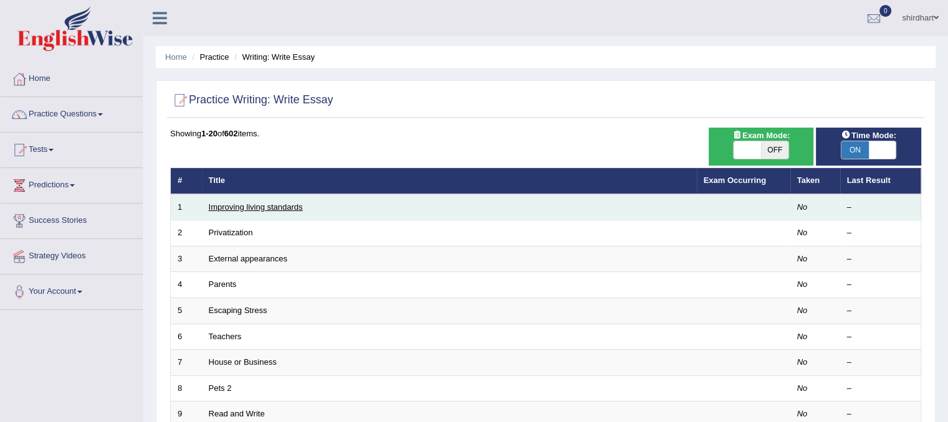
click at [214, 207] on link "Improving living standards" at bounding box center [256, 206] width 94 height 9
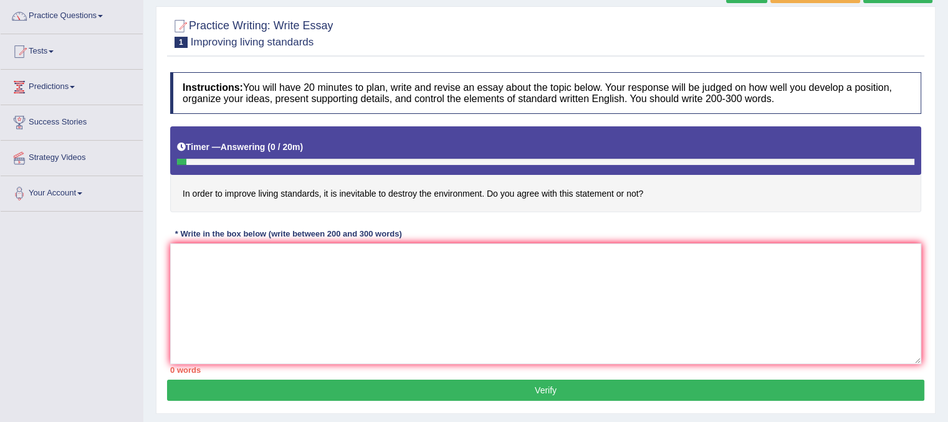
scroll to position [100, 0]
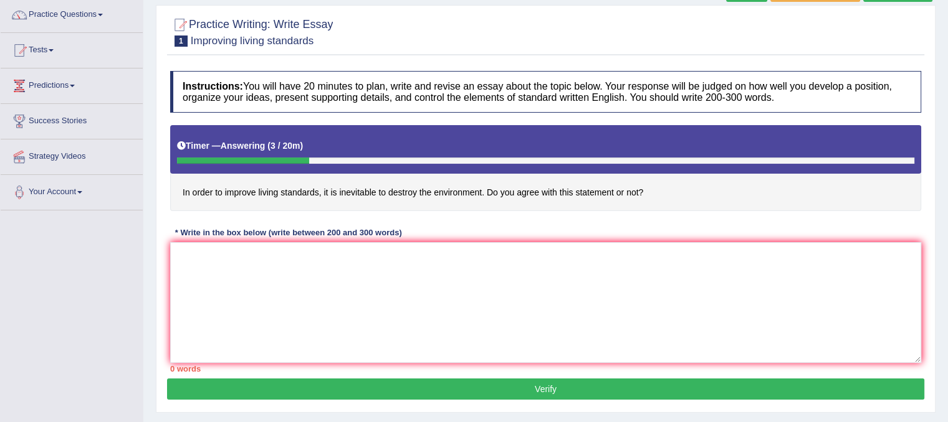
click at [352, 209] on h4 "In order to improve living standards, it is inevitable to destroy the environme…" at bounding box center [545, 168] width 751 height 86
click at [95, 14] on link "Practice Questions" at bounding box center [72, 13] width 142 height 31
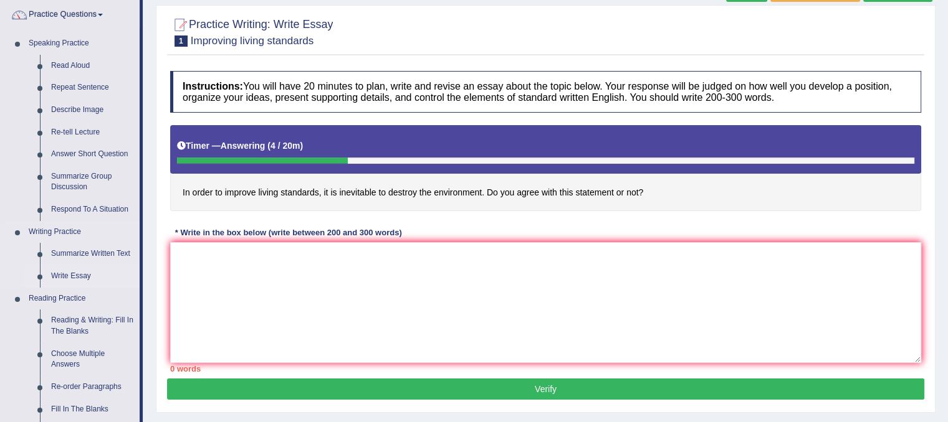
click at [60, 275] on link "Write Essay" at bounding box center [92, 276] width 94 height 22
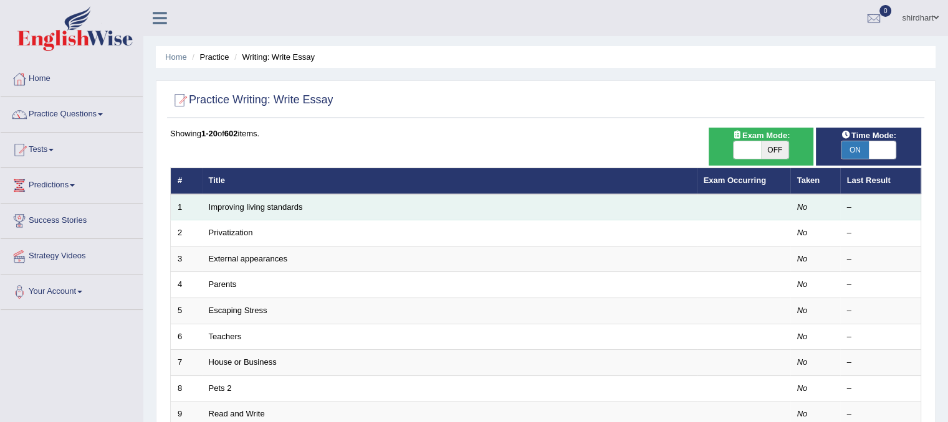
click at [245, 213] on td "Improving living standards" at bounding box center [449, 207] width 495 height 26
click at [245, 211] on td "Improving living standards" at bounding box center [449, 207] width 495 height 26
click at [226, 202] on link "Improving living standards" at bounding box center [256, 206] width 94 height 9
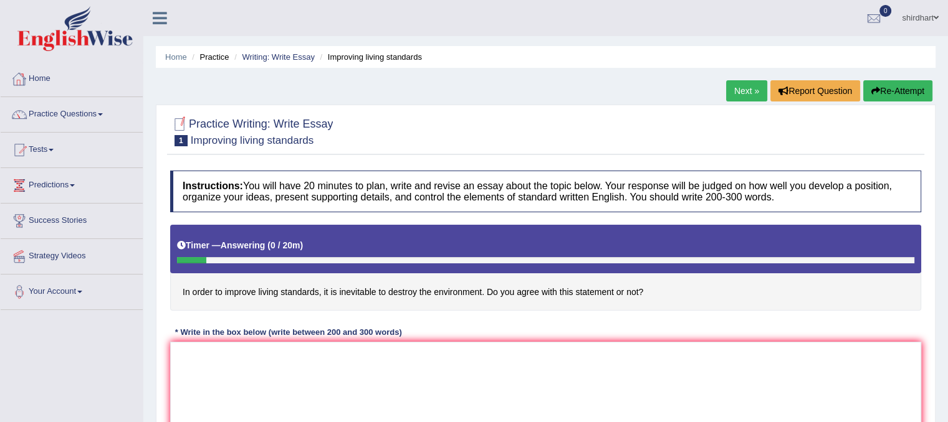
click at [37, 73] on link "Home" at bounding box center [72, 77] width 142 height 31
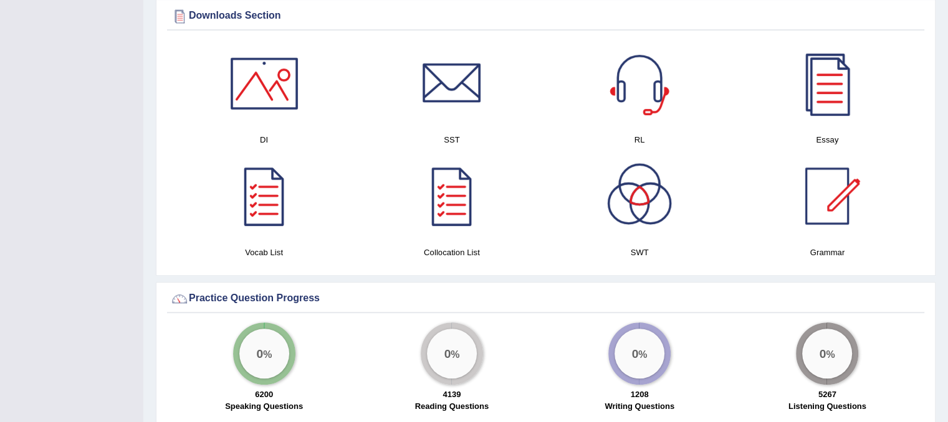
scroll to position [648, 0]
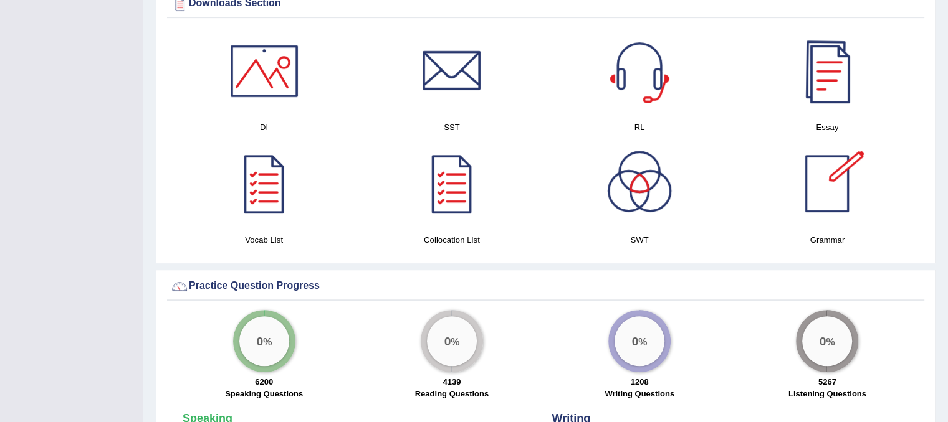
click at [845, 104] on div at bounding box center [826, 70] width 87 height 87
click at [282, 75] on div at bounding box center [264, 70] width 87 height 87
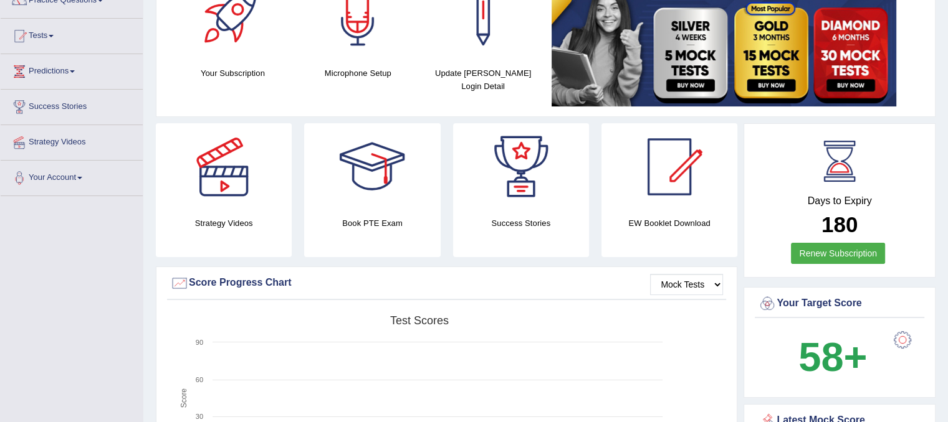
scroll to position [0, 0]
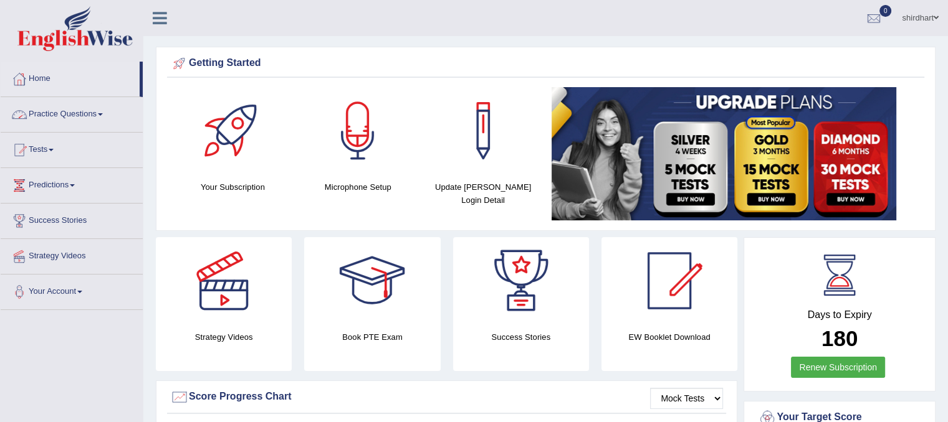
click at [94, 113] on link "Practice Questions" at bounding box center [72, 112] width 142 height 31
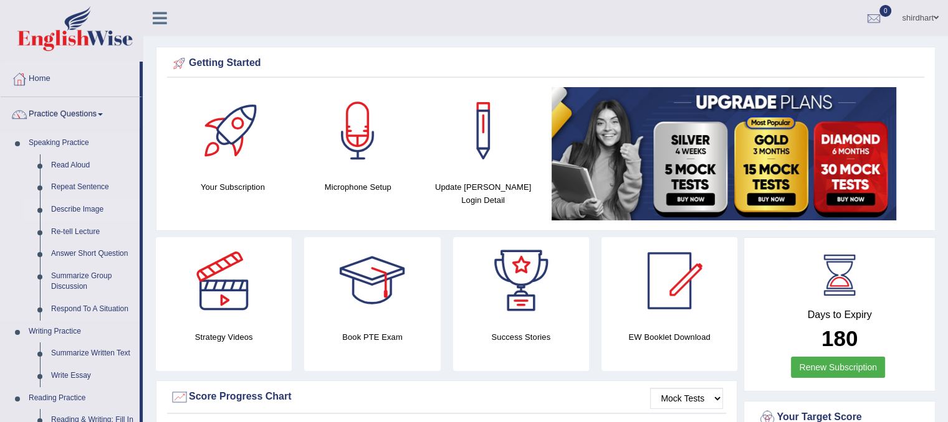
click at [81, 206] on link "Describe Image" at bounding box center [92, 210] width 94 height 22
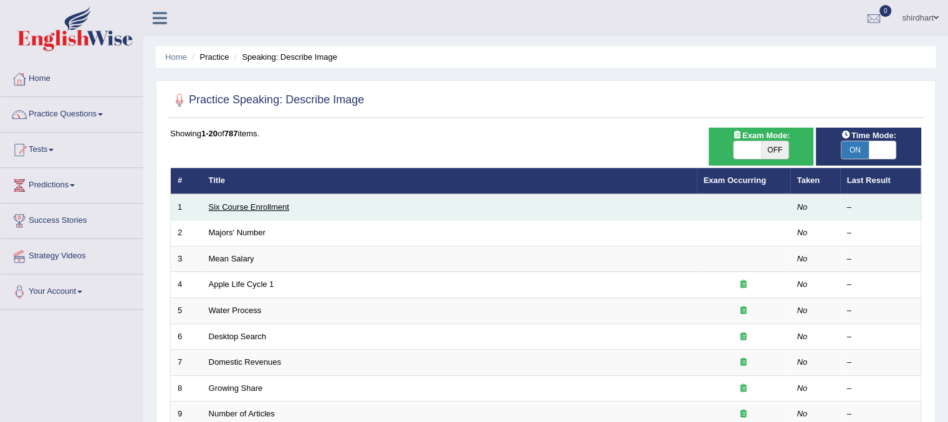
click at [226, 210] on link "Six Course Enrollment" at bounding box center [249, 206] width 80 height 9
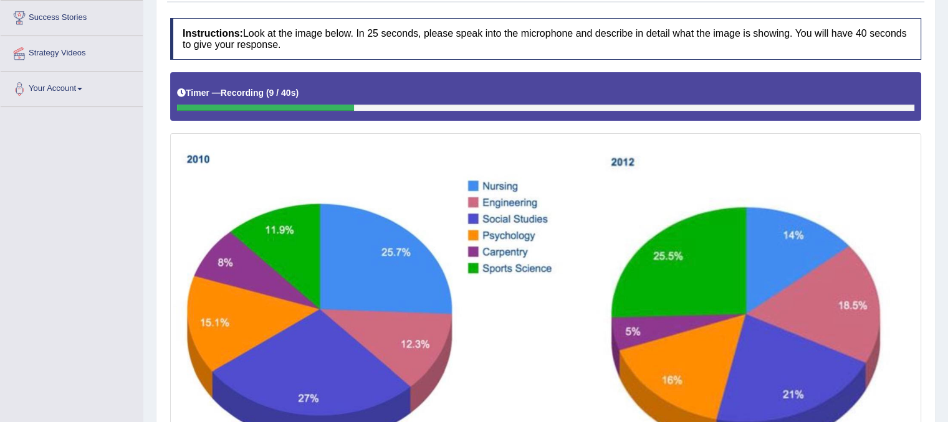
scroll to position [112, 0]
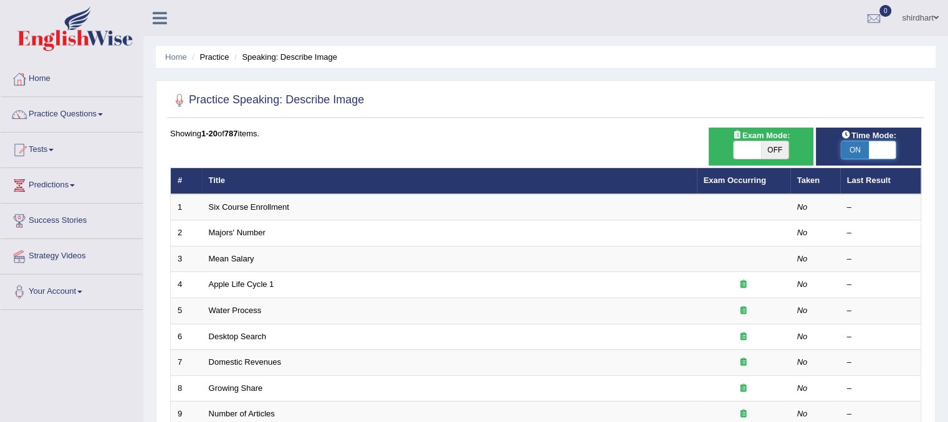
click at [876, 145] on span at bounding box center [881, 149] width 27 height 17
checkbox input "false"
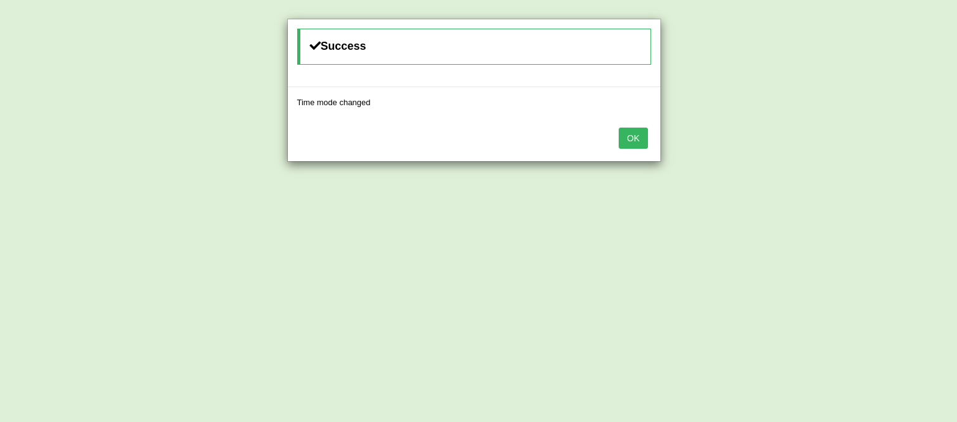
click at [635, 133] on button "OK" at bounding box center [633, 138] width 29 height 21
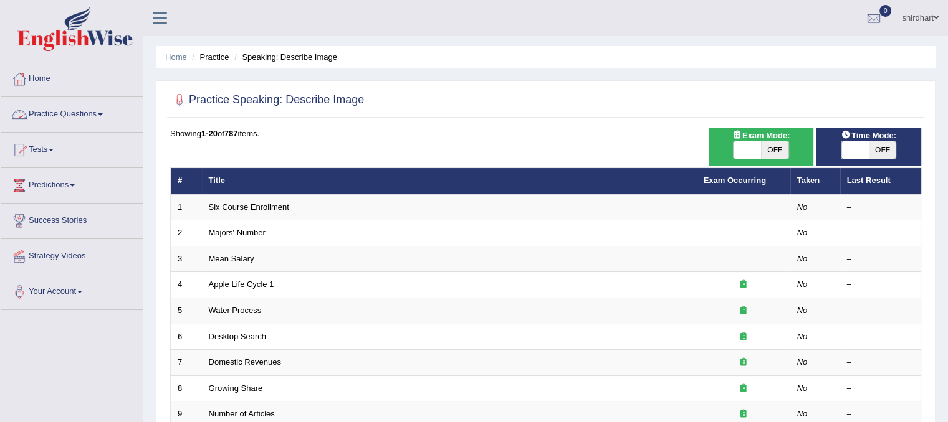
click at [93, 118] on link "Practice Questions" at bounding box center [72, 112] width 142 height 31
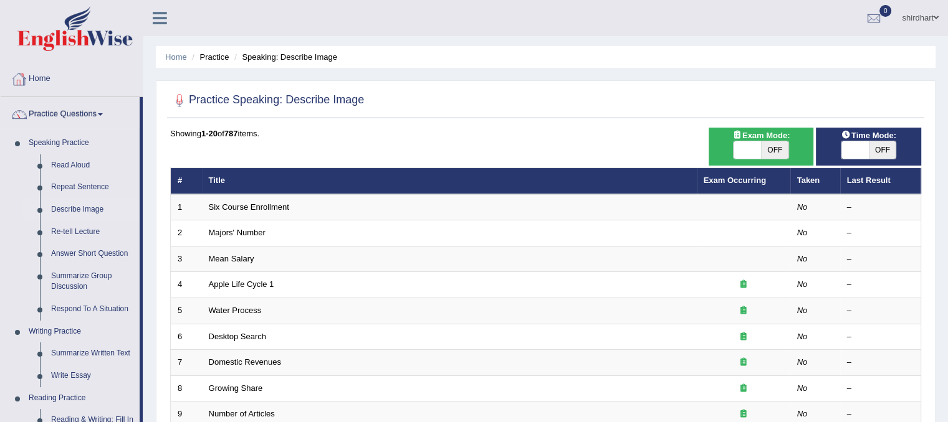
click at [39, 79] on link "Home" at bounding box center [72, 77] width 142 height 31
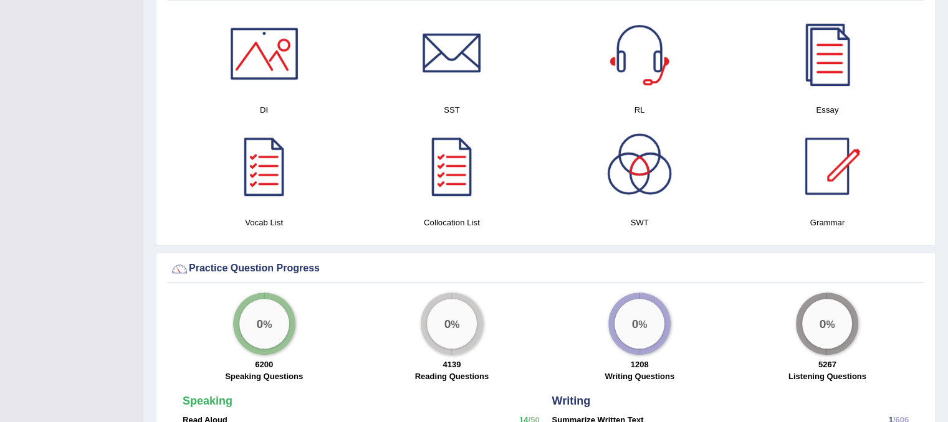
scroll to position [660, 0]
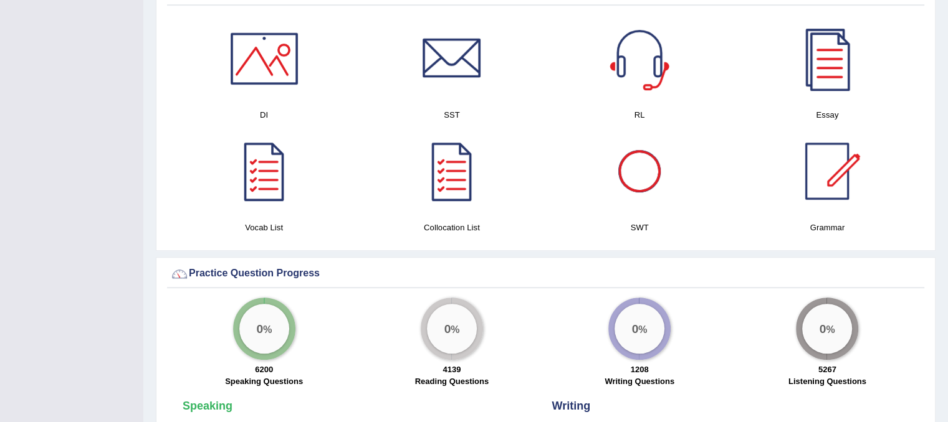
click at [657, 184] on div at bounding box center [639, 171] width 87 height 87
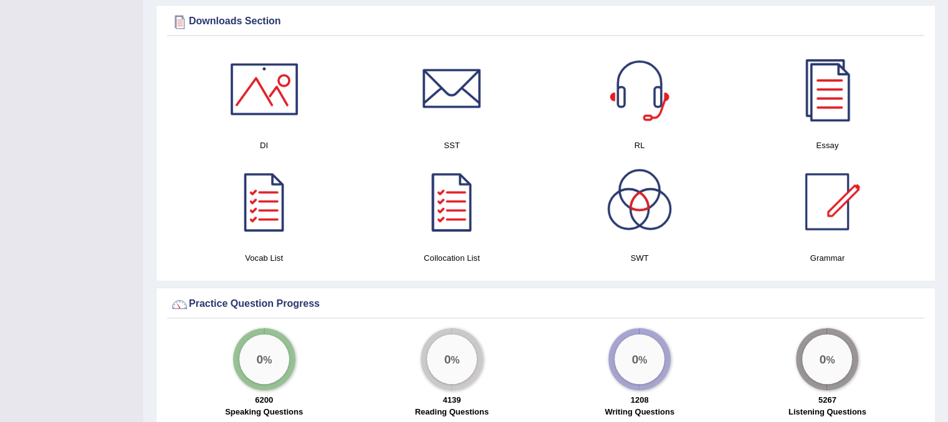
scroll to position [637, 0]
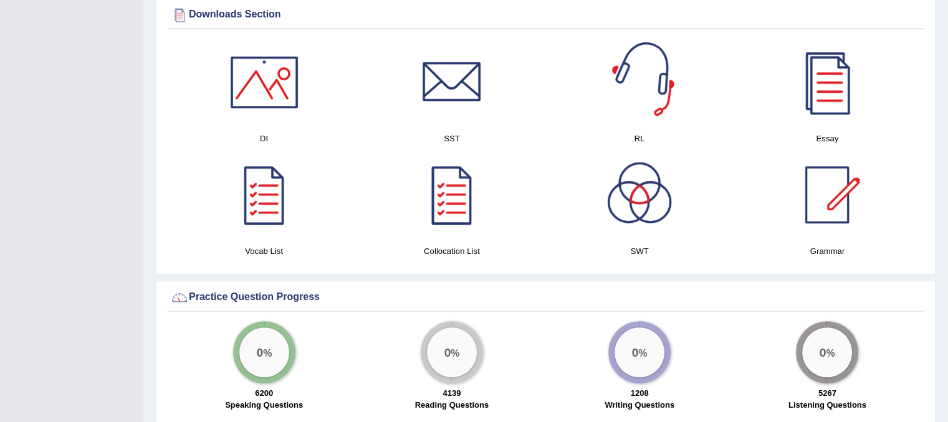
click at [655, 96] on div at bounding box center [639, 82] width 87 height 87
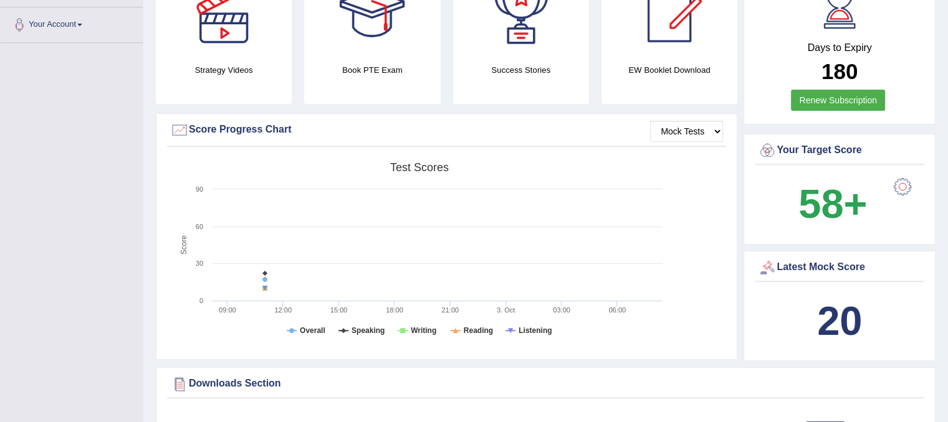
scroll to position [0, 0]
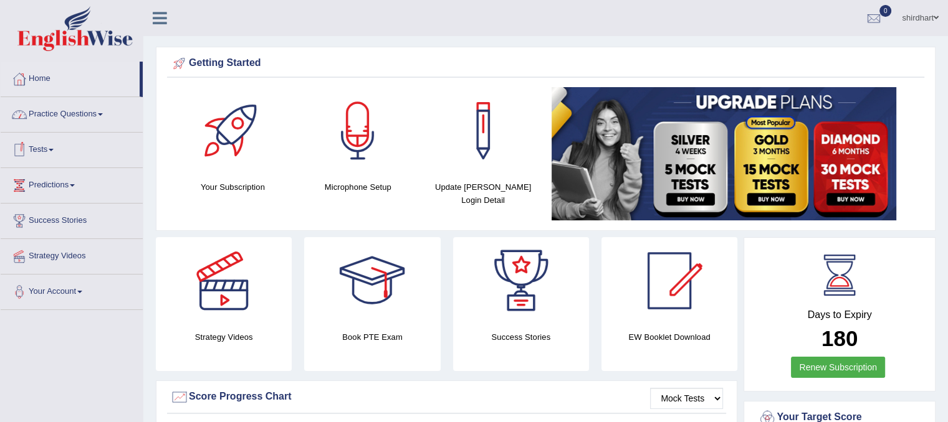
click at [93, 118] on link "Practice Questions" at bounding box center [72, 112] width 142 height 31
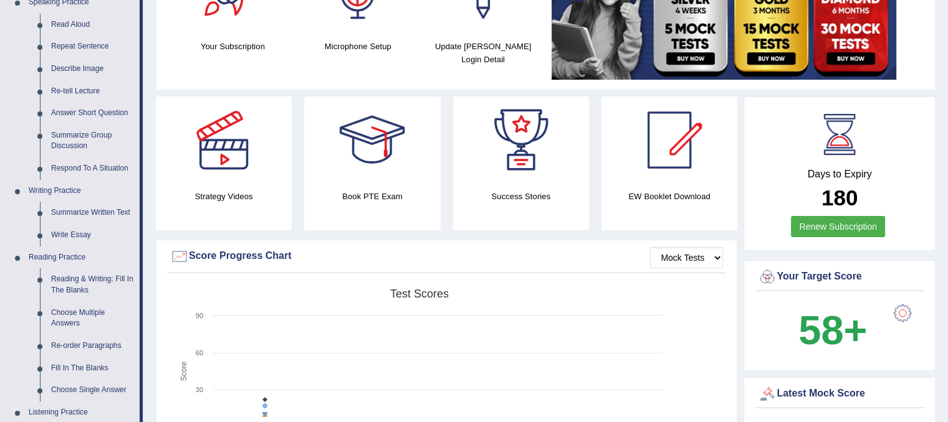
scroll to position [140, 0]
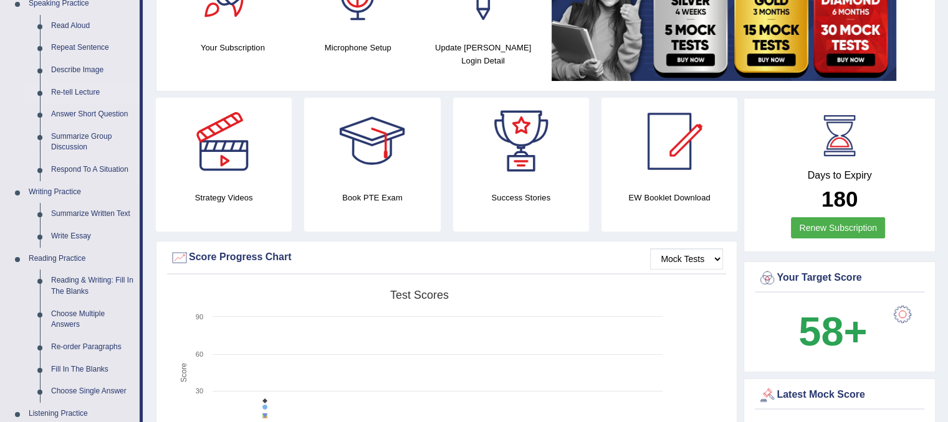
click at [77, 95] on link "Re-tell Lecture" at bounding box center [92, 93] width 94 height 22
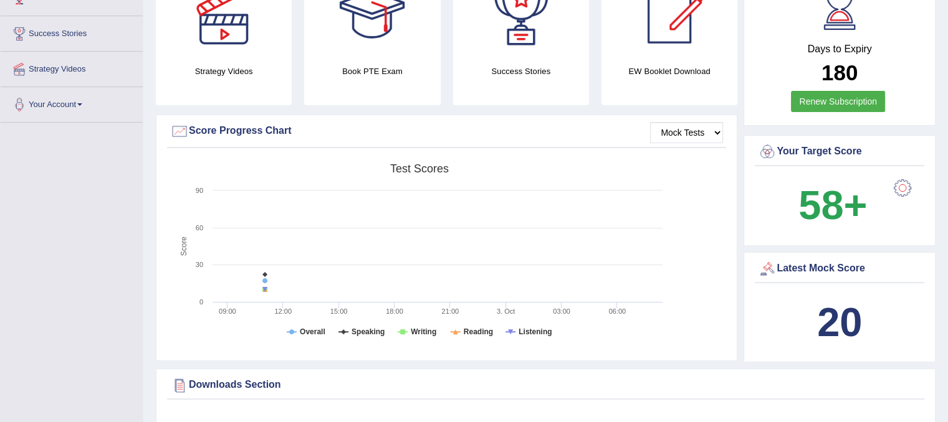
scroll to position [368, 0]
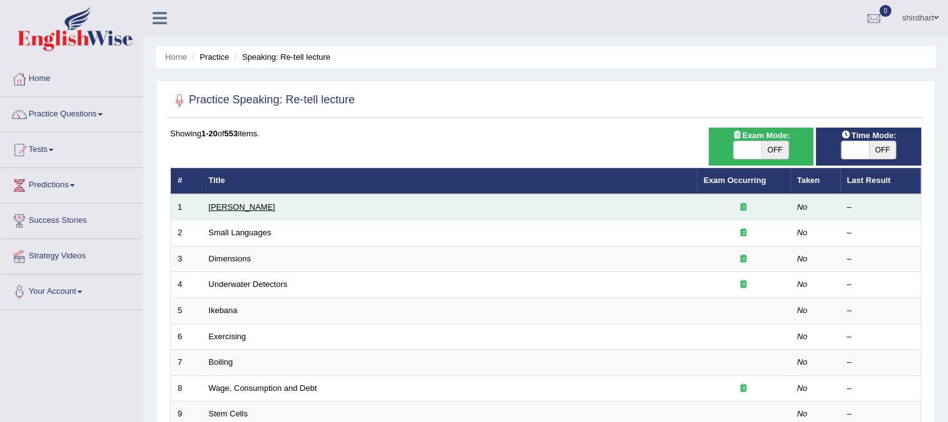
click at [232, 205] on link "[PERSON_NAME]" at bounding box center [242, 206] width 67 height 9
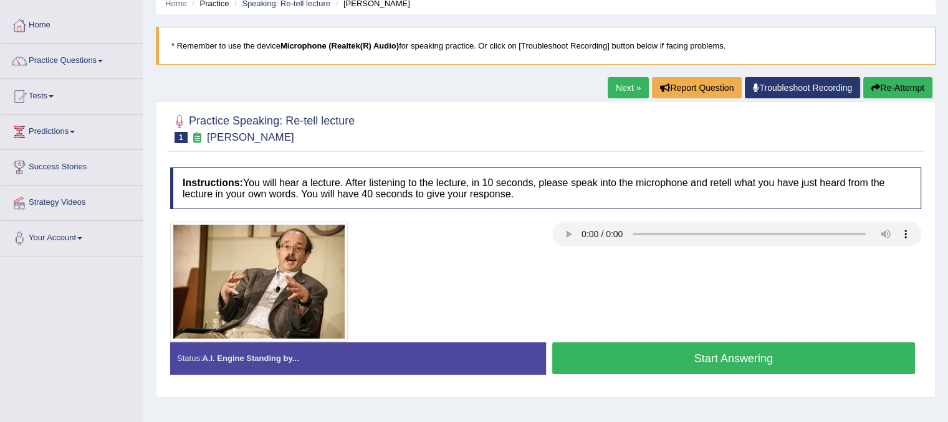
scroll to position [56, 0]
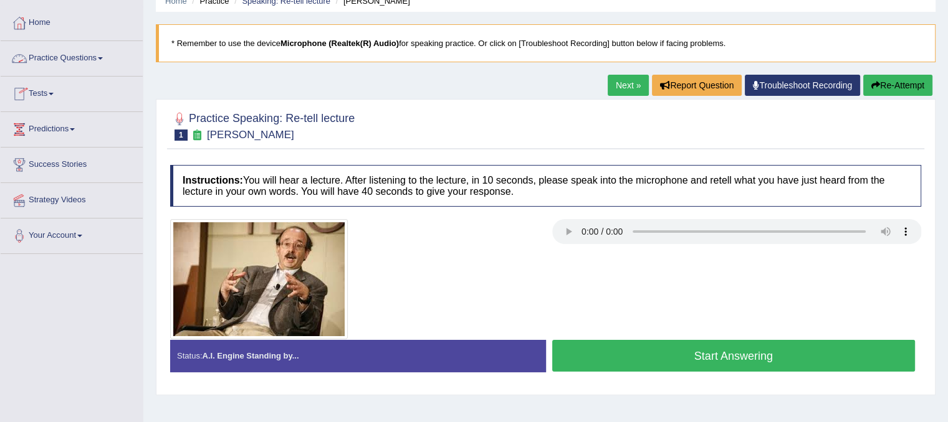
click at [82, 64] on link "Practice Questions" at bounding box center [72, 56] width 142 height 31
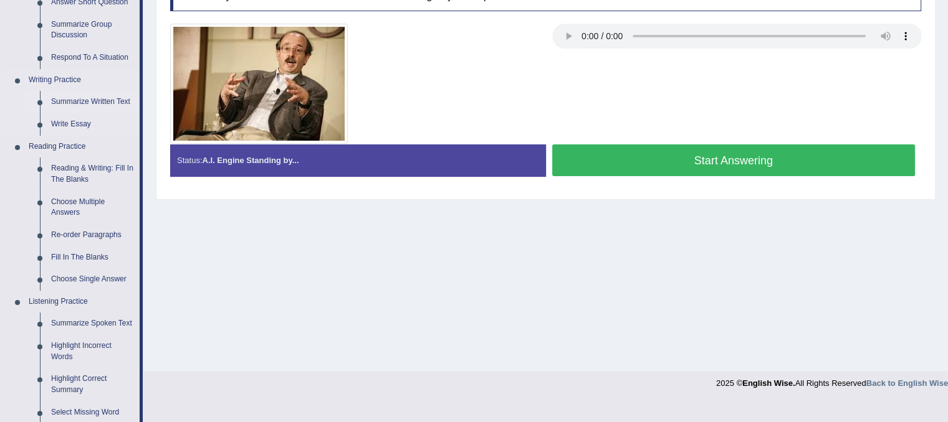
scroll to position [253, 0]
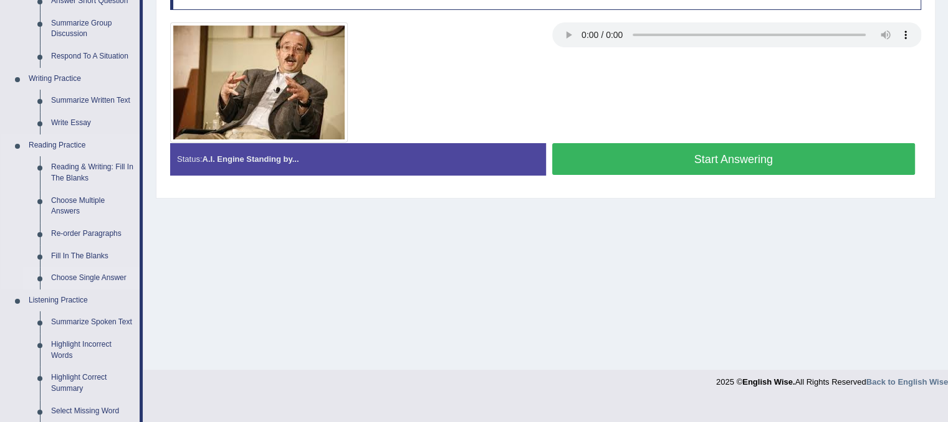
click at [106, 273] on link "Choose Single Answer" at bounding box center [92, 278] width 94 height 22
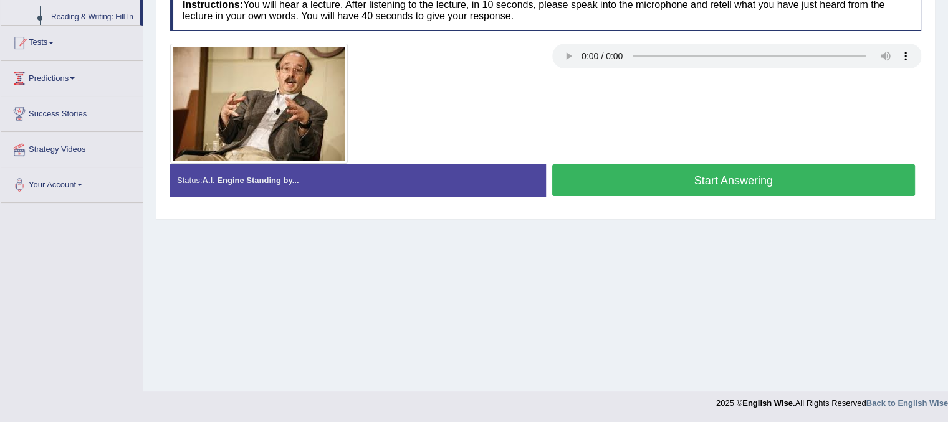
scroll to position [232, 0]
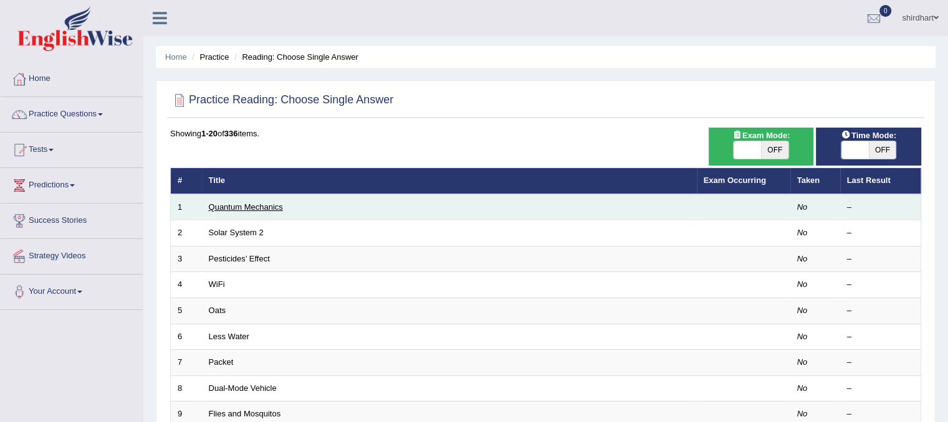
click at [259, 207] on link "Quantum Mechanics" at bounding box center [246, 206] width 74 height 9
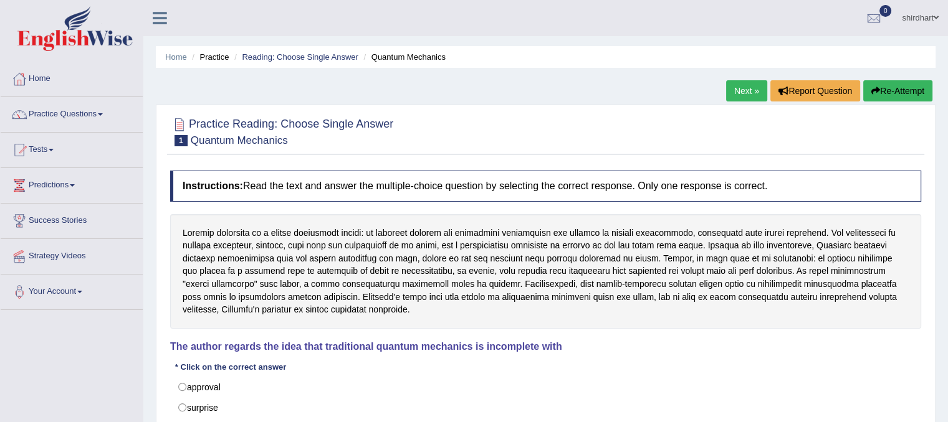
click at [54, 80] on link "Home" at bounding box center [72, 77] width 142 height 31
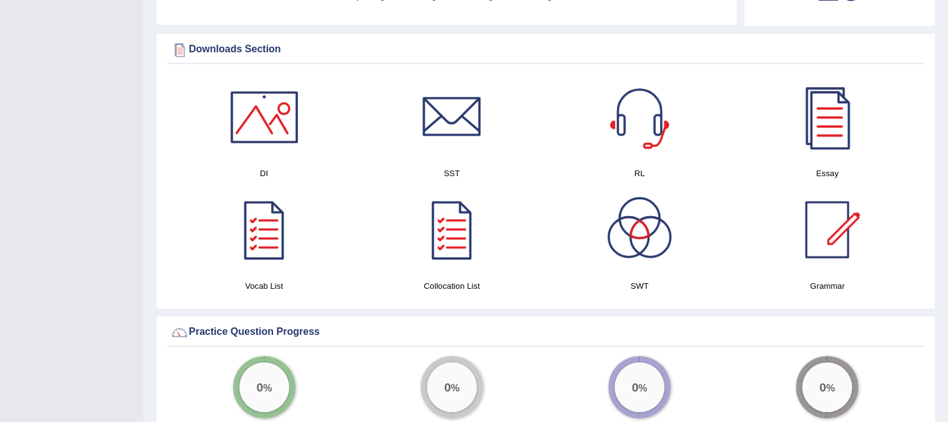
scroll to position [603, 0]
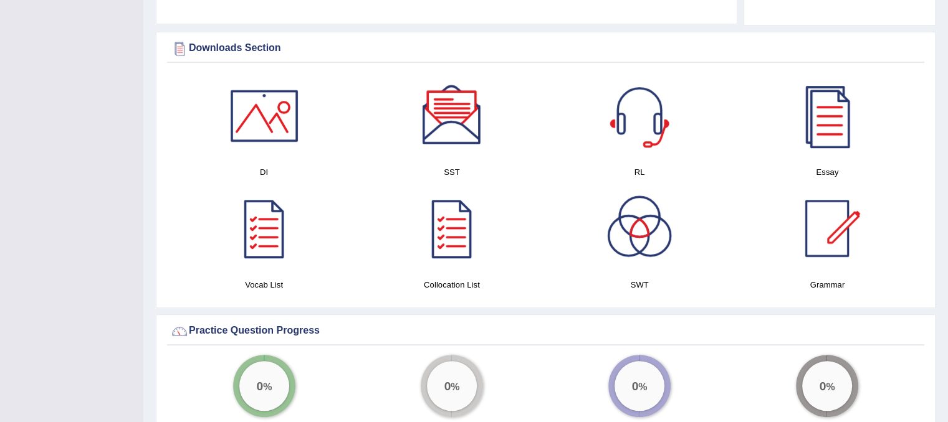
click at [832, 240] on div at bounding box center [826, 228] width 87 height 87
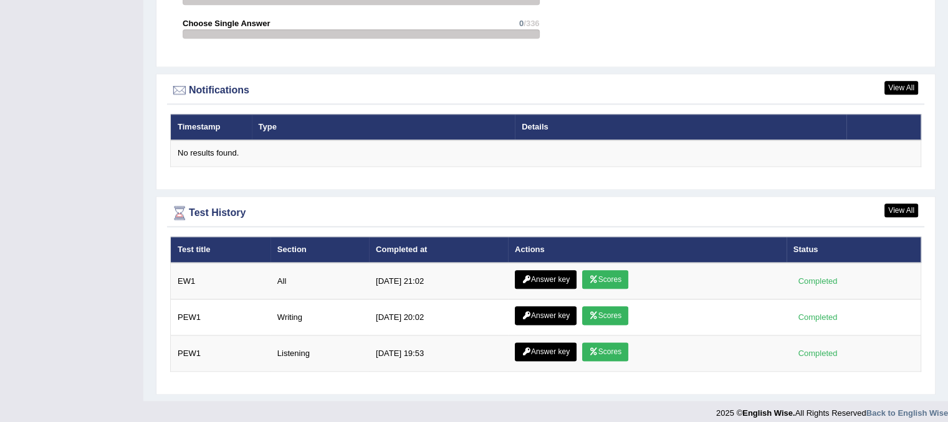
scroll to position [1457, 0]
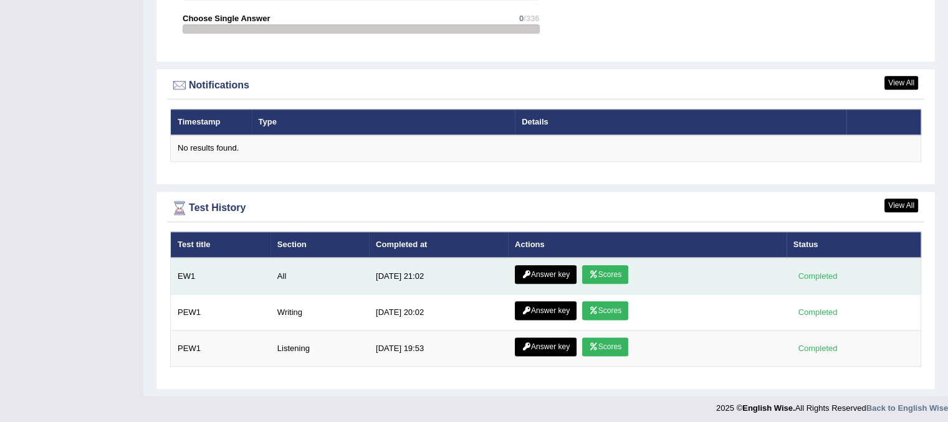
click at [599, 275] on link "Scores" at bounding box center [605, 274] width 46 height 19
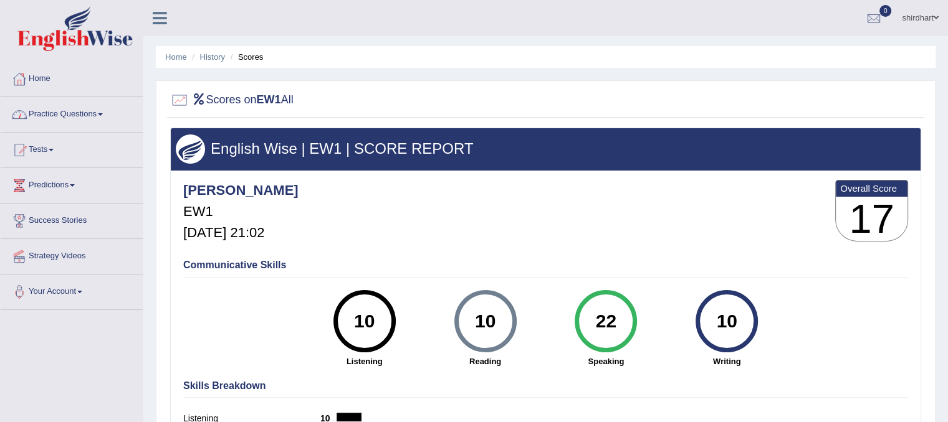
click at [76, 118] on link "Practice Questions" at bounding box center [72, 112] width 142 height 31
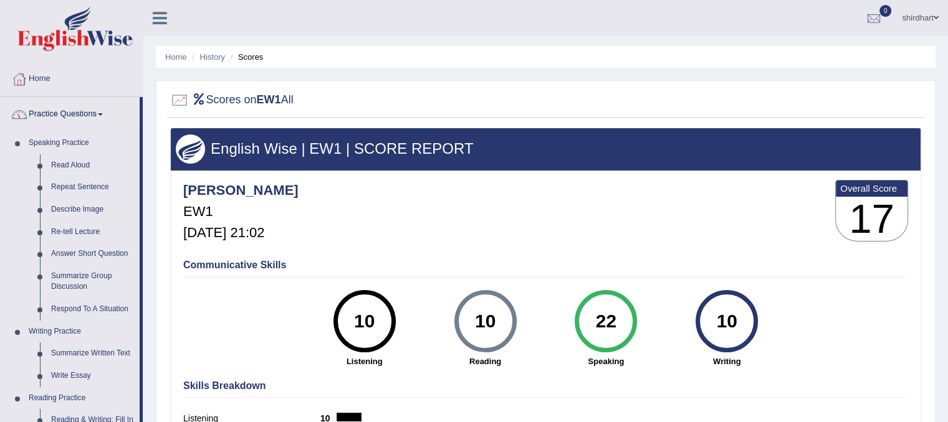
click at [70, 116] on link "Practice Questions" at bounding box center [70, 112] width 139 height 31
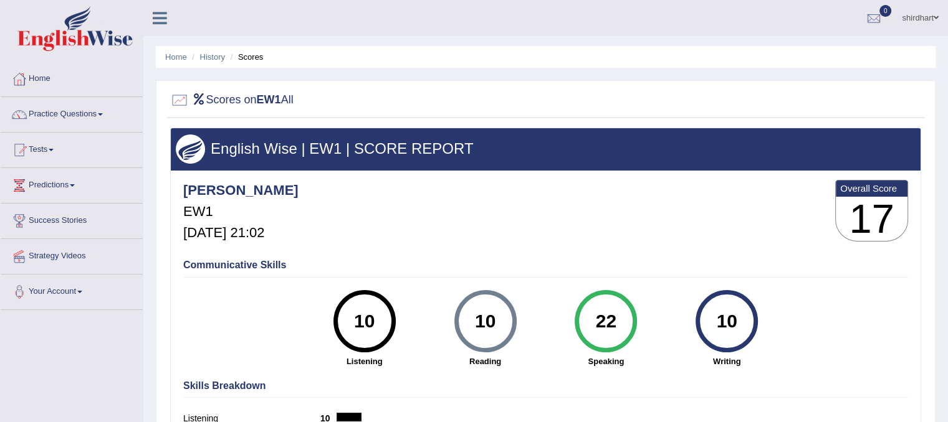
click at [80, 260] on link "Strategy Videos" at bounding box center [72, 254] width 142 height 31
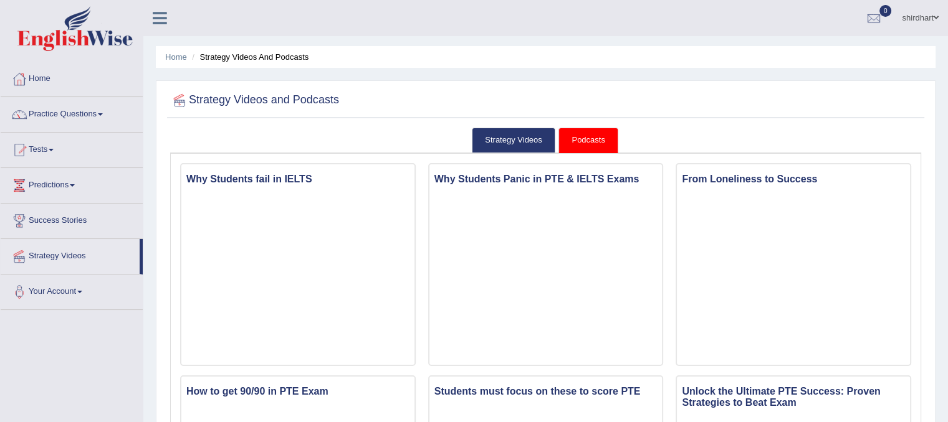
click at [52, 153] on link "Tests" at bounding box center [72, 148] width 142 height 31
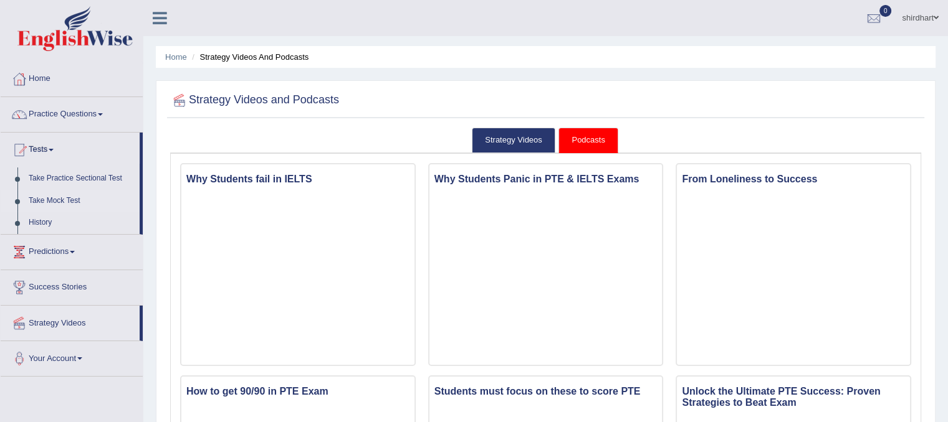
click at [74, 197] on link "Take Mock Test" at bounding box center [81, 201] width 116 height 22
